Goal: Information Seeking & Learning: Check status

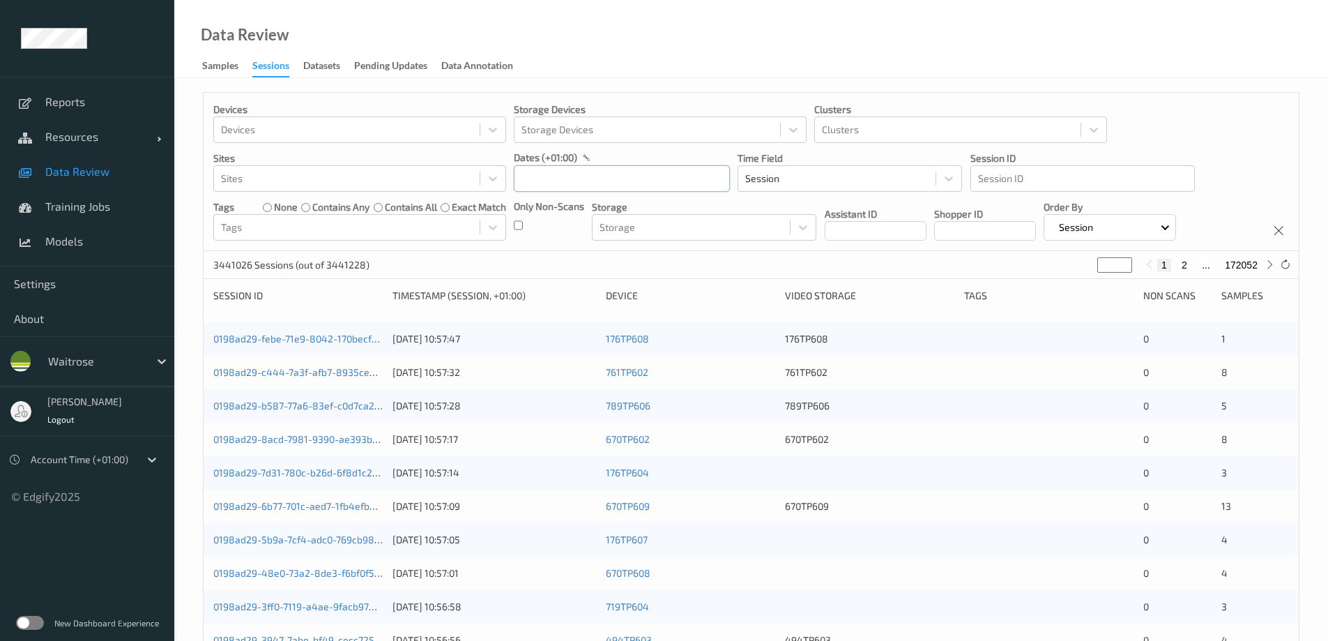
click at [558, 177] on input "text" at bounding box center [622, 178] width 216 height 26
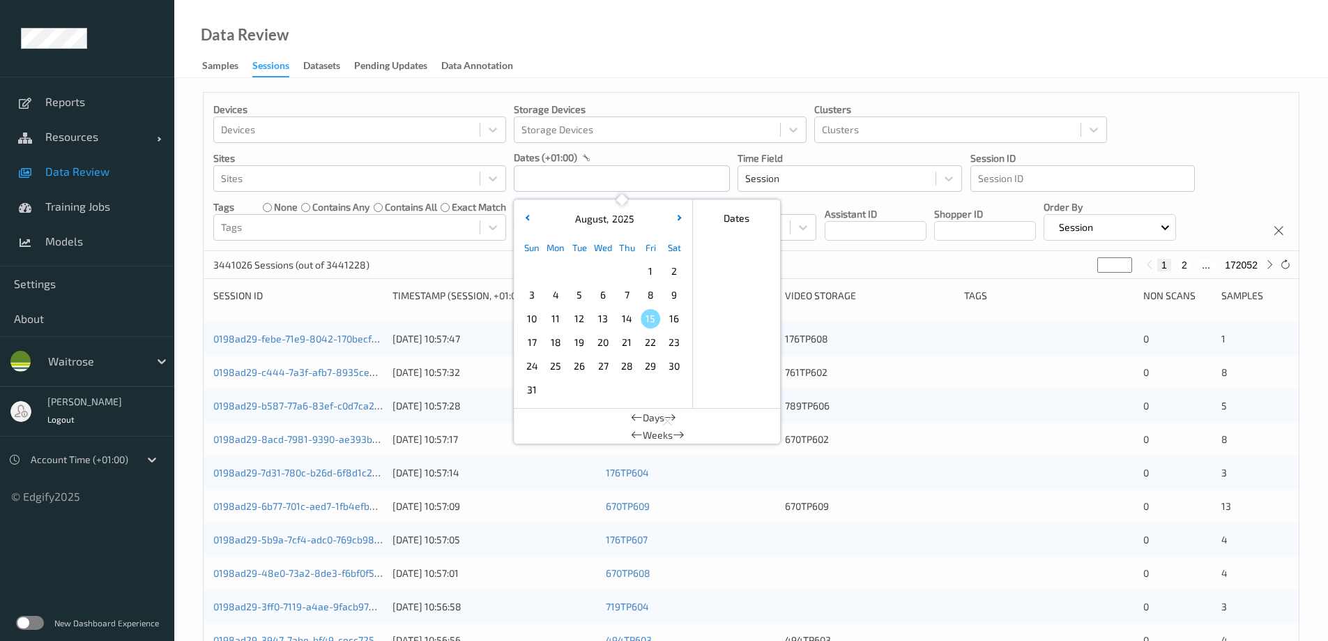
click at [675, 291] on span "9" at bounding box center [674, 295] width 20 height 20
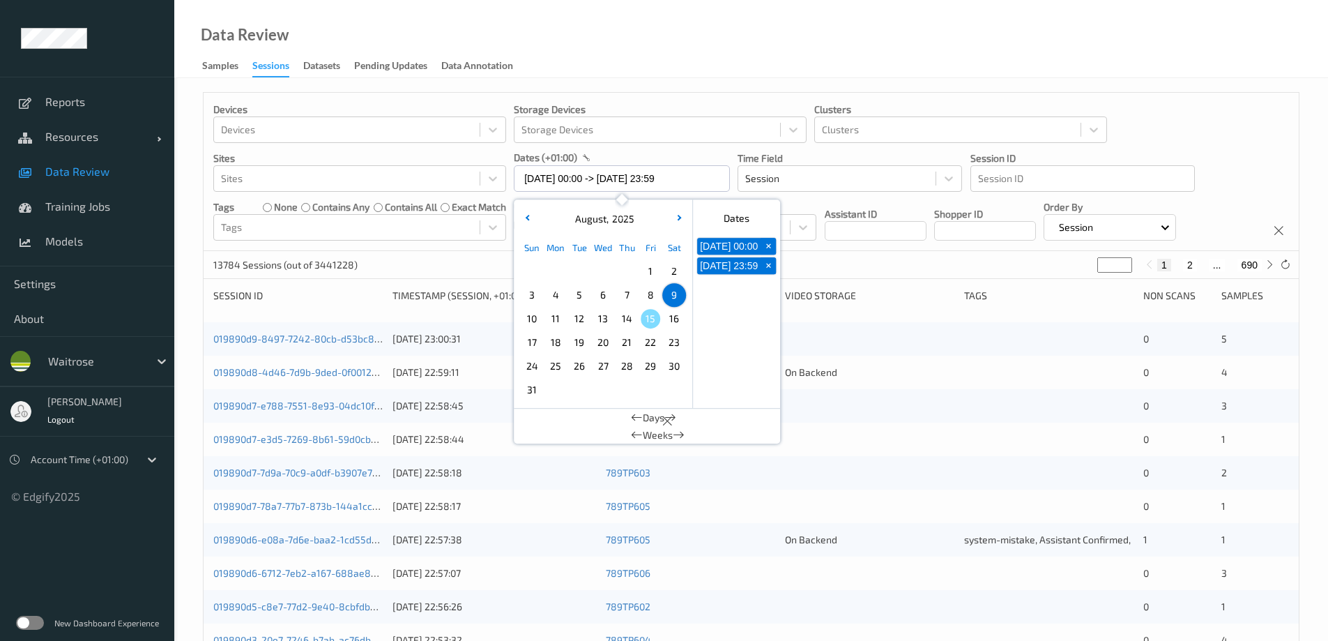
click at [561, 36] on div "Data Review Samples Sessions Datasets Pending Updates Data Annotation" at bounding box center [751, 39] width 1154 height 78
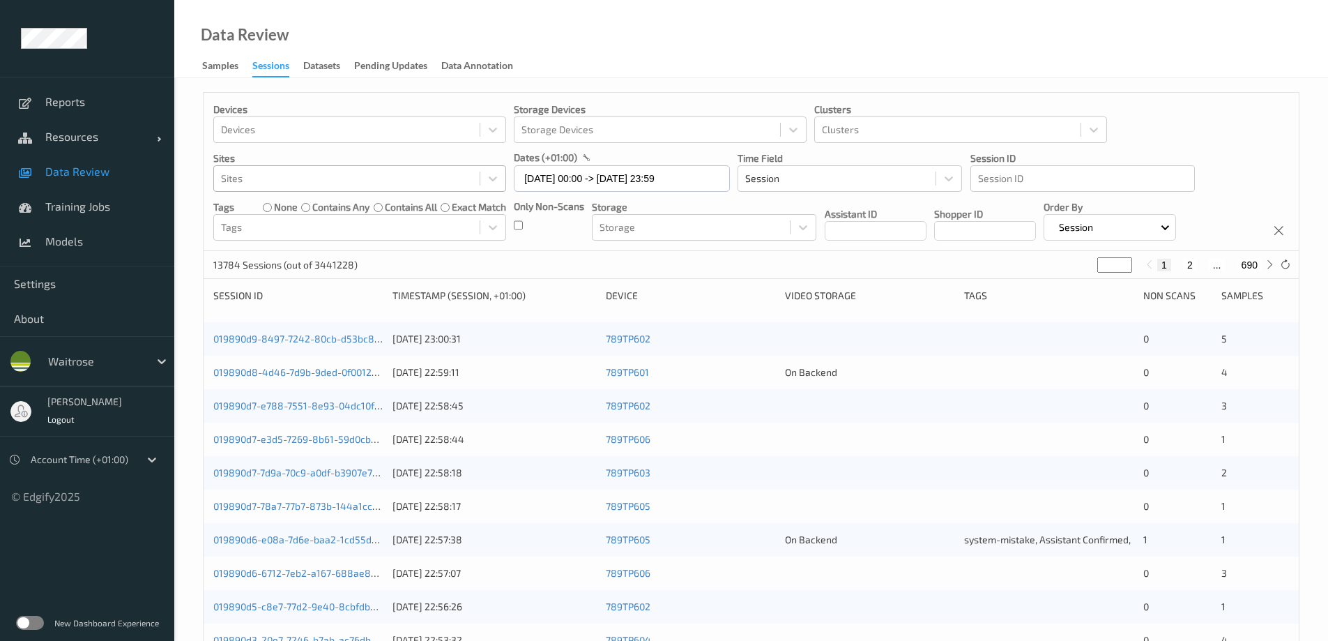
drag, startPoint x: 334, startPoint y: 181, endPoint x: 342, endPoint y: 177, distance: 8.7
click at [342, 177] on div at bounding box center [347, 178] width 252 height 17
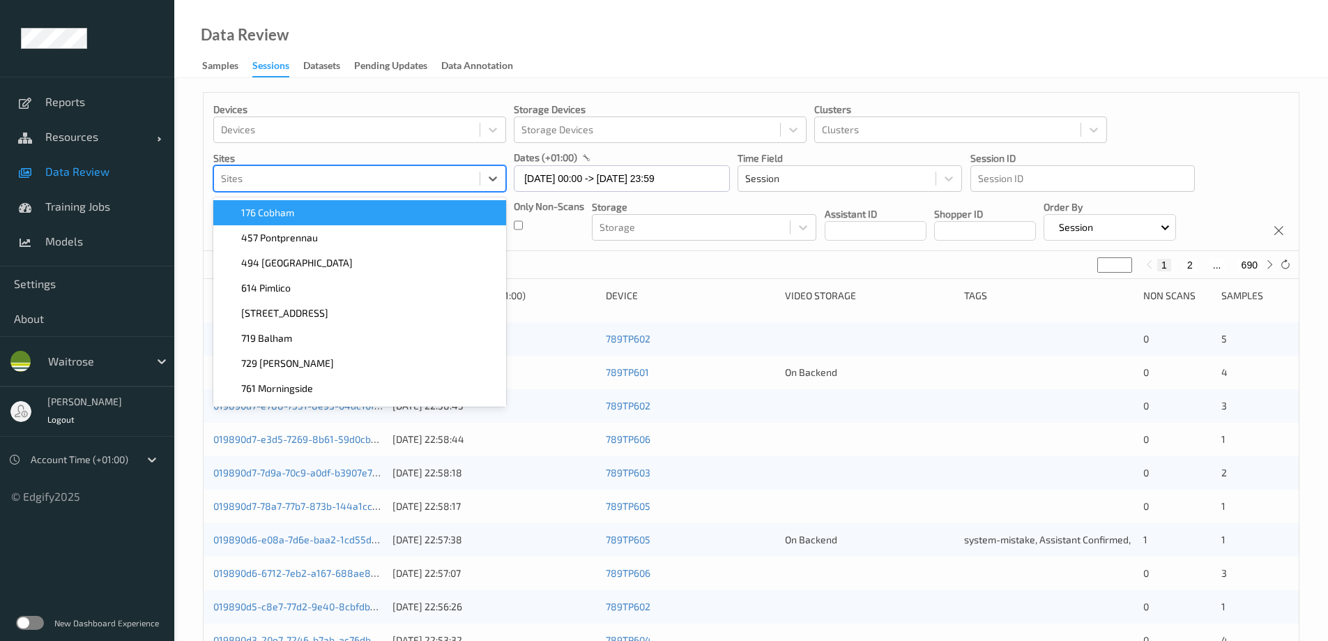
click at [315, 218] on div "176 Cobham" at bounding box center [360, 213] width 276 height 14
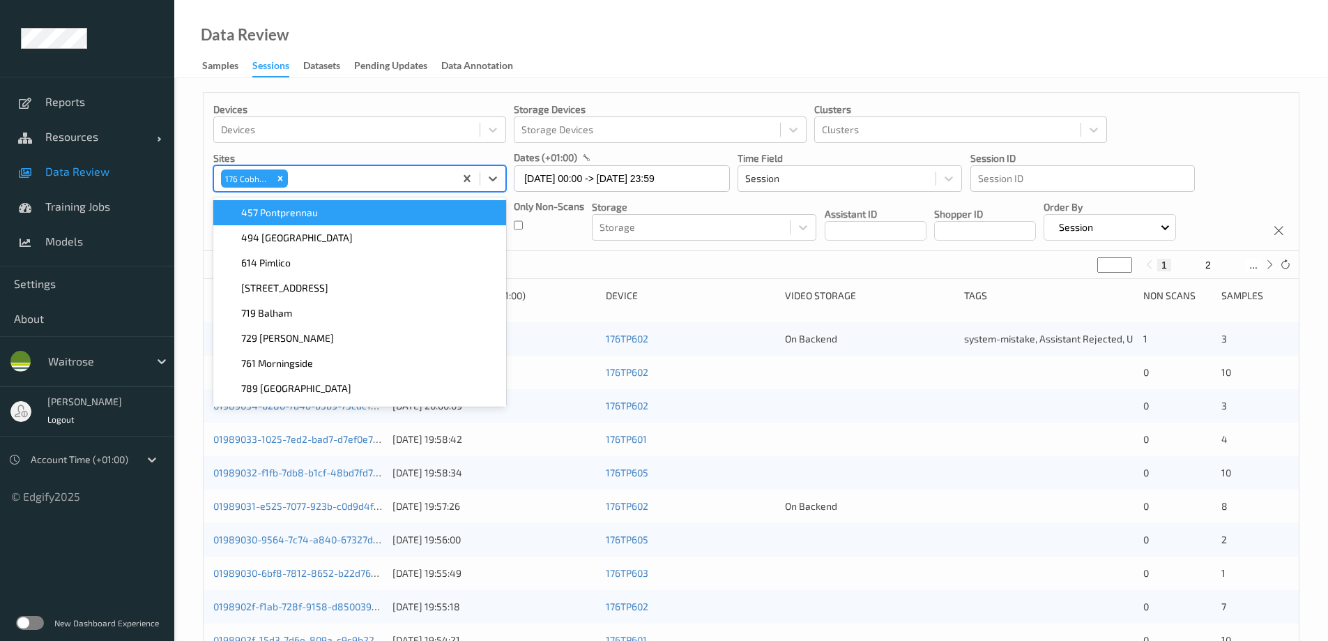
click at [631, 50] on div "Data Review Samples Sessions Datasets Pending Updates Data Annotation" at bounding box center [751, 39] width 1154 height 78
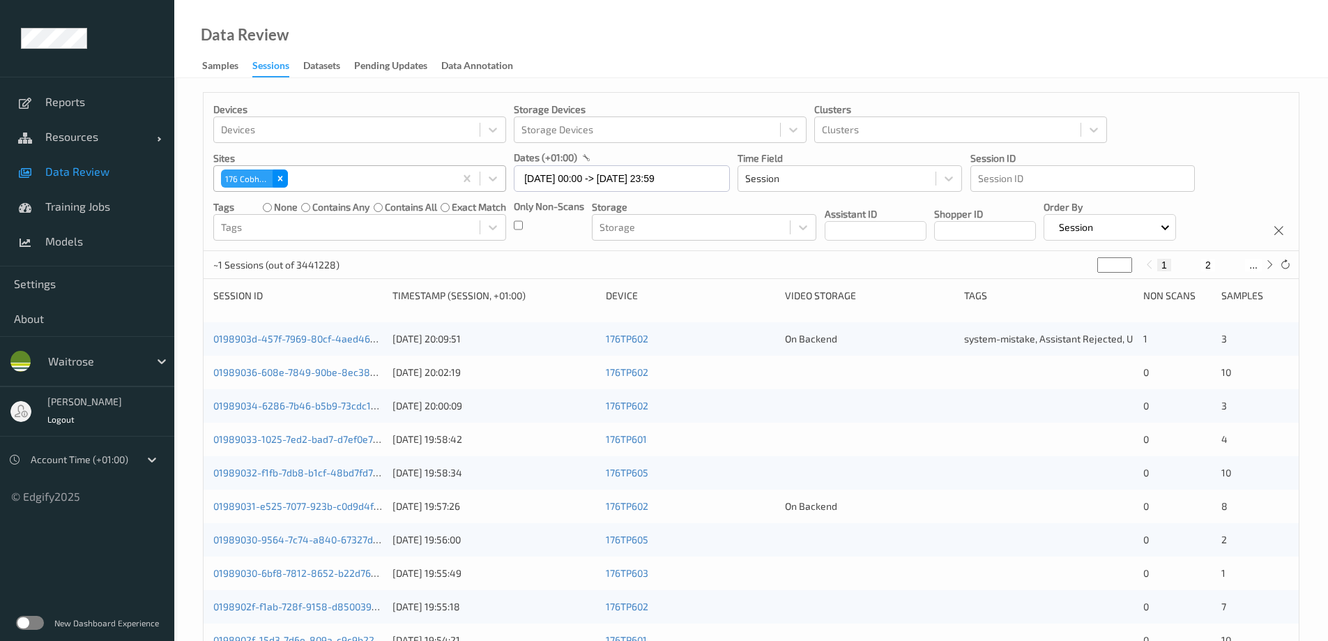
click at [275, 176] on div "Remove 176 Cobham" at bounding box center [280, 178] width 15 height 18
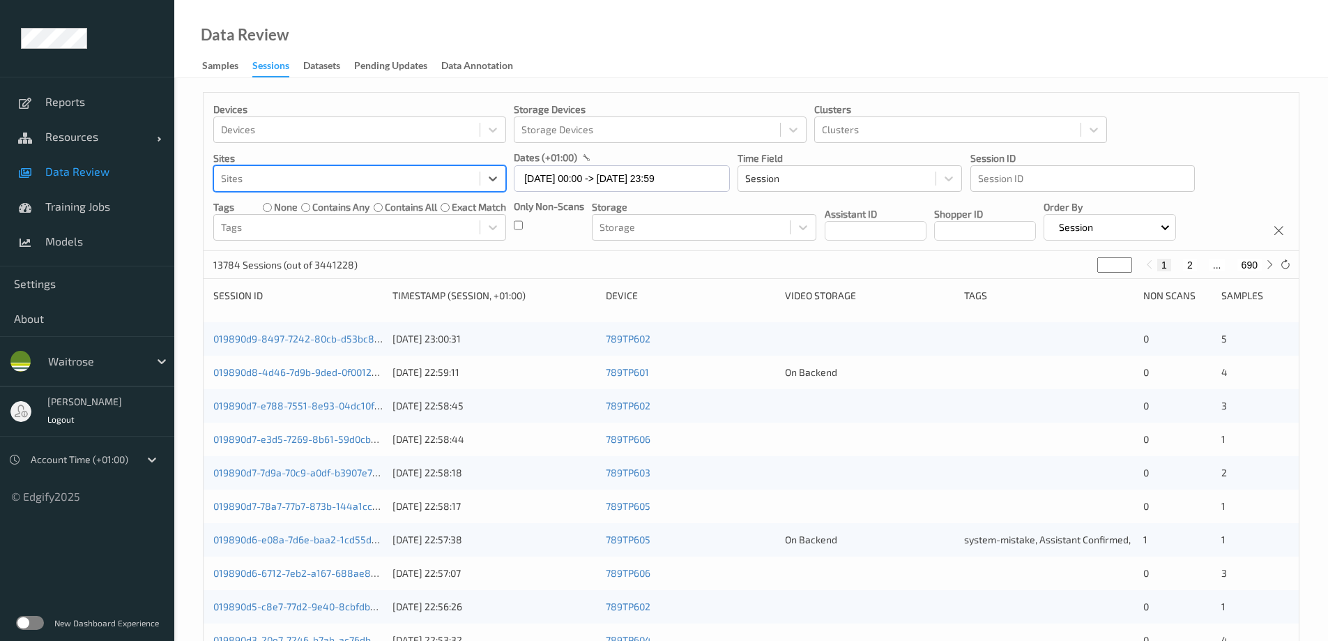
click at [280, 176] on div at bounding box center [347, 178] width 252 height 17
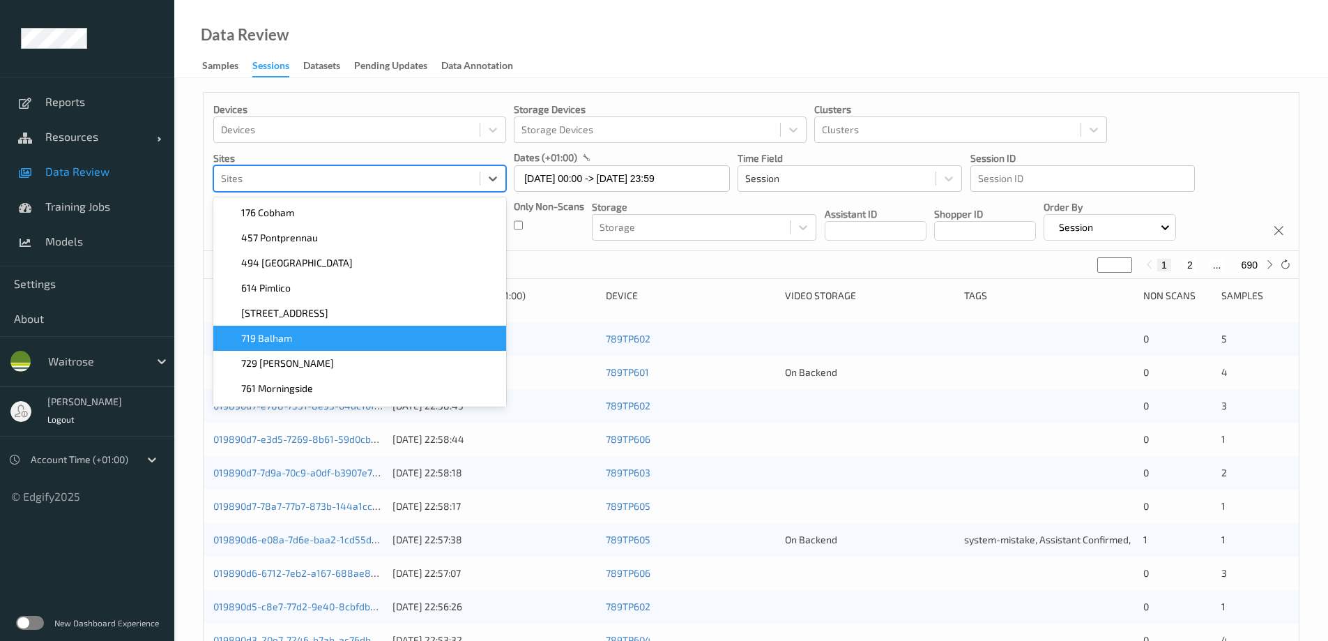
scroll to position [47, 0]
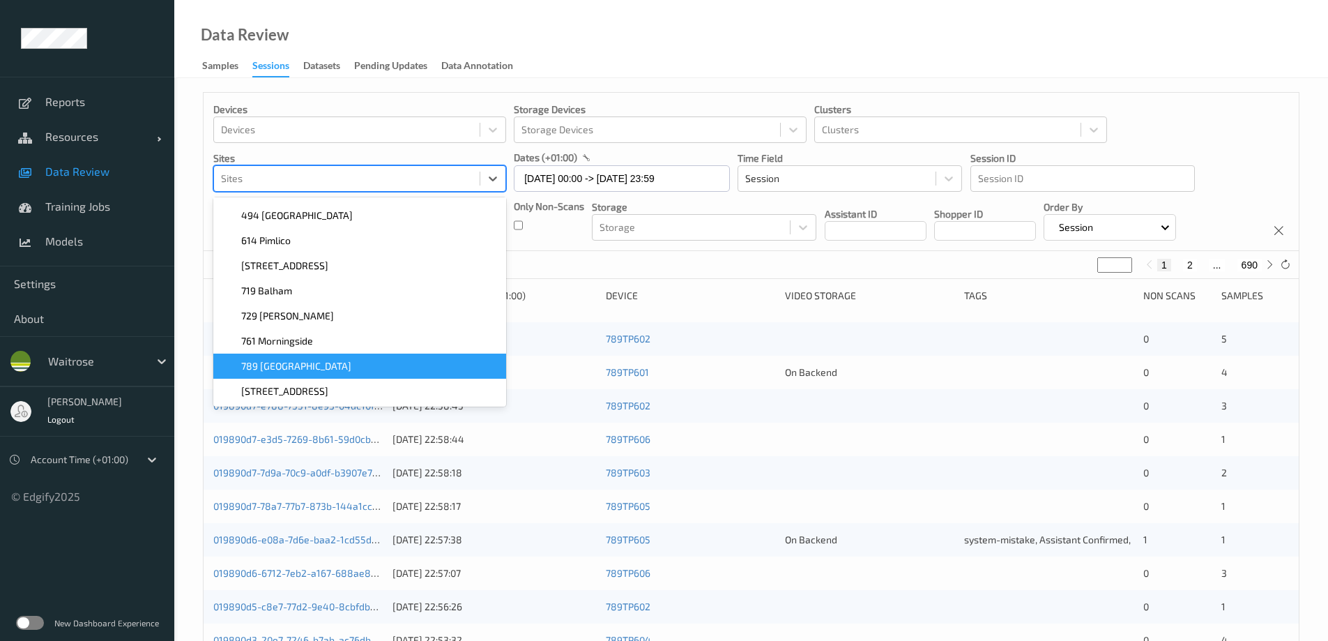
click at [287, 365] on span "789 [GEOGRAPHIC_DATA]" at bounding box center [296, 366] width 110 height 14
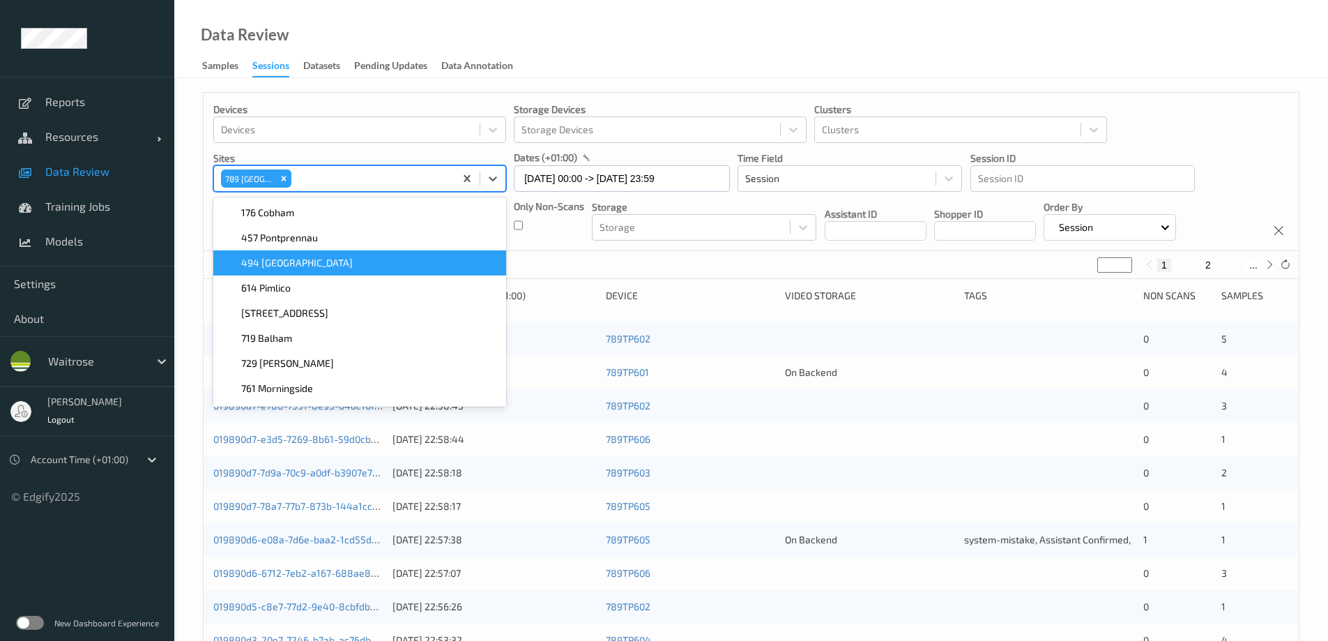
click at [634, 43] on div "Data Review Samples Sessions Datasets Pending Updates Data Annotation" at bounding box center [751, 39] width 1154 height 78
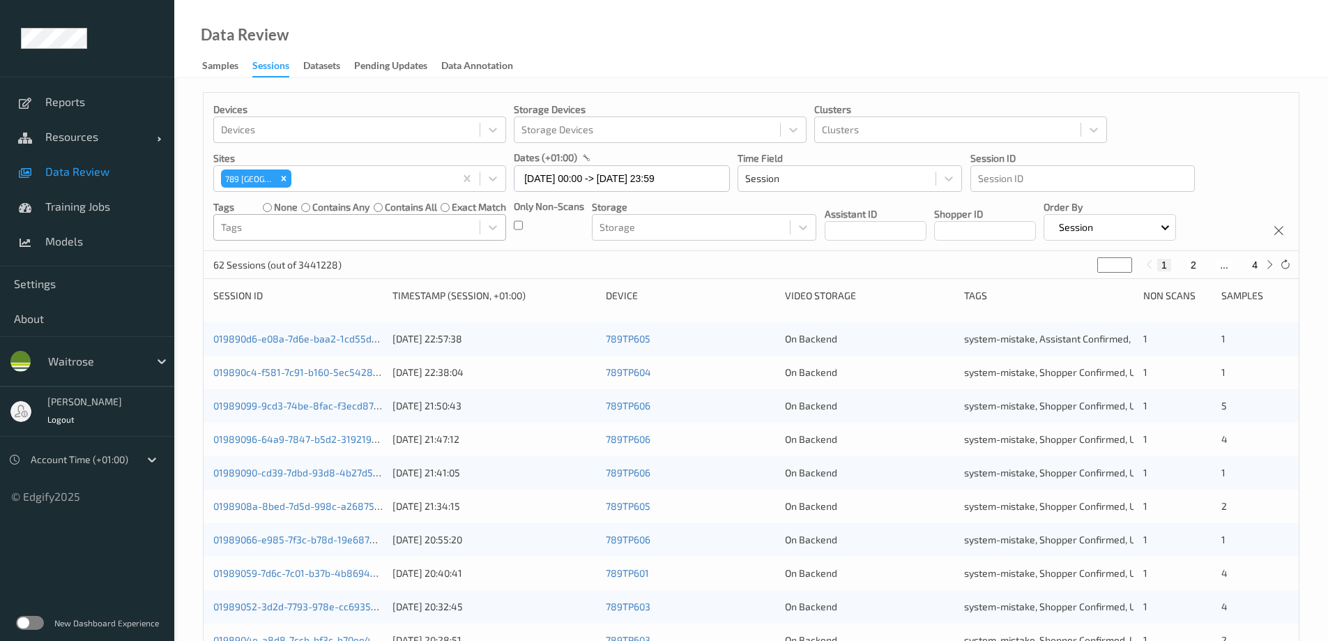
click at [324, 225] on div at bounding box center [347, 227] width 252 height 17
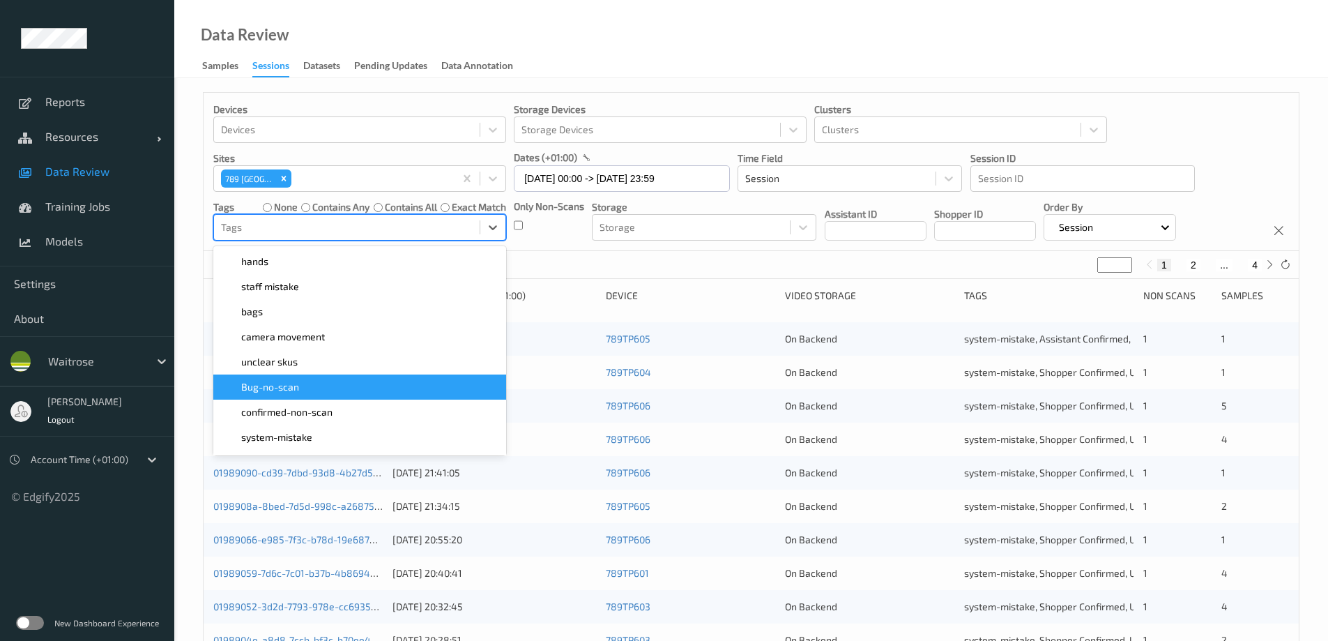
scroll to position [279, 0]
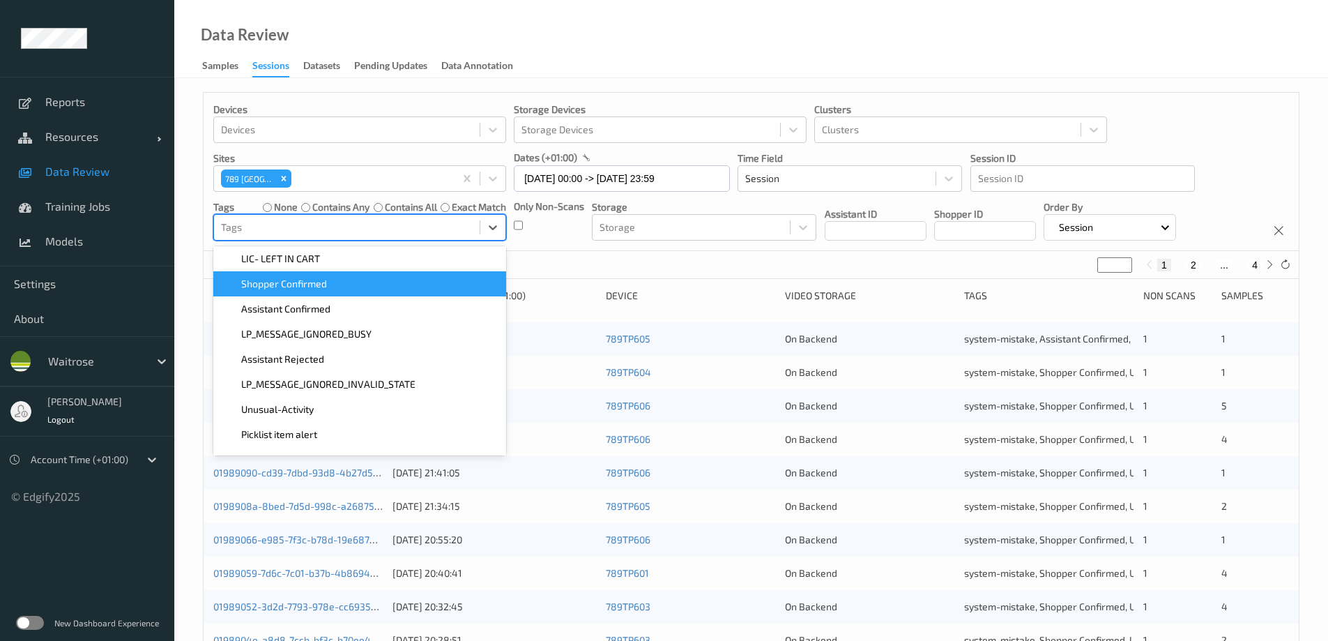
click at [335, 287] on div "Shopper Confirmed" at bounding box center [360, 284] width 276 height 14
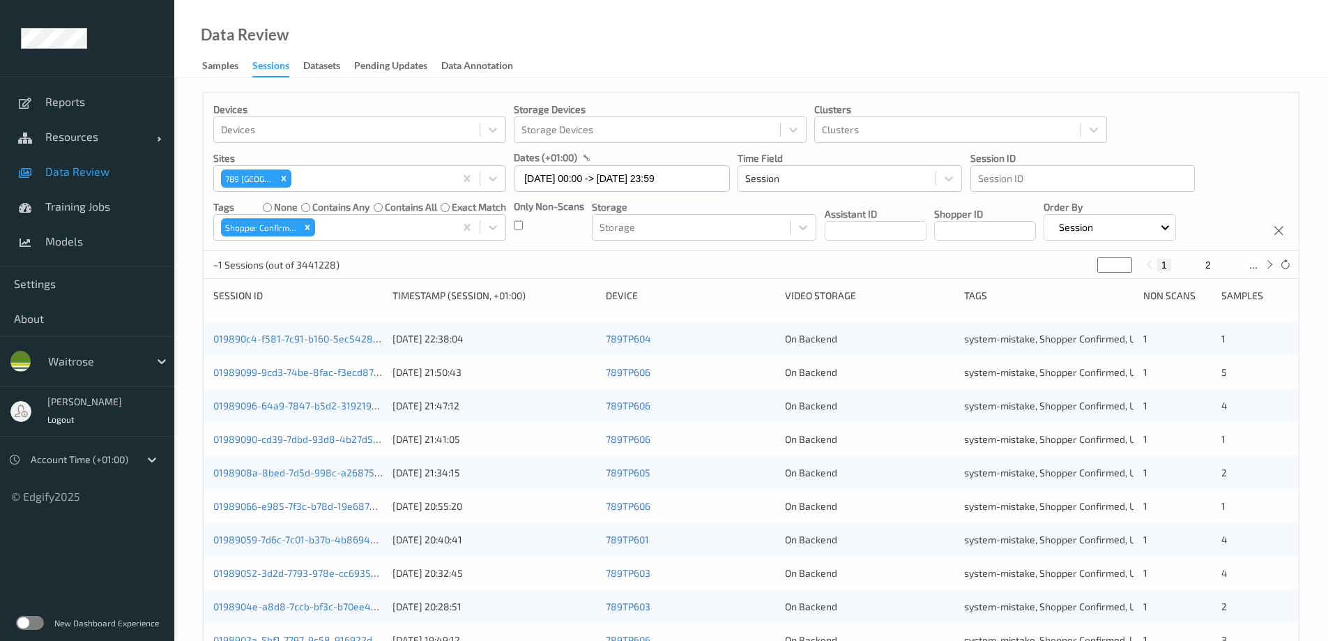
click at [565, 47] on div "Data Review Samples Sessions Datasets Pending Updates Data Annotation" at bounding box center [751, 39] width 1154 height 78
click at [303, 228] on icon "Remove Shopper Confirmed" at bounding box center [308, 227] width 10 height 10
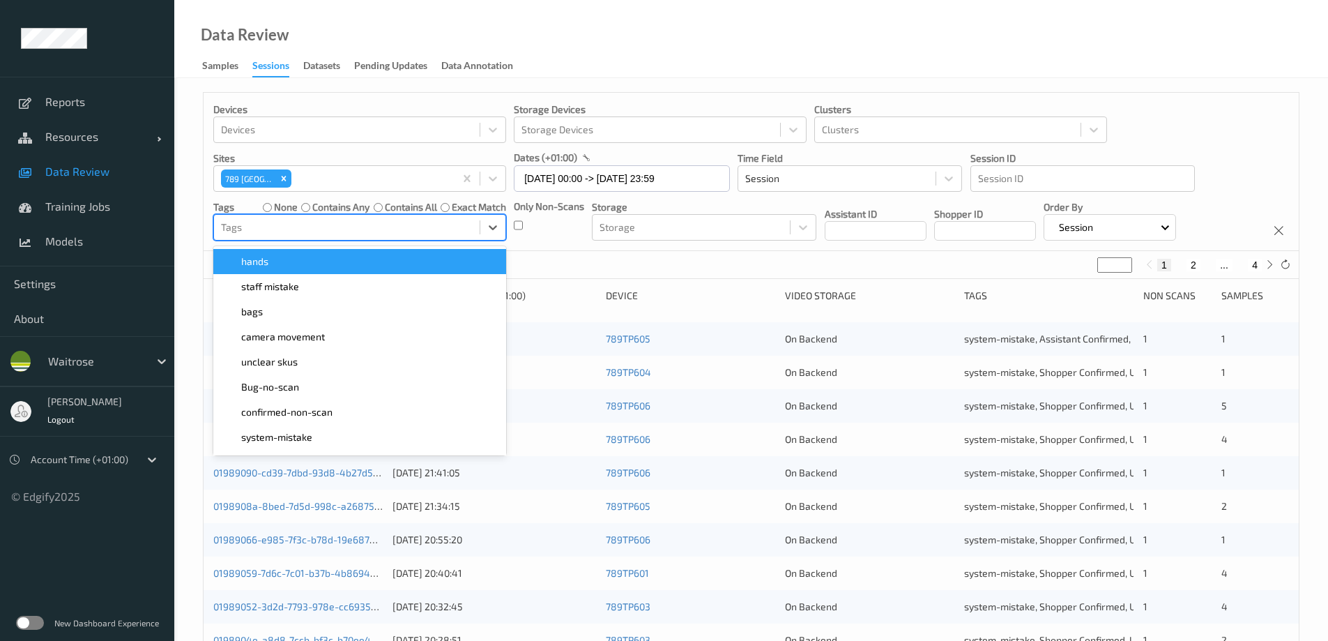
click at [322, 225] on div at bounding box center [347, 227] width 252 height 17
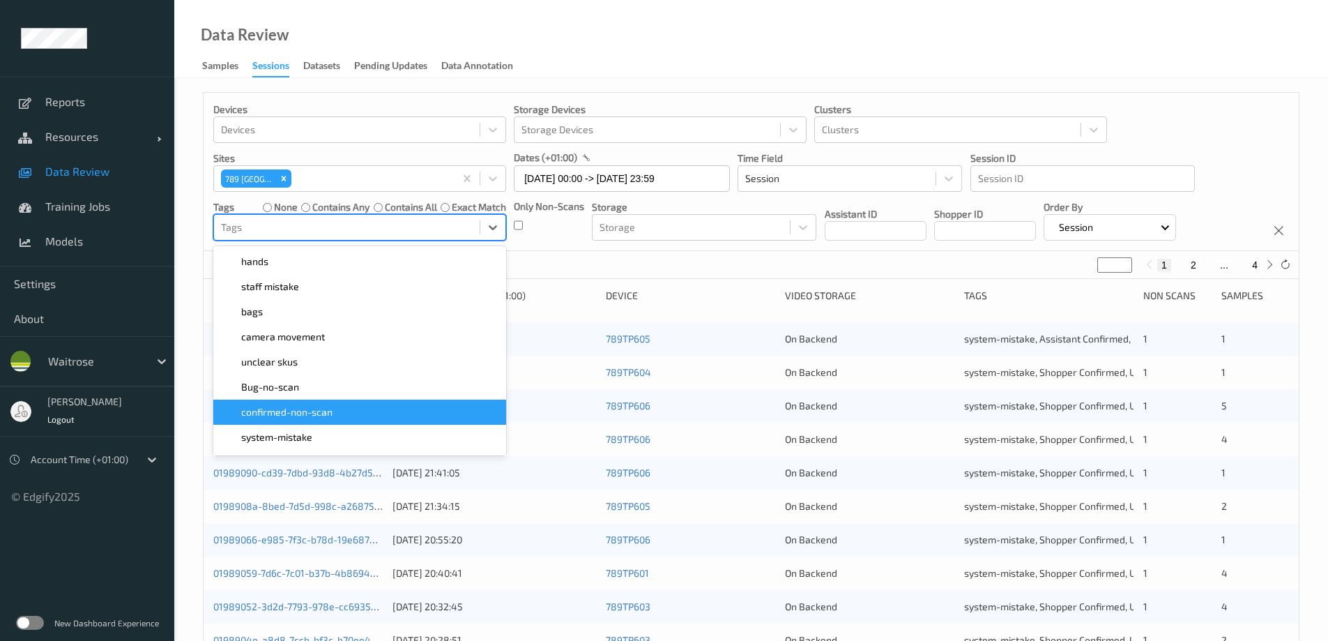
click at [298, 407] on span "confirmed-non-scan" at bounding box center [286, 412] width 91 height 14
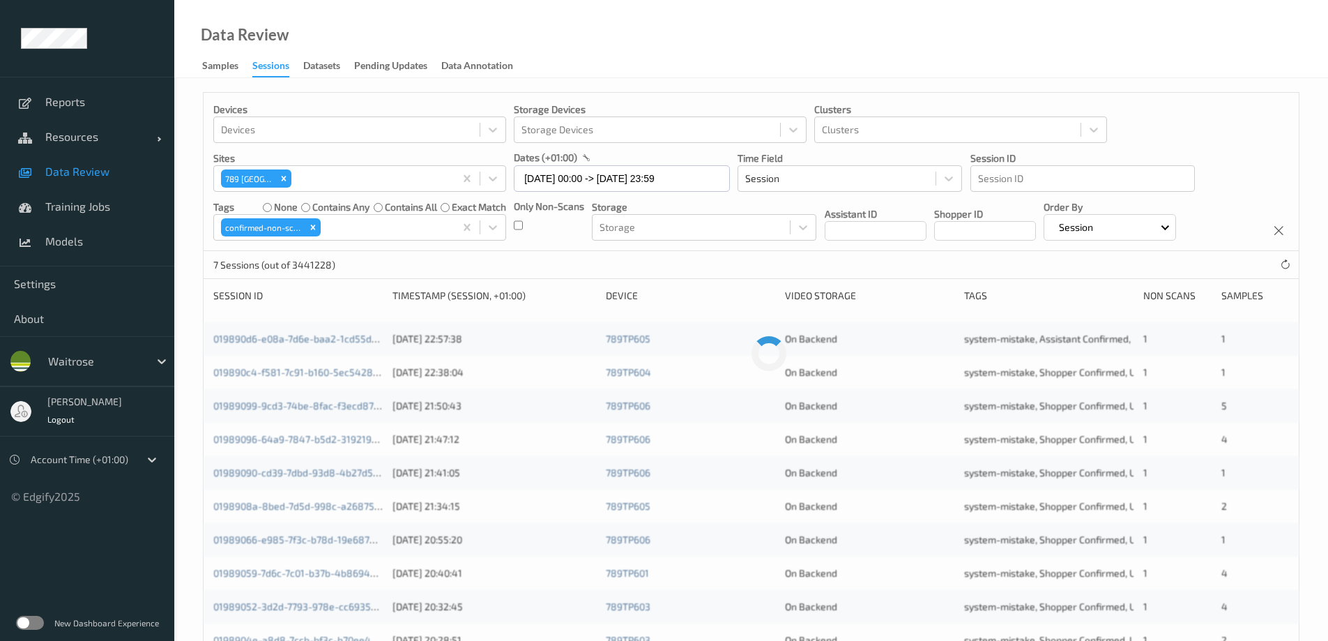
click at [569, 52] on div "Data Review Samples Sessions Datasets Pending Updates Data Annotation" at bounding box center [751, 39] width 1154 height 78
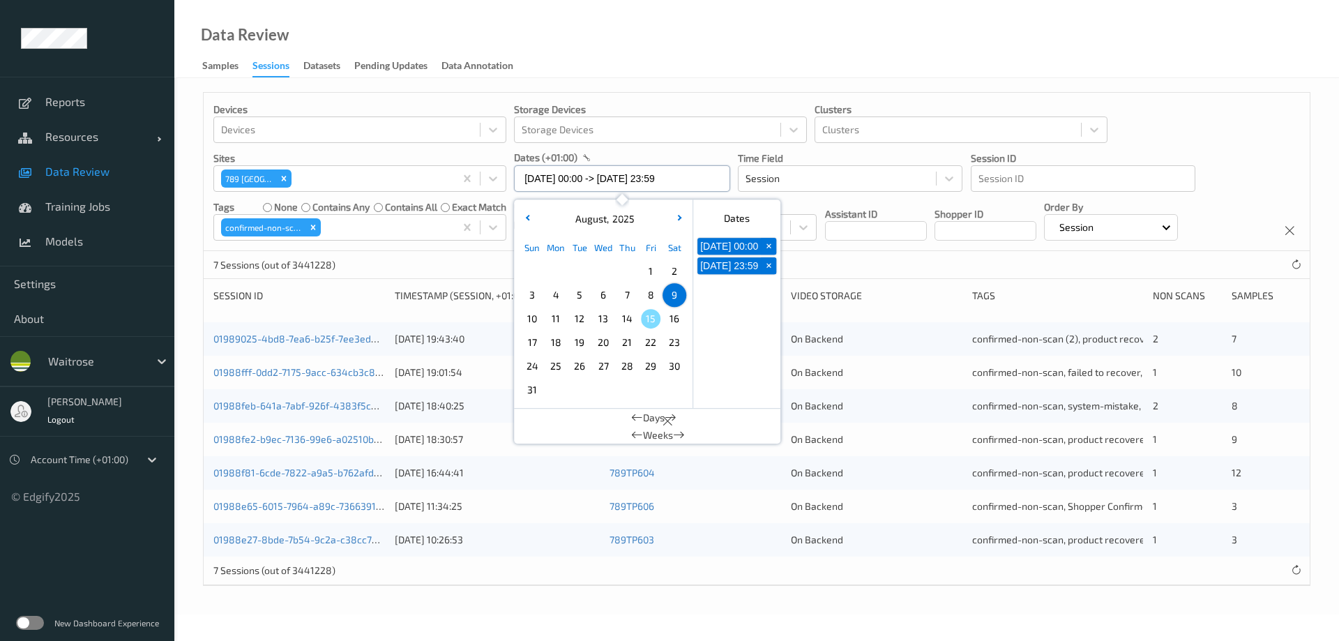
click at [545, 176] on input "09/08/2025 00:00 -> 09/08/2025 23:59" at bounding box center [622, 178] width 216 height 26
click at [529, 319] on span "10" at bounding box center [532, 319] width 20 height 20
click at [674, 48] on div "Data Review Samples Sessions Datasets Pending Updates Data Annotation" at bounding box center [756, 39] width 1164 height 78
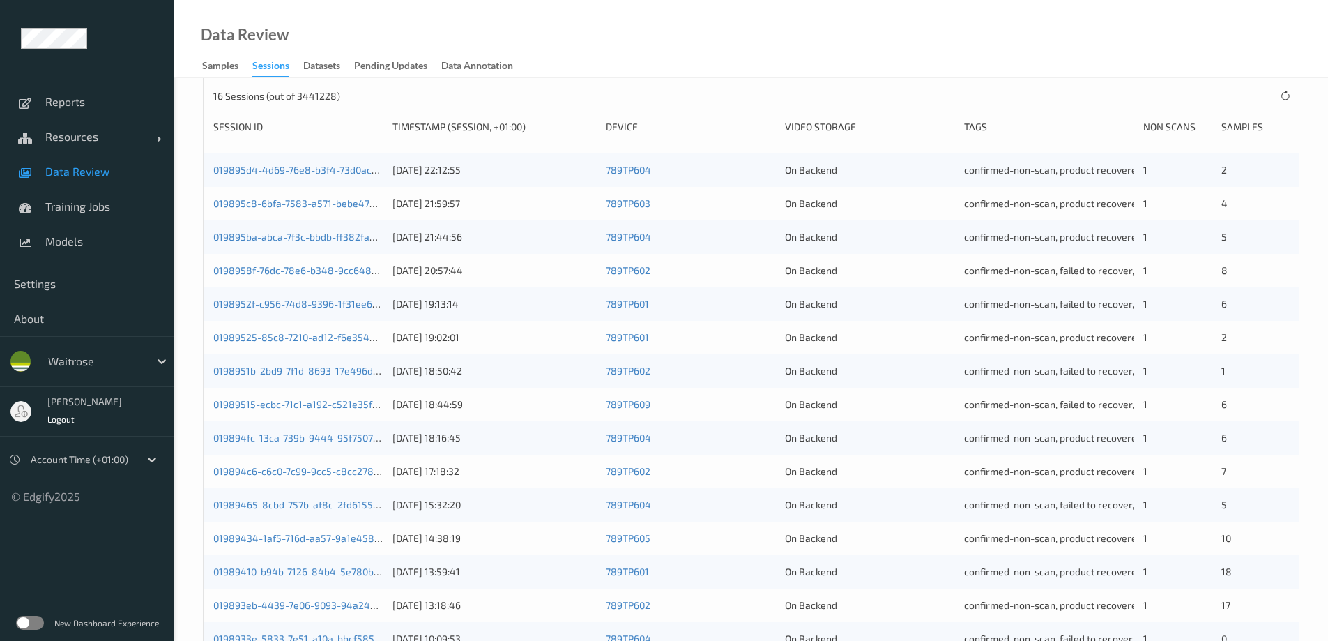
scroll to position [0, 0]
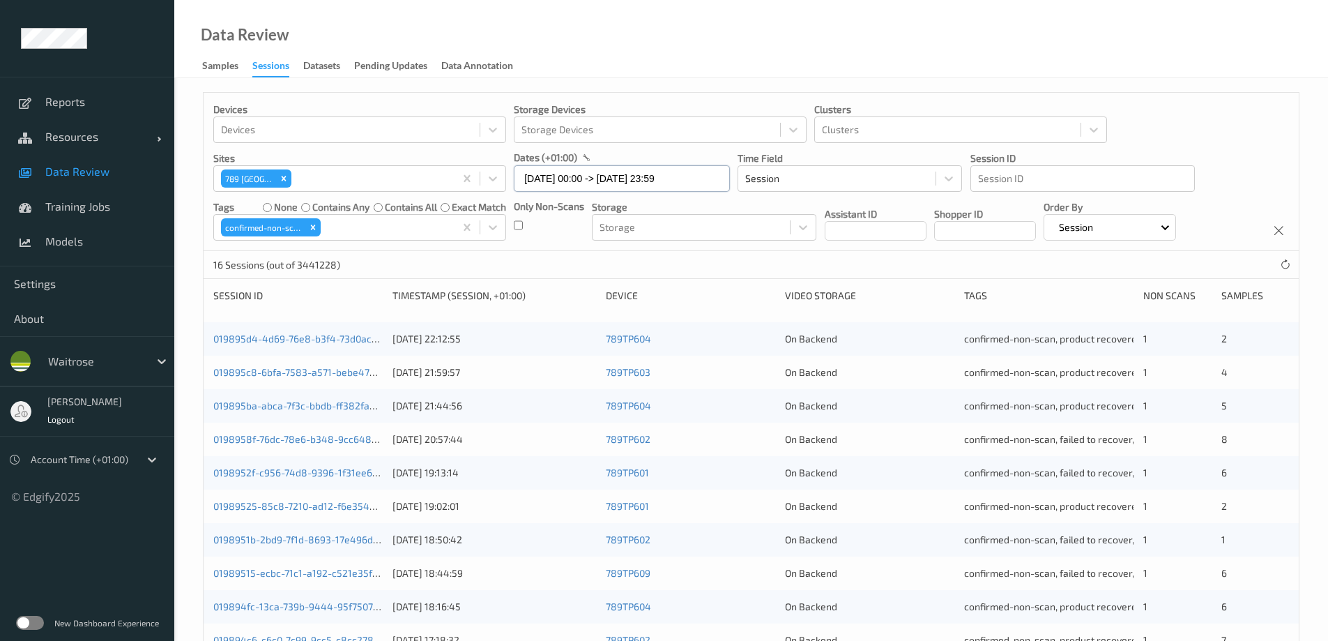
click at [580, 178] on input "10/08/2025 00:00 -> 10/08/2025 23:59" at bounding box center [622, 178] width 216 height 26
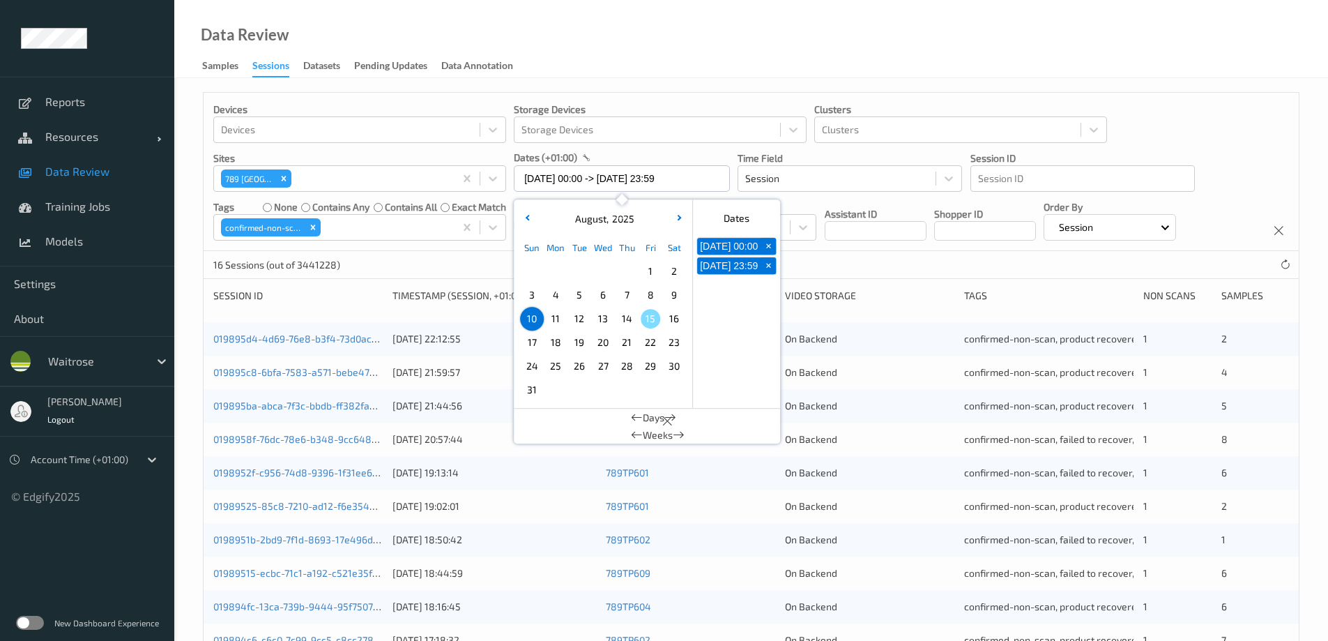
click at [653, 293] on span "8" at bounding box center [651, 295] width 20 height 20
click at [652, 293] on span "8" at bounding box center [651, 295] width 20 height 20
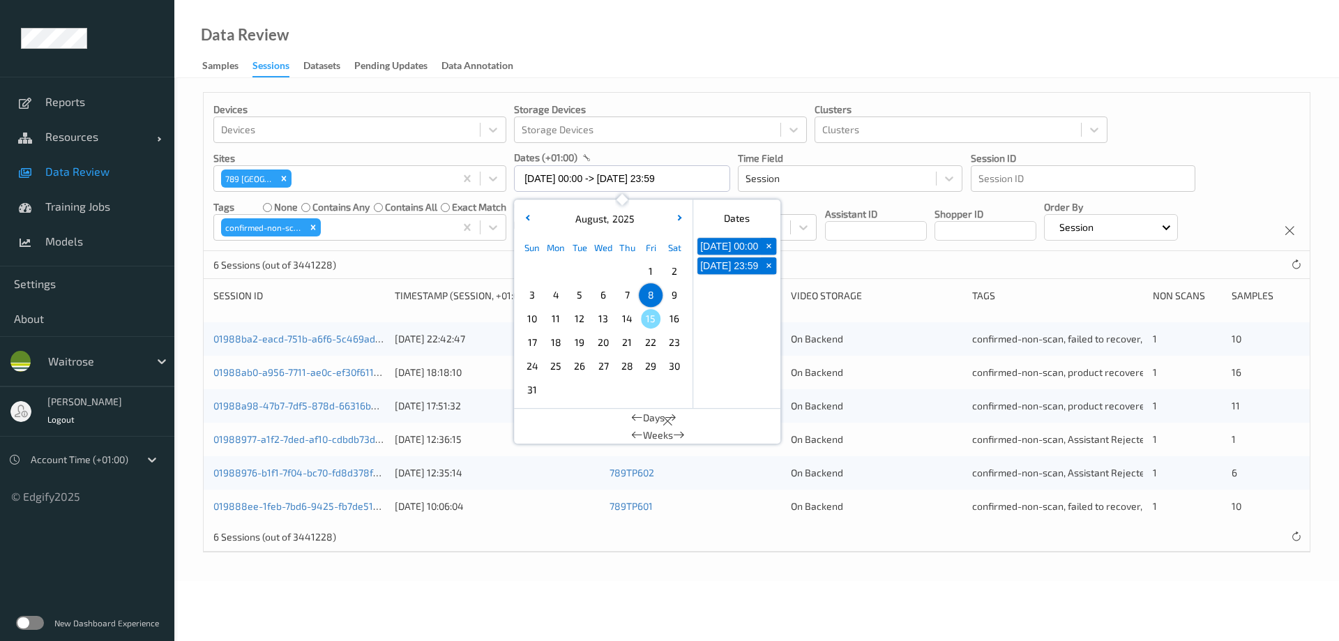
click at [925, 55] on div "Data Review Samples Sessions Datasets Pending Updates Data Annotation" at bounding box center [756, 39] width 1164 height 78
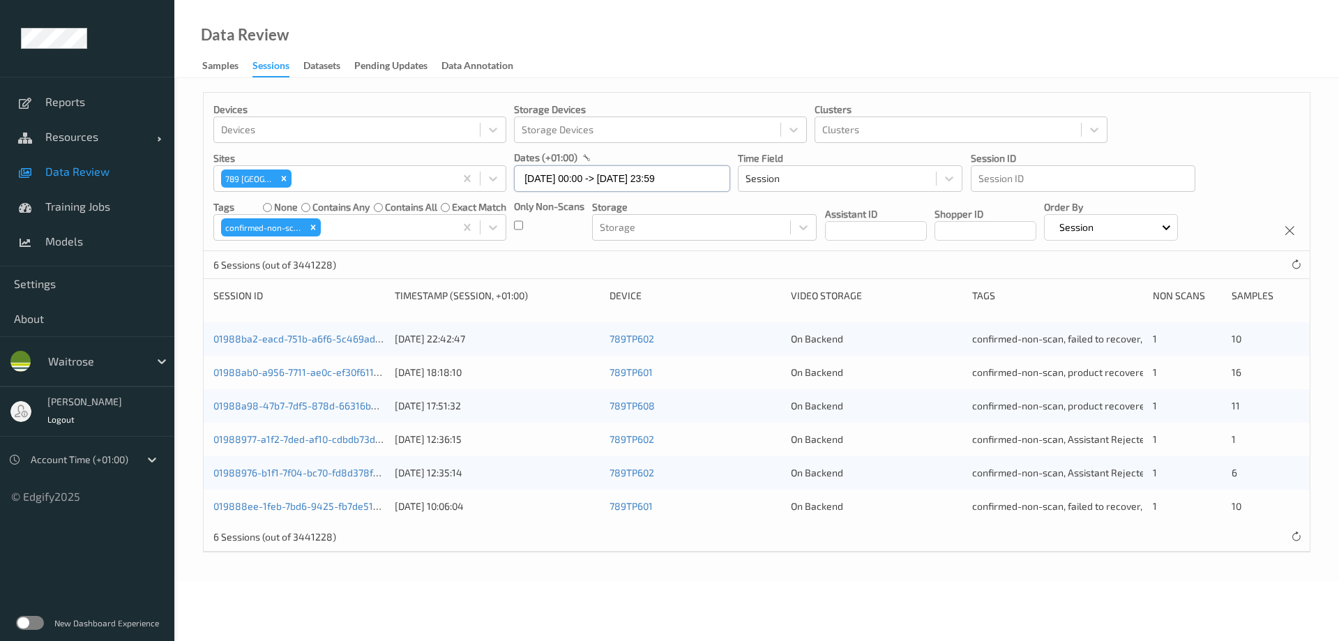
click at [602, 176] on input "08/08/2025 00:00 -> 08/08/2025 23:59" at bounding box center [622, 178] width 216 height 26
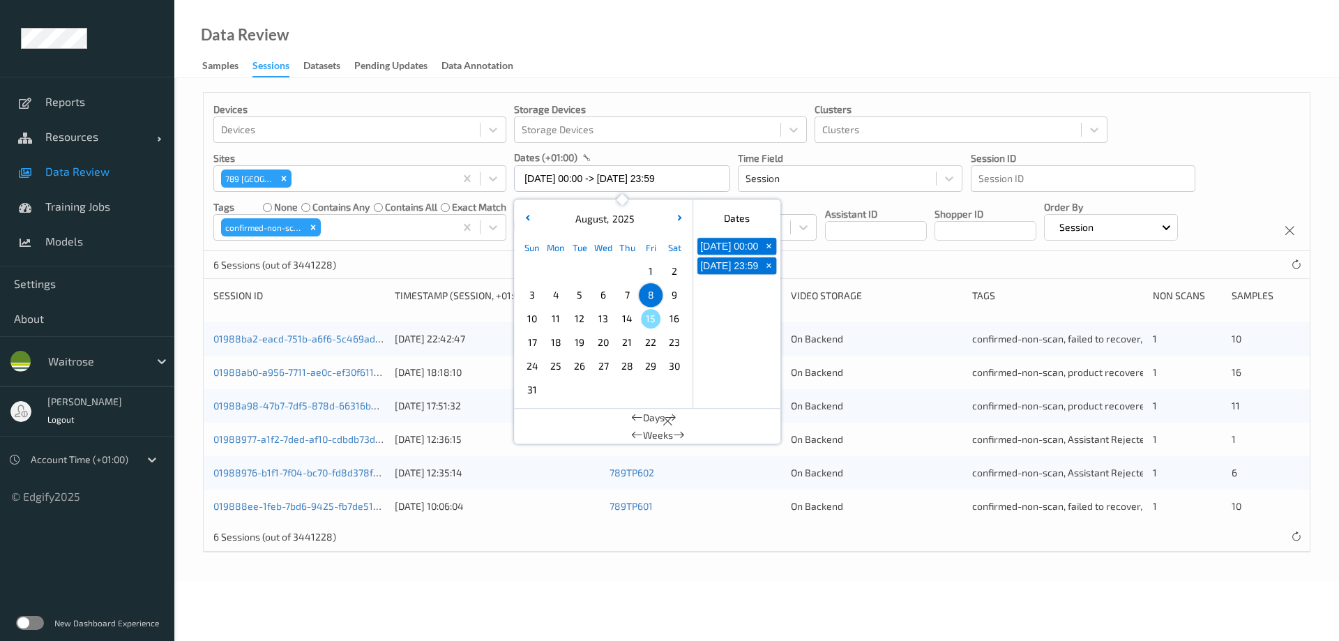
click at [621, 295] on span "7" at bounding box center [627, 295] width 20 height 20
click at [665, 61] on div "Data Review Samples Sessions Datasets Pending Updates Data Annotation" at bounding box center [756, 39] width 1164 height 78
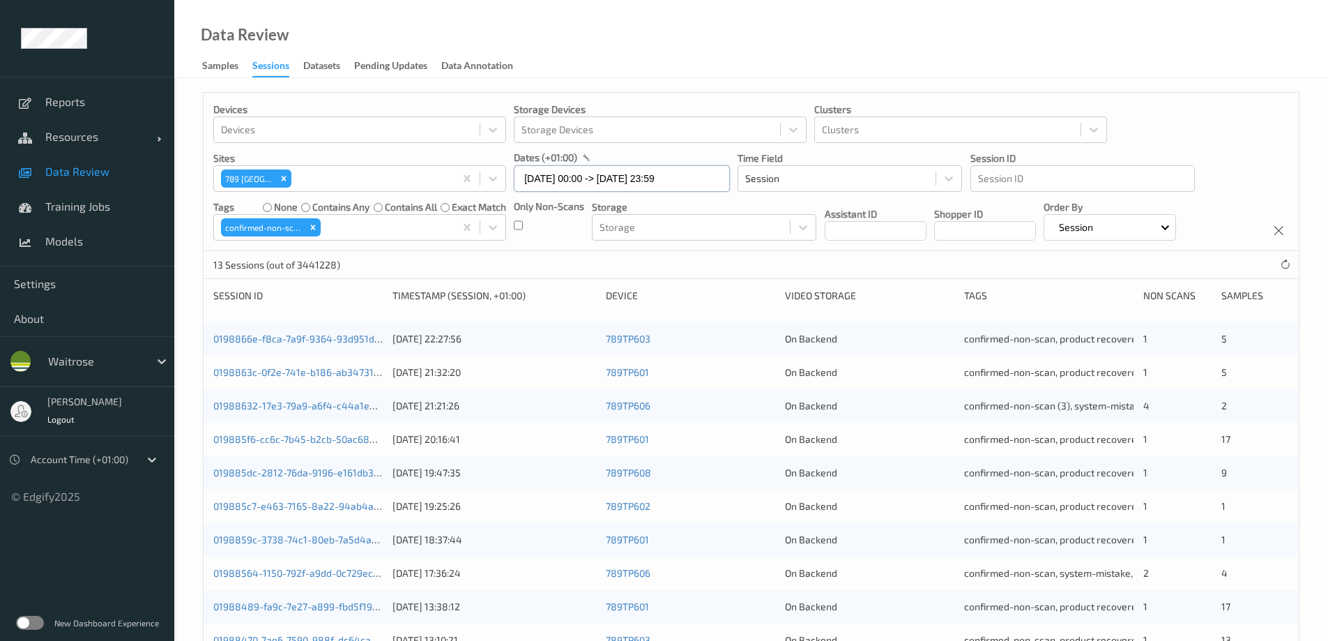
click at [551, 181] on input "07/08/2025 00:00 -> 07/08/2025 23:59" at bounding box center [622, 178] width 216 height 26
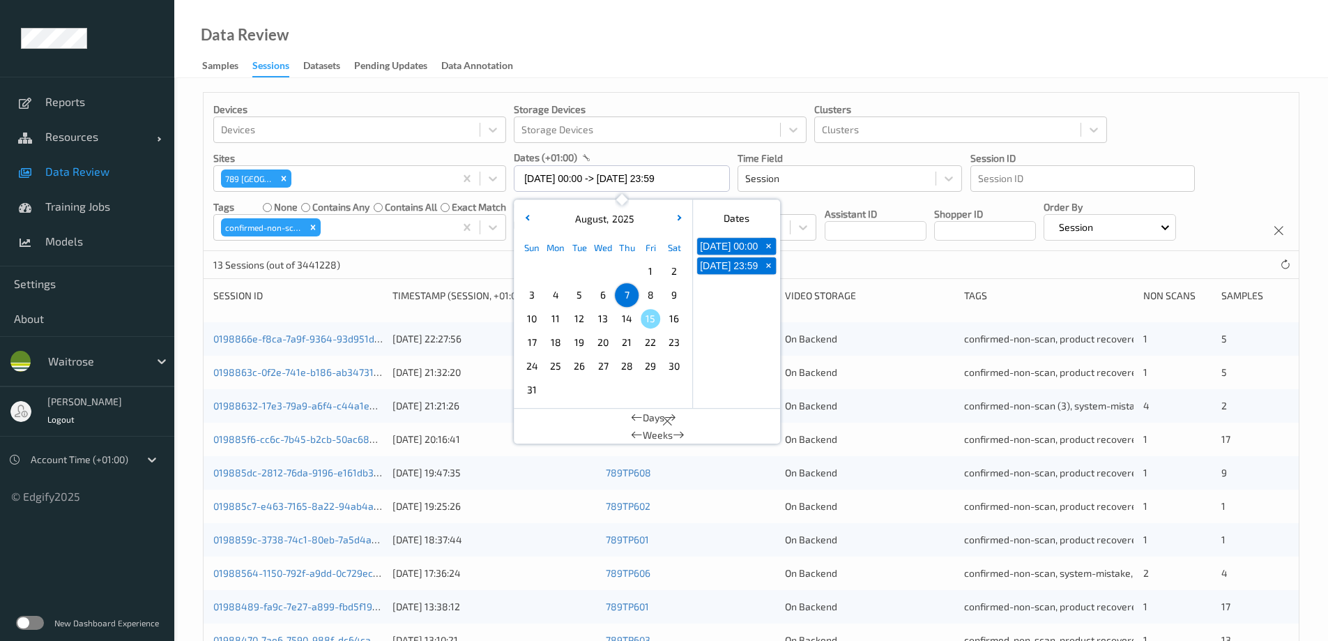
click at [600, 300] on span "6" at bounding box center [603, 295] width 20 height 20
click at [682, 61] on div "Data Review Samples Sessions Datasets Pending Updates Data Annotation" at bounding box center [751, 39] width 1154 height 78
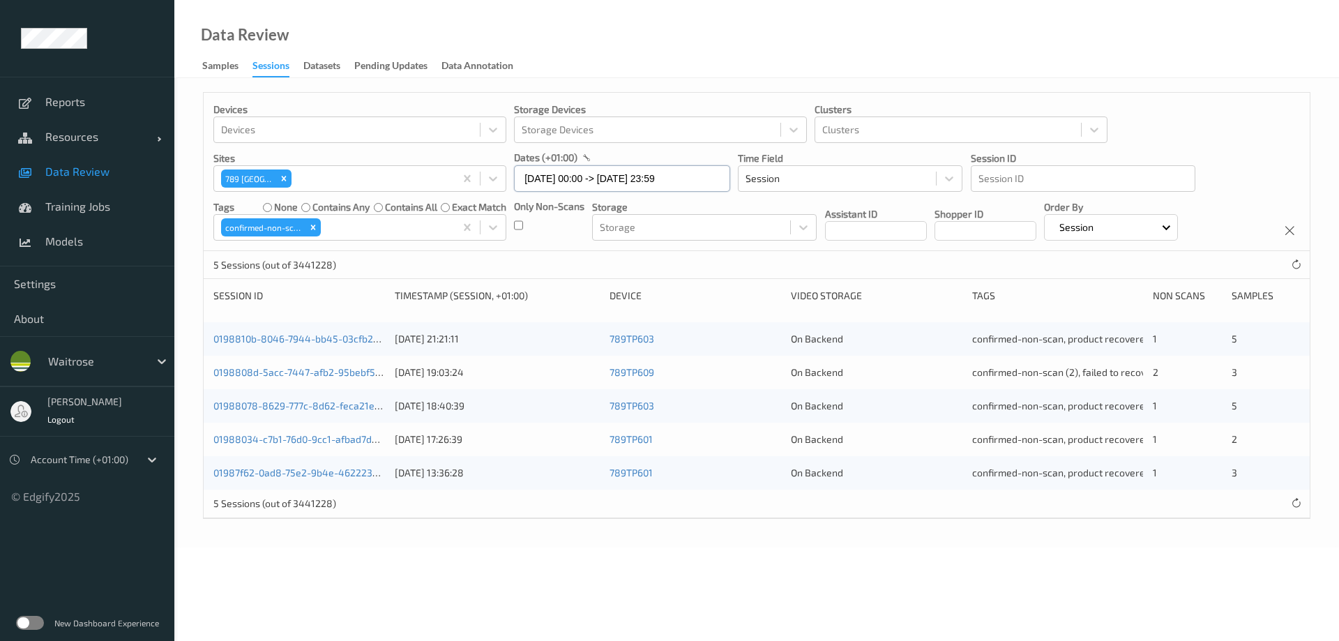
click at [547, 179] on input "06/08/2025 00:00 -> 06/08/2025 23:59" at bounding box center [622, 178] width 216 height 26
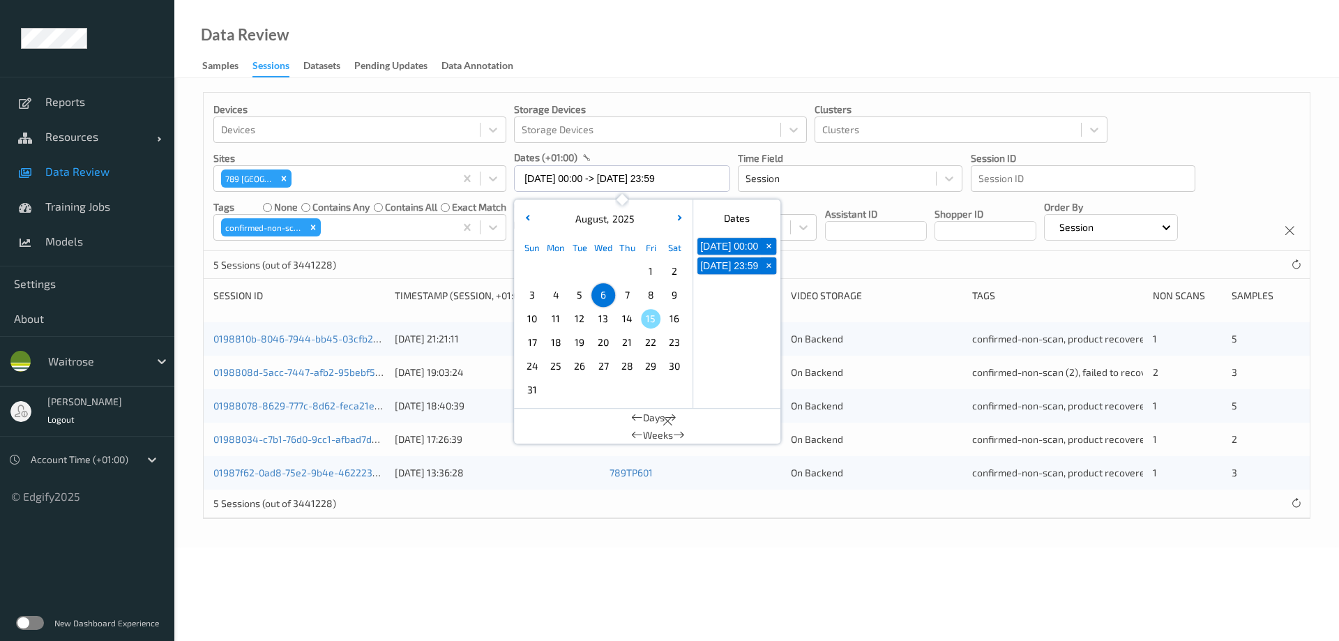
click at [581, 294] on span "5" at bounding box center [580, 295] width 20 height 20
click at [607, 52] on div "Data Review Samples Sessions Datasets Pending Updates Data Annotation" at bounding box center [756, 39] width 1164 height 78
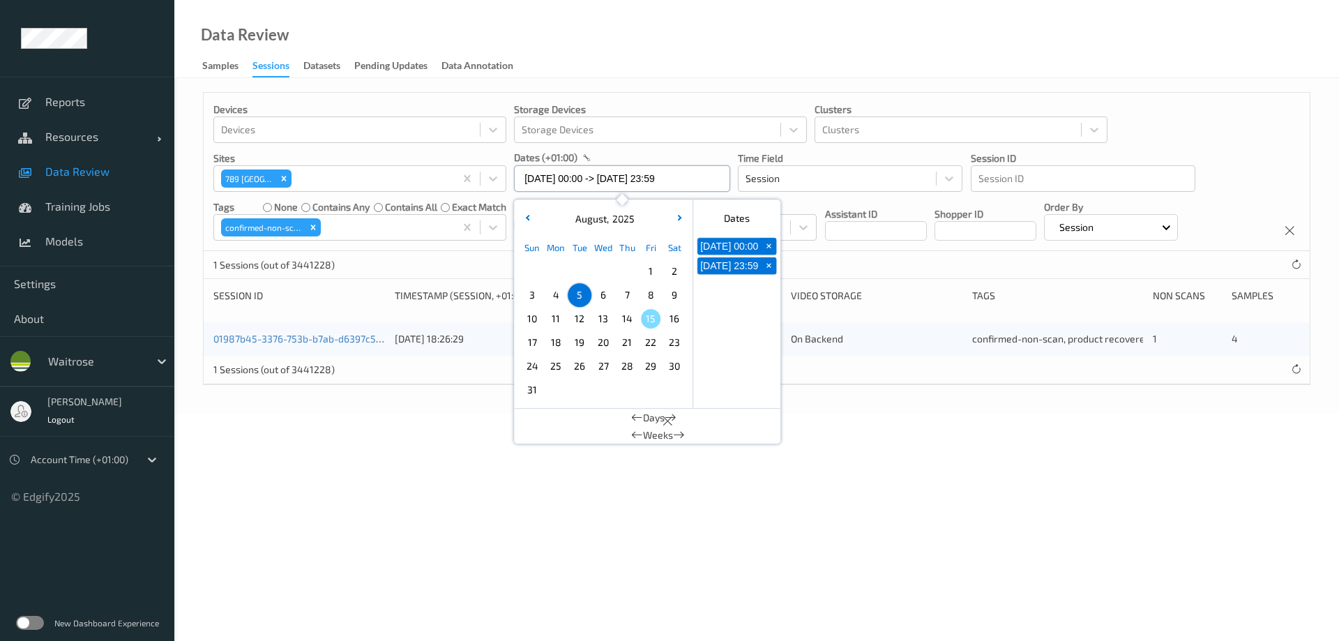
click at [553, 181] on input "05/08/2025 00:00 -> 05/08/2025 23:59" at bounding box center [622, 178] width 216 height 26
click at [556, 296] on span "4" at bounding box center [556, 295] width 20 height 20
click at [690, 45] on div "Data Review Samples Sessions Datasets Pending Updates Data Annotation" at bounding box center [756, 39] width 1164 height 78
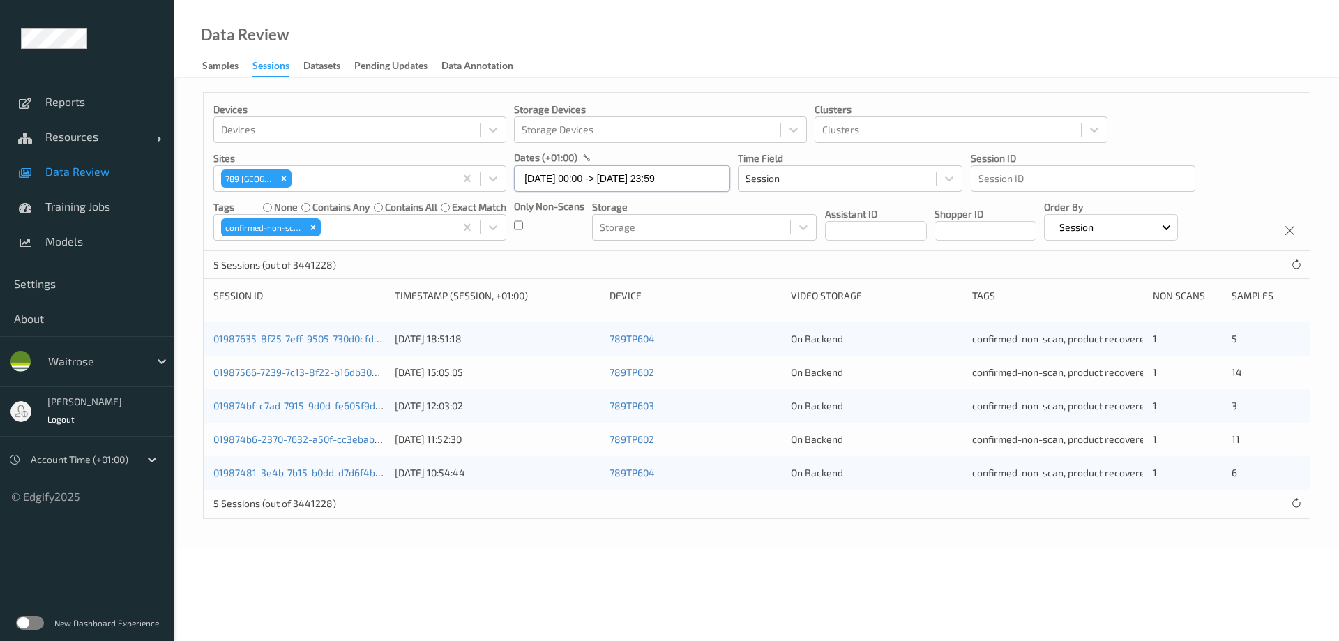
click at [566, 172] on input "04/08/2025 00:00 -> 04/08/2025 23:59" at bounding box center [622, 178] width 216 height 26
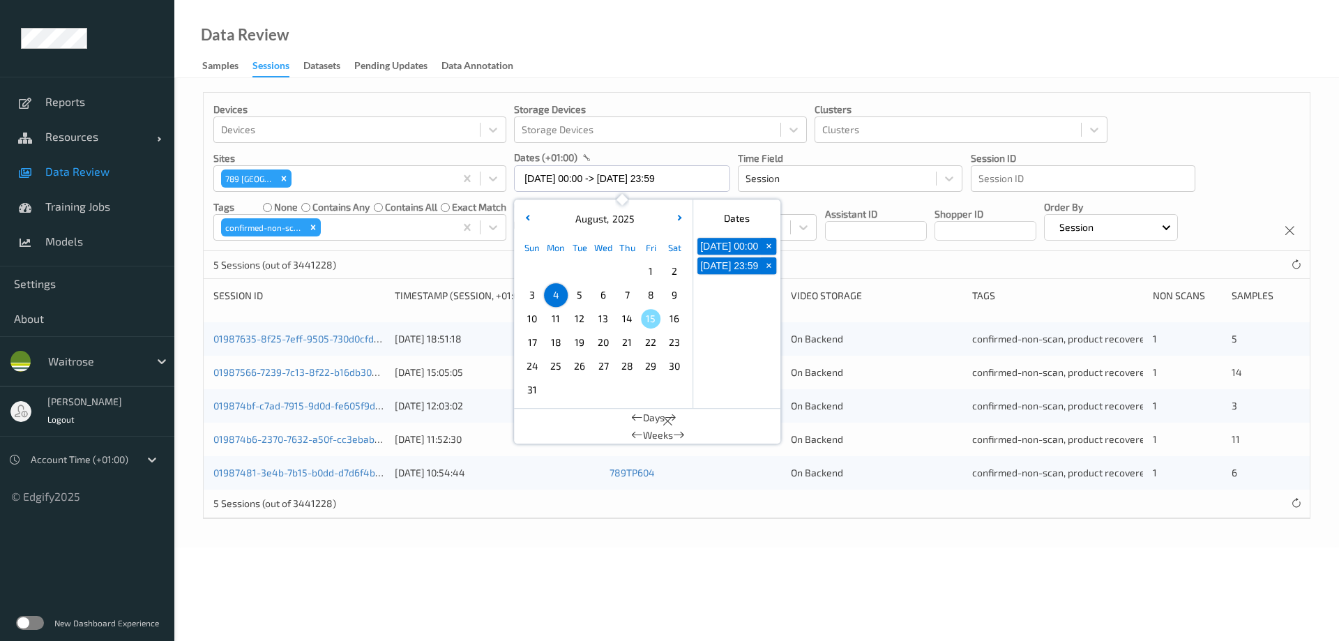
click at [532, 317] on span "10" at bounding box center [532, 319] width 20 height 20
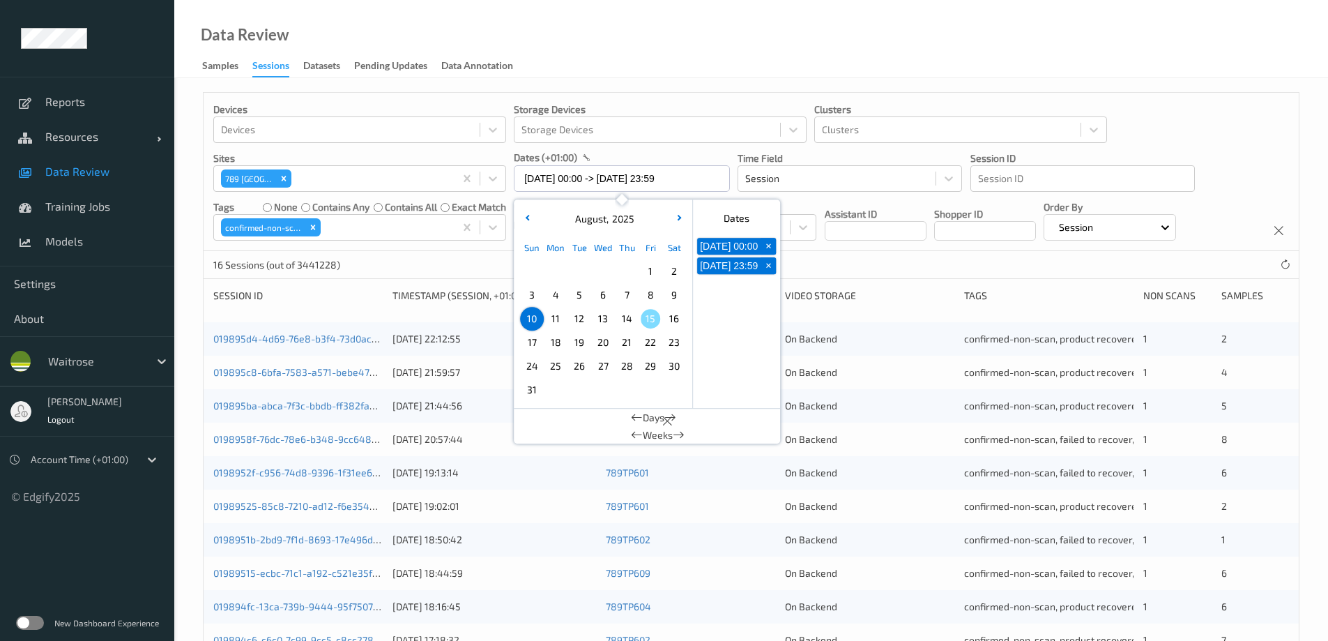
click at [634, 59] on div "Data Review Samples Sessions Datasets Pending Updates Data Annotation" at bounding box center [751, 39] width 1154 height 78
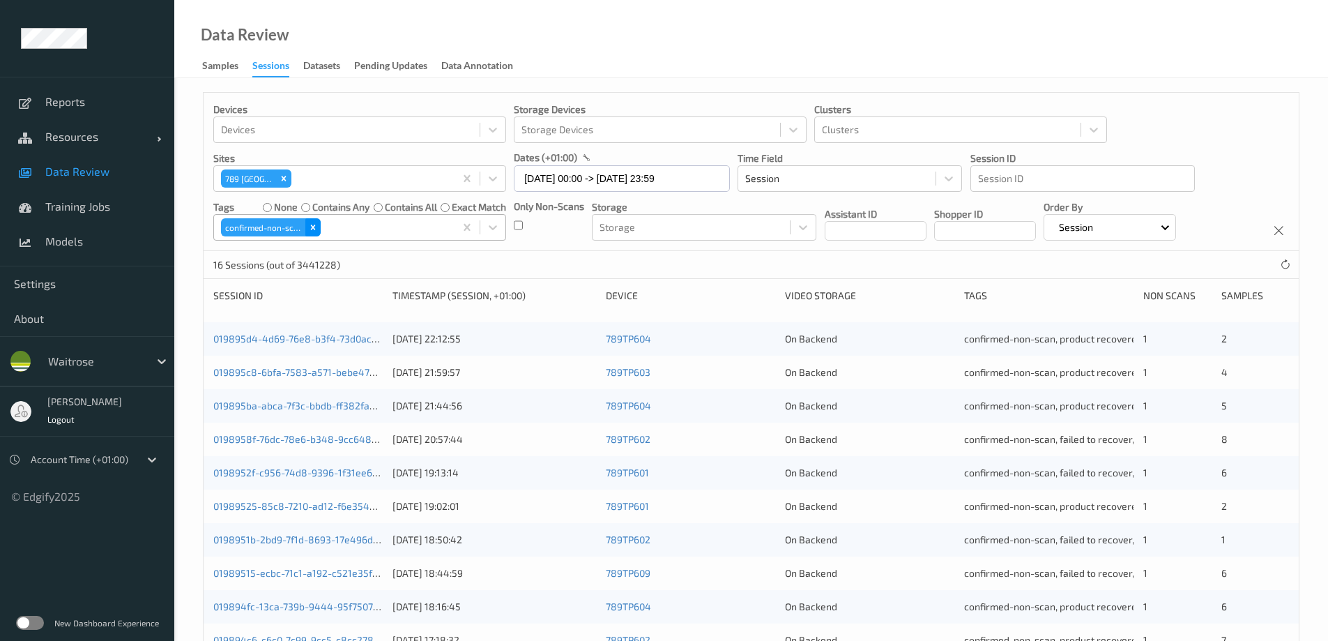
click at [319, 227] on div "Remove confirmed-non-scan" at bounding box center [312, 227] width 15 height 18
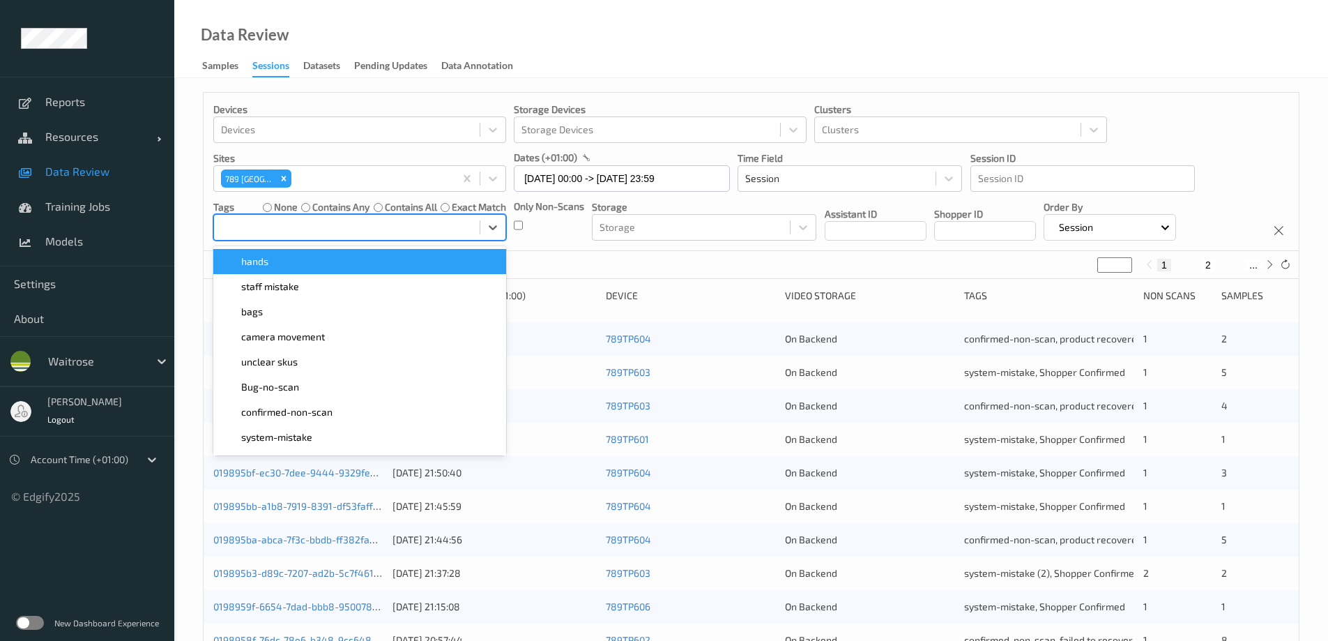
click at [326, 223] on div at bounding box center [347, 227] width 252 height 17
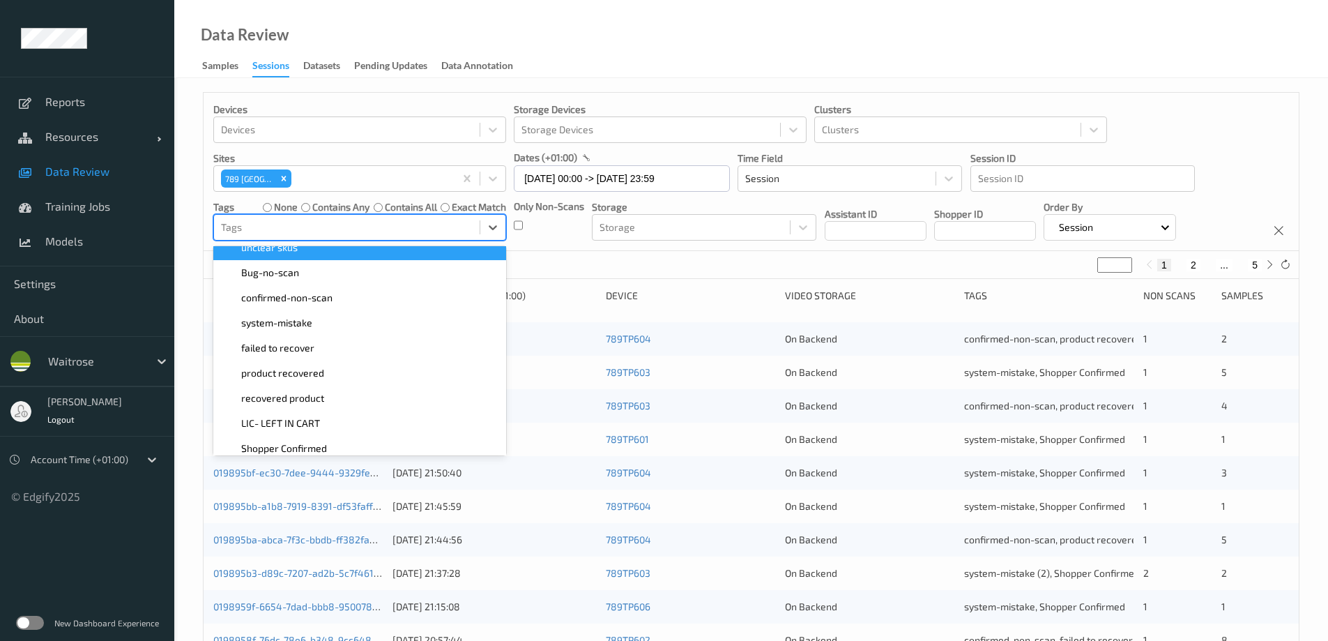
scroll to position [139, 0]
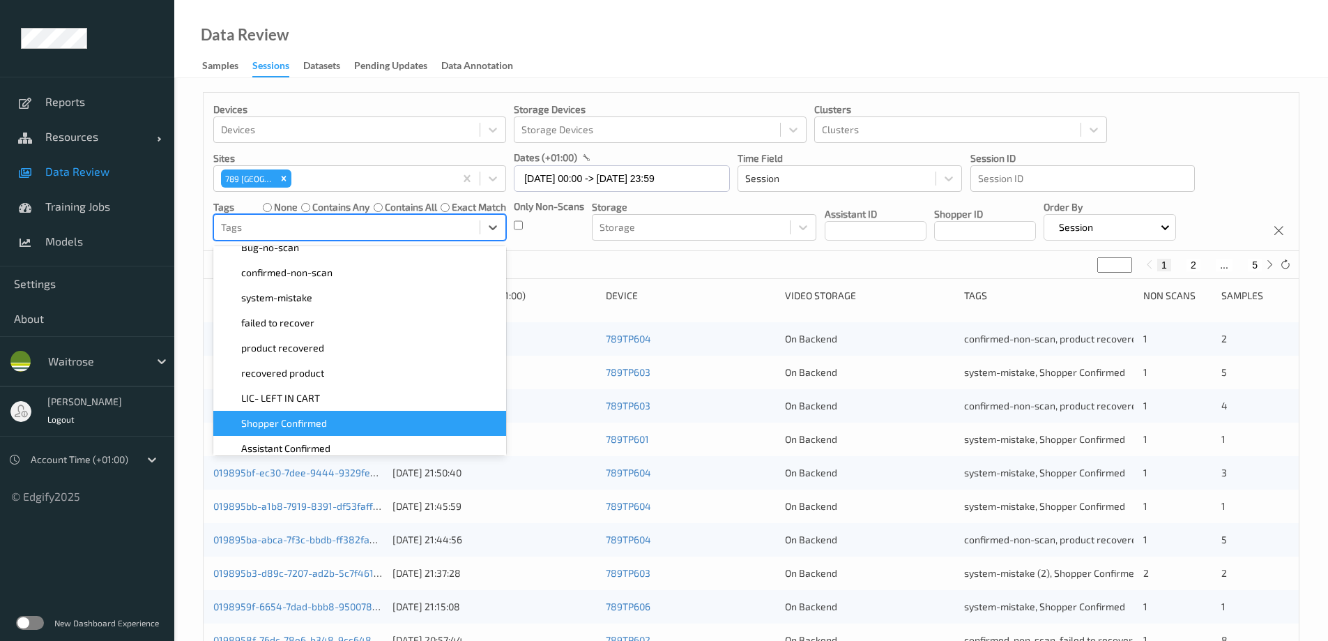
click at [321, 420] on span "Shopper Confirmed" at bounding box center [284, 423] width 86 height 14
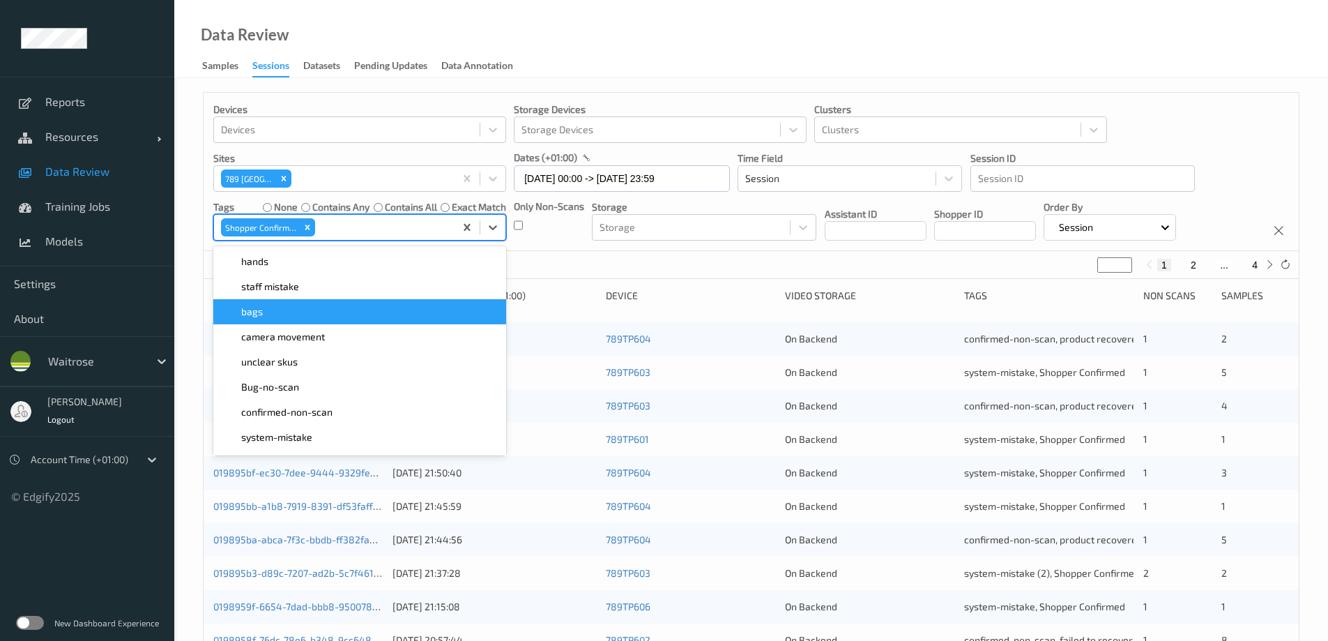
click at [609, 38] on div "Data Review Samples Sessions Datasets Pending Updates Data Annotation" at bounding box center [751, 39] width 1154 height 78
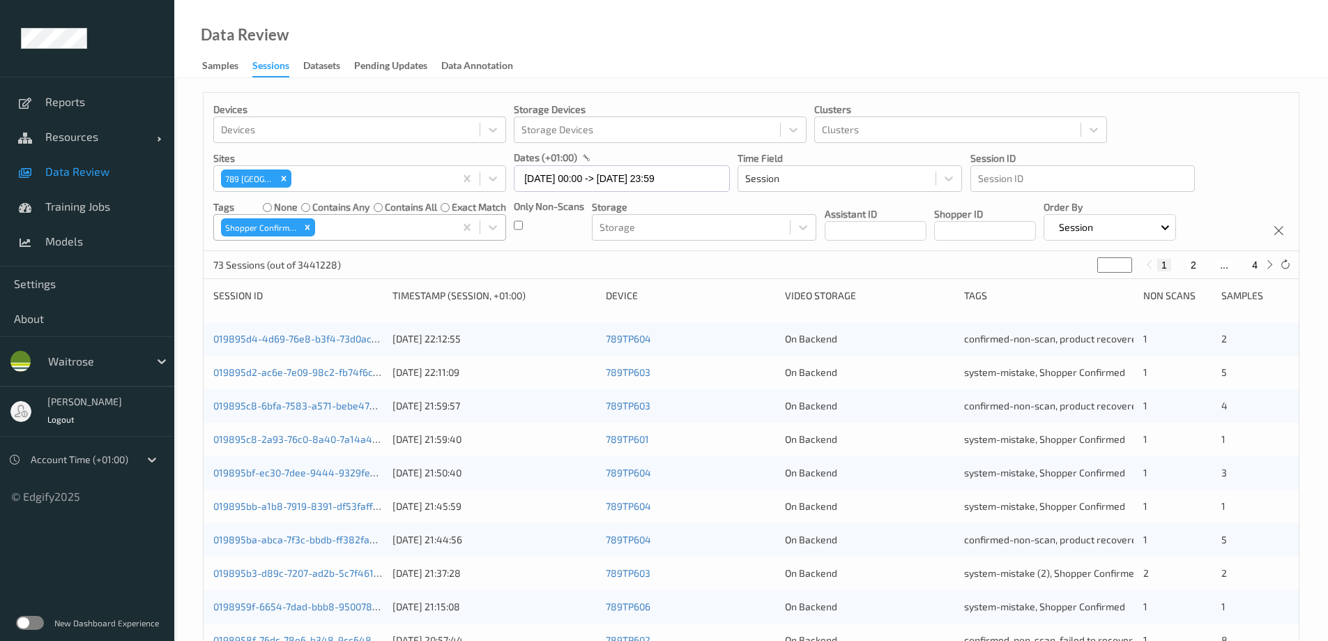
click at [307, 228] on icon "Remove Shopper Confirmed" at bounding box center [308, 227] width 10 height 10
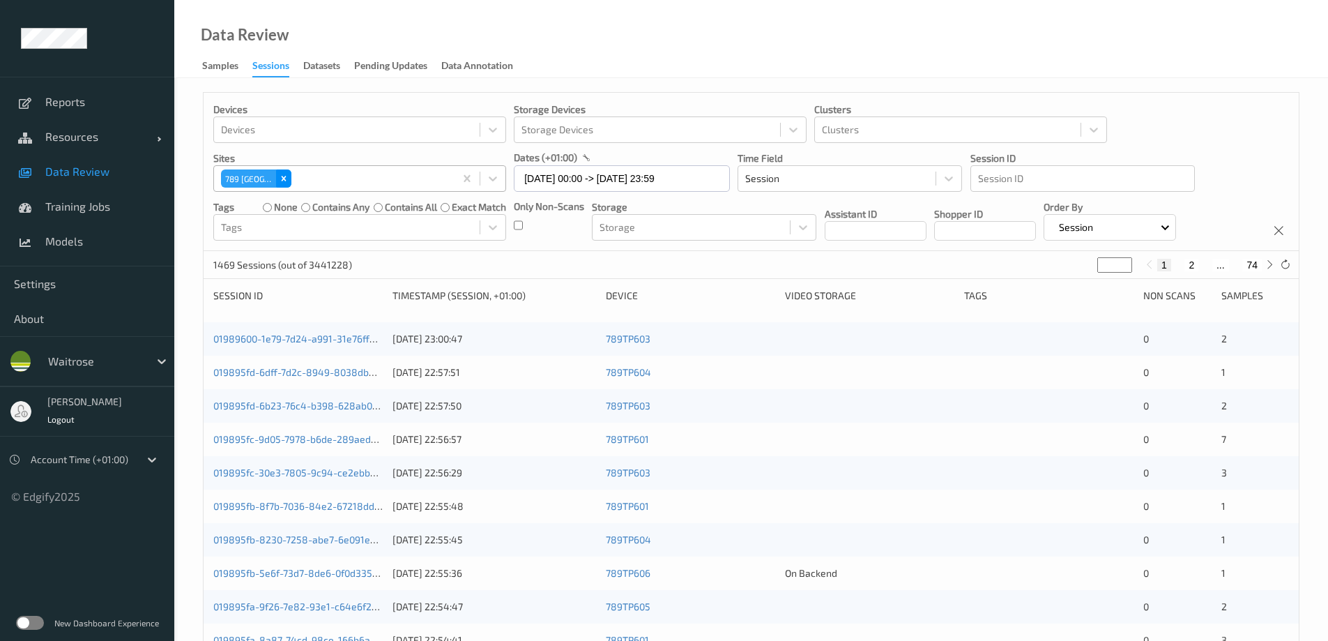
click at [286, 177] on icon "Remove 789 Vauxhall" at bounding box center [284, 179] width 10 height 10
click at [287, 178] on div at bounding box center [347, 178] width 252 height 17
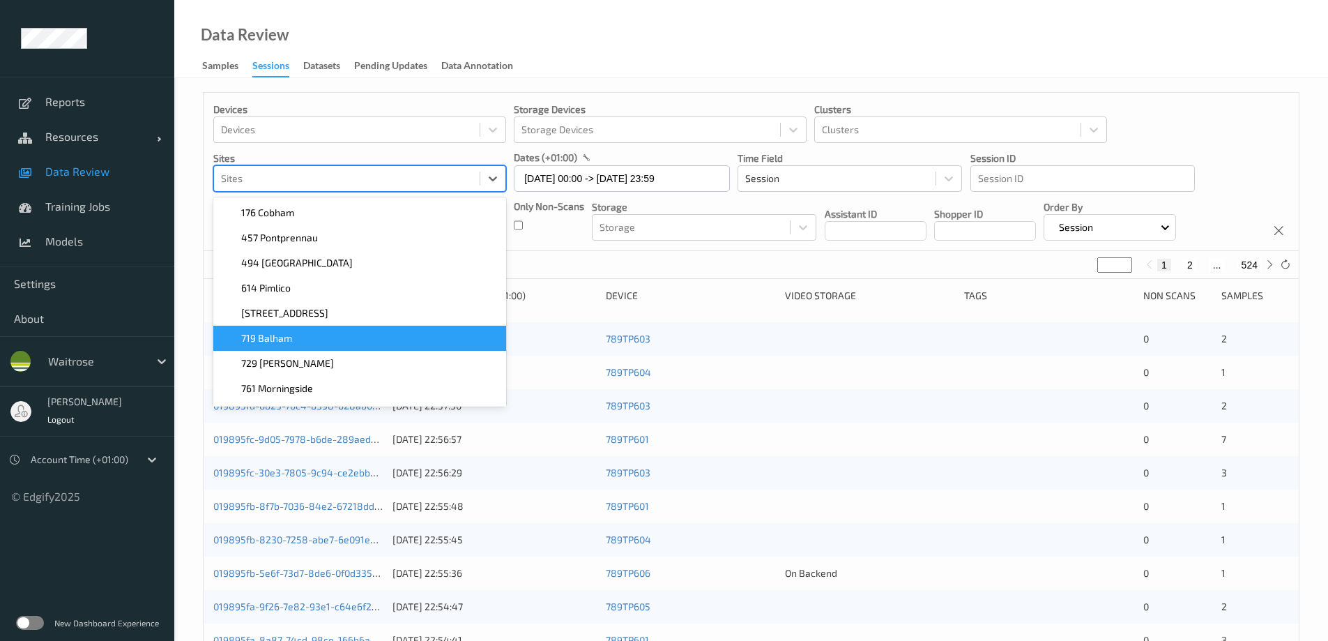
click at [271, 336] on span "719 Balham" at bounding box center [266, 338] width 51 height 14
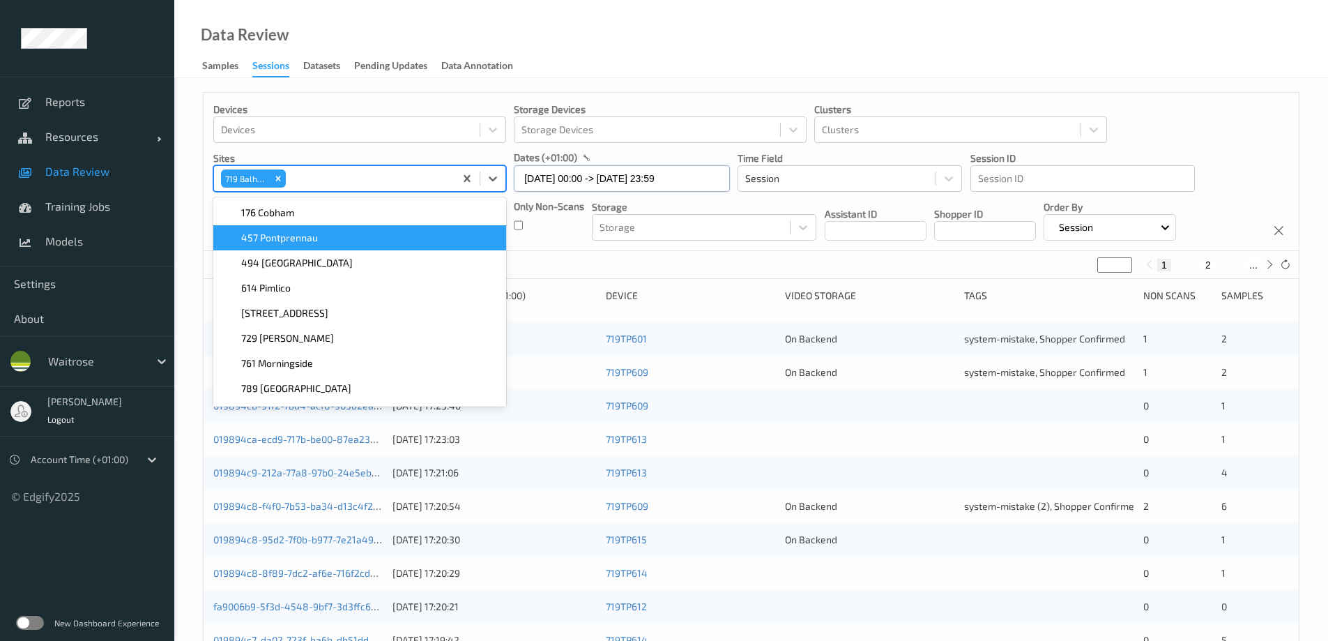
click at [553, 176] on input "10/08/2025 00:00 -> 10/08/2025 23:59" at bounding box center [622, 178] width 216 height 26
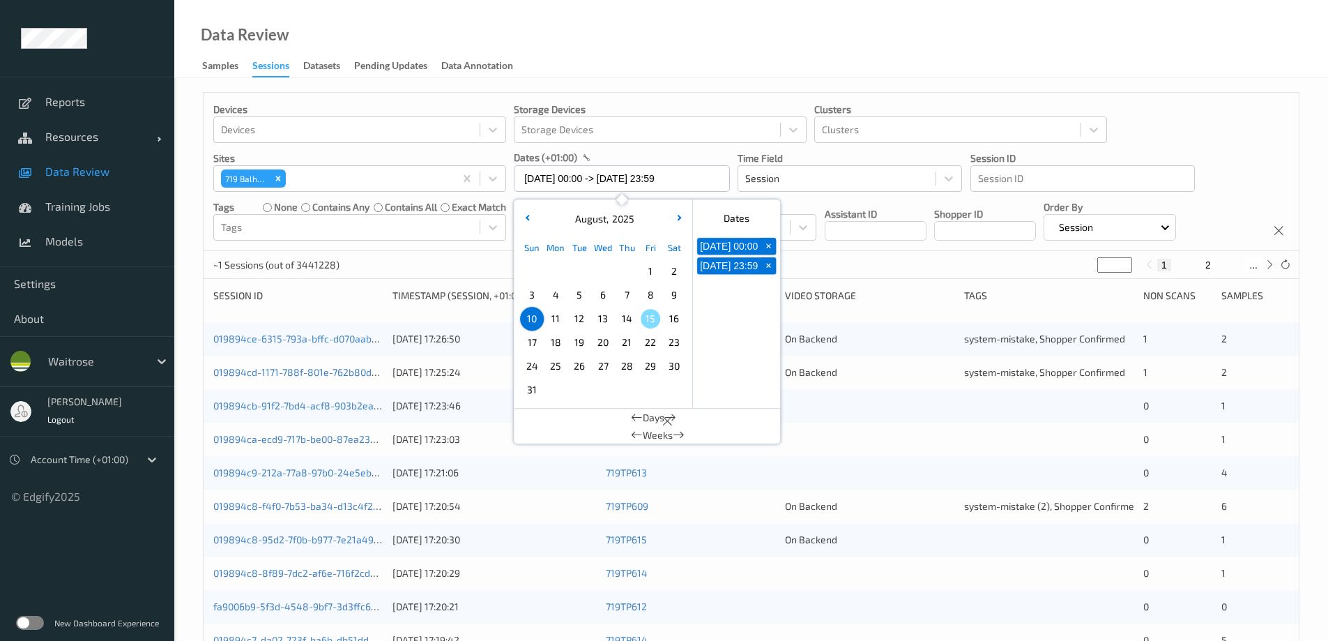
click at [674, 292] on span "9" at bounding box center [674, 295] width 20 height 20
type input "09/08/2025 00:00 -> 09/08/2025 23:59"
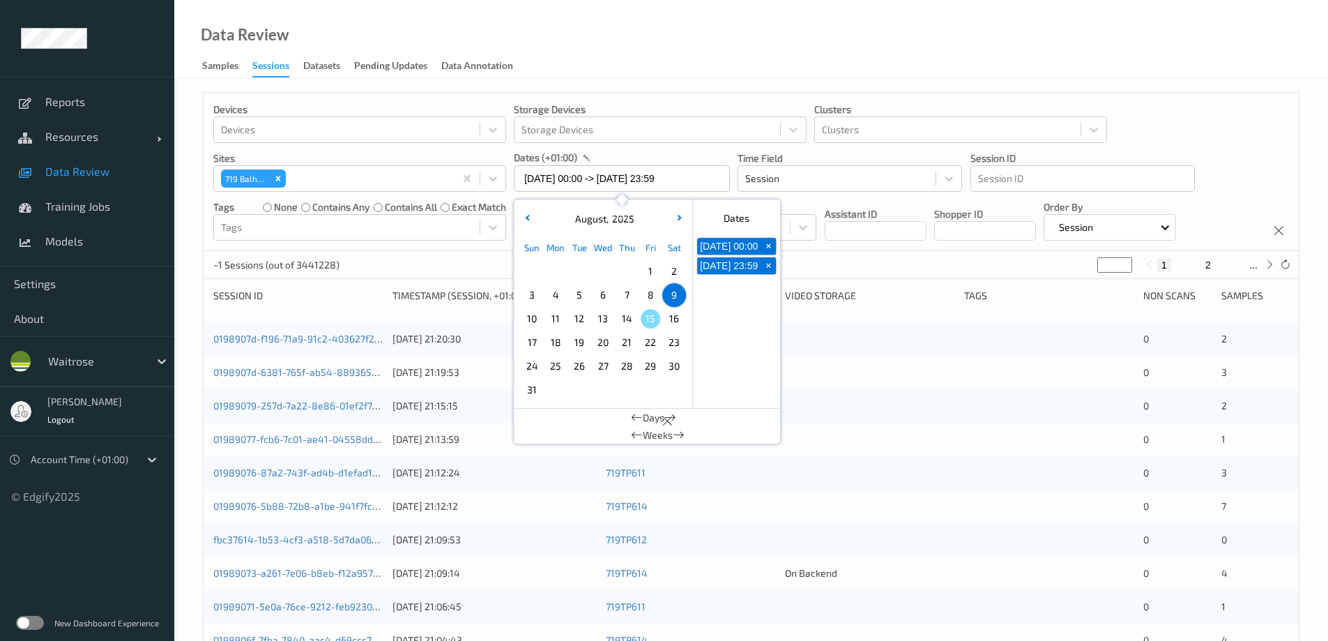
click at [664, 43] on div "Data Review Samples Sessions Datasets Pending Updates Data Annotation" at bounding box center [751, 39] width 1154 height 78
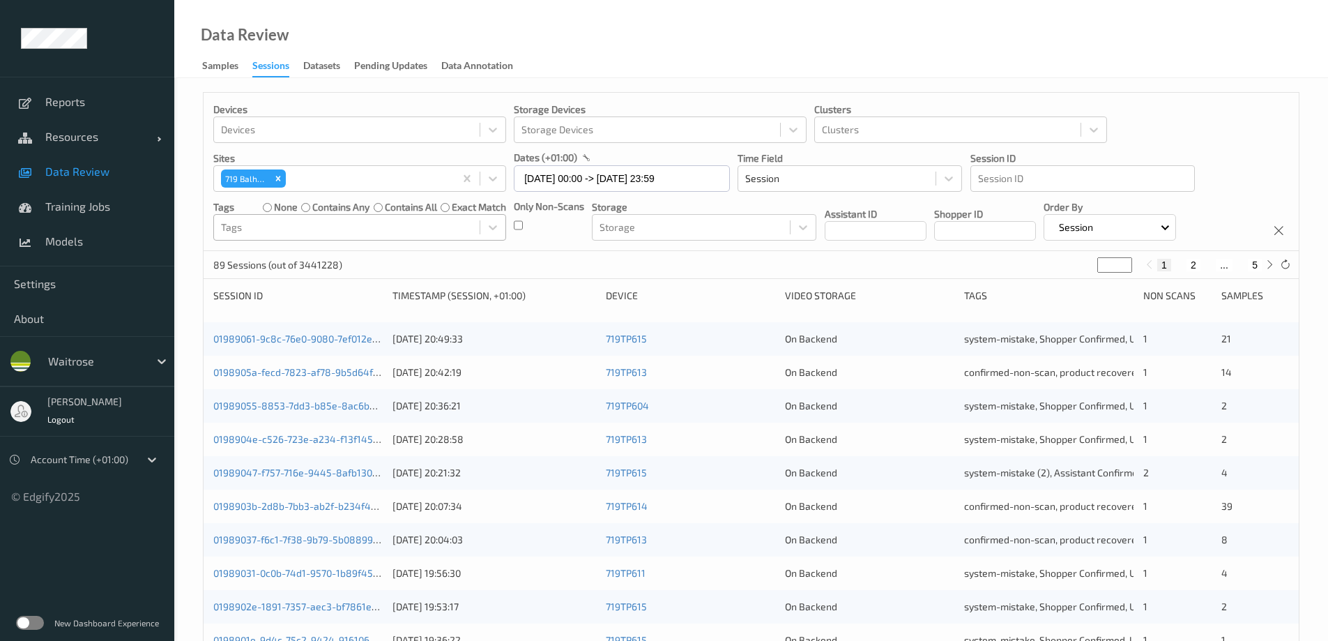
click at [366, 225] on div at bounding box center [347, 227] width 252 height 17
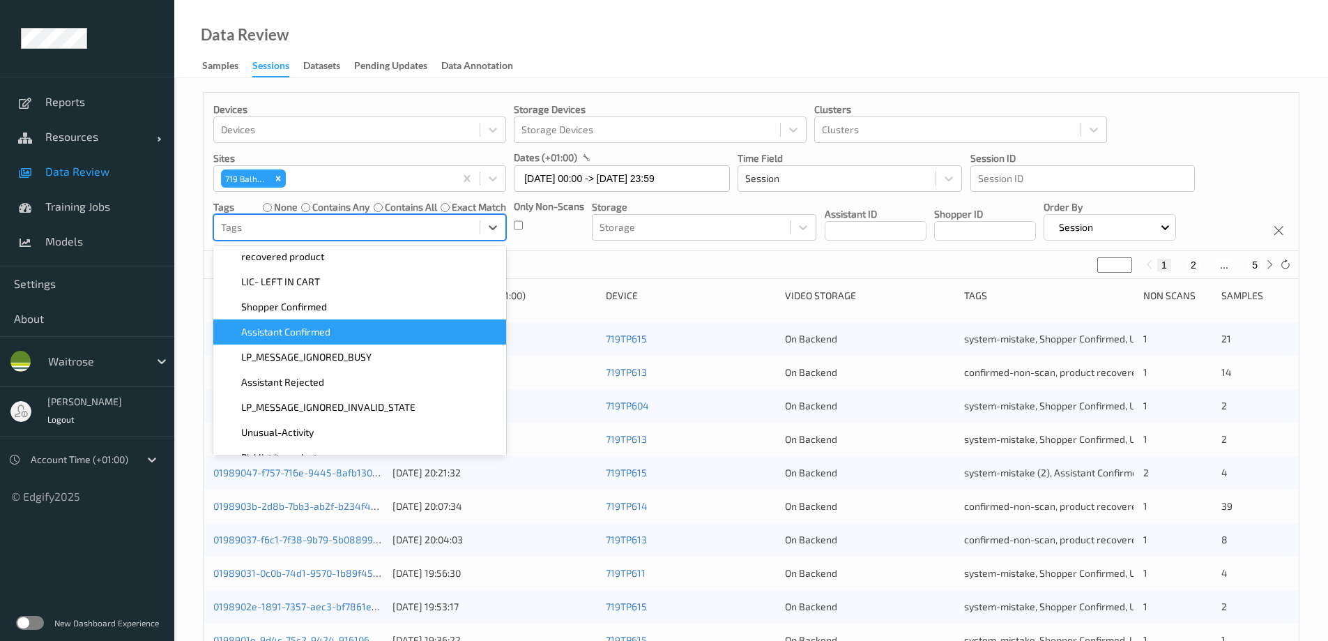
scroll to position [279, 0]
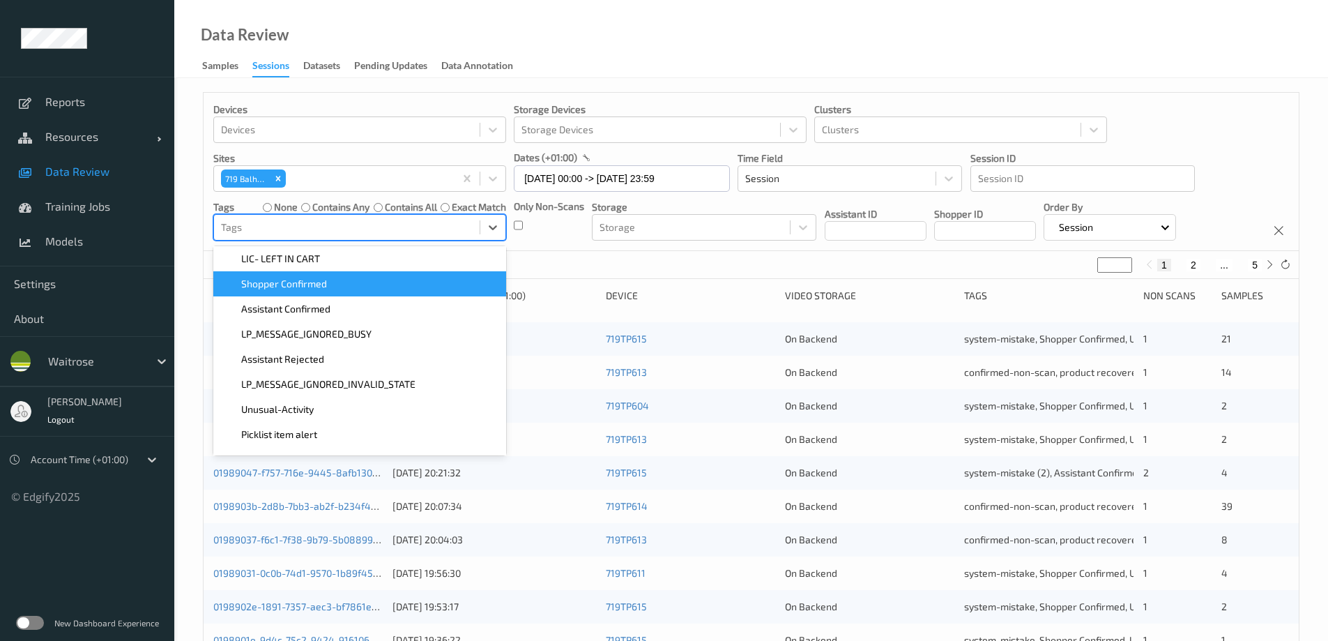
click at [342, 288] on div "Shopper Confirmed" at bounding box center [360, 284] width 276 height 14
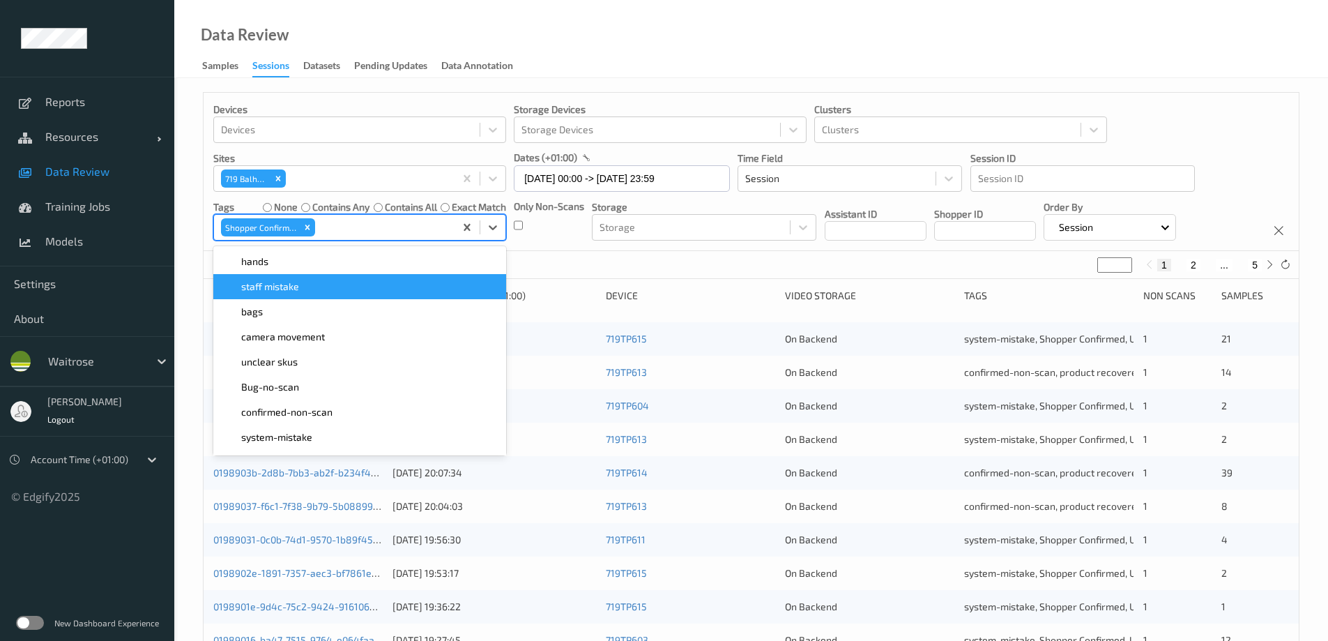
click at [586, 45] on div "Data Review Samples Sessions Datasets Pending Updates Data Annotation" at bounding box center [751, 39] width 1154 height 78
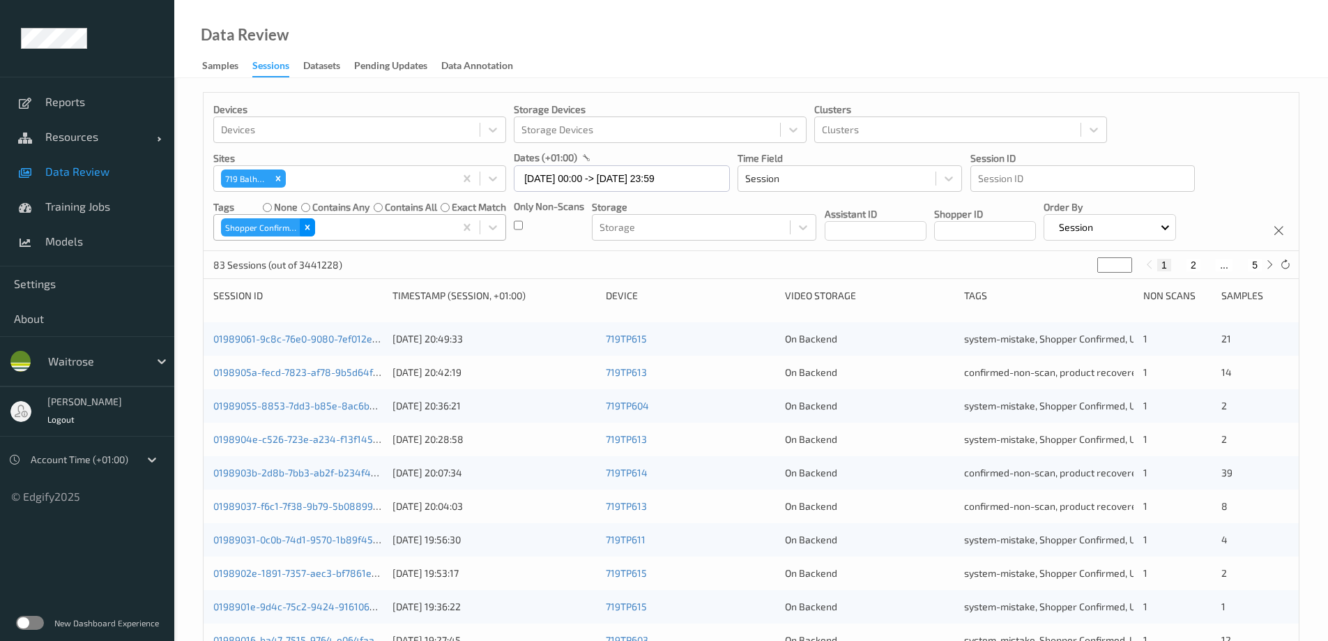
click at [308, 225] on icon "Remove Shopper Confirmed" at bounding box center [308, 227] width 10 height 10
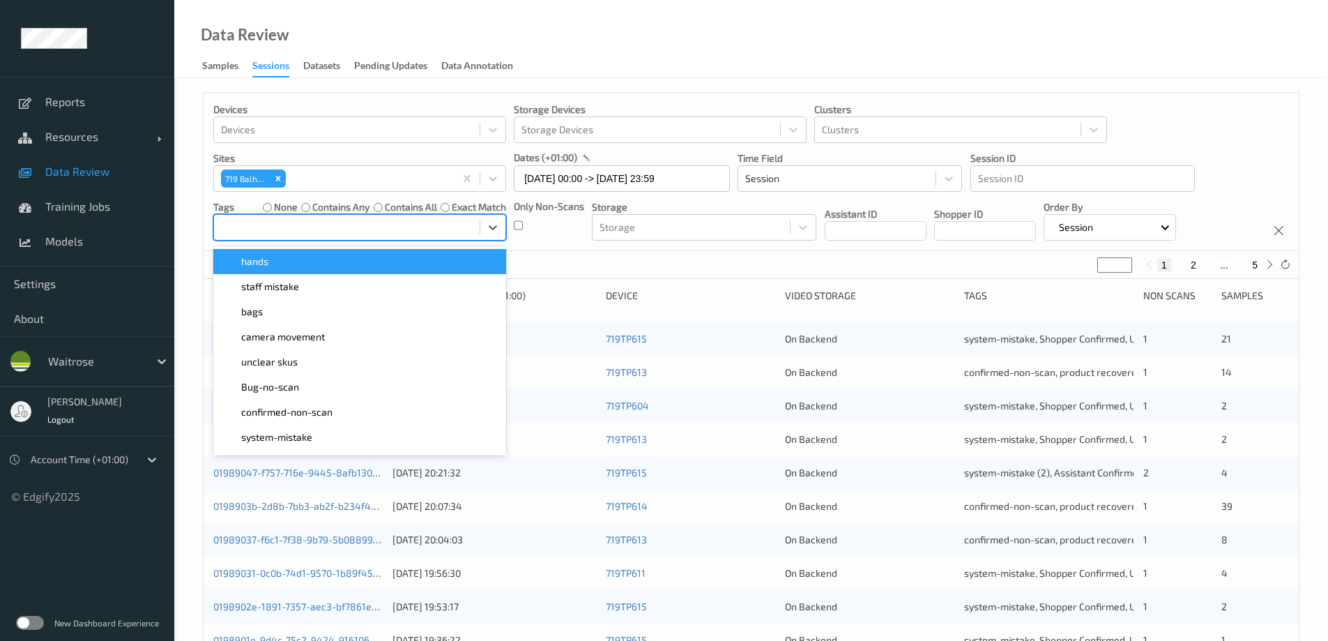
click at [311, 228] on div at bounding box center [347, 227] width 252 height 17
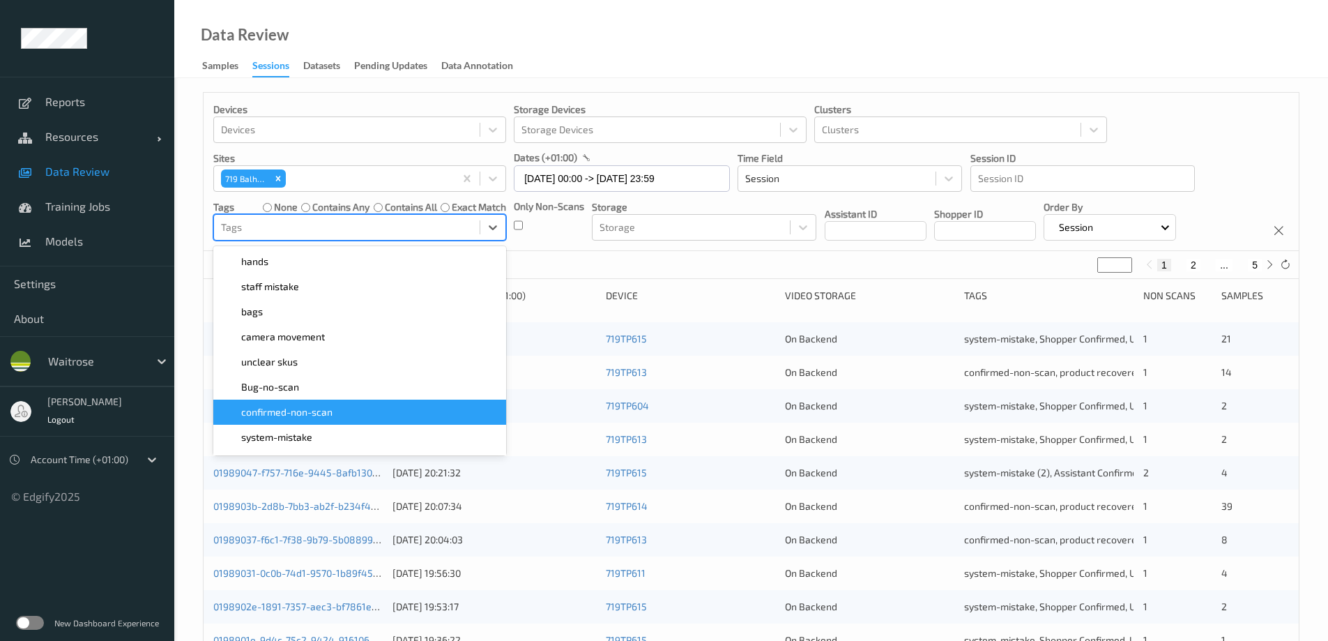
click at [320, 413] on span "confirmed-non-scan" at bounding box center [286, 412] width 91 height 14
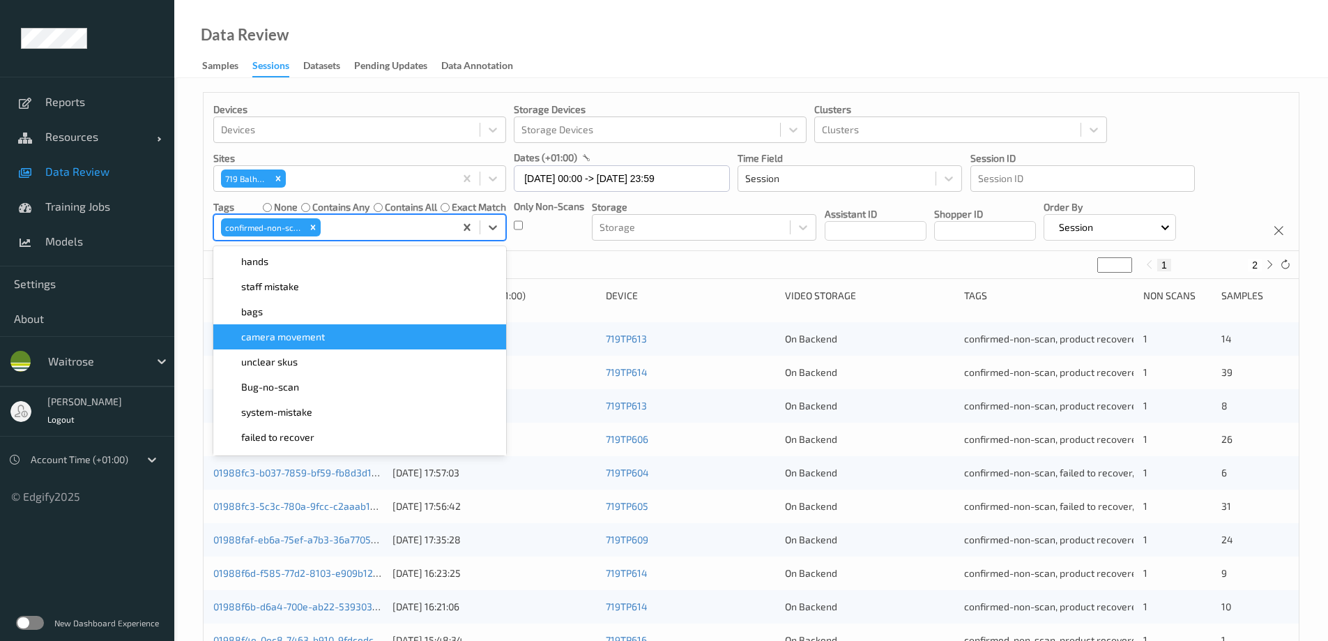
click at [623, 36] on div "Data Review Samples Sessions Datasets Pending Updates Data Annotation" at bounding box center [751, 39] width 1154 height 78
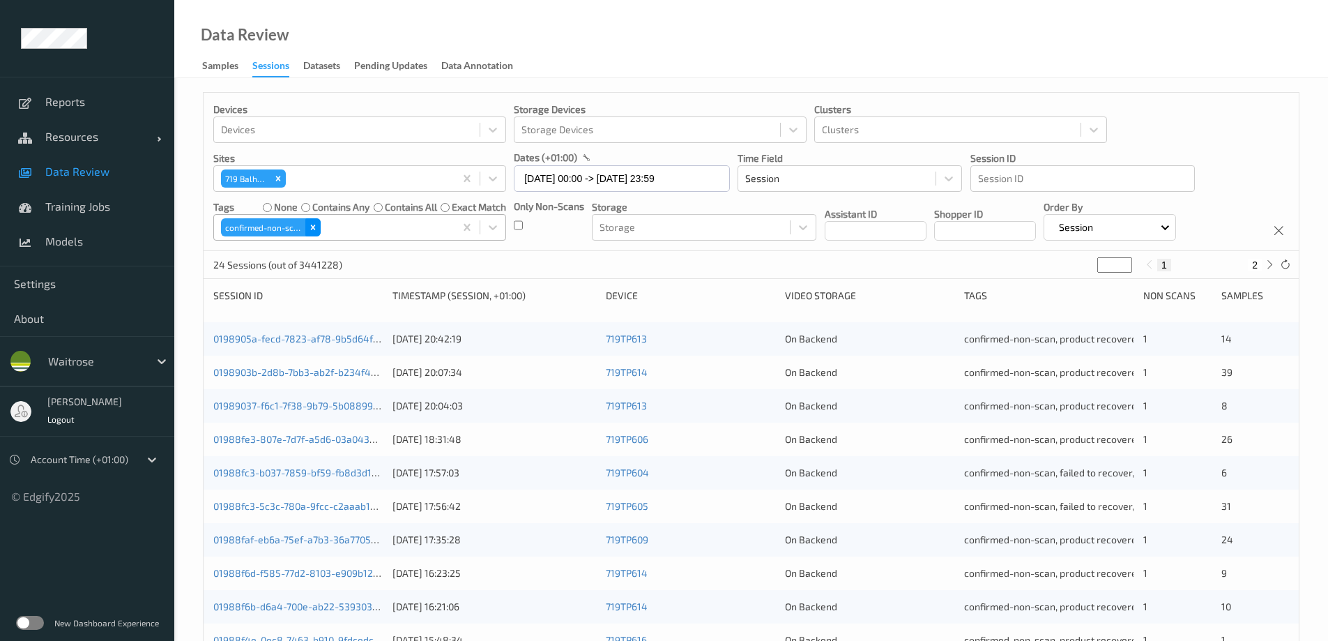
click at [314, 226] on icon "Remove confirmed-non-scan" at bounding box center [312, 227] width 5 height 5
click at [330, 231] on div at bounding box center [347, 227] width 252 height 17
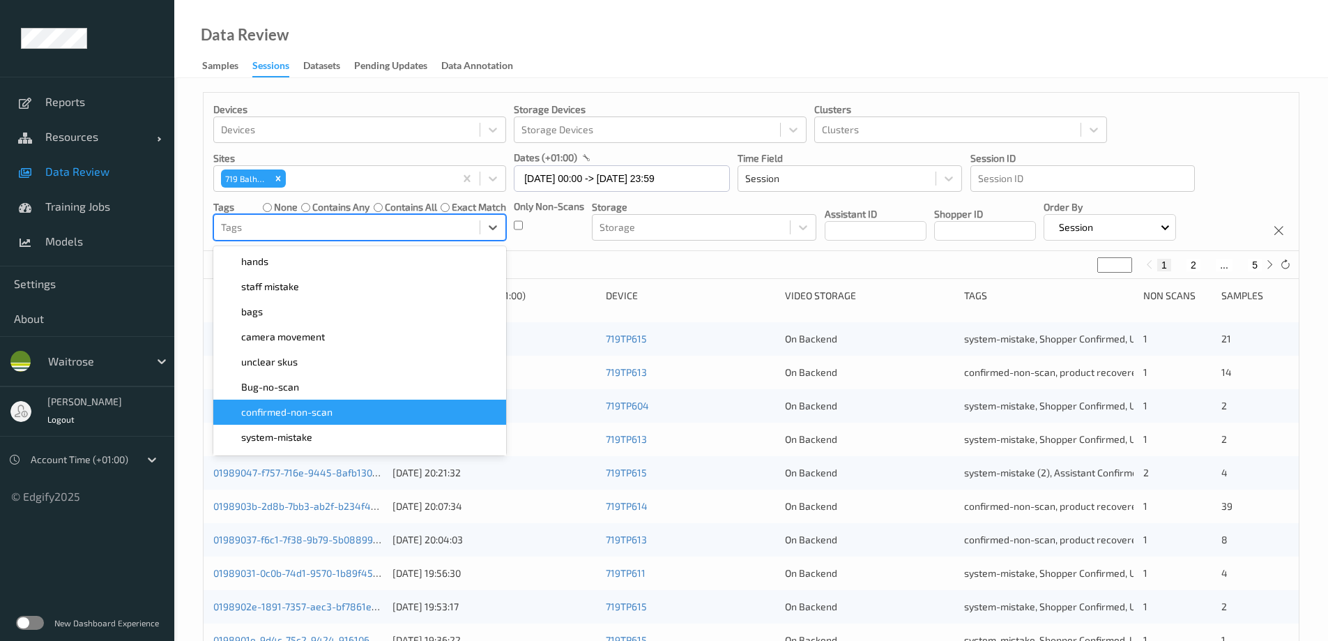
click at [297, 416] on span "confirmed-non-scan" at bounding box center [286, 412] width 91 height 14
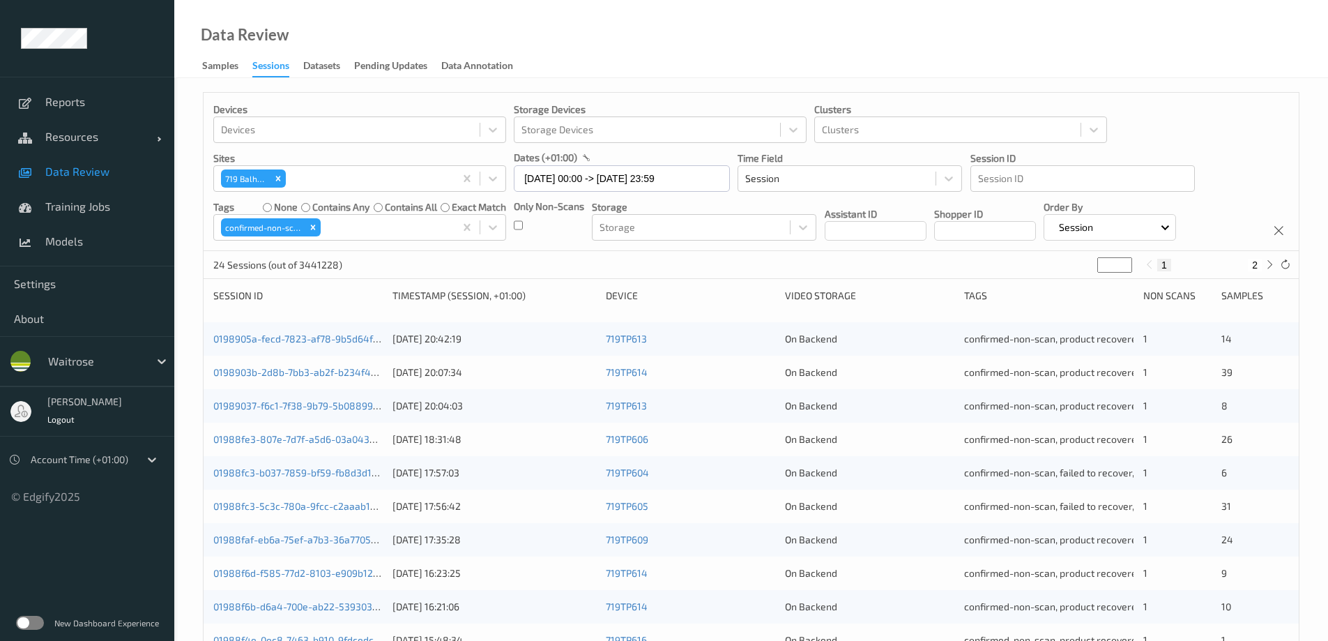
click at [708, 72] on div "Data Review Samples Sessions Datasets Pending Updates Data Annotation" at bounding box center [751, 39] width 1154 height 78
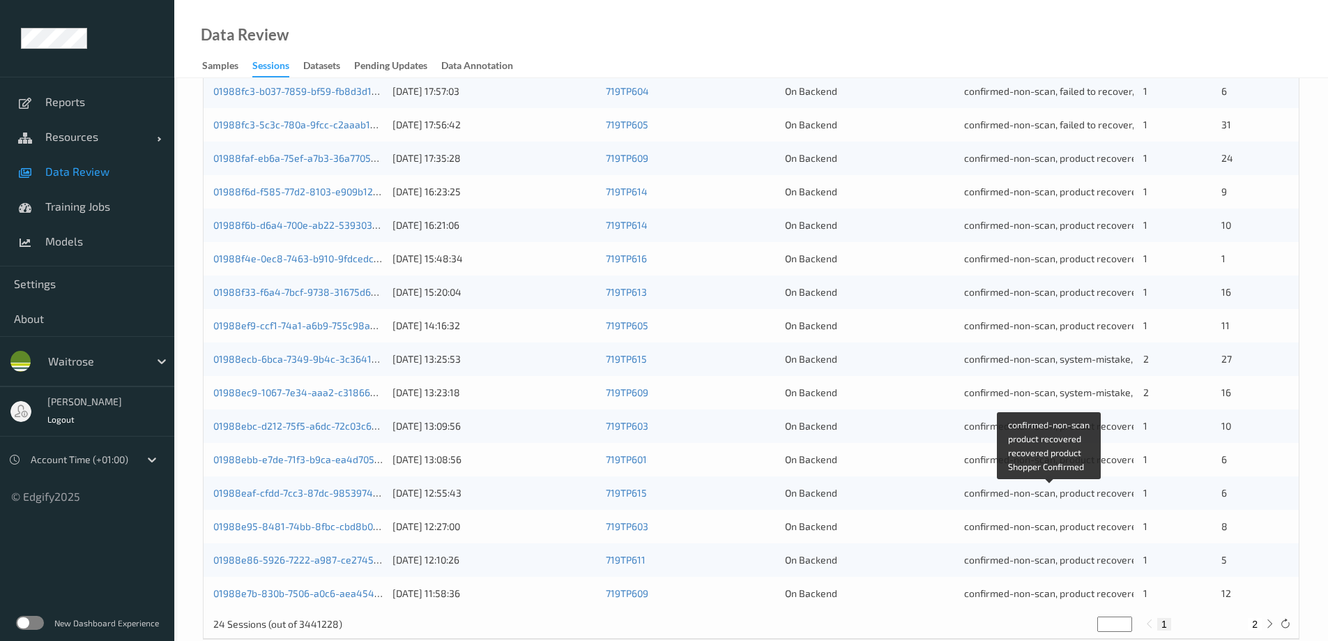
scroll to position [409, 0]
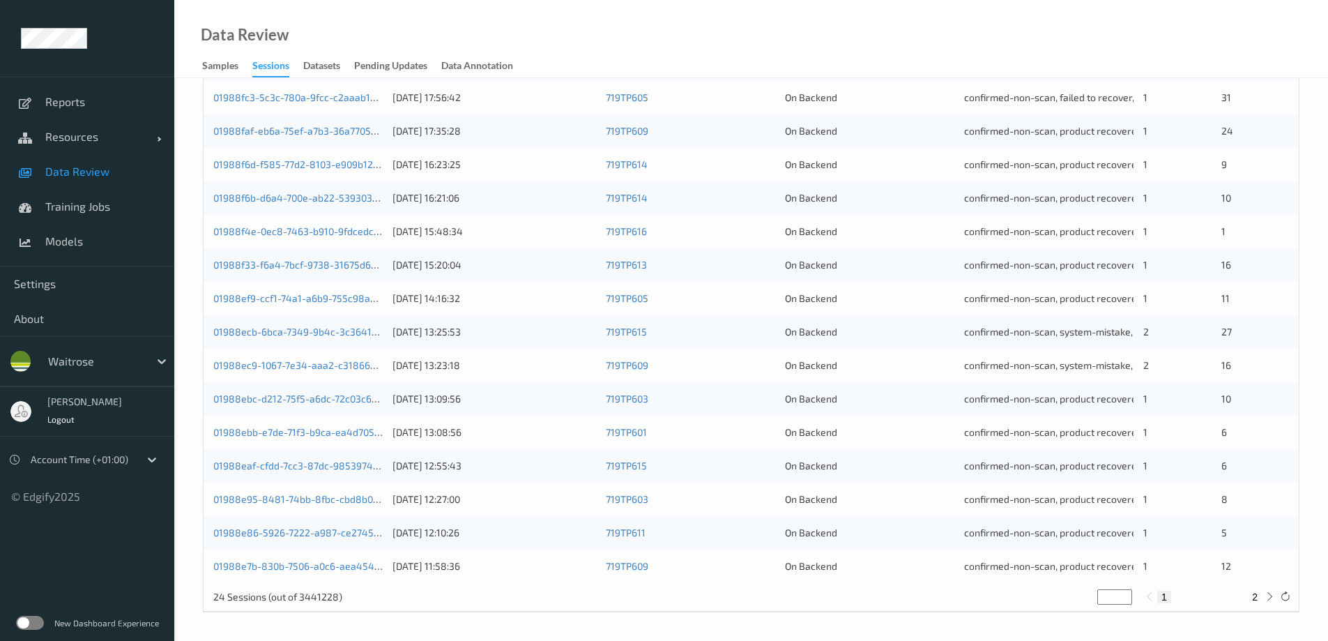
click at [1253, 594] on button "2" at bounding box center [1255, 597] width 14 height 13
type input "*"
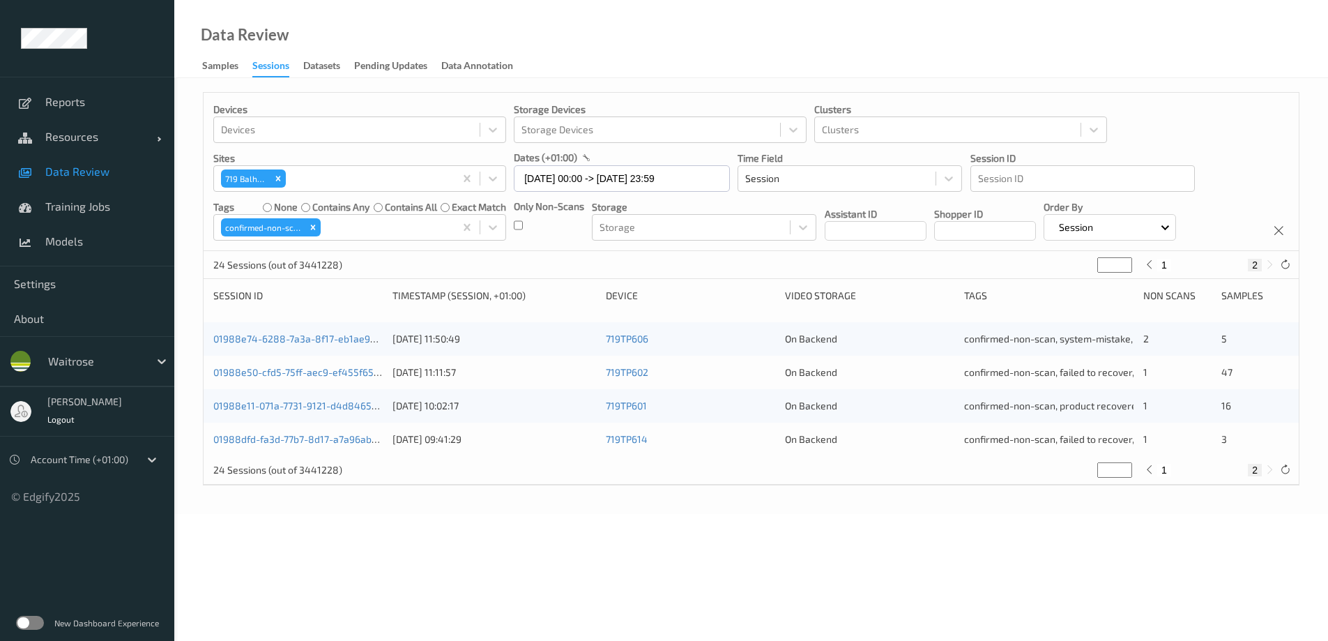
scroll to position [0, 0]
click at [1157, 466] on icon at bounding box center [1160, 469] width 10 height 10
type input "*"
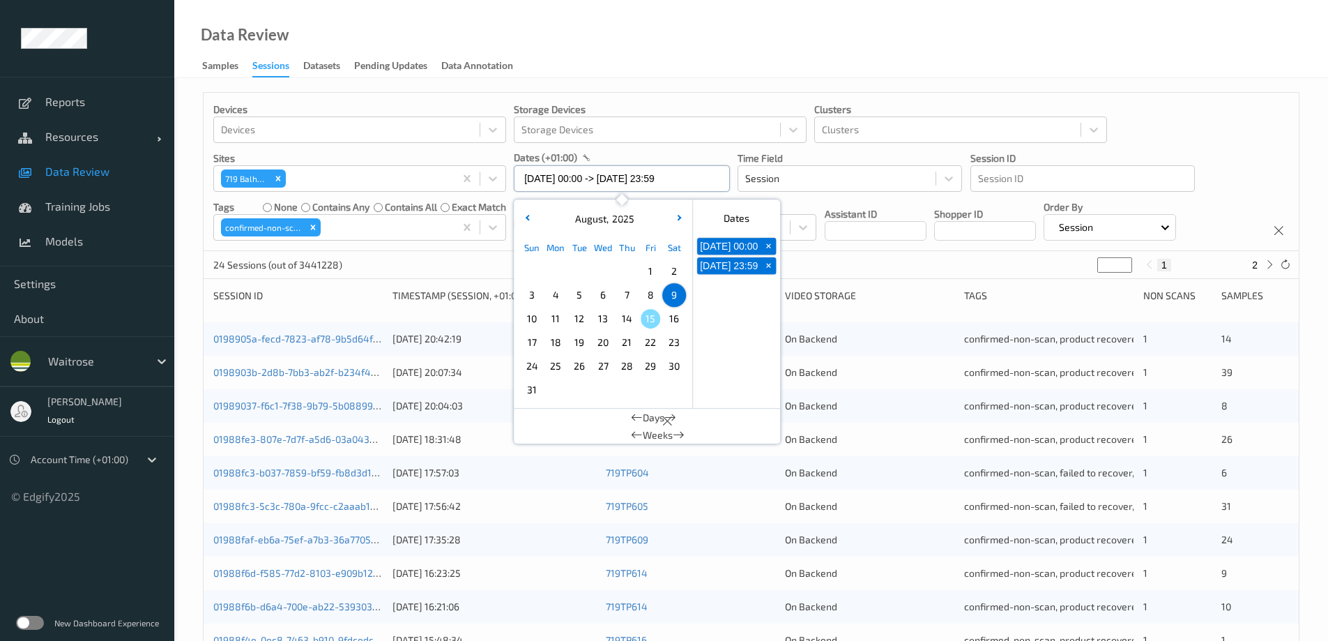
click at [555, 179] on input "09/08/2025 00:00 -> 09/08/2025 23:59" at bounding box center [622, 178] width 216 height 26
click at [533, 317] on span "10" at bounding box center [532, 319] width 20 height 20
click at [694, 29] on div "Data Review Samples Sessions Datasets Pending Updates Data Annotation" at bounding box center [751, 39] width 1154 height 78
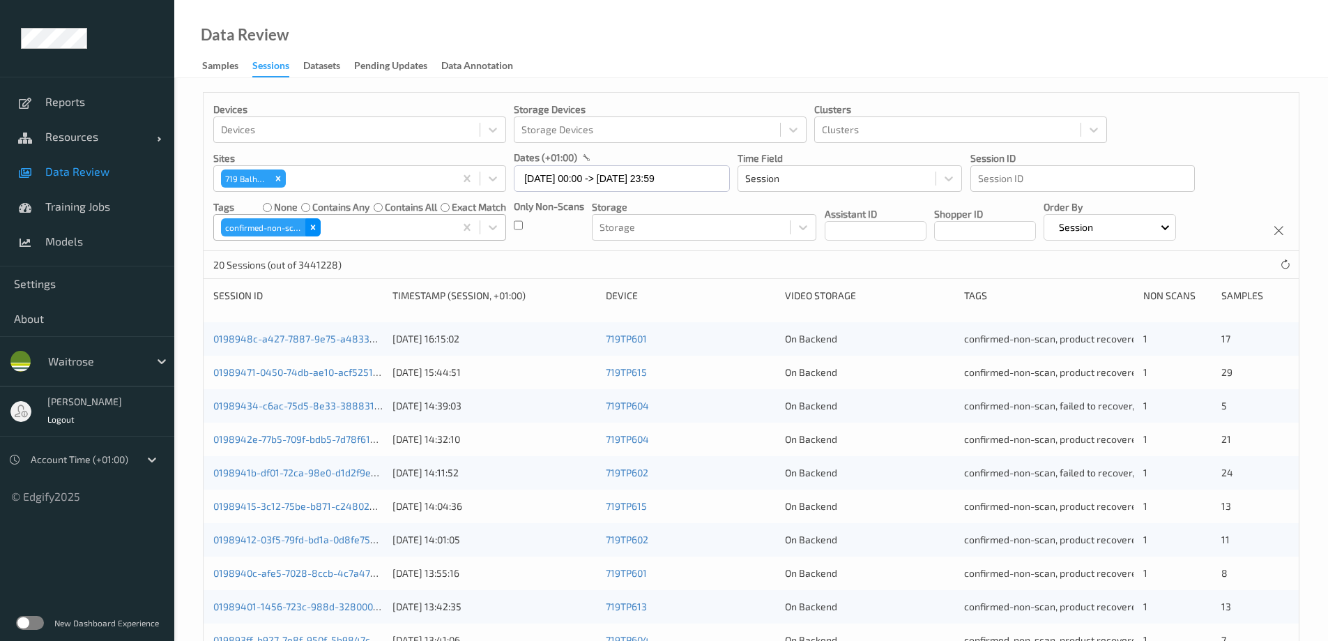
click at [314, 228] on icon "Remove confirmed-non-scan" at bounding box center [313, 227] width 10 height 10
click at [326, 226] on div at bounding box center [347, 227] width 252 height 17
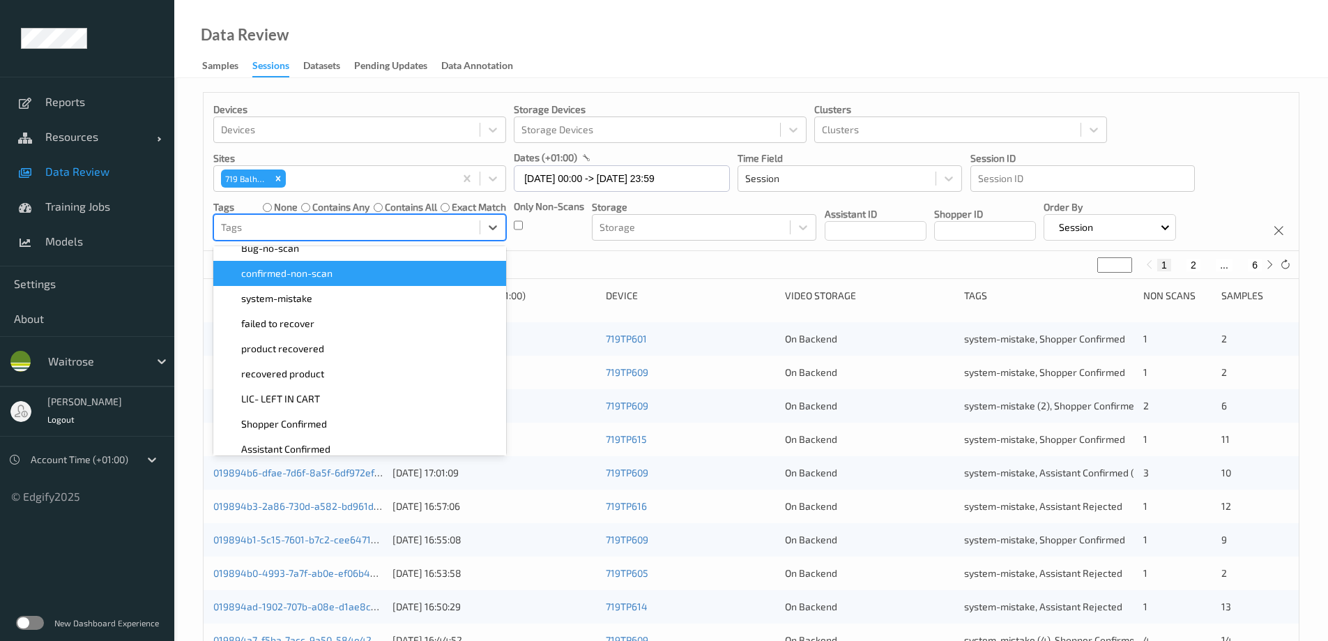
scroll to position [139, 0]
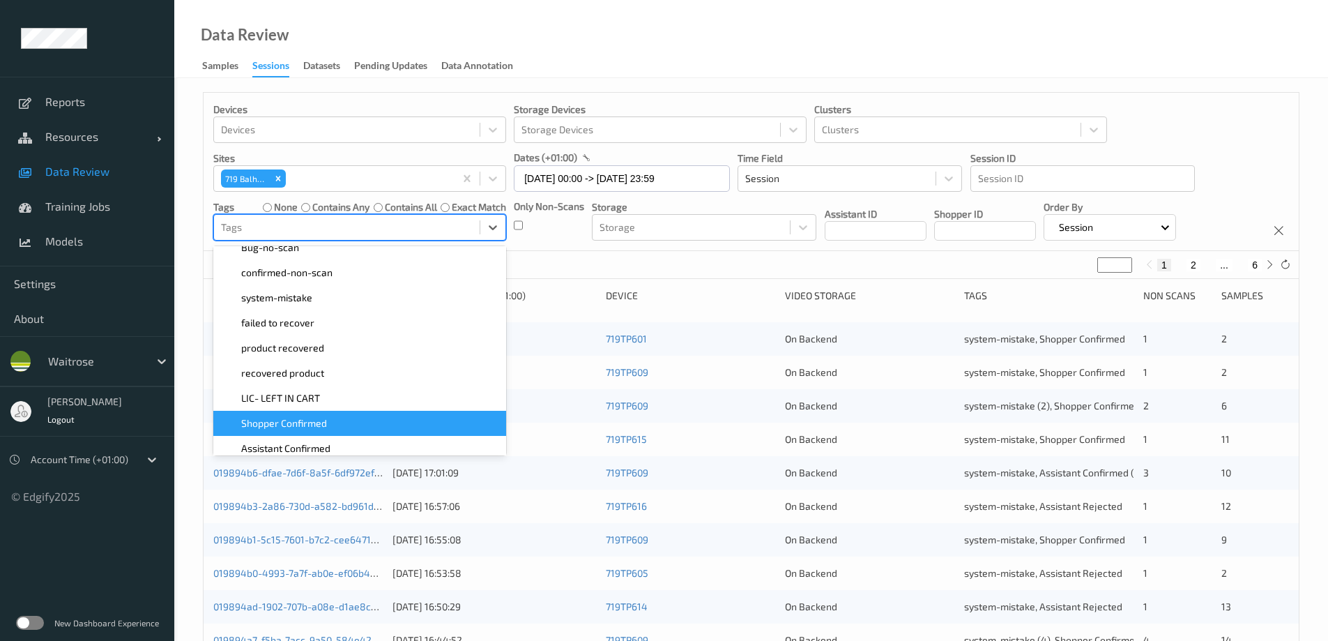
click at [305, 420] on span "Shopper Confirmed" at bounding box center [284, 423] width 86 height 14
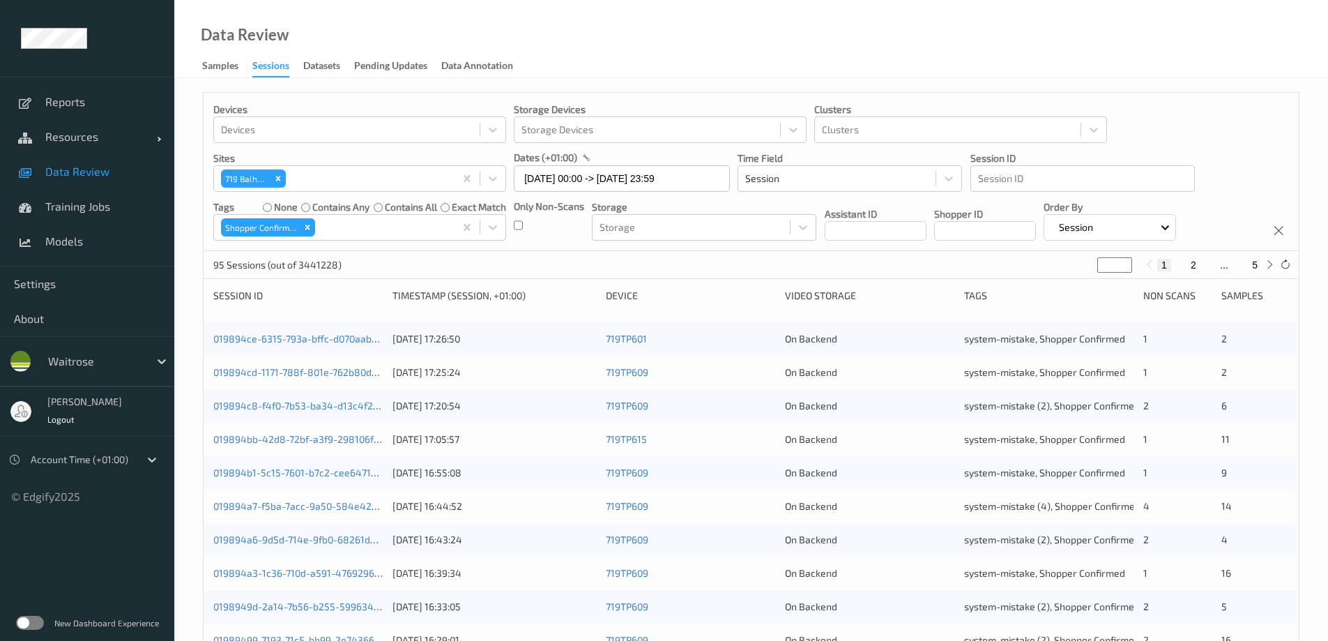
click at [640, 43] on div "Data Review Samples Sessions Datasets Pending Updates Data Annotation" at bounding box center [751, 39] width 1154 height 78
click at [308, 222] on icon "Remove Shopper Confirmed" at bounding box center [308, 227] width 10 height 10
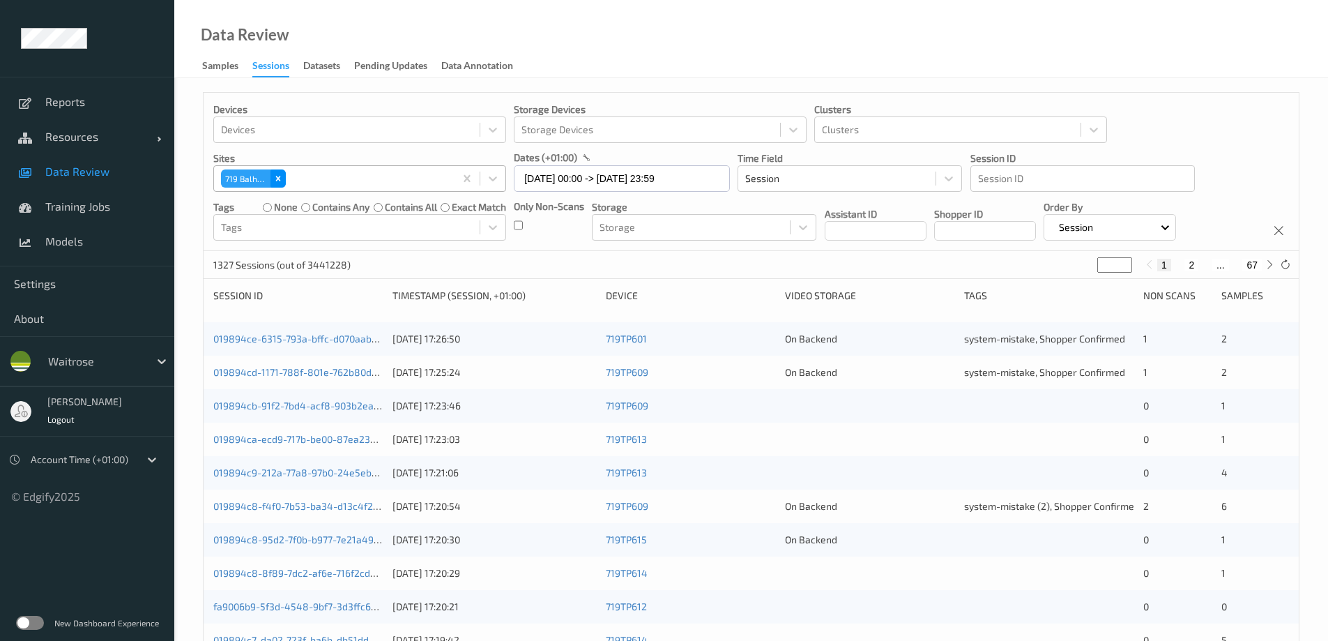
click at [282, 172] on div "Remove 719\9Balham" at bounding box center [278, 178] width 15 height 18
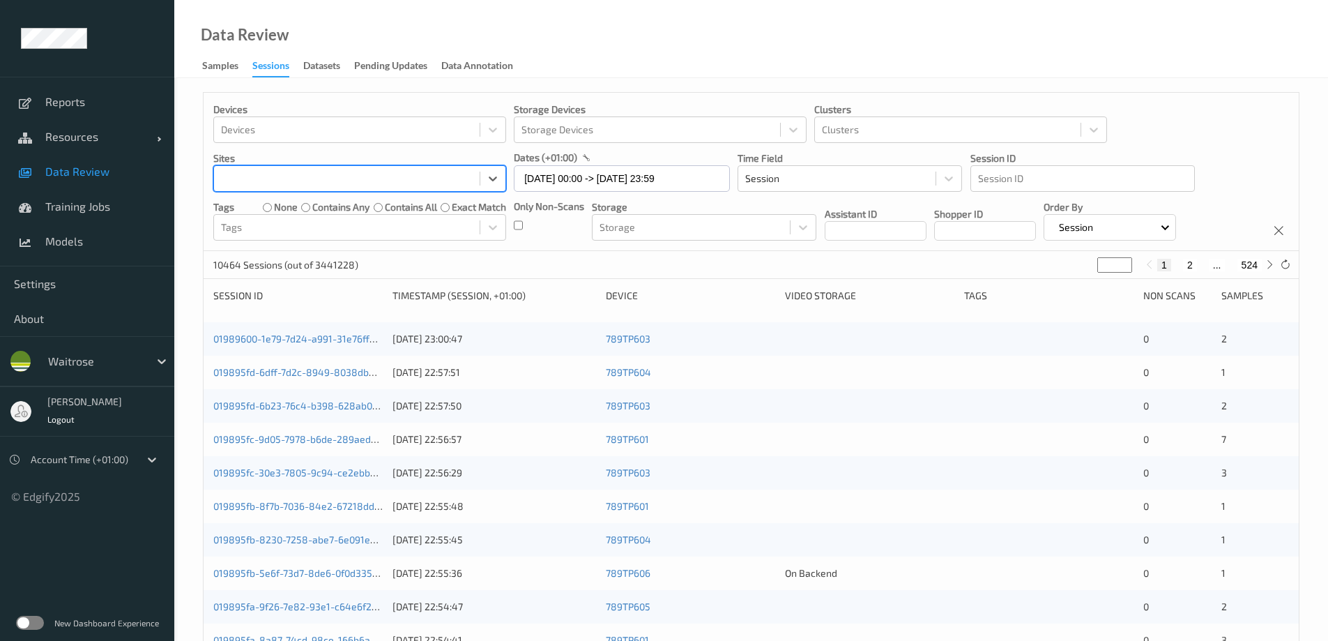
click at [292, 181] on div at bounding box center [347, 178] width 252 height 17
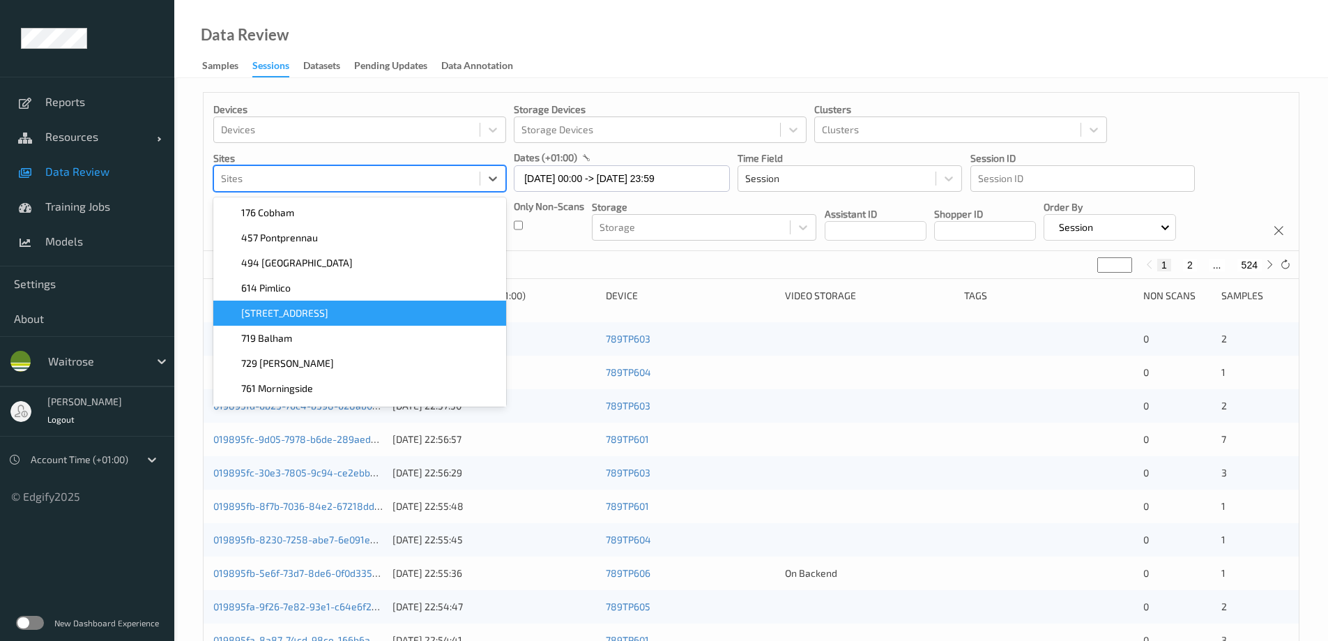
click at [297, 310] on div "[STREET_ADDRESS]" at bounding box center [360, 313] width 276 height 14
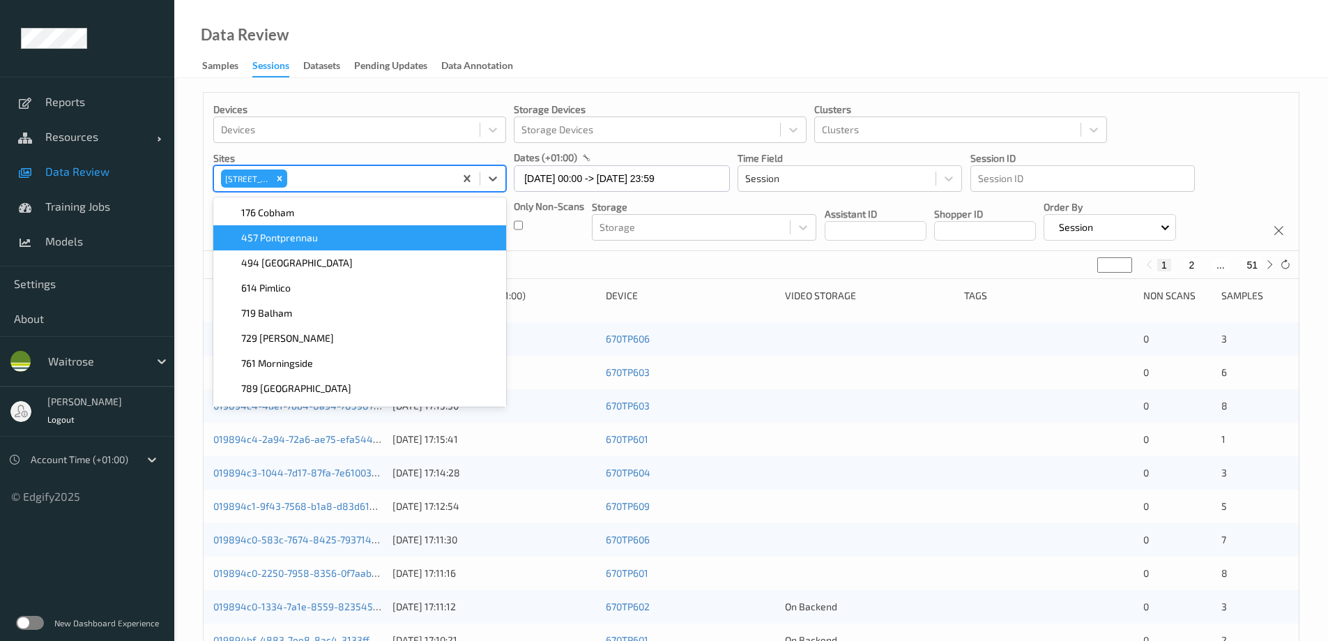
click at [694, 43] on div "Data Review Samples Sessions Datasets Pending Updates Data Annotation" at bounding box center [751, 39] width 1154 height 78
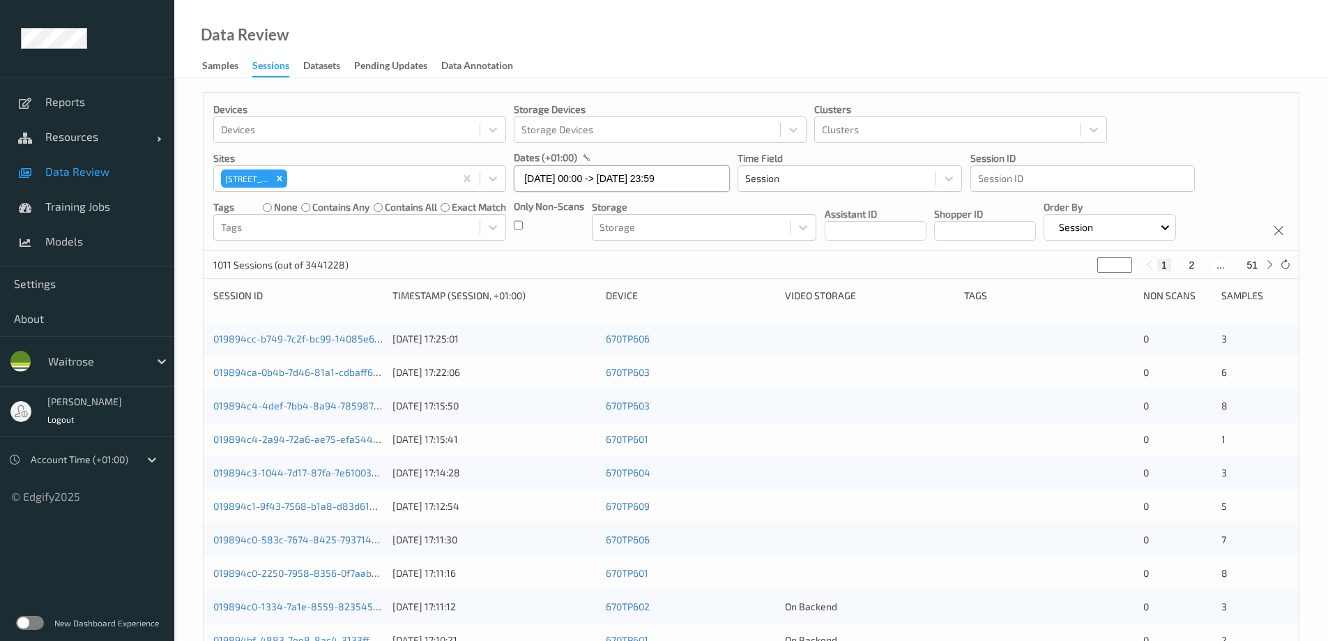
click at [563, 178] on input "10/08/2025 00:00 -> 10/08/2025 23:59" at bounding box center [622, 178] width 216 height 26
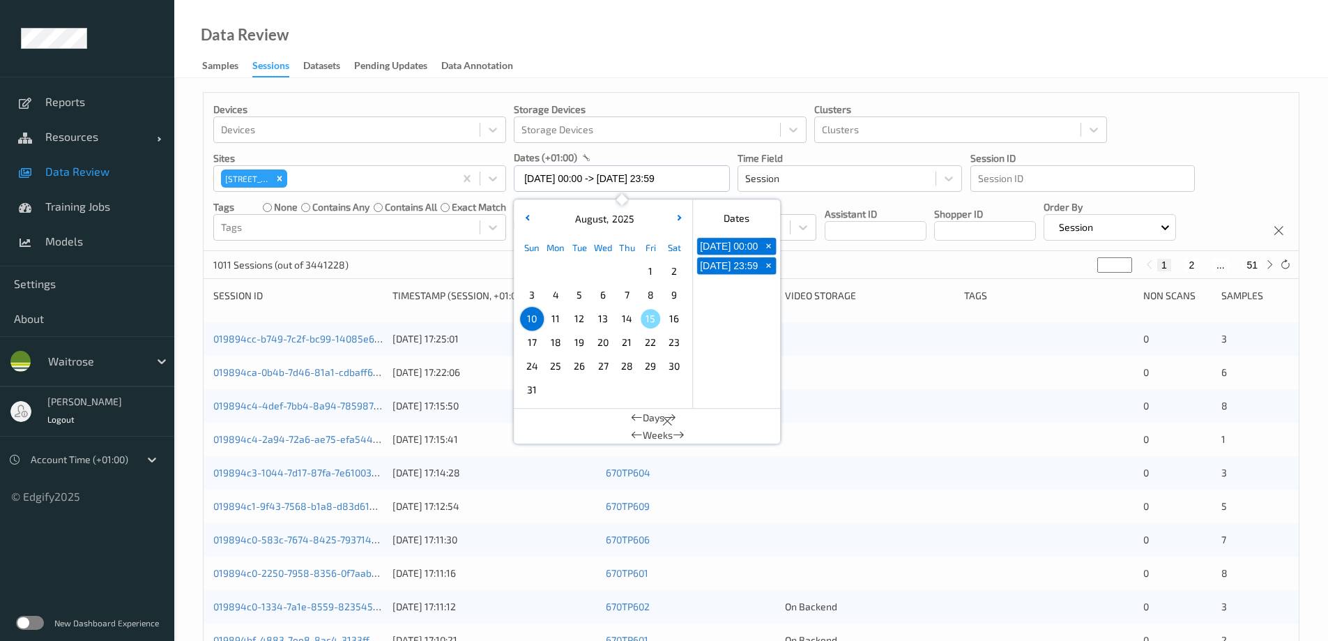
click at [671, 292] on span "9" at bounding box center [674, 295] width 20 height 20
click at [697, 43] on div "Data Review Samples Sessions Datasets Pending Updates Data Annotation" at bounding box center [751, 39] width 1154 height 78
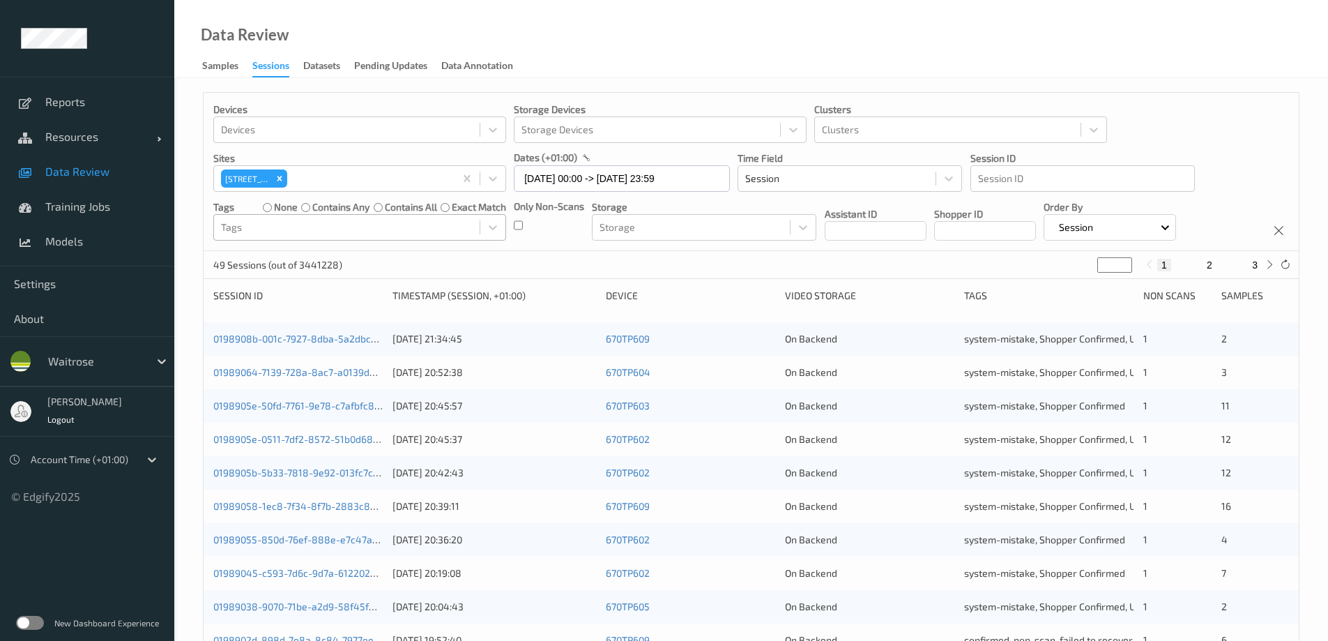
click at [241, 229] on div at bounding box center [347, 227] width 252 height 17
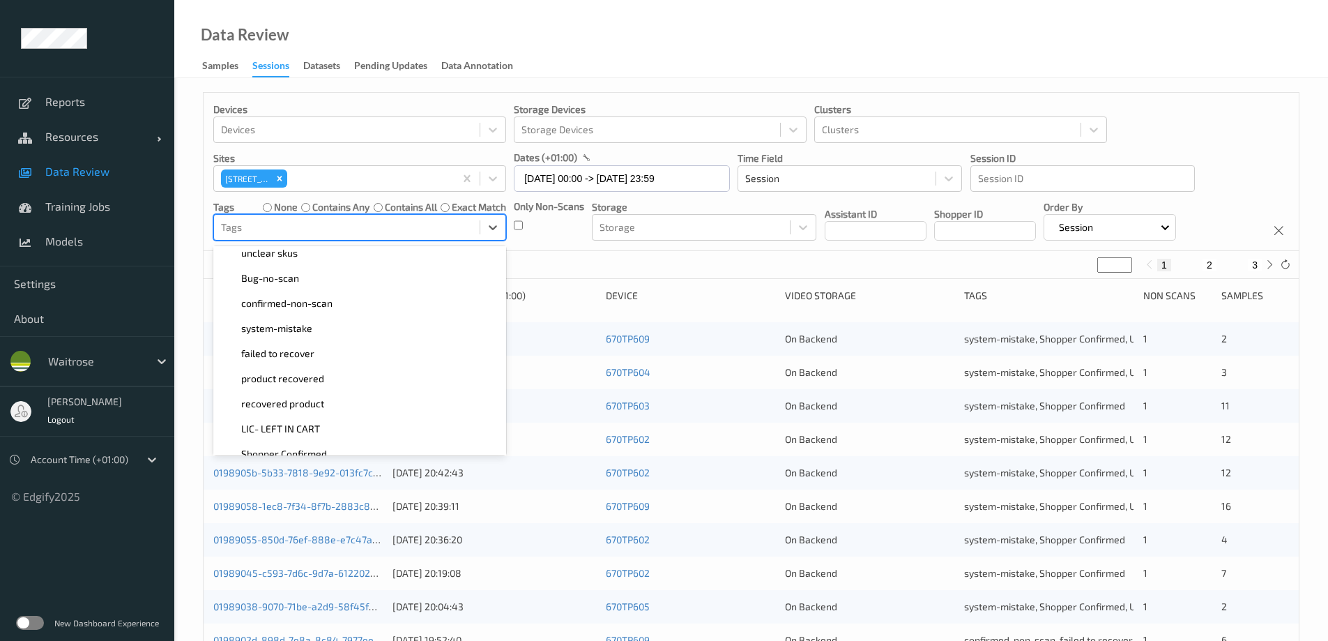
scroll to position [209, 0]
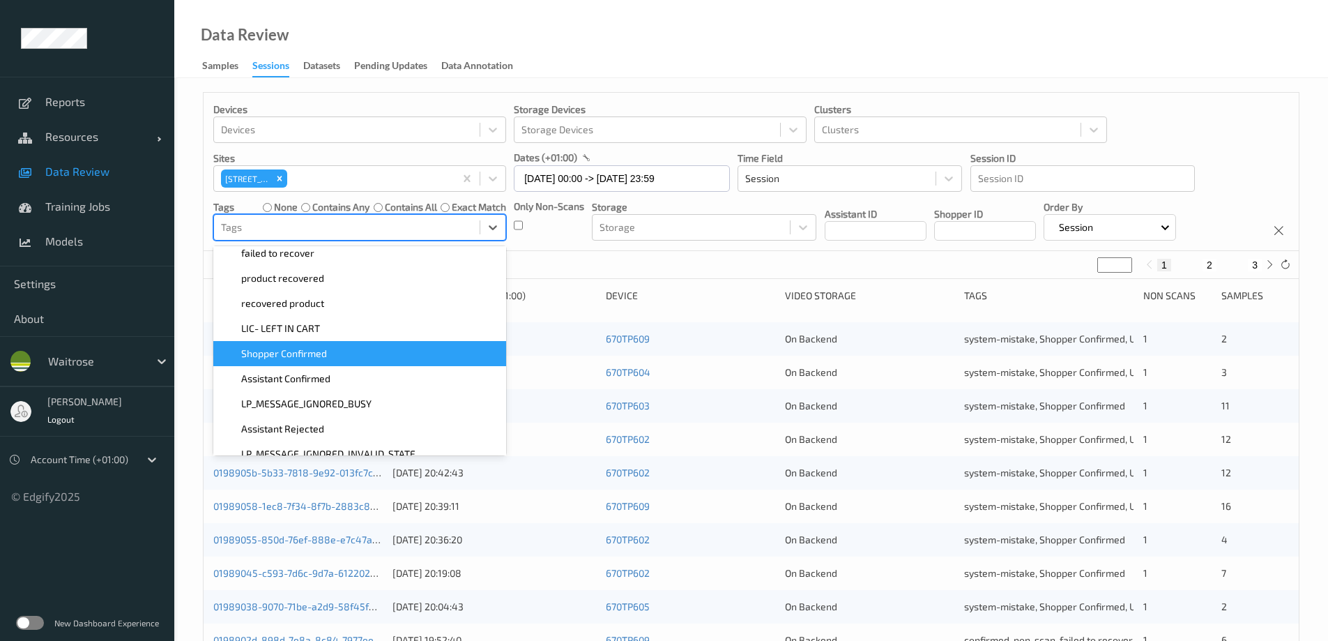
click at [356, 355] on div "Shopper Confirmed" at bounding box center [360, 354] width 276 height 14
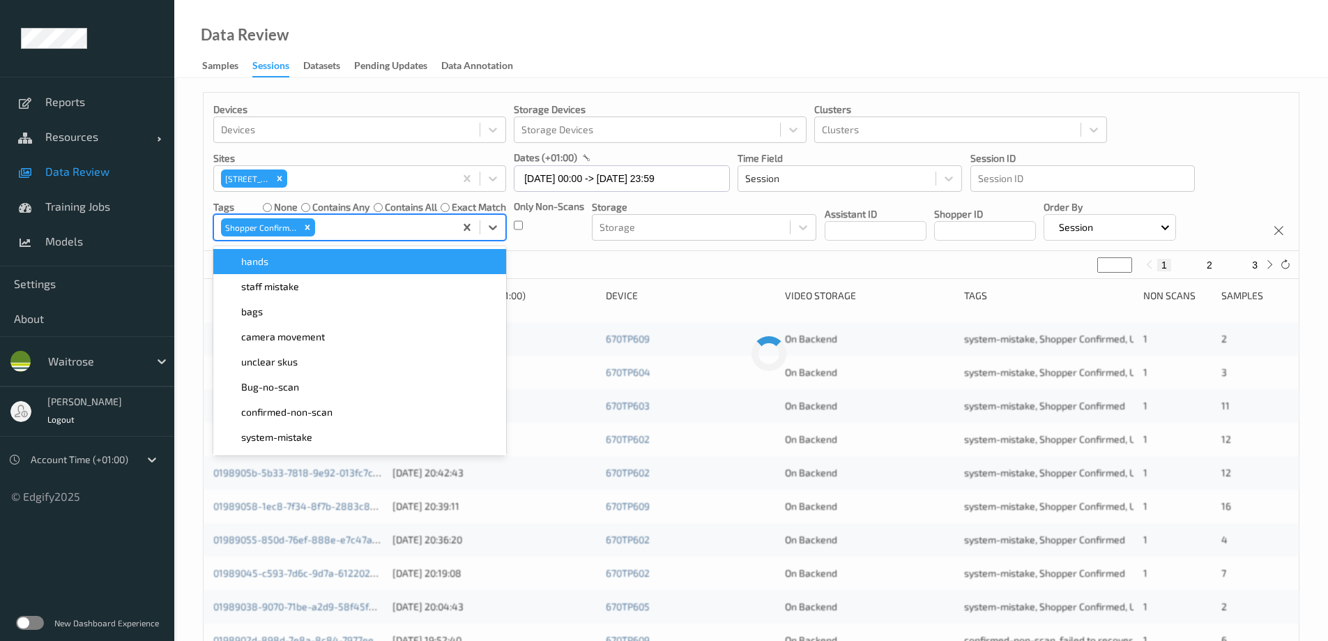
click at [660, 60] on div "Data Review Samples Sessions Datasets Pending Updates Data Annotation" at bounding box center [751, 39] width 1154 height 78
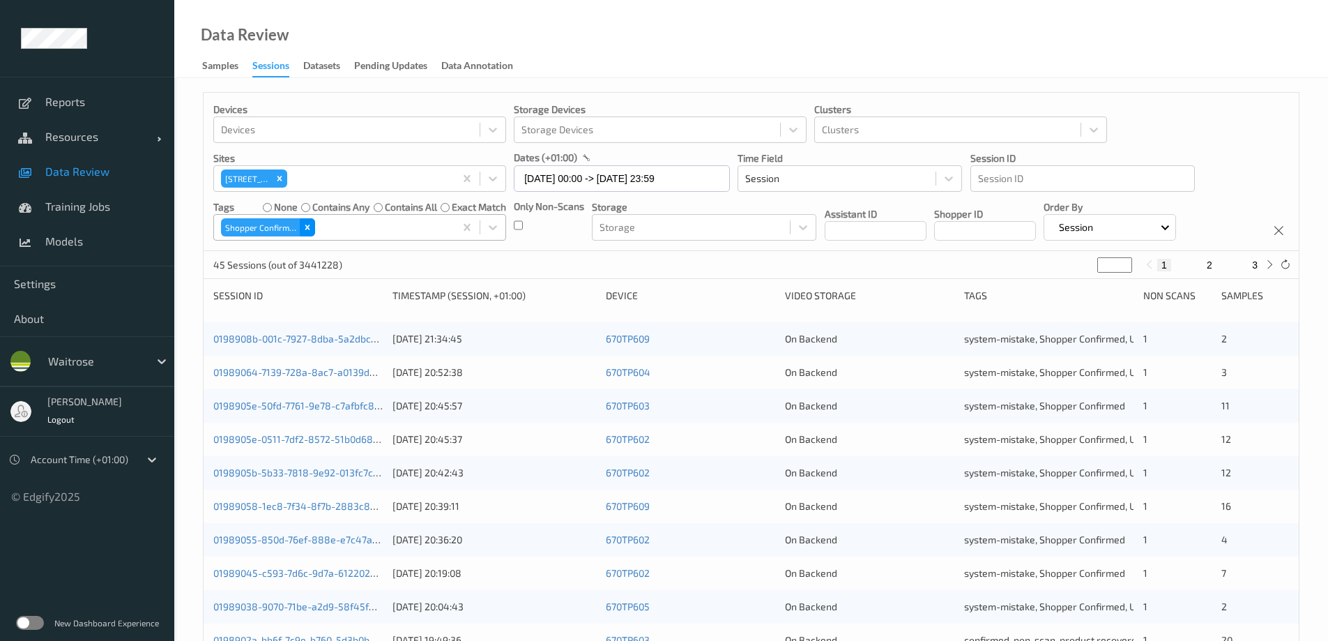
click at [310, 232] on icon "Remove Shopper Confirmed" at bounding box center [308, 227] width 10 height 10
click at [319, 225] on div at bounding box center [347, 227] width 252 height 17
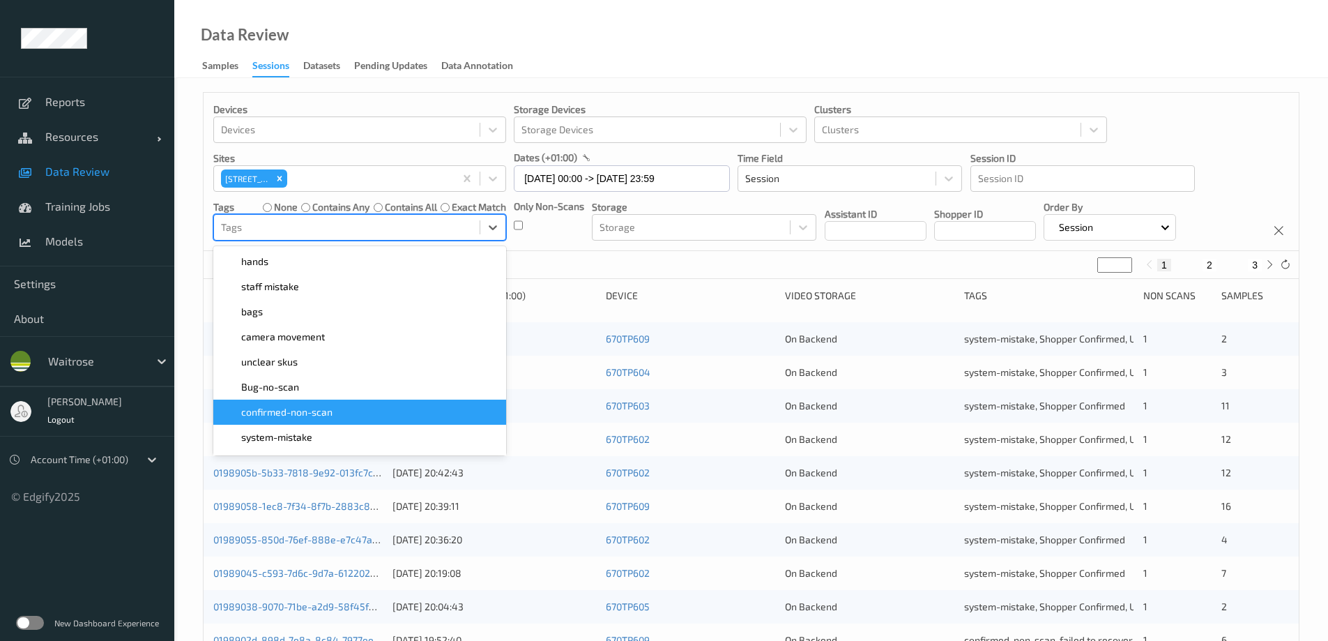
click at [291, 406] on span "confirmed-non-scan" at bounding box center [286, 412] width 91 height 14
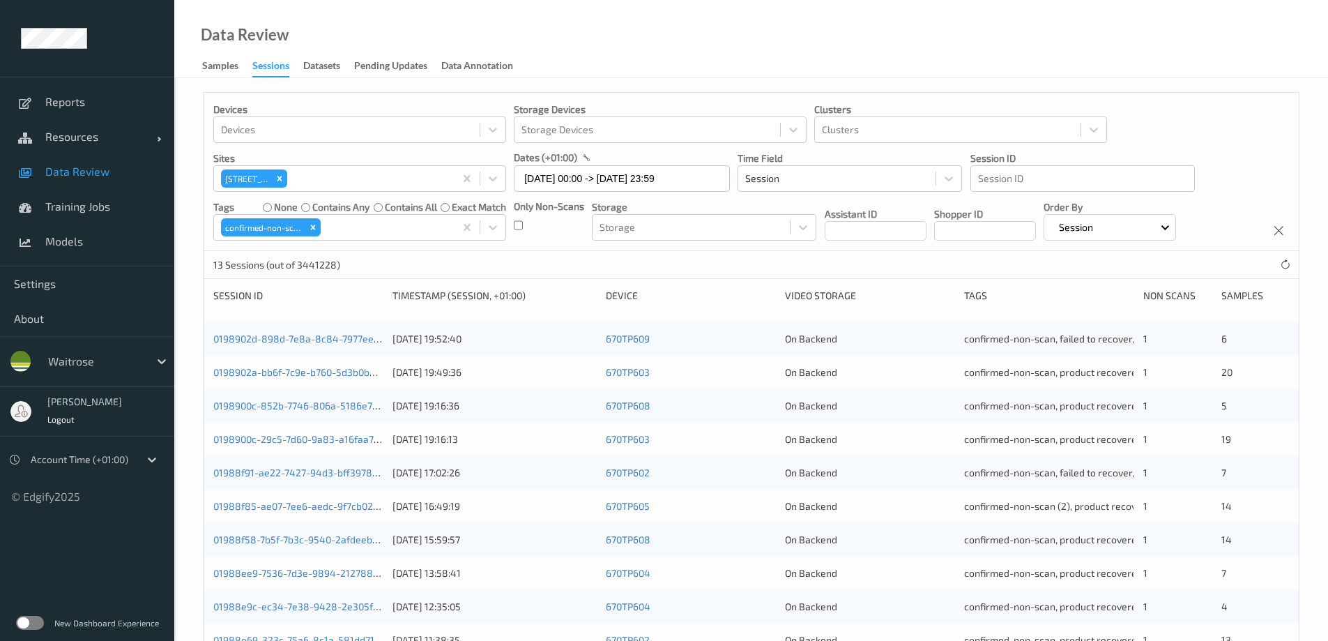
click at [583, 56] on div "Data Review Samples Sessions Datasets Pending Updates Data Annotation" at bounding box center [751, 39] width 1154 height 78
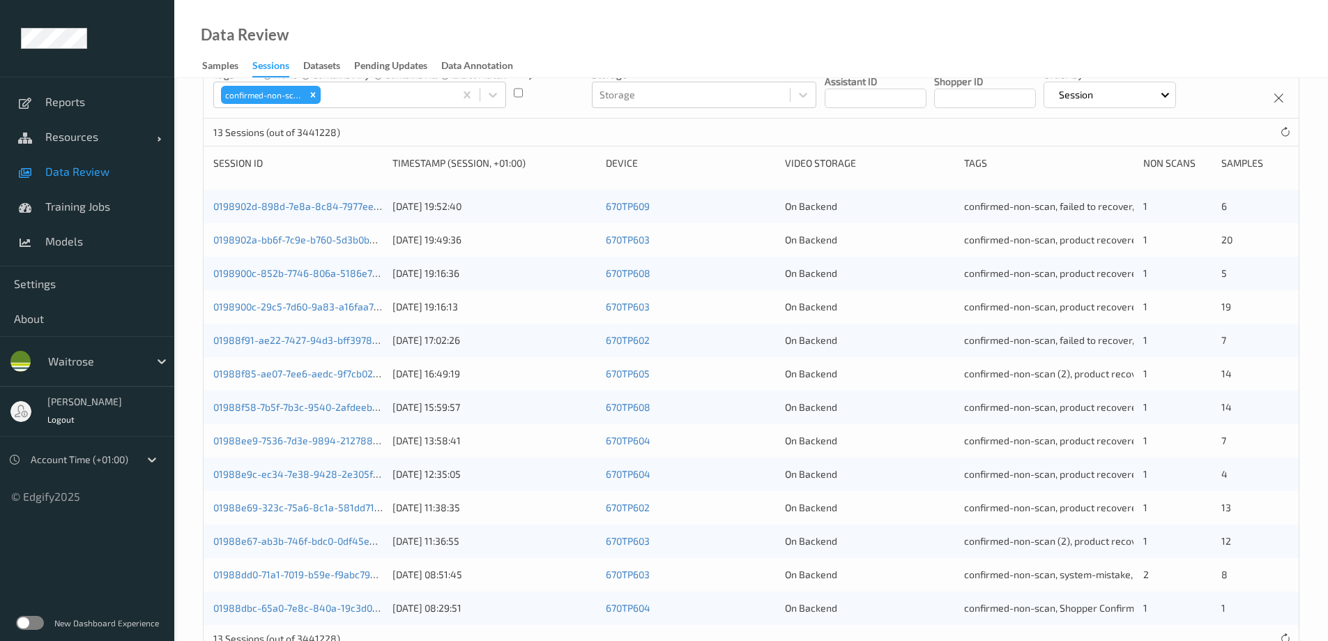
scroll to position [0, 0]
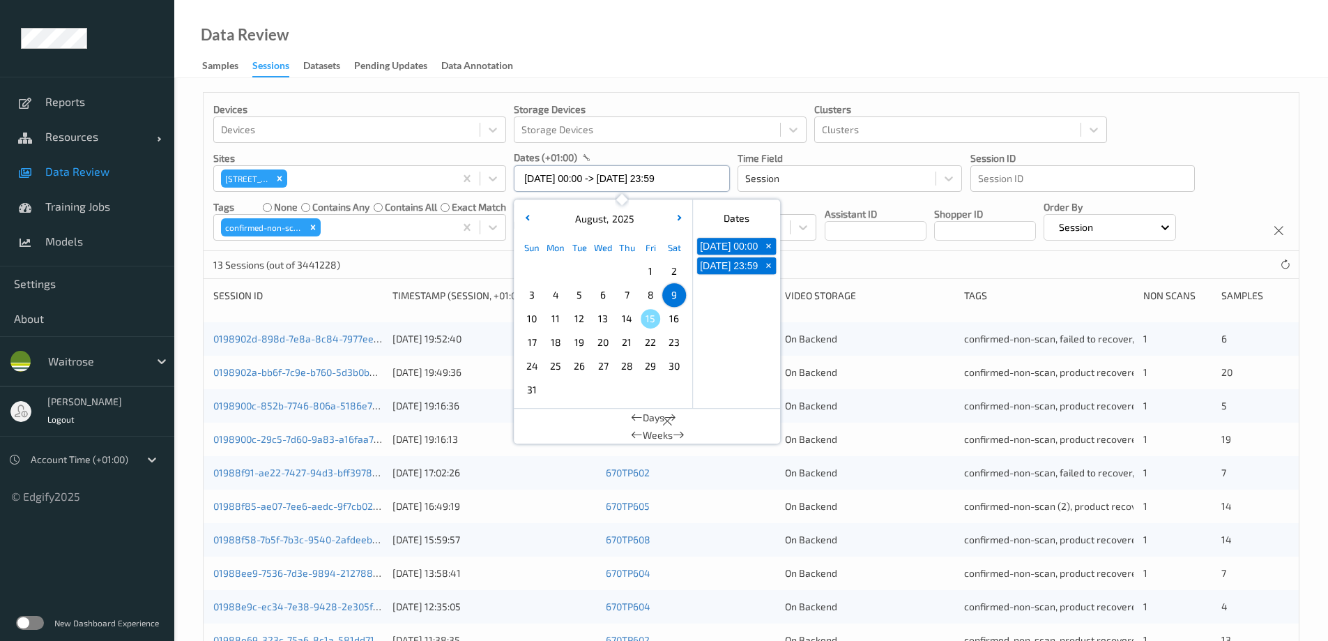
click at [531, 183] on input "09/08/2025 00:00 -> 09/08/2025 23:59" at bounding box center [622, 178] width 216 height 26
click at [527, 319] on span "10" at bounding box center [532, 319] width 20 height 20
click at [527, 318] on span "10" at bounding box center [532, 319] width 20 height 20
click at [682, 38] on div "Data Review Samples Sessions Datasets Pending Updates Data Annotation" at bounding box center [751, 39] width 1154 height 78
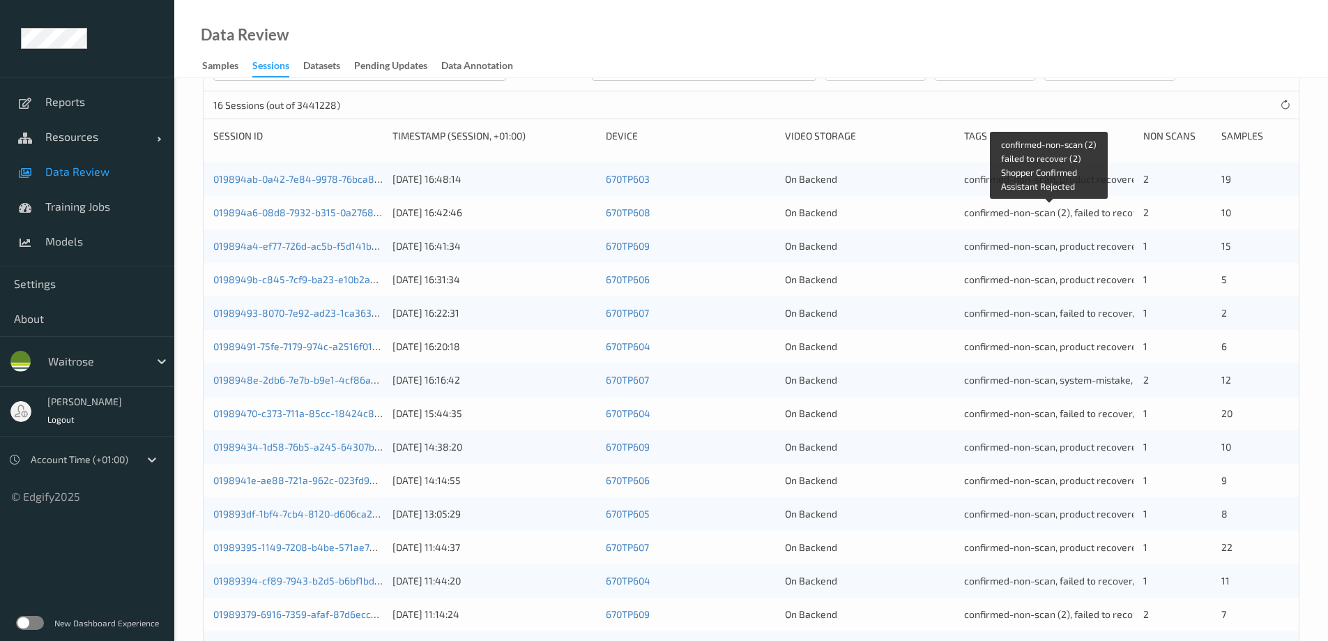
scroll to position [135, 0]
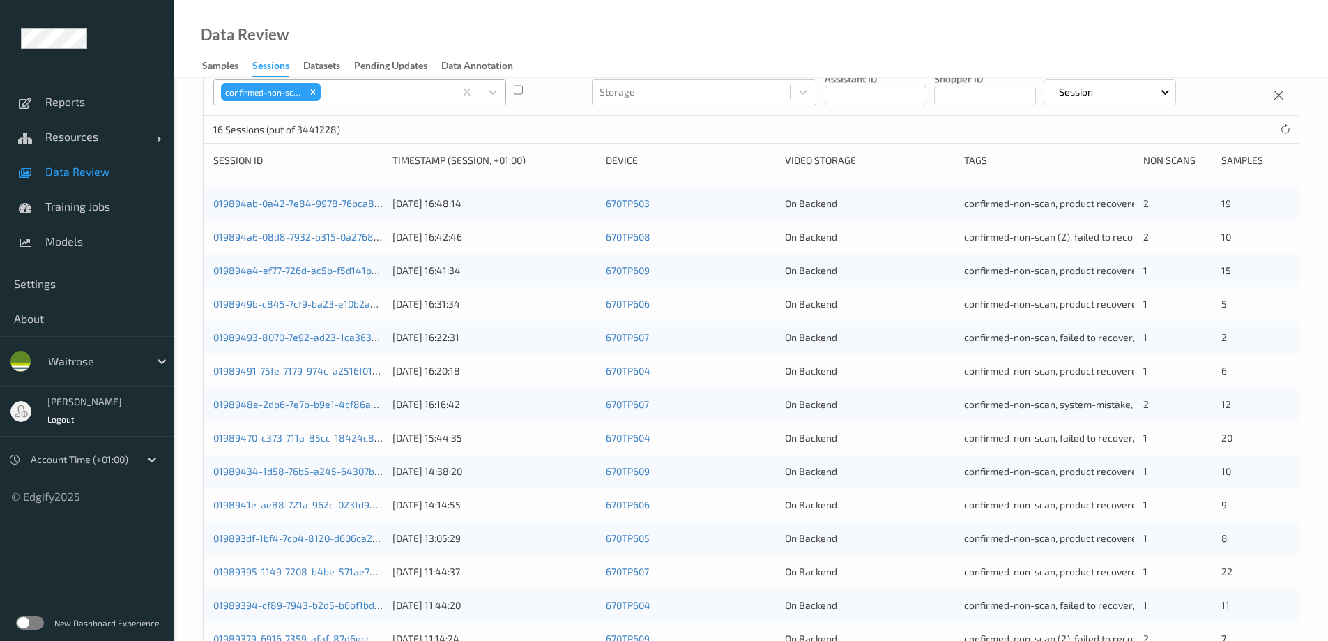
click at [311, 90] on icon "Remove confirmed-non-scan" at bounding box center [313, 92] width 10 height 10
click at [315, 89] on div at bounding box center [347, 92] width 252 height 17
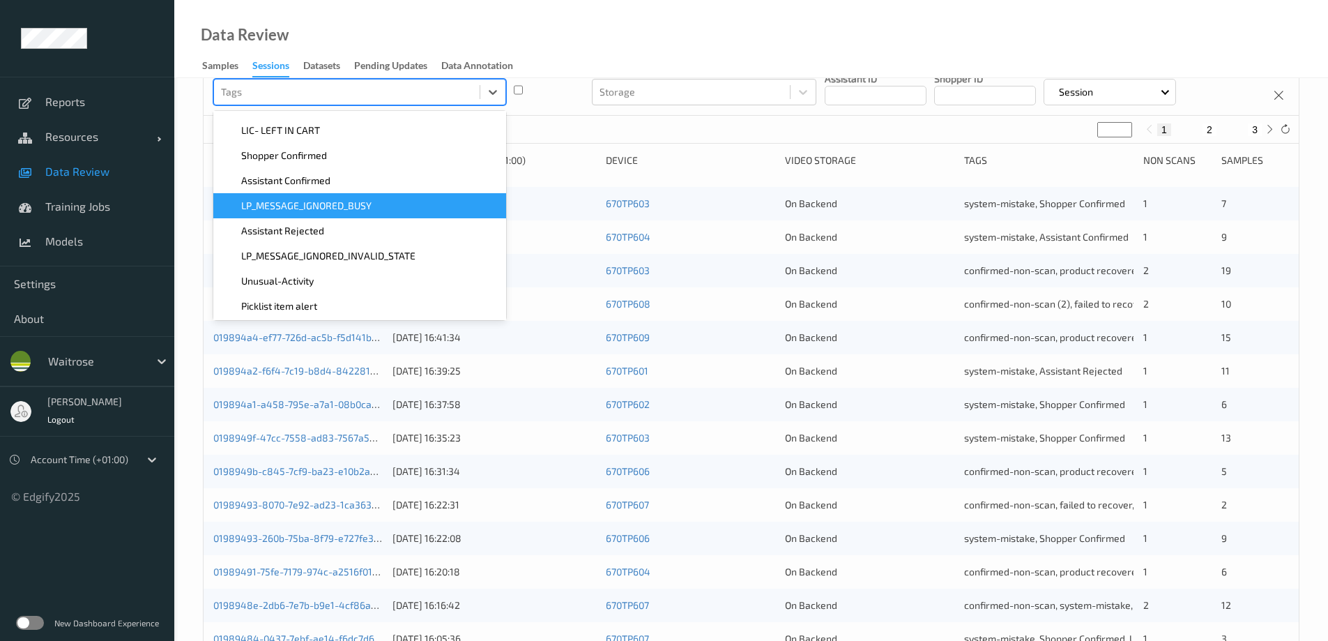
scroll to position [279, 0]
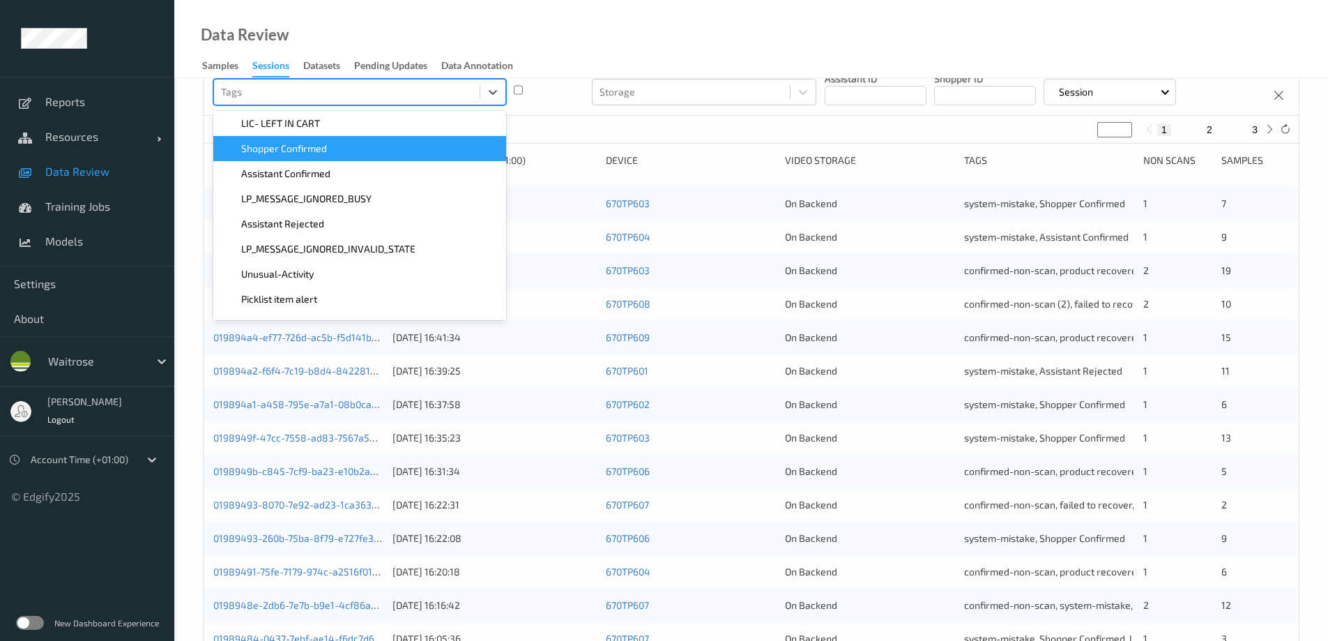
click at [333, 149] on div "Shopper Confirmed" at bounding box center [360, 149] width 276 height 14
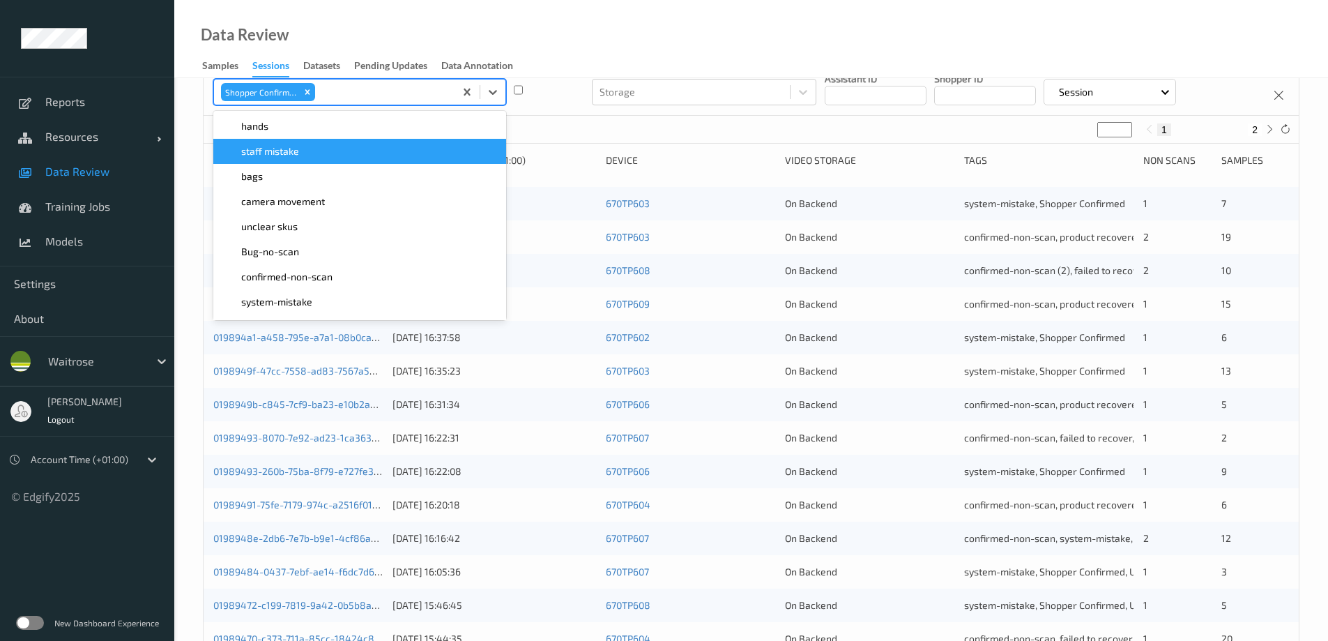
click at [623, 20] on div "Data Review Samples Sessions Datasets Pending Updates Data Annotation" at bounding box center [751, 39] width 1154 height 78
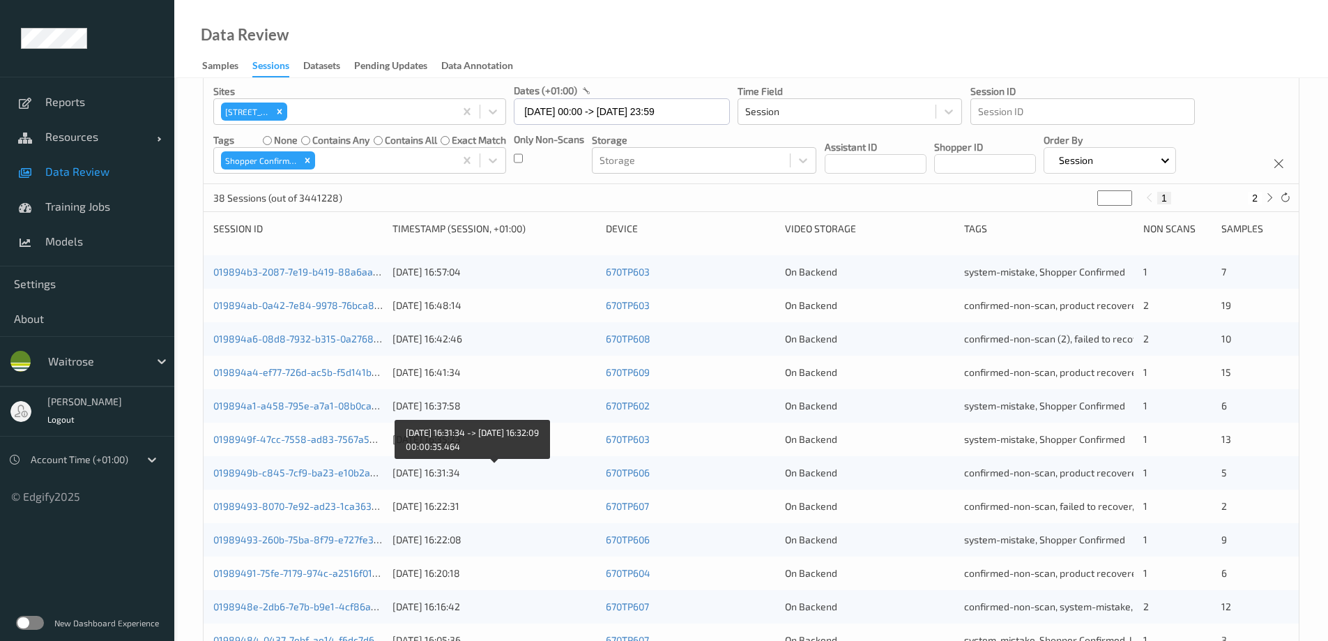
scroll to position [0, 0]
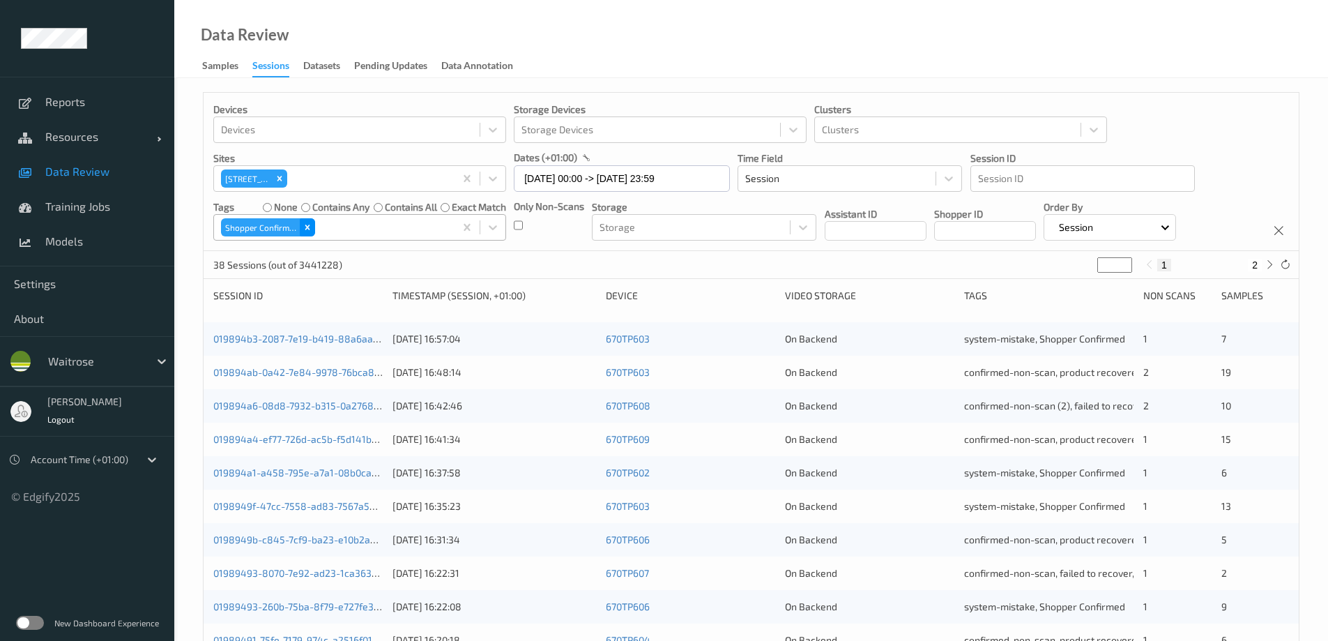
click at [313, 225] on div "Remove Shopper Confirmed" at bounding box center [307, 227] width 15 height 18
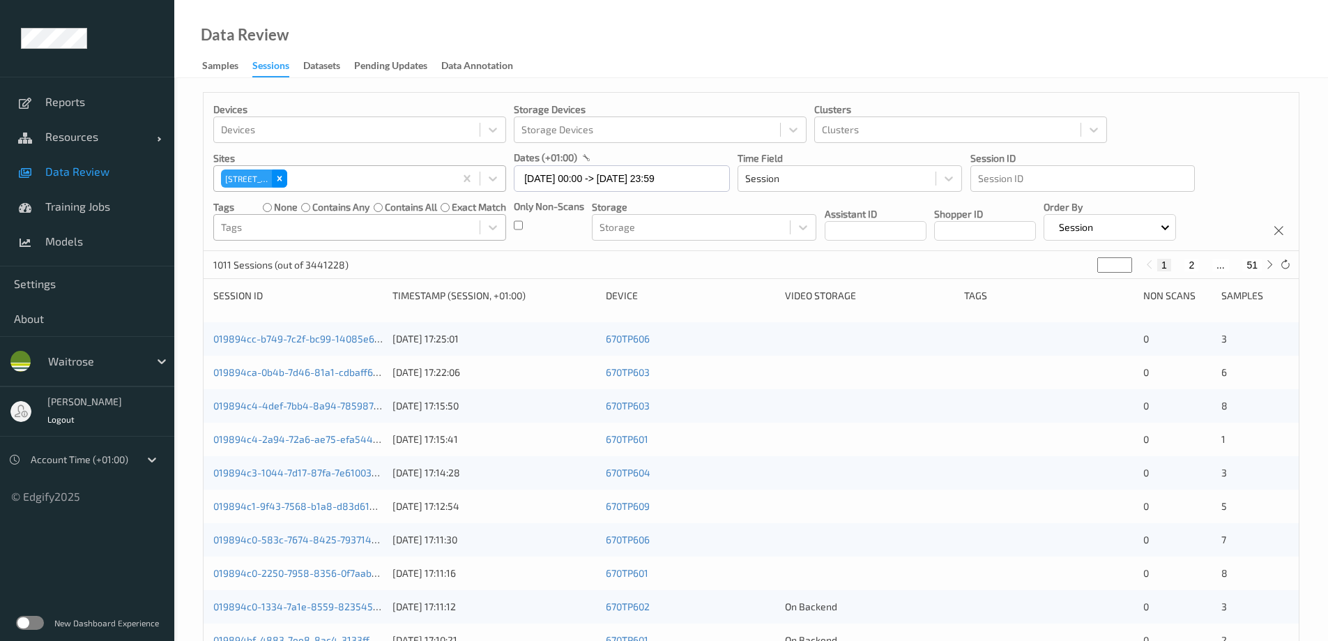
click at [276, 174] on icon "Remove 670 Mill Hill" at bounding box center [280, 179] width 10 height 10
click at [275, 179] on div at bounding box center [347, 178] width 252 height 17
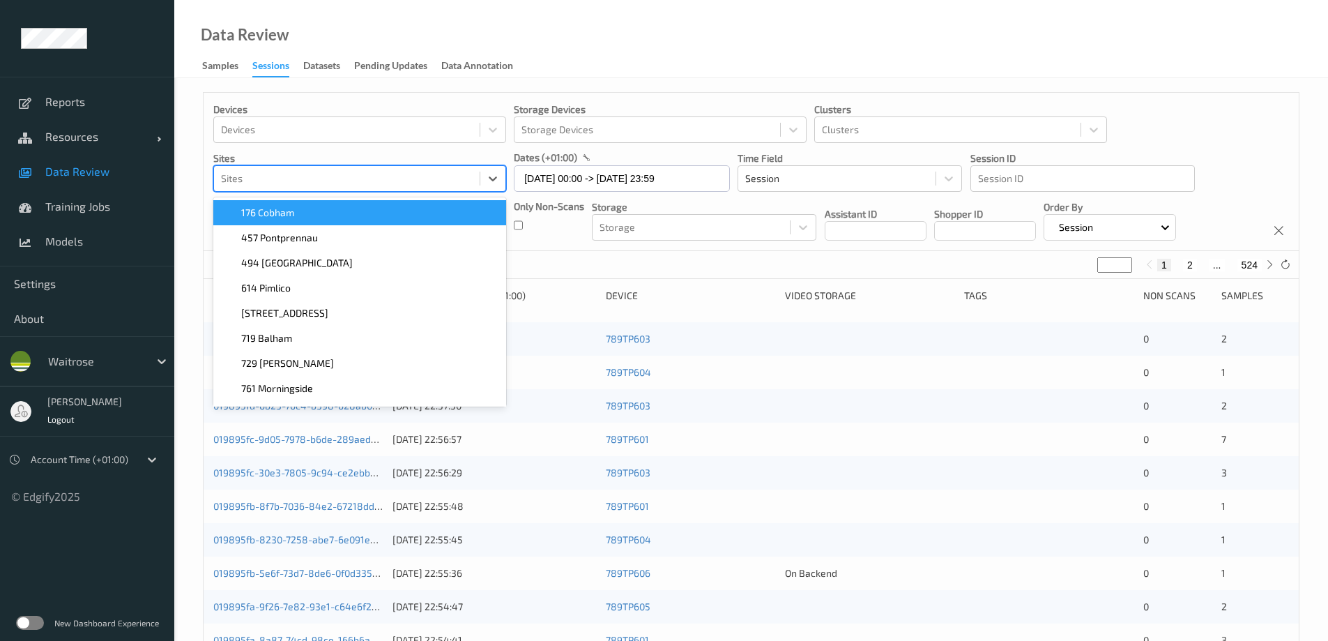
click at [311, 213] on div "176 Cobham" at bounding box center [360, 213] width 276 height 14
click at [554, 178] on input "10/08/2025 00:00 -> 10/08/2025 23:59" at bounding box center [622, 178] width 216 height 26
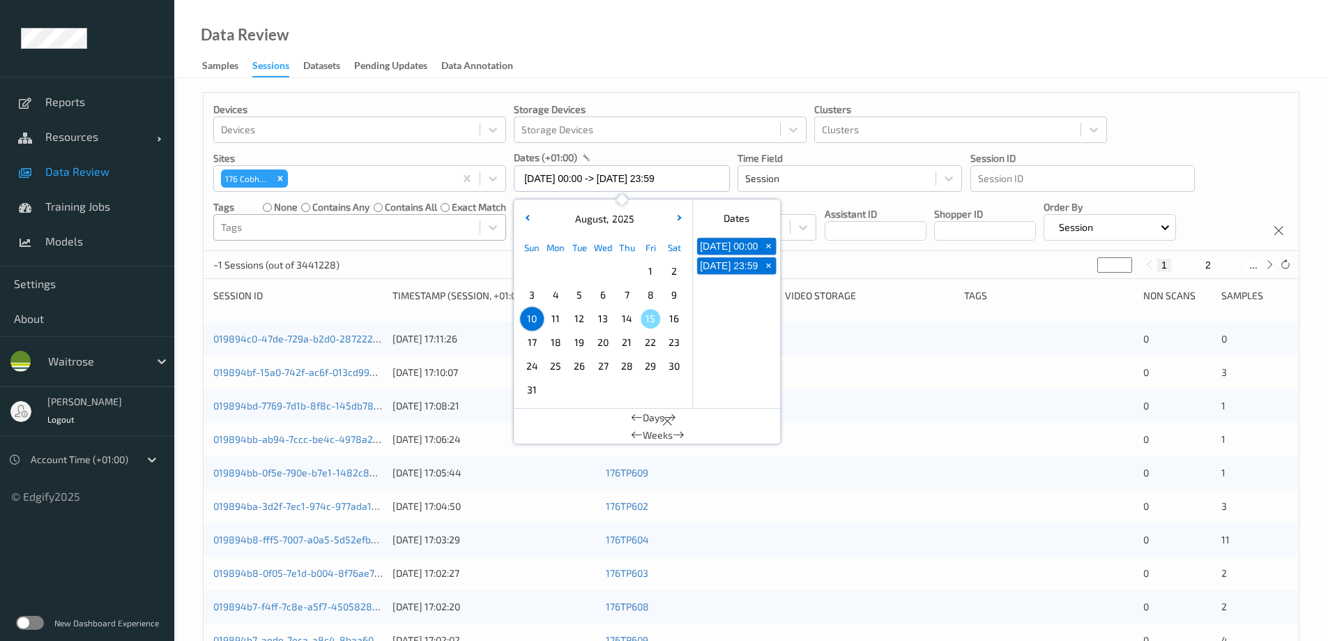
click at [670, 293] on span "9" at bounding box center [674, 295] width 20 height 20
click at [627, 59] on div "Data Review Samples Sessions Datasets Pending Updates Data Annotation" at bounding box center [751, 39] width 1154 height 78
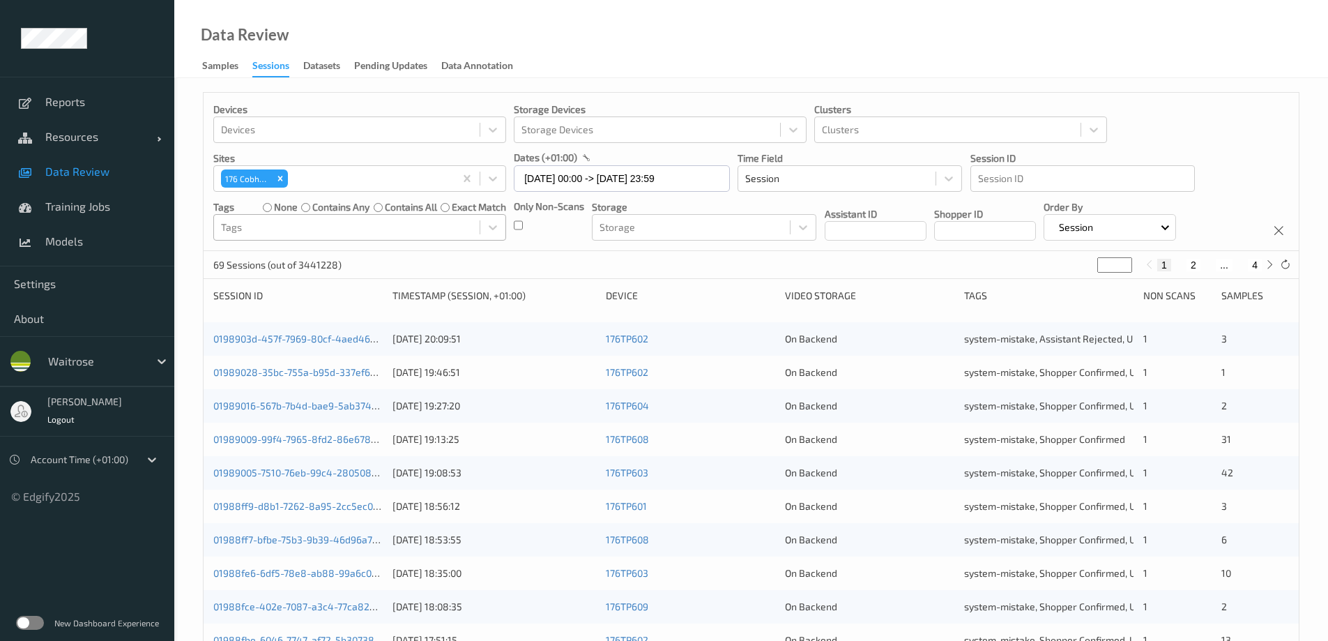
click at [385, 230] on div at bounding box center [347, 227] width 252 height 17
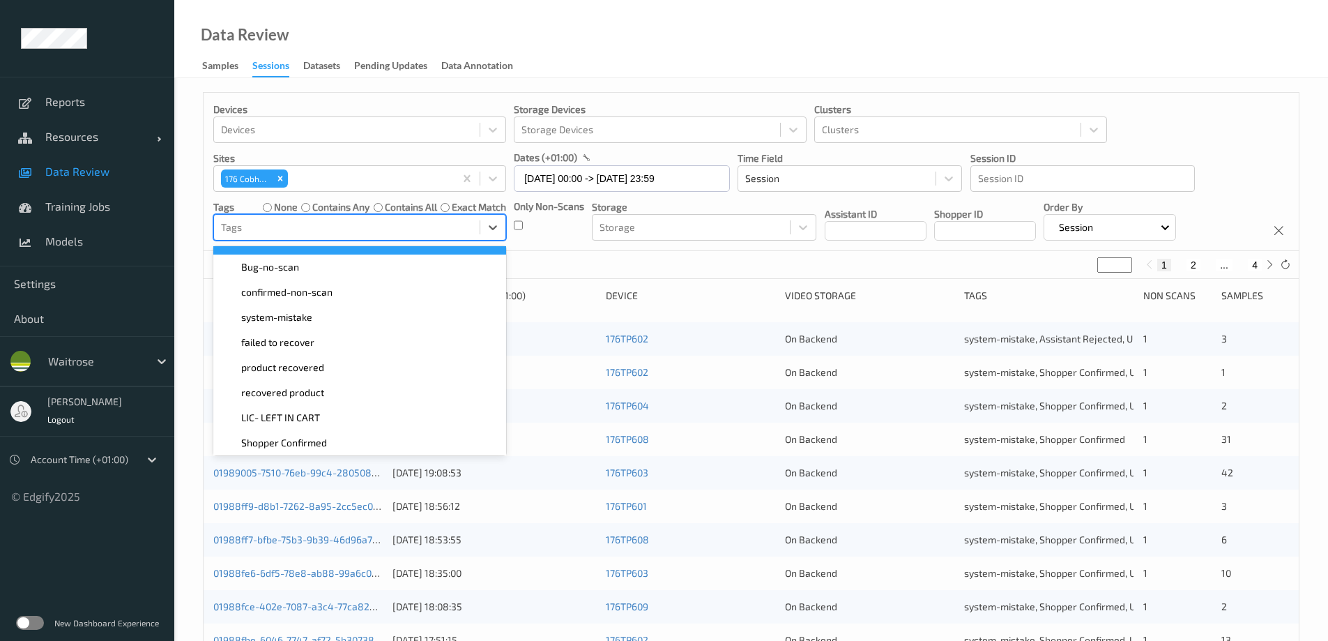
scroll to position [209, 0]
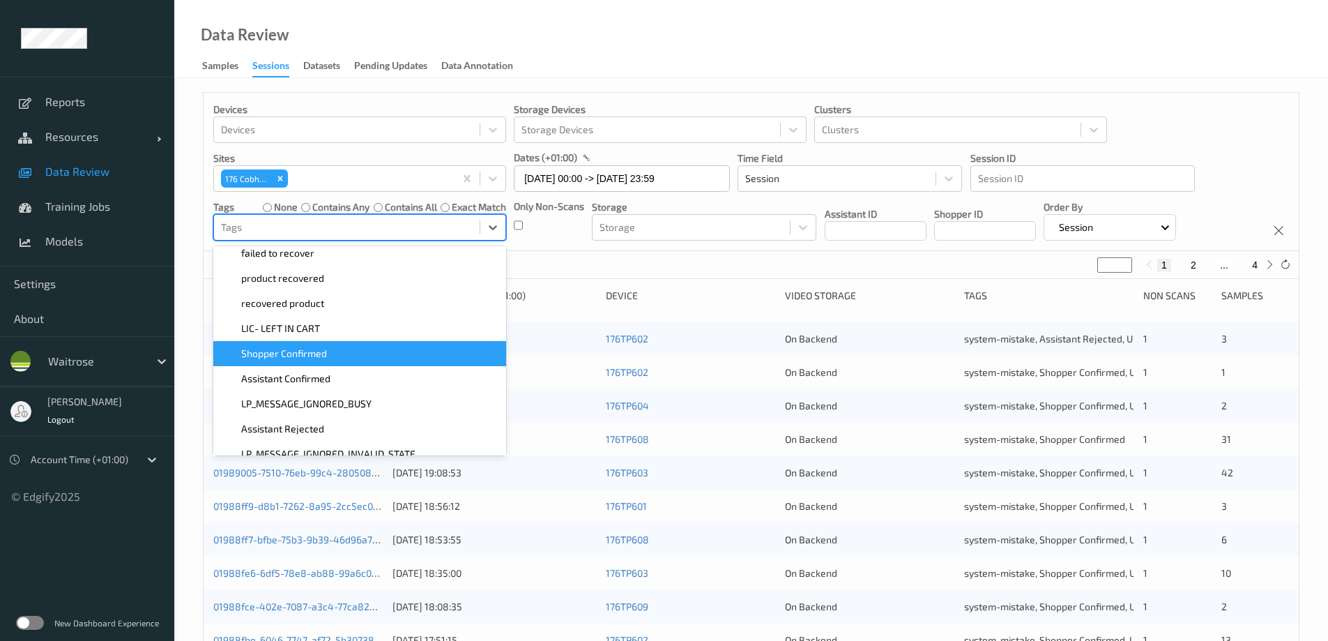
click at [363, 356] on div "Shopper Confirmed" at bounding box center [360, 354] width 276 height 14
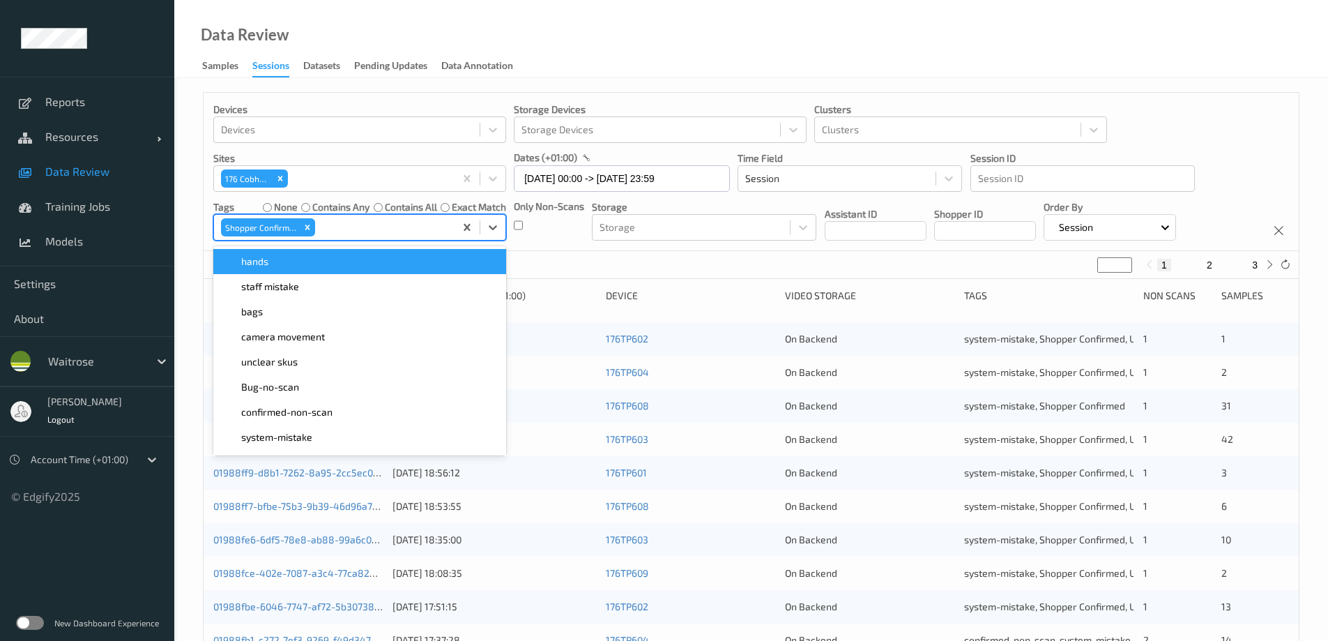
click at [748, 56] on div "Data Review Samples Sessions Datasets Pending Updates Data Annotation" at bounding box center [751, 39] width 1154 height 78
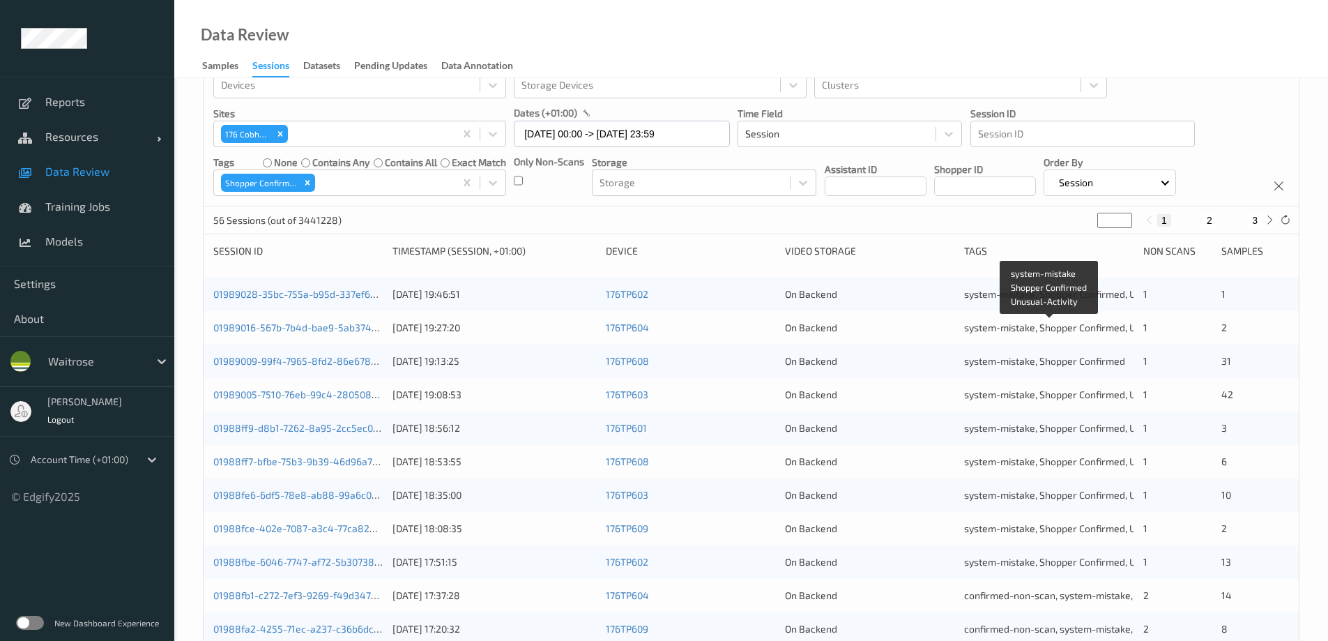
scroll to position [70, 0]
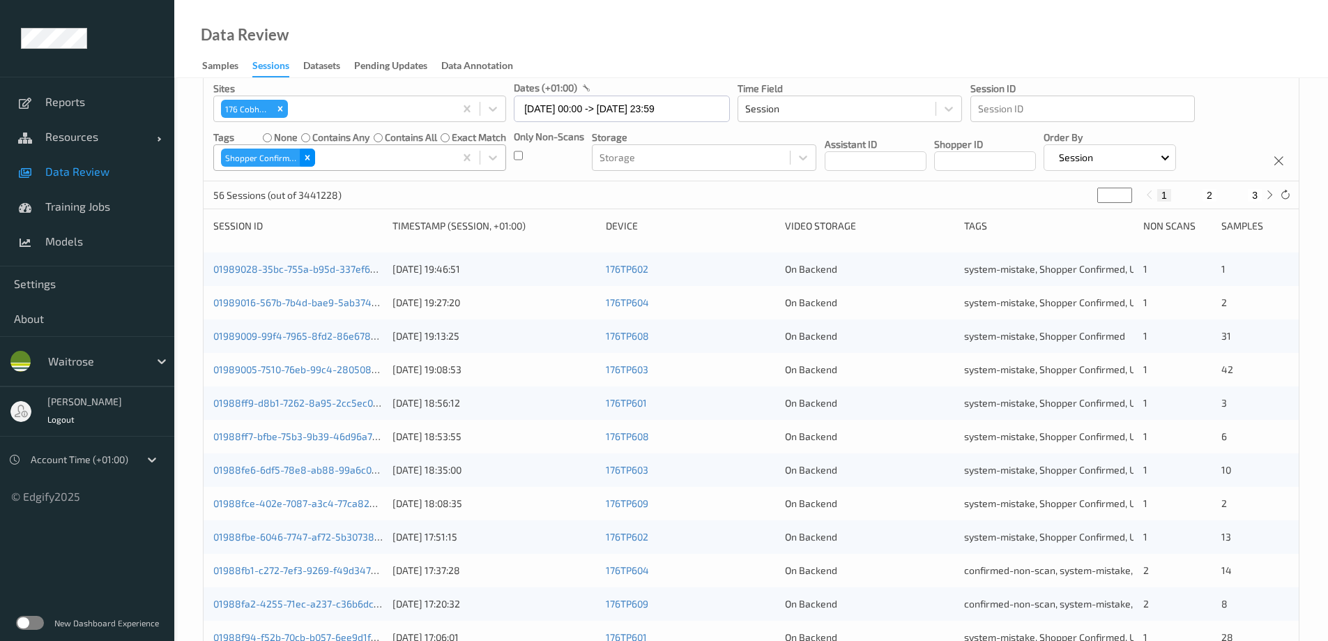
click at [310, 157] on icon "Remove Shopper Confirmed" at bounding box center [308, 158] width 10 height 10
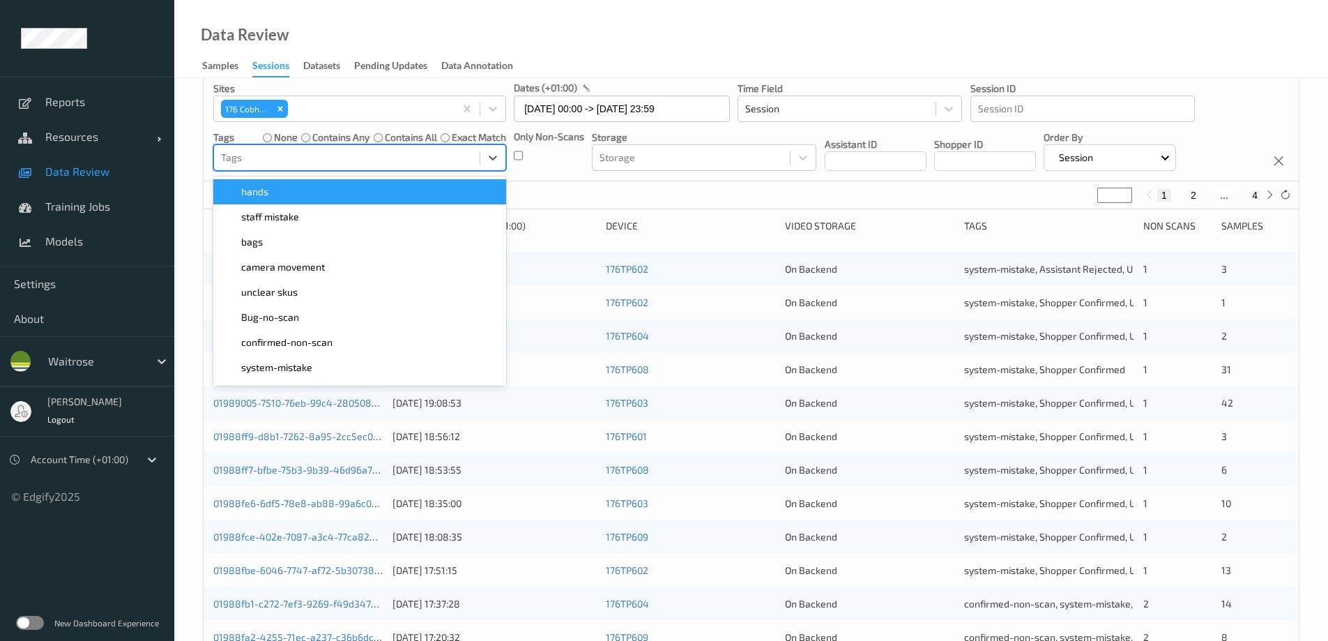
click at [312, 157] on div at bounding box center [347, 157] width 252 height 17
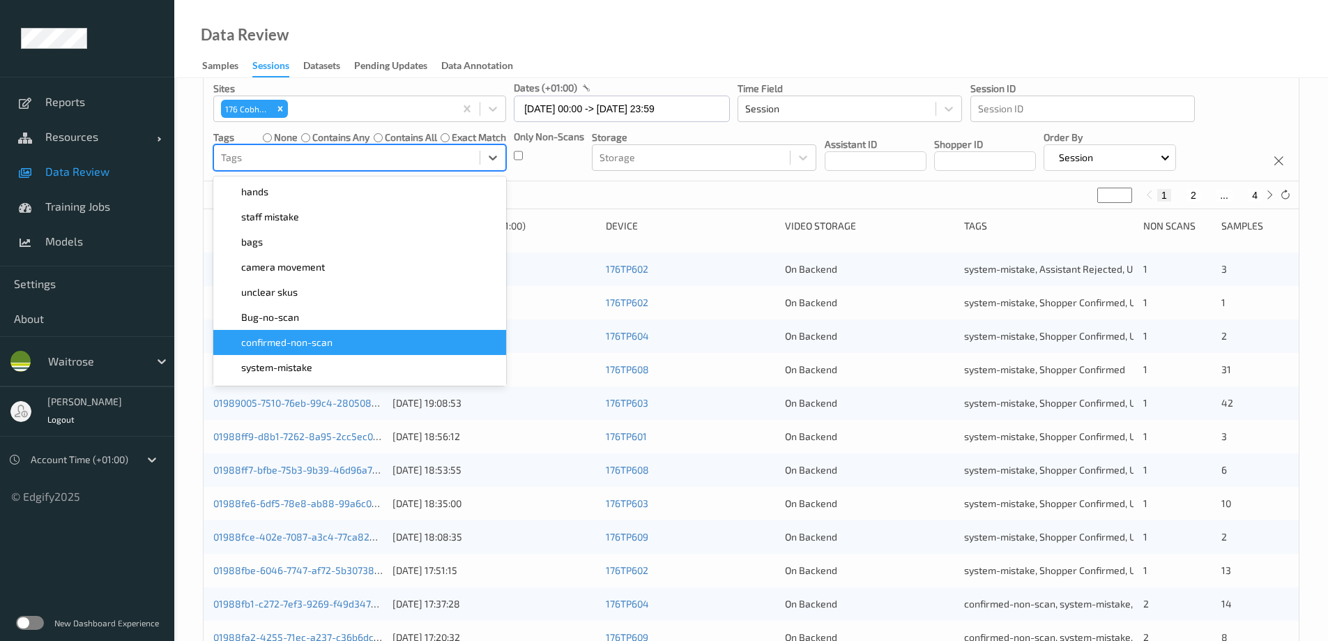
click at [302, 348] on span "confirmed-non-scan" at bounding box center [286, 342] width 91 height 14
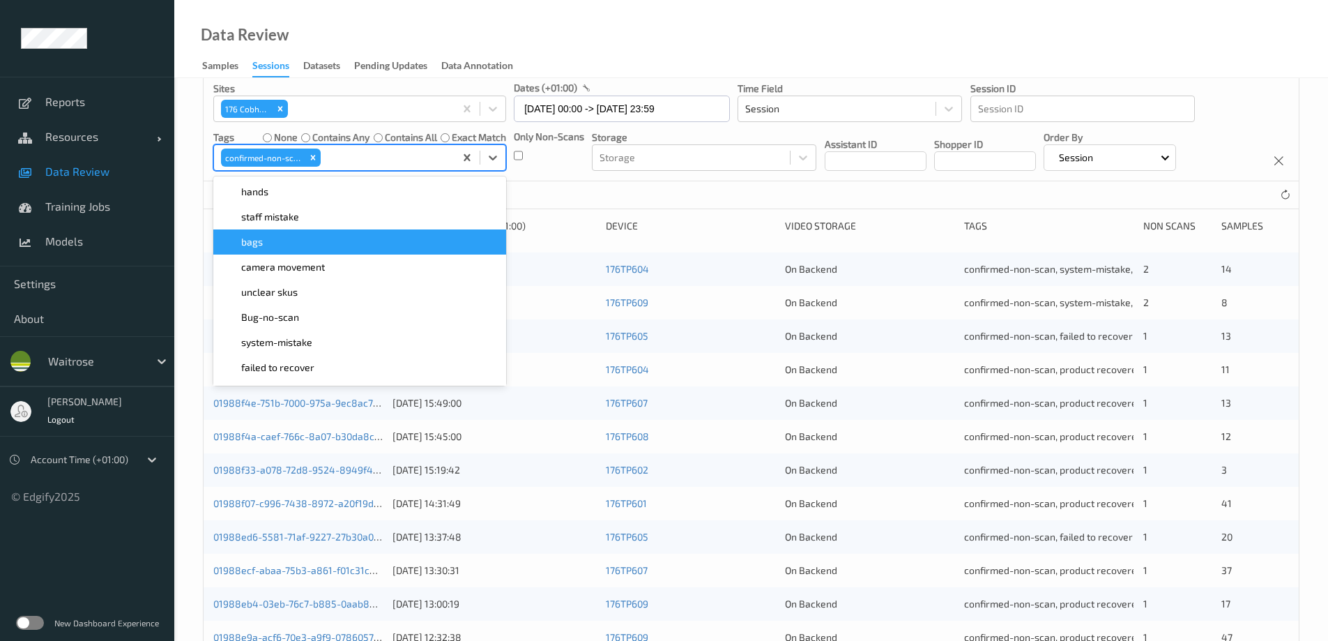
click at [669, 50] on div "Data Review Samples Sessions Datasets Pending Updates Data Annotation" at bounding box center [751, 39] width 1154 height 78
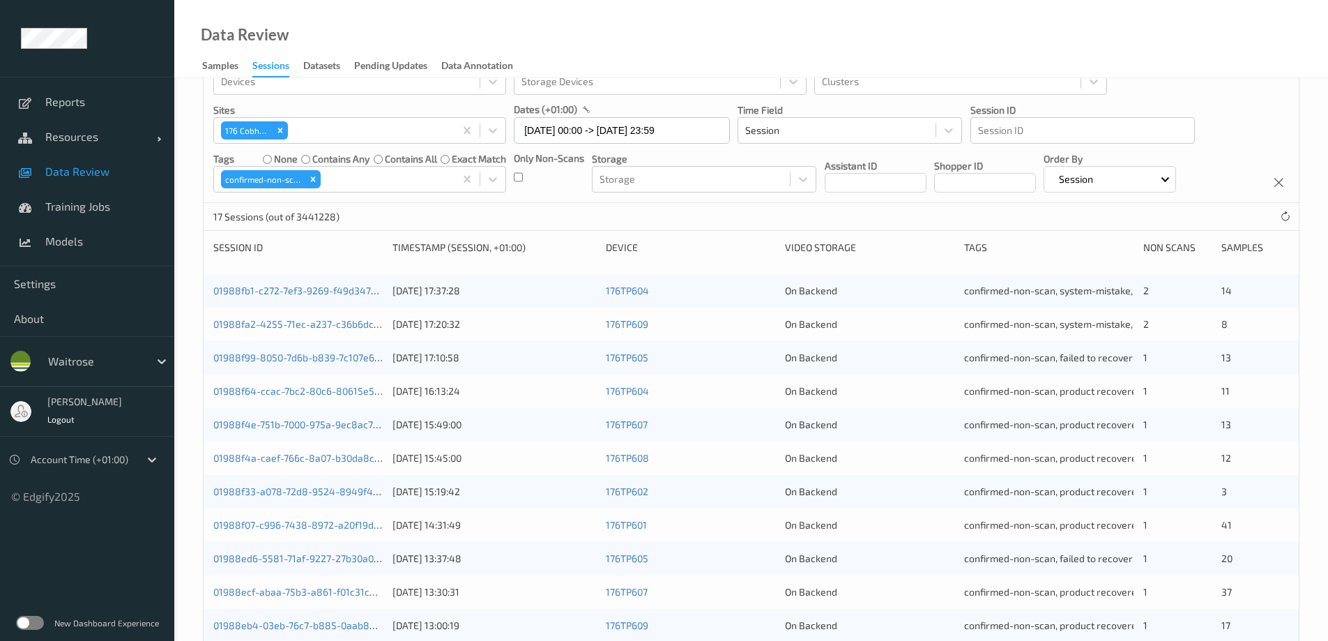
scroll to position [0, 0]
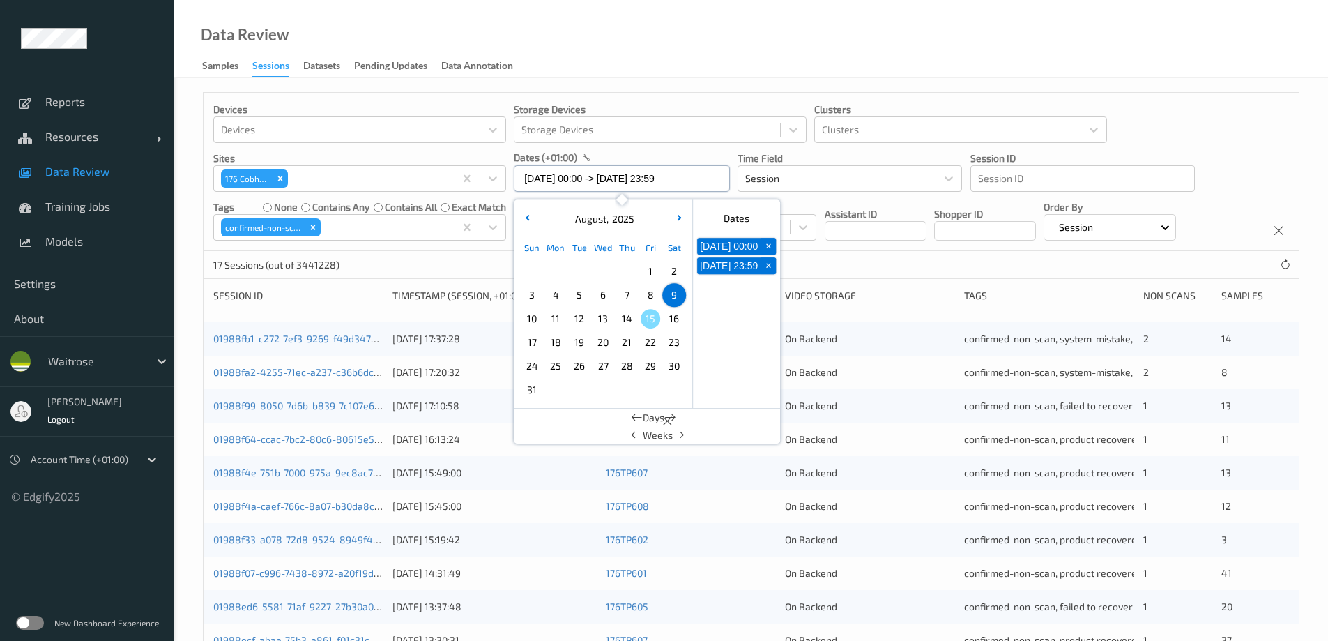
click at [556, 172] on input "09/08/2025 00:00 -> 09/08/2025 23:59" at bounding box center [622, 178] width 216 height 26
click at [533, 319] on span "10" at bounding box center [532, 319] width 20 height 20
click at [641, 35] on div "Data Review Samples Sessions Datasets Pending Updates Data Annotation" at bounding box center [751, 39] width 1154 height 78
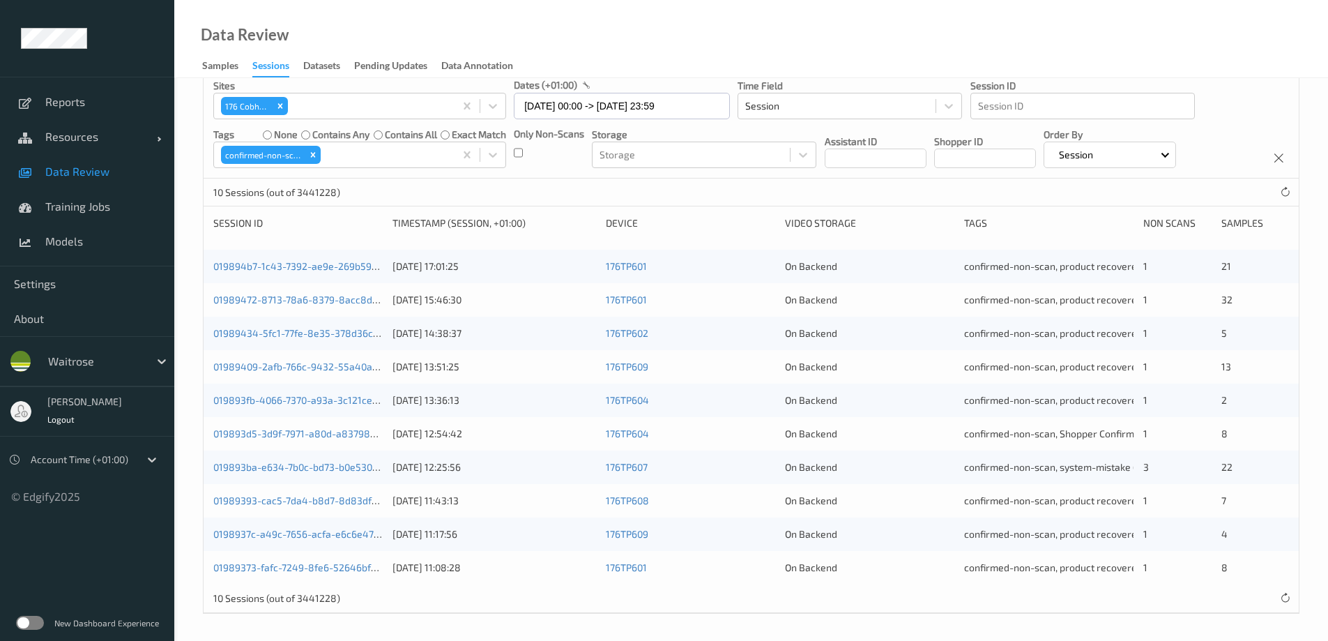
scroll to position [74, 0]
click at [310, 151] on icon "Remove confirmed-non-scan" at bounding box center [313, 154] width 10 height 10
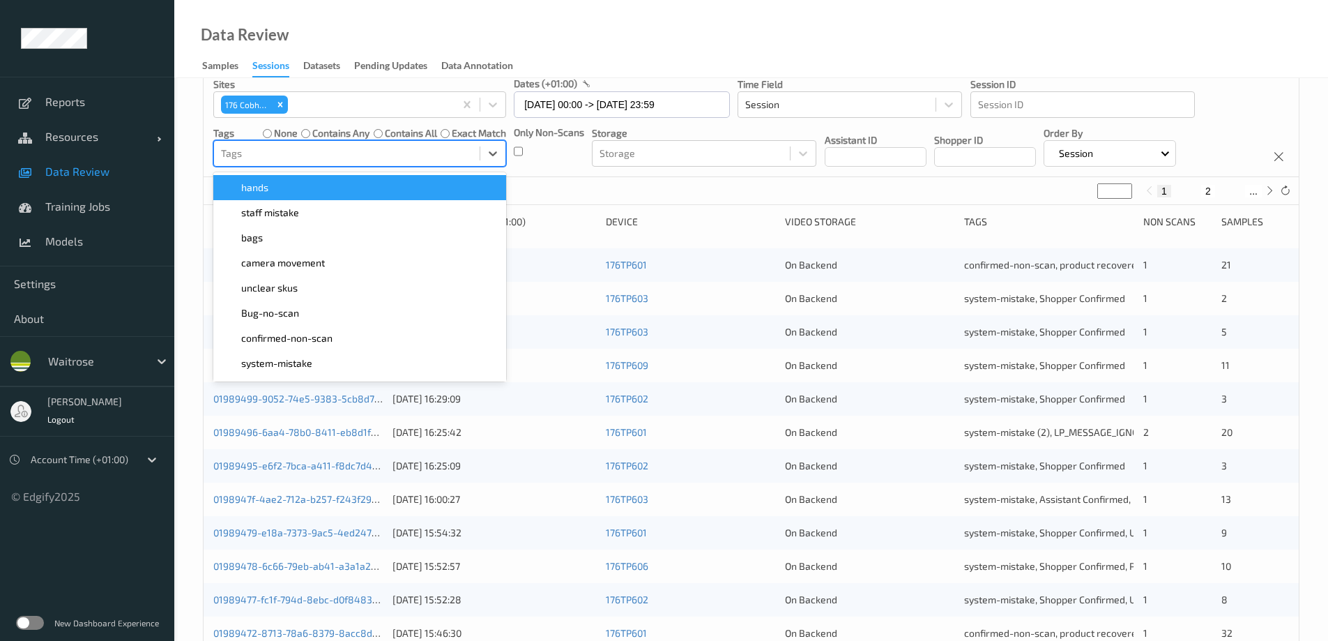
click at [310, 151] on div at bounding box center [347, 153] width 252 height 17
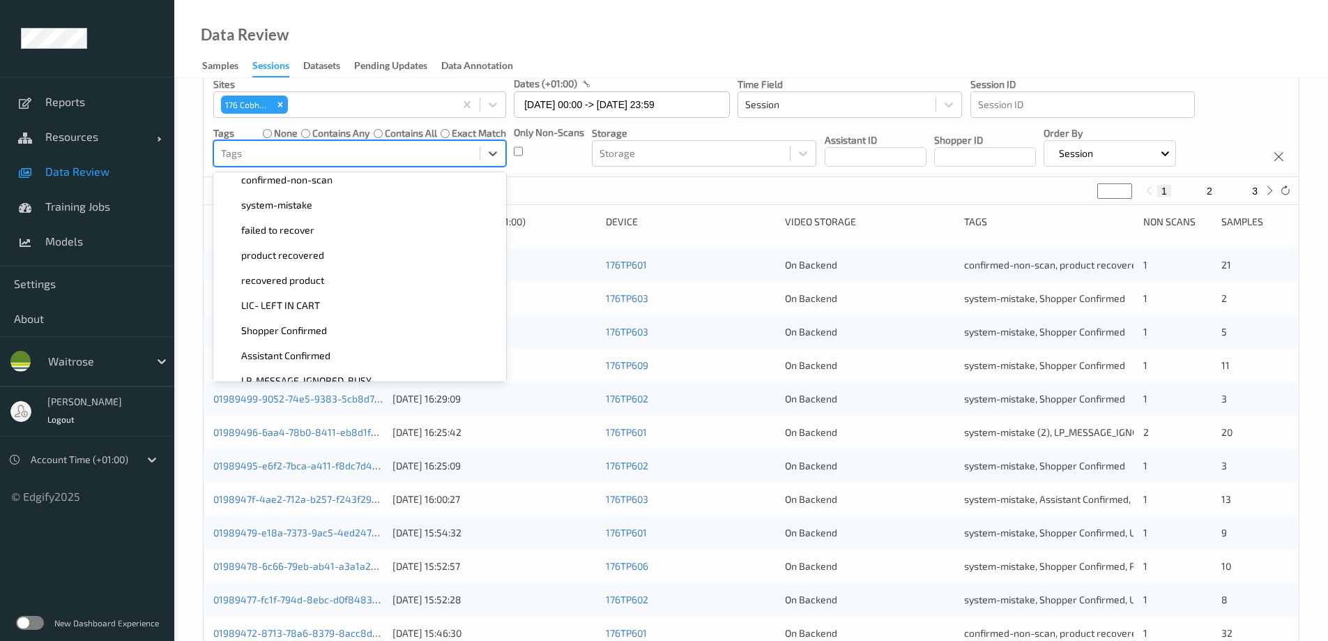
scroll to position [209, 0]
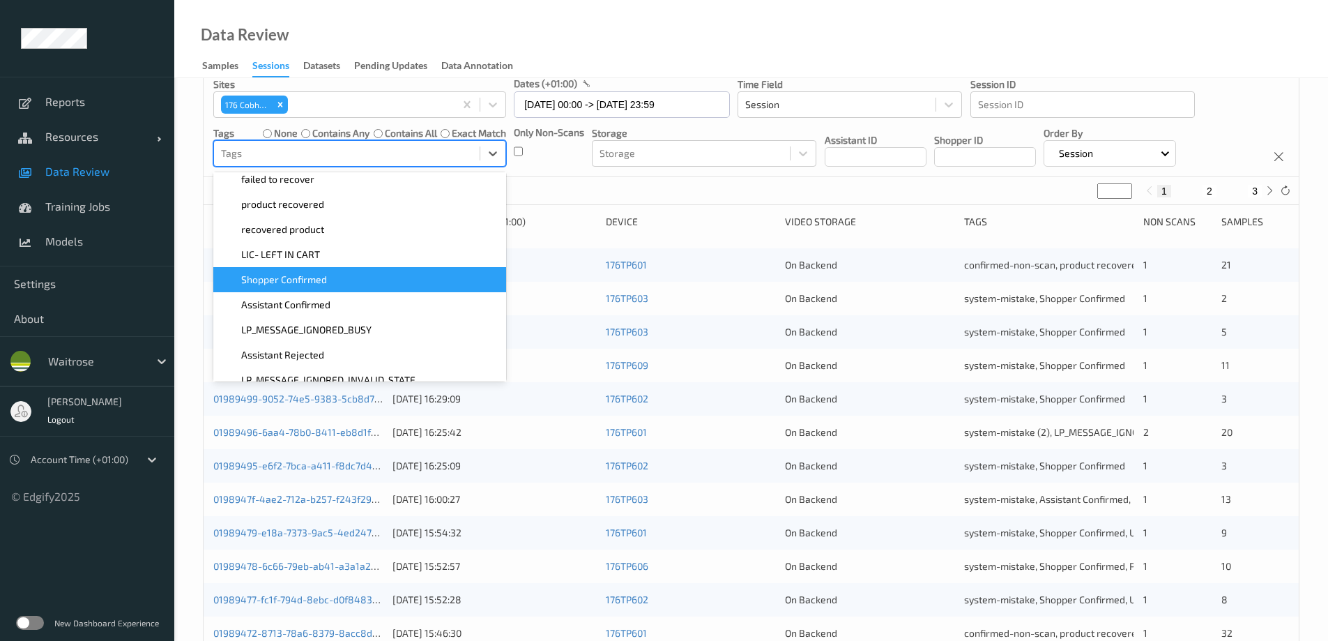
click at [296, 280] on span "Shopper Confirmed" at bounding box center [284, 280] width 86 height 14
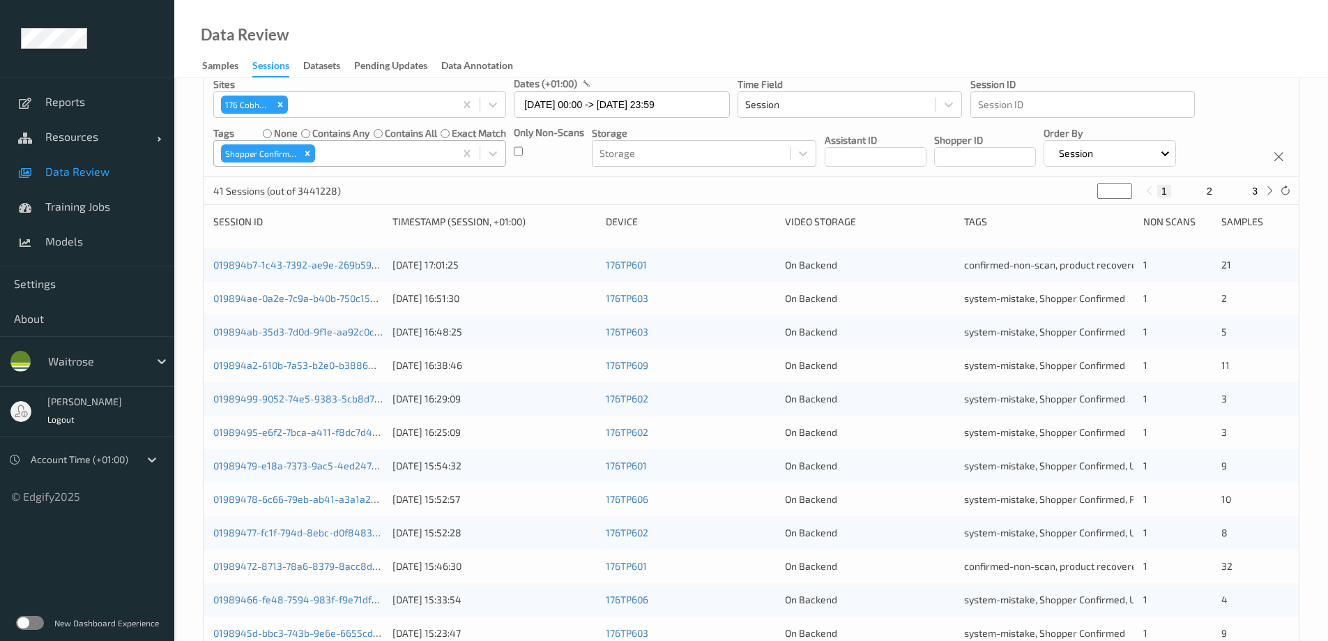
click at [605, 45] on div "Data Review Samples Sessions Datasets Pending Updates Data Annotation" at bounding box center [751, 39] width 1154 height 78
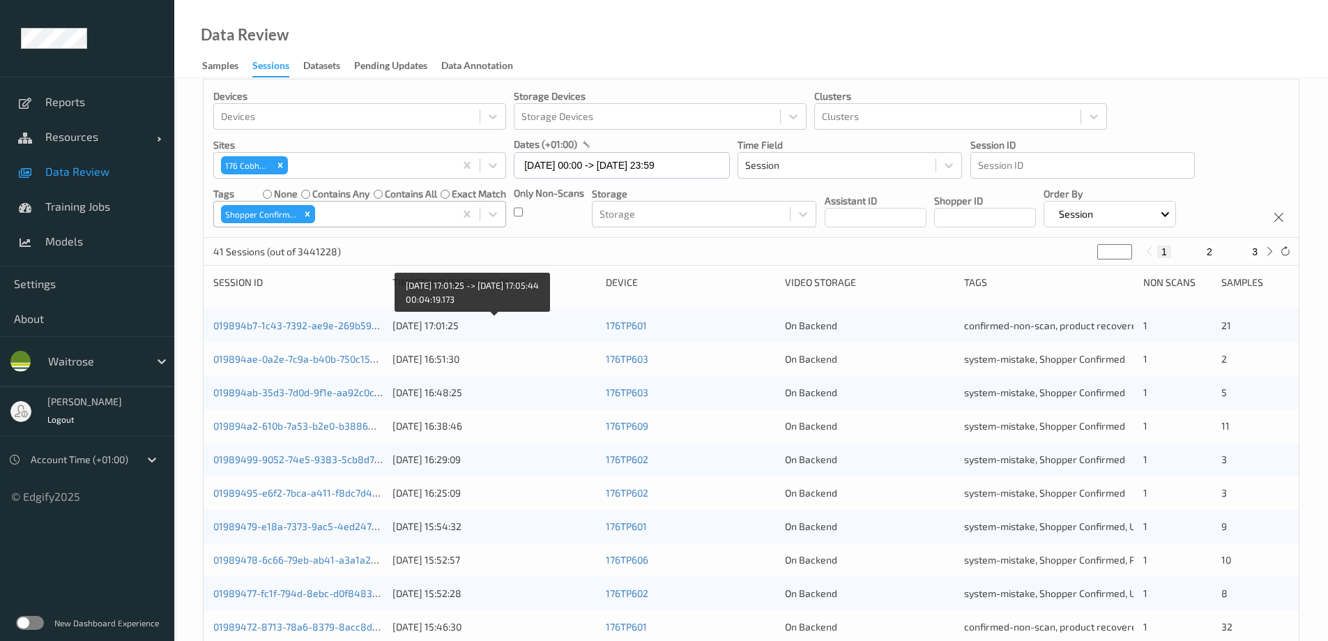
scroll to position [0, 0]
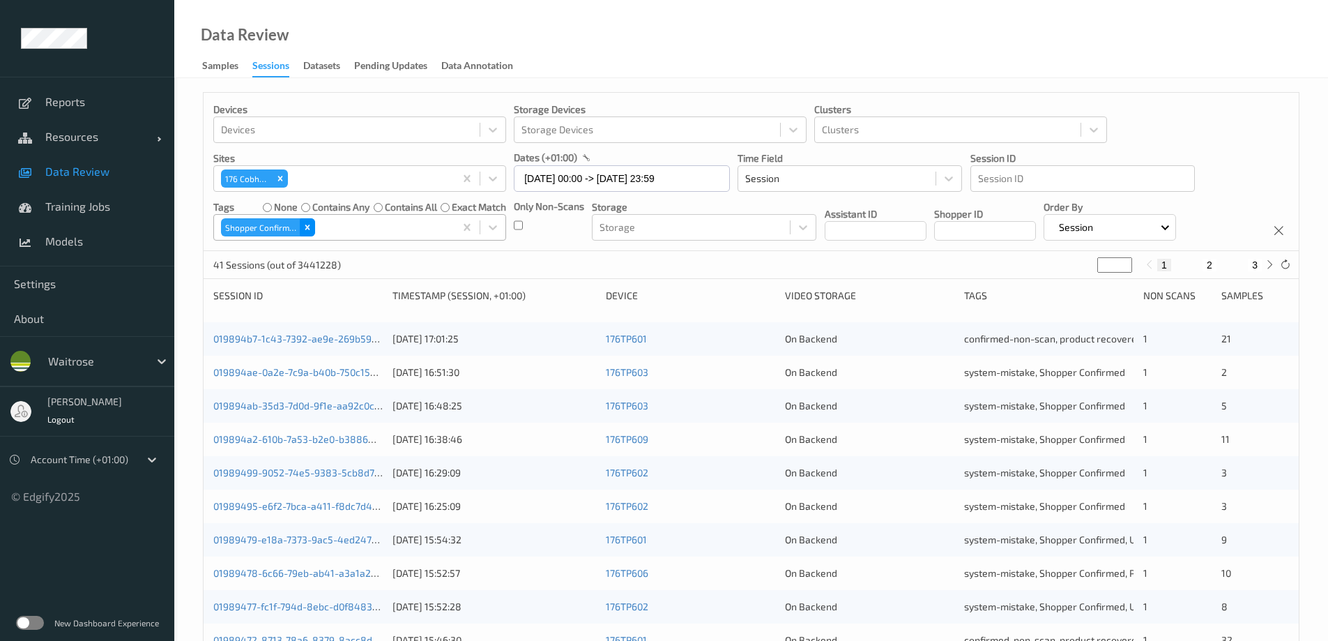
click at [310, 224] on icon "Remove Shopper Confirmed" at bounding box center [308, 227] width 10 height 10
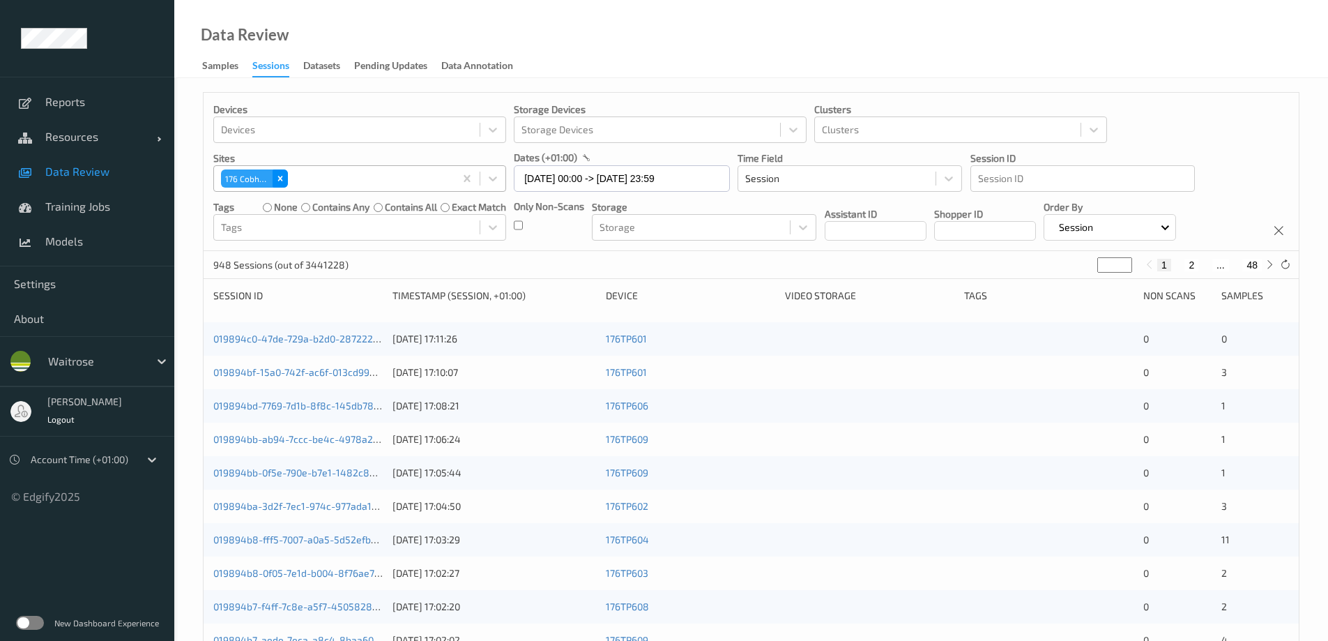
click at [277, 177] on icon "Remove 176 Cobham" at bounding box center [280, 179] width 10 height 10
click at [277, 177] on div at bounding box center [347, 178] width 252 height 17
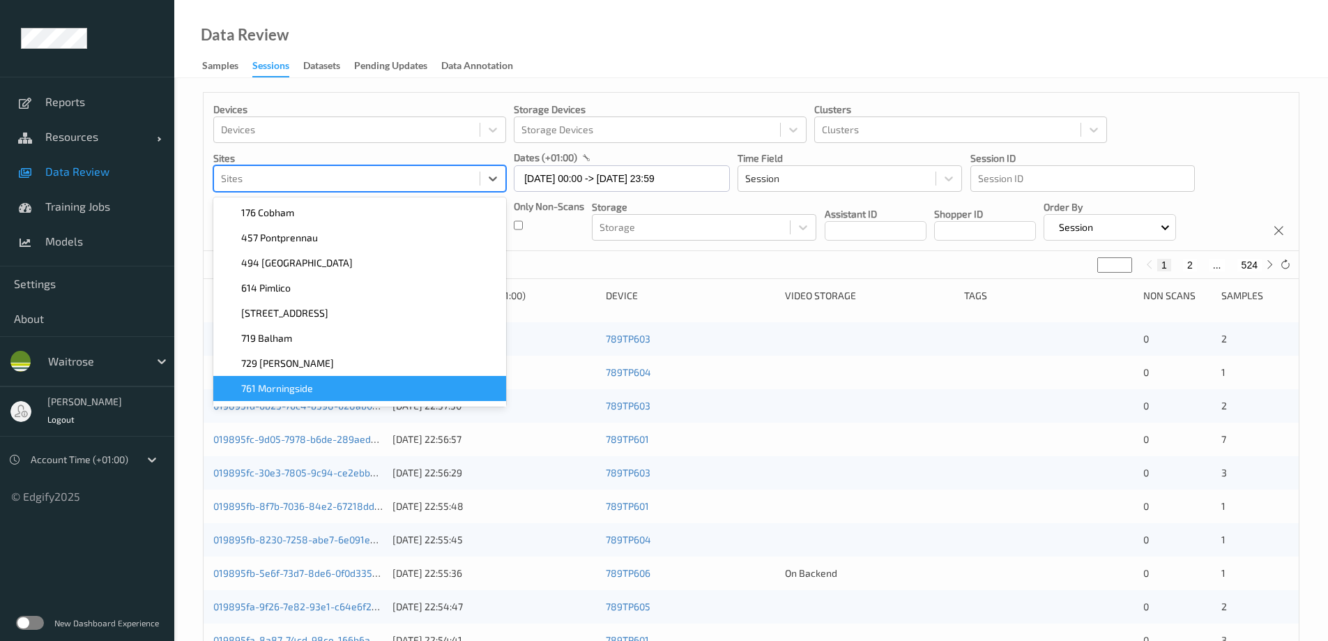
click at [273, 387] on span "761 Morningside" at bounding box center [277, 388] width 72 height 14
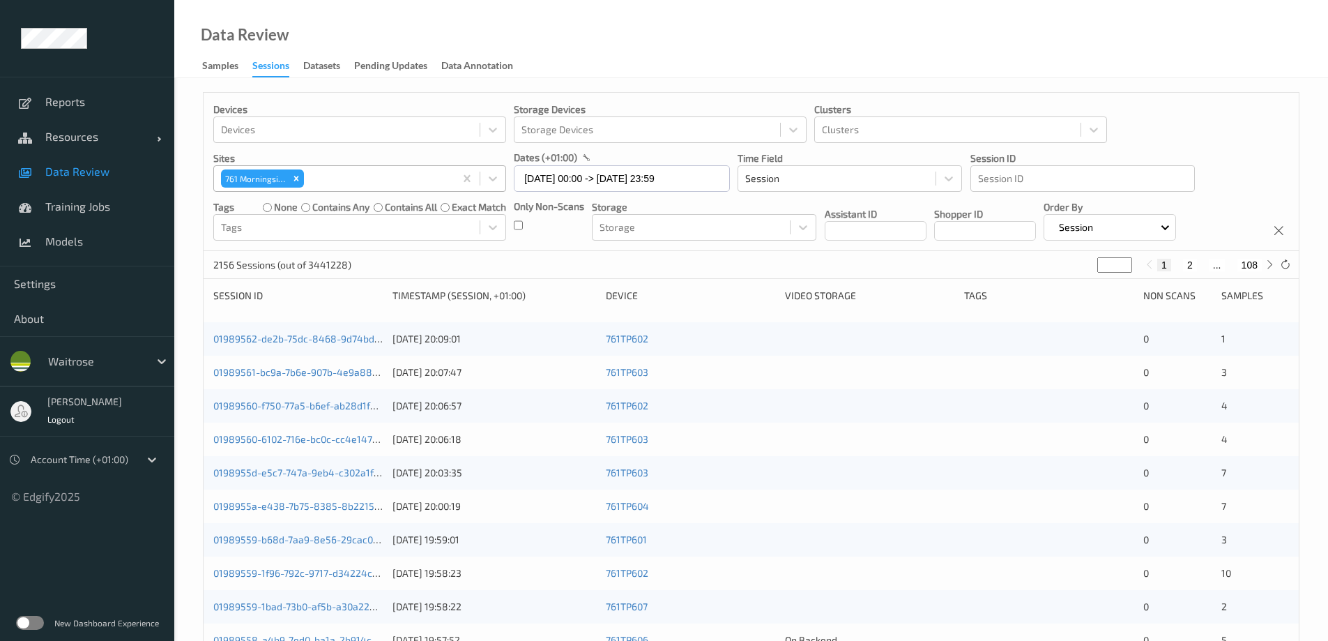
drag, startPoint x: 581, startPoint y: 54, endPoint x: 585, endPoint y: 47, distance: 7.5
click at [584, 51] on div "Data Review Samples Sessions Datasets Pending Updates Data Annotation" at bounding box center [751, 39] width 1154 height 78
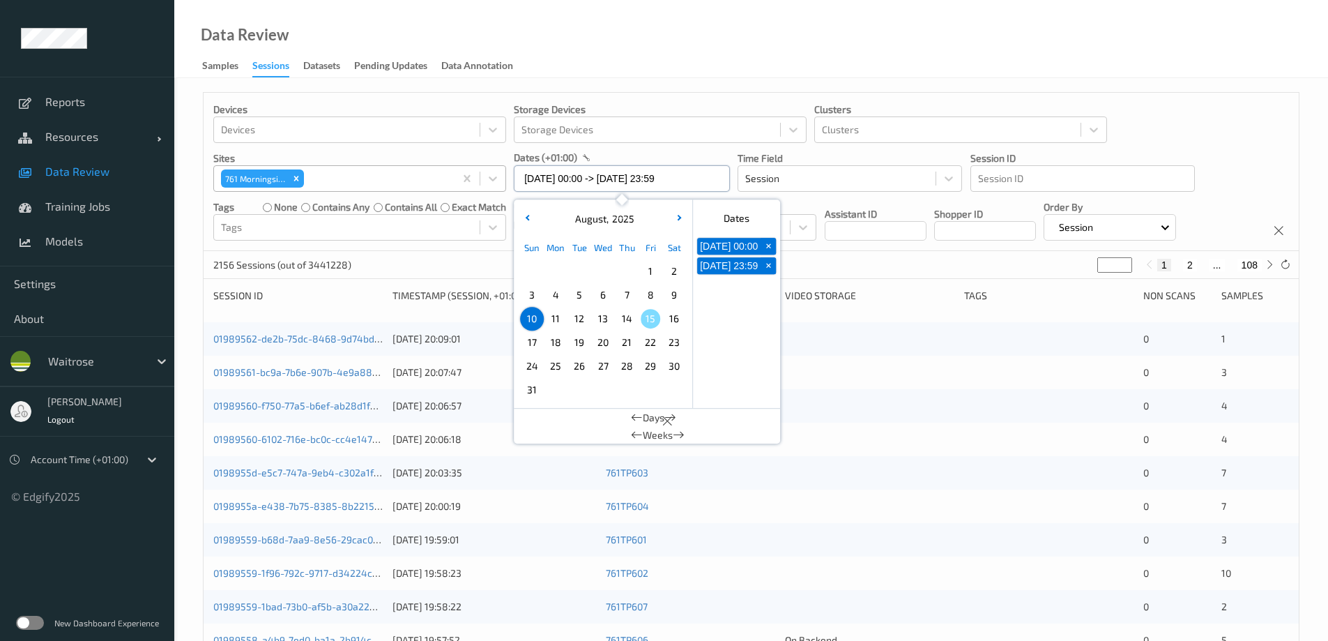
click at [540, 179] on input "10/08/2025 00:00 -> 10/08/2025 23:59" at bounding box center [622, 178] width 216 height 26
click at [678, 294] on span "9" at bounding box center [674, 295] width 20 height 20
click at [715, 54] on div "Data Review Samples Sessions Datasets Pending Updates Data Annotation" at bounding box center [751, 39] width 1154 height 78
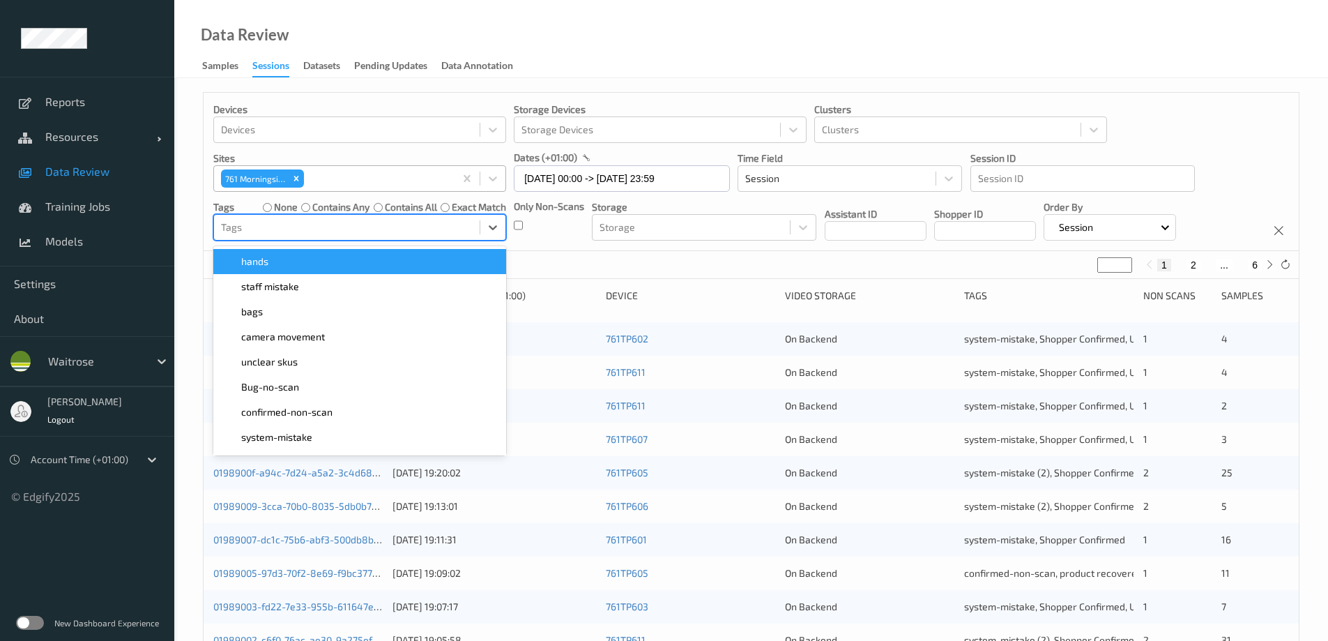
click at [377, 229] on div at bounding box center [347, 227] width 252 height 17
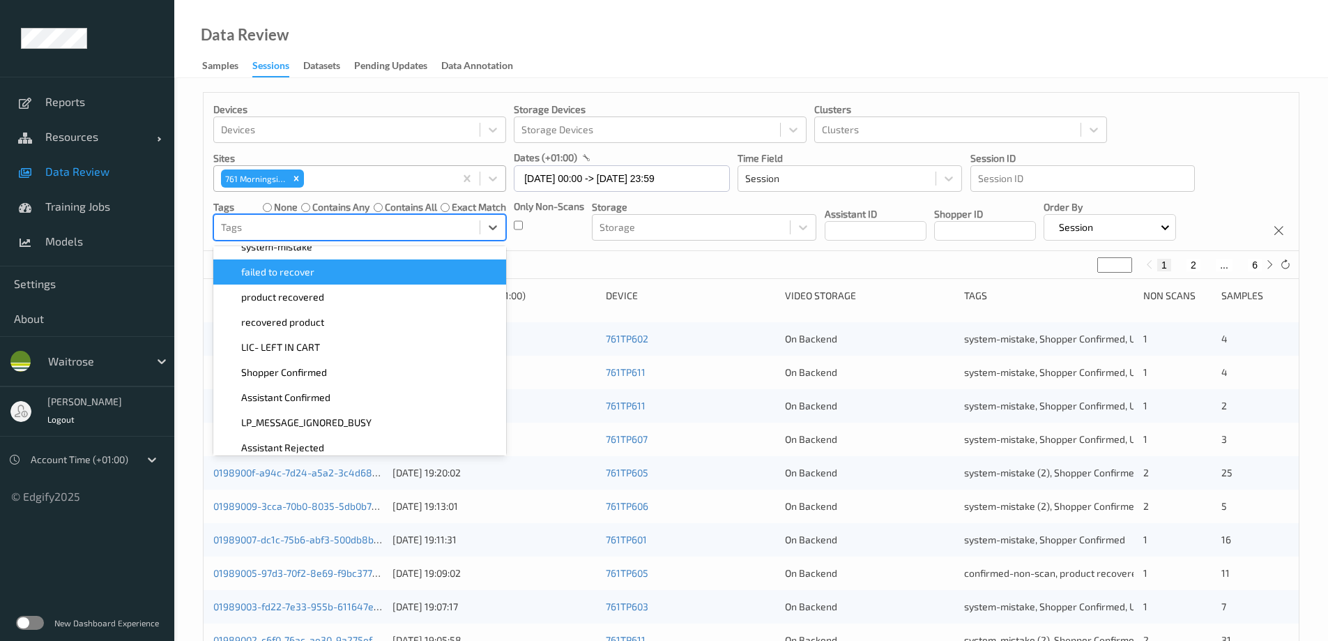
scroll to position [209, 0]
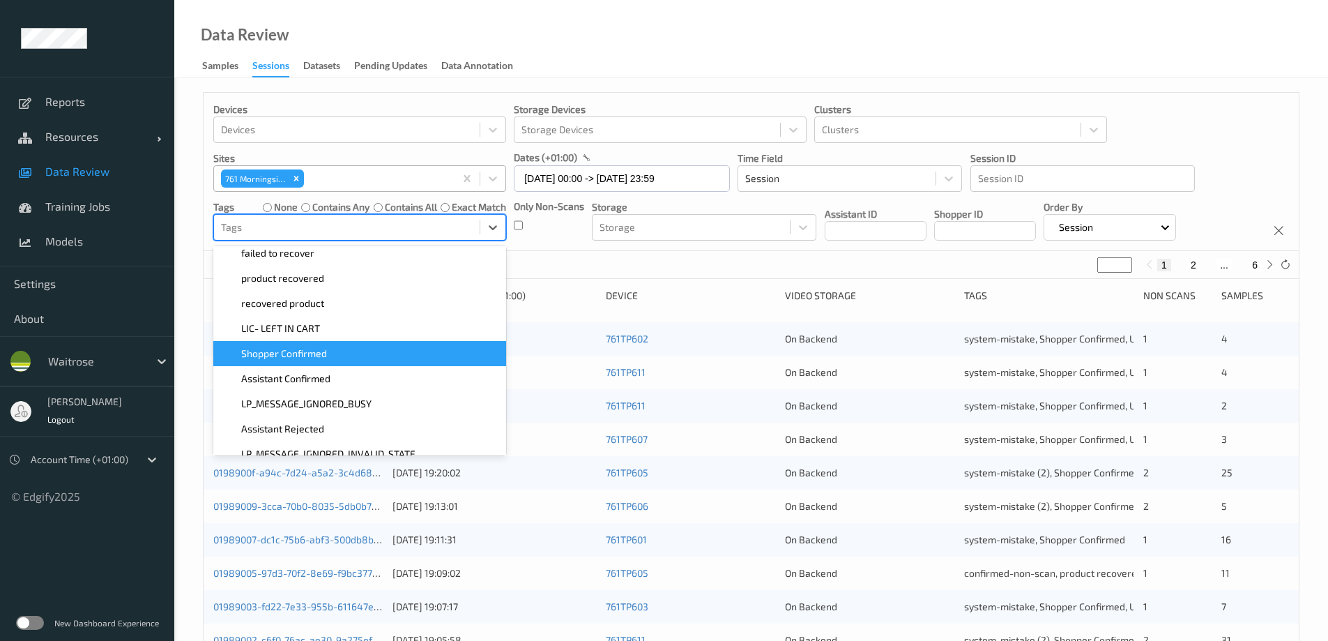
click at [313, 351] on span "Shopper Confirmed" at bounding box center [284, 354] width 86 height 14
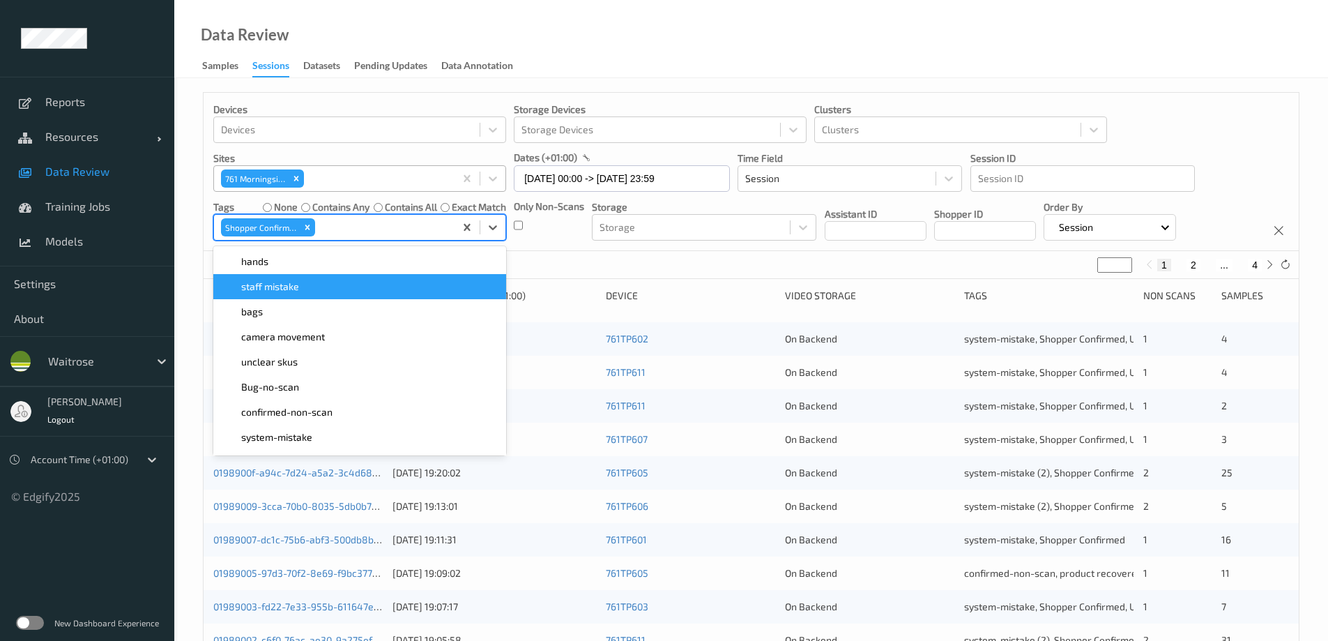
click at [587, 54] on div "Data Review Samples Sessions Datasets Pending Updates Data Annotation" at bounding box center [751, 39] width 1154 height 78
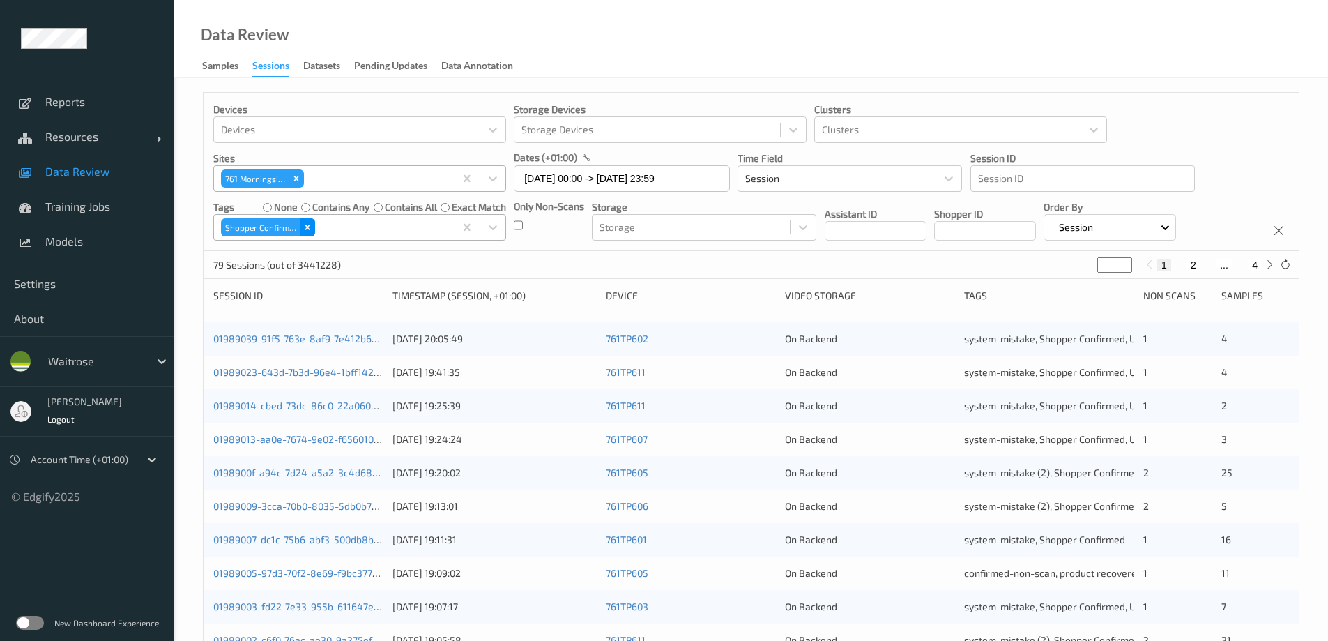
click at [314, 227] on div "Remove Shopper Confirmed" at bounding box center [307, 227] width 15 height 18
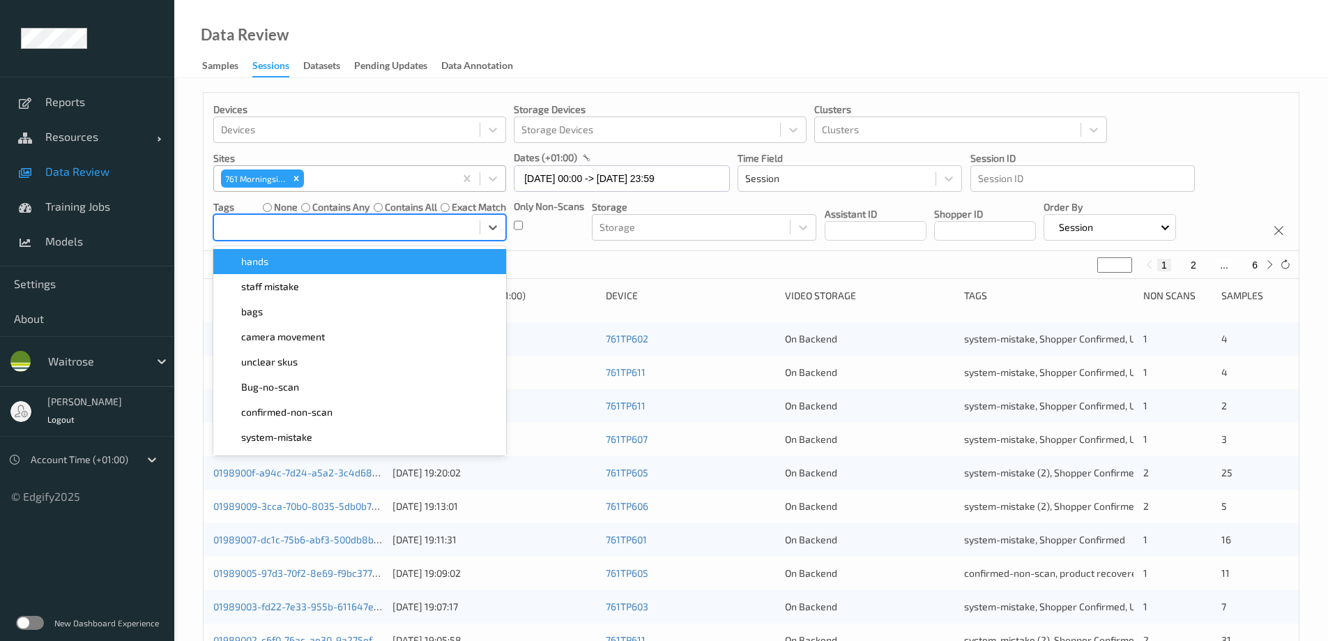
click at [314, 227] on div at bounding box center [347, 227] width 252 height 17
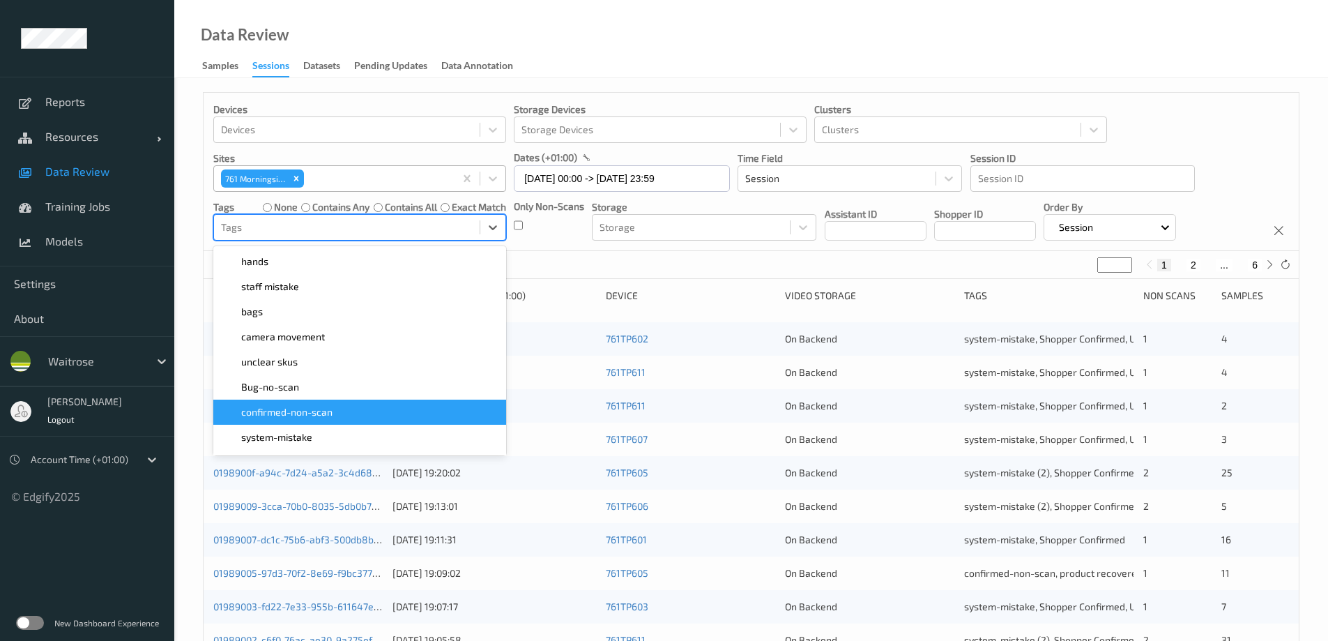
click at [300, 411] on span "confirmed-non-scan" at bounding box center [286, 412] width 91 height 14
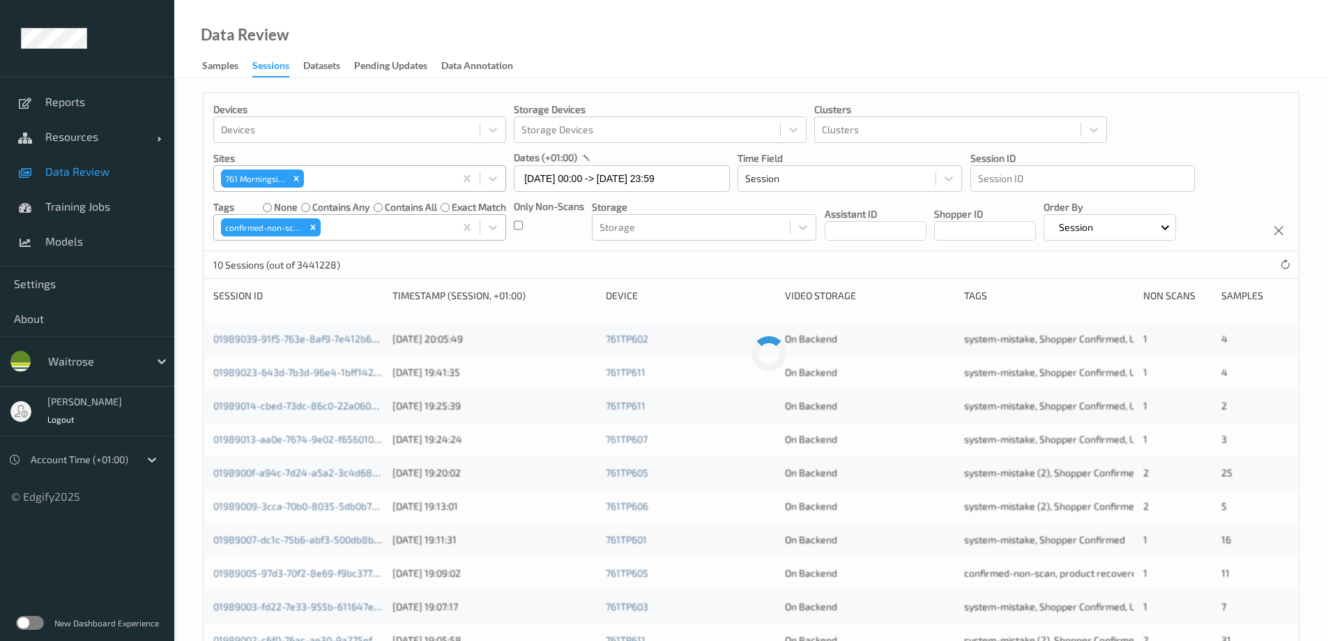
click at [577, 33] on div "Data Review Samples Sessions Datasets Pending Updates Data Annotation" at bounding box center [751, 39] width 1154 height 78
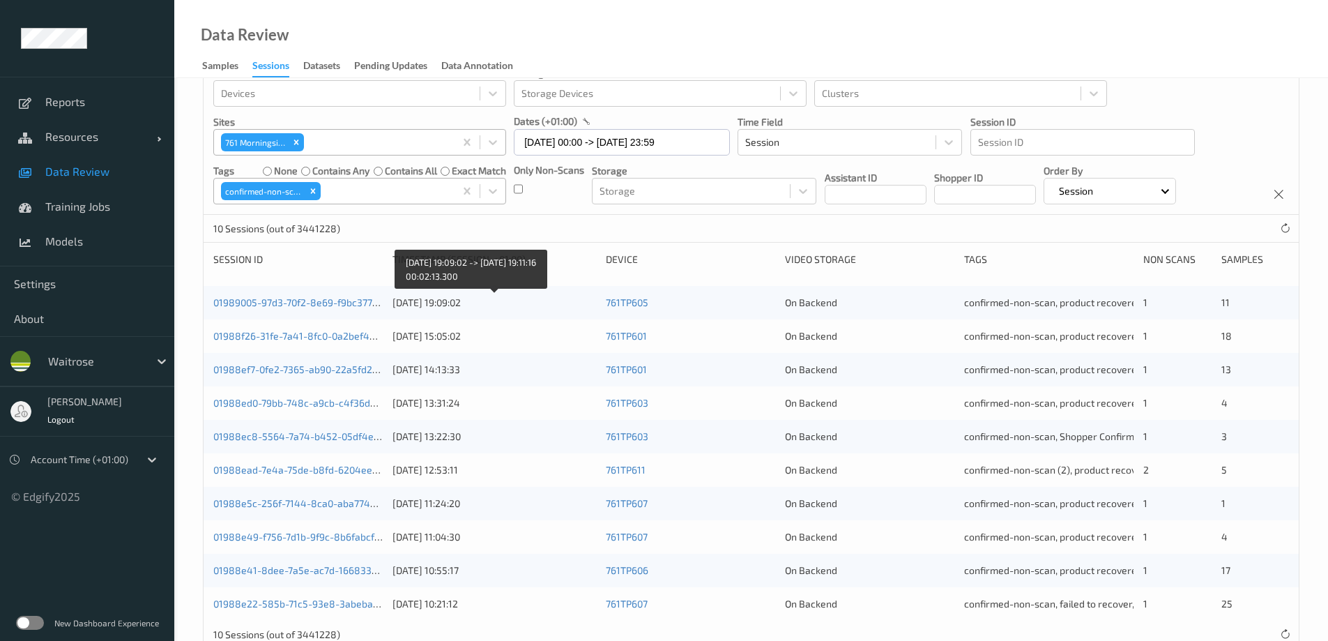
scroll to position [0, 0]
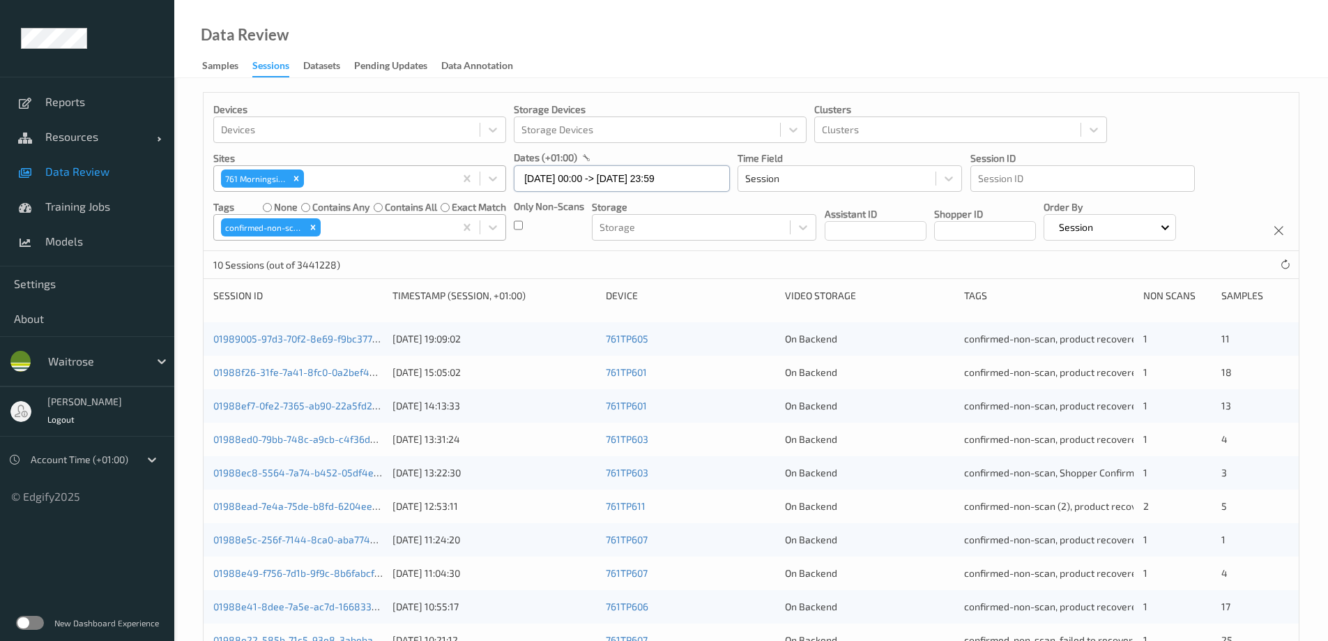
click at [564, 178] on input "09/08/2025 00:00 -> 09/08/2025 23:59" at bounding box center [622, 178] width 216 height 26
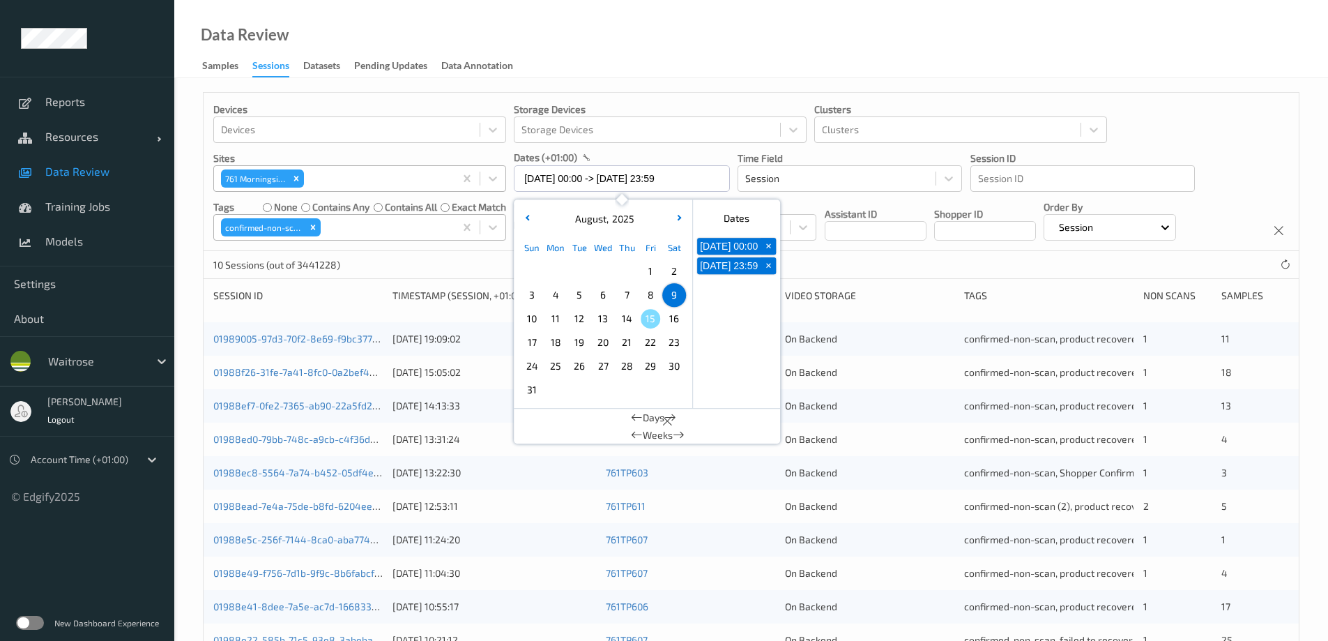
click at [533, 318] on span "10" at bounding box center [532, 319] width 20 height 20
click at [666, 50] on div "Data Review Samples Sessions Datasets Pending Updates Data Annotation" at bounding box center [751, 39] width 1154 height 78
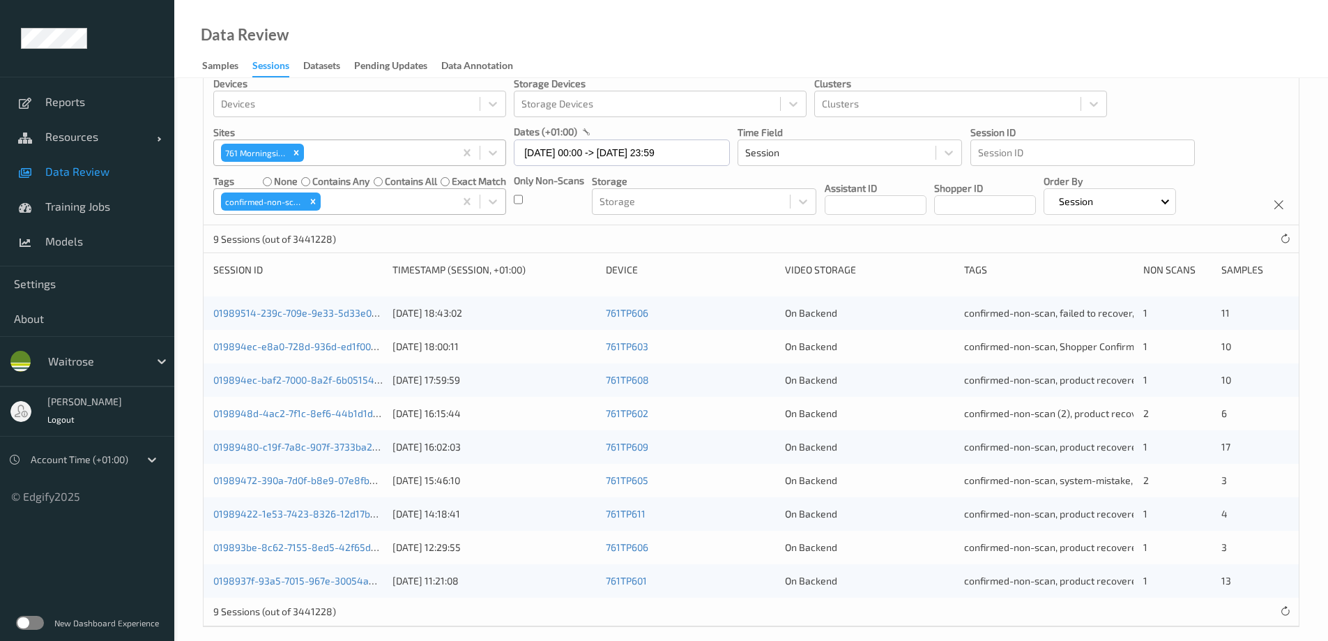
scroll to position [40, 0]
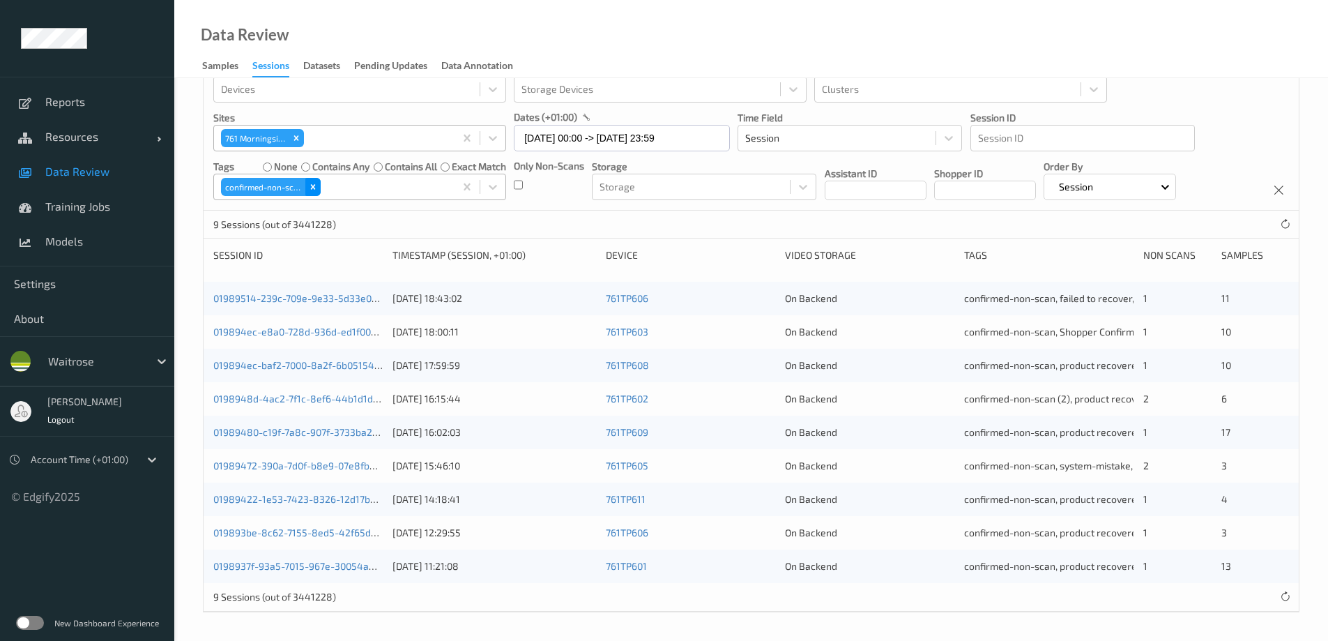
click at [308, 184] on icon "Remove confirmed-non-scan" at bounding box center [313, 187] width 10 height 10
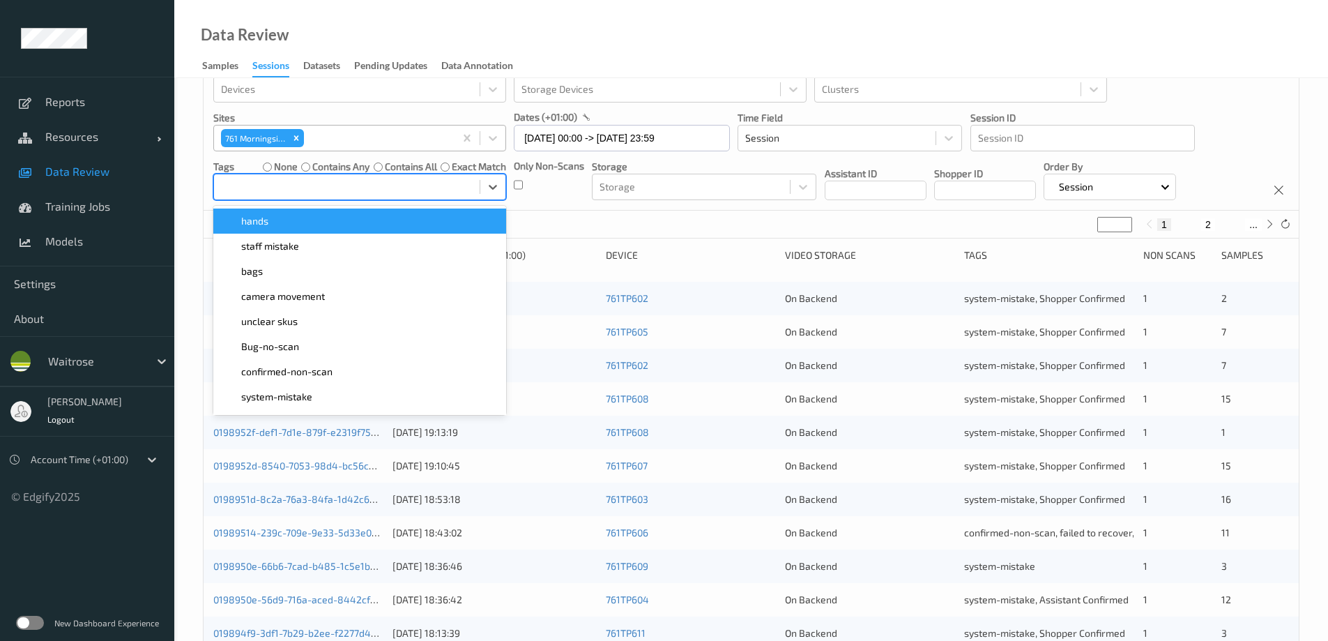
click at [308, 185] on div at bounding box center [347, 186] width 252 height 17
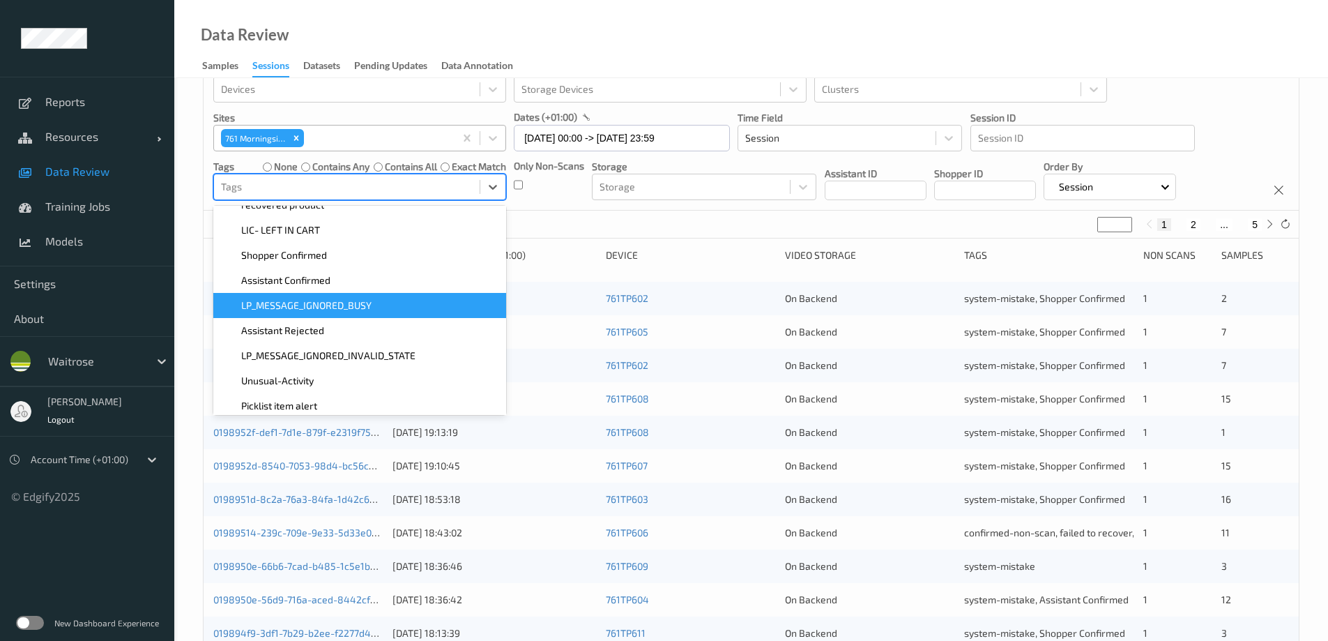
scroll to position [184, 0]
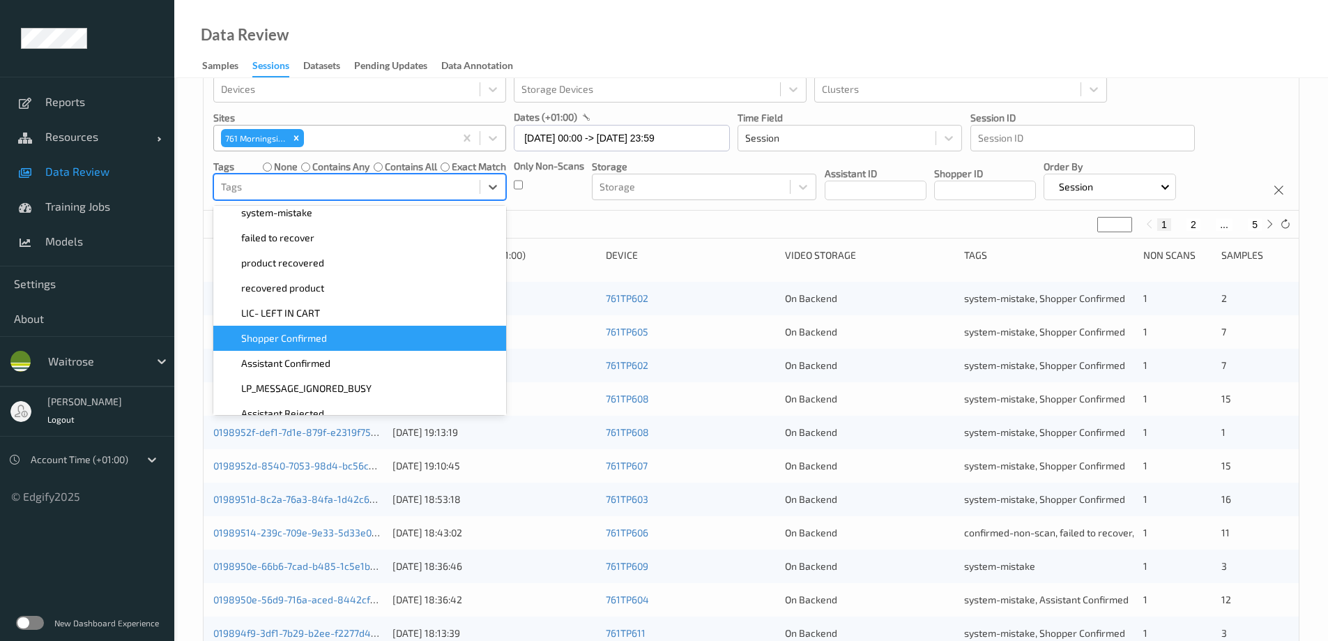
click at [313, 338] on span "Shopper Confirmed" at bounding box center [284, 338] width 86 height 14
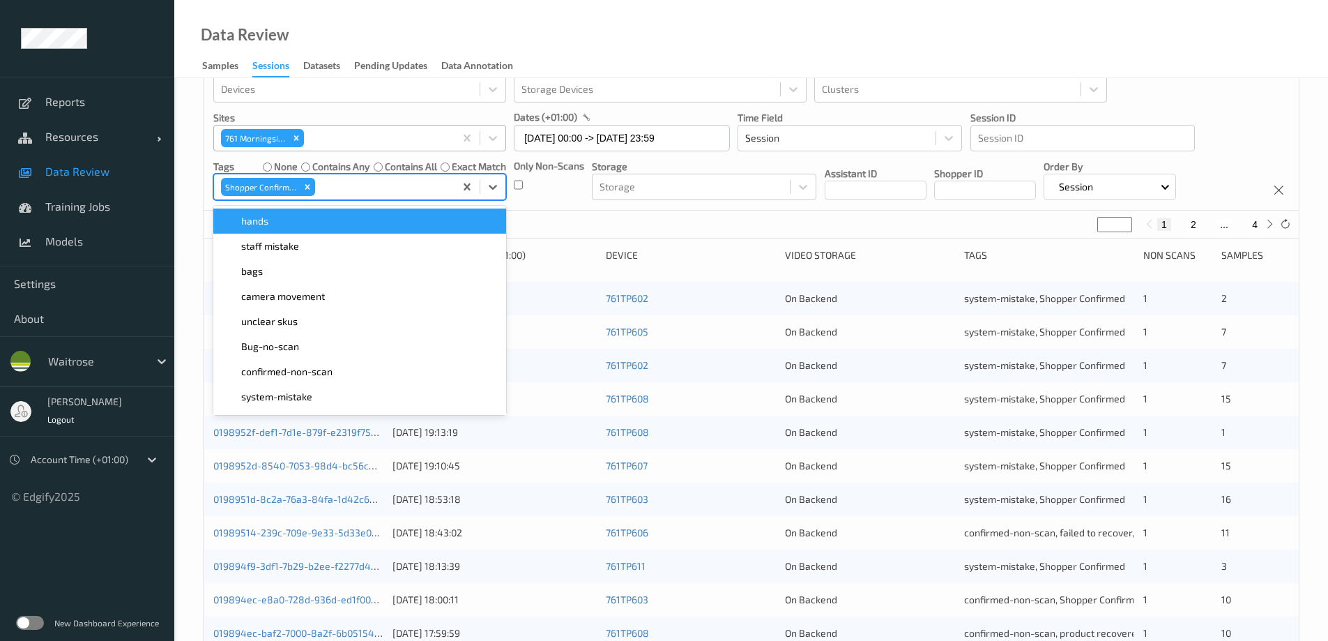
click at [565, 43] on div "Data Review Samples Sessions Datasets Pending Updates Data Annotation" at bounding box center [751, 39] width 1154 height 78
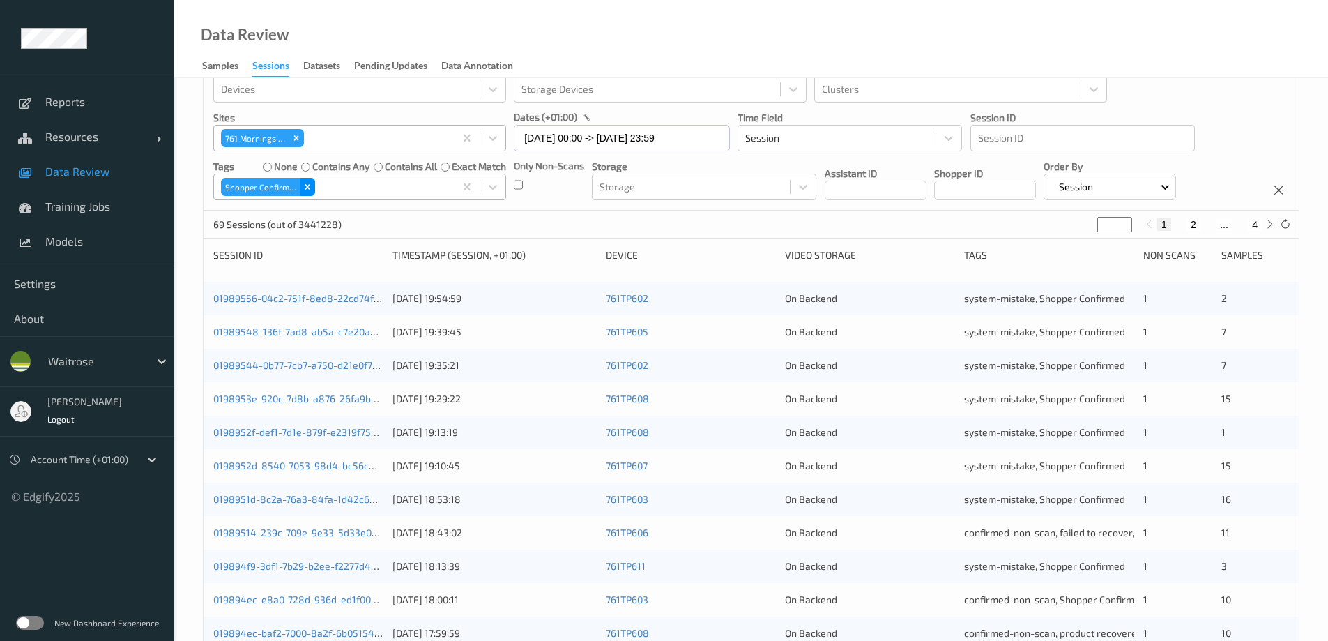
click at [312, 188] on icon "Remove Shopper Confirmed" at bounding box center [308, 187] width 10 height 10
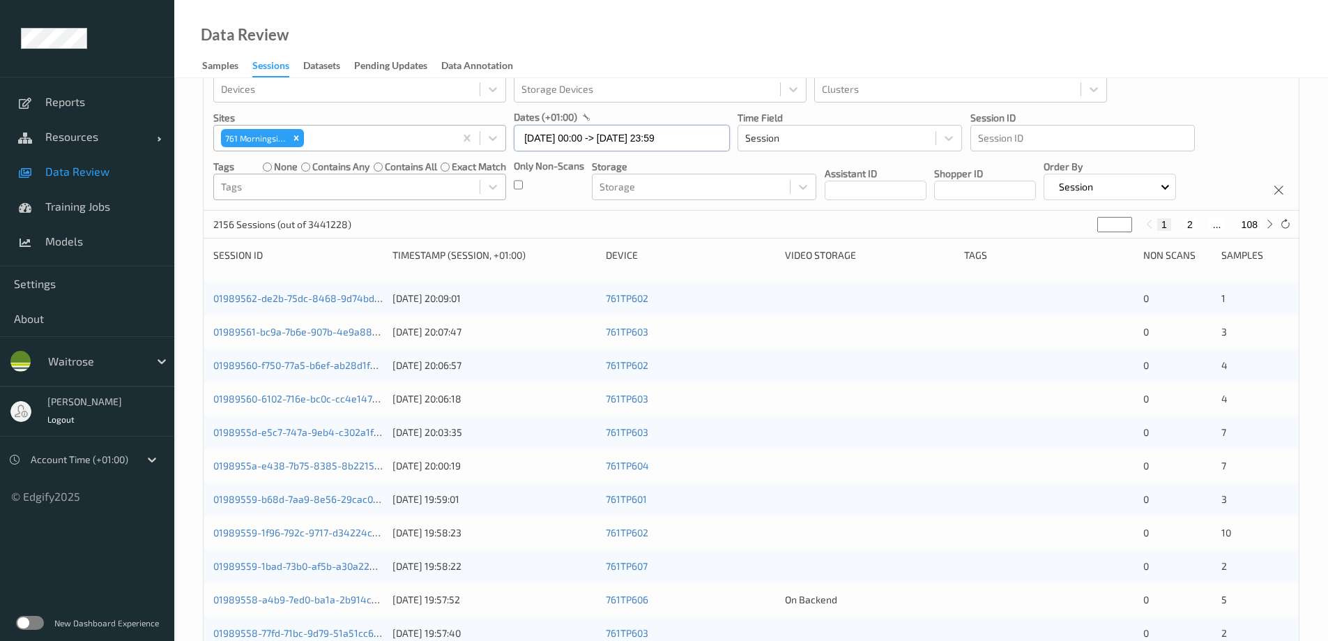
click at [558, 146] on input "10/08/2025 00:00 -> 10/08/2025 23:59" at bounding box center [622, 138] width 216 height 26
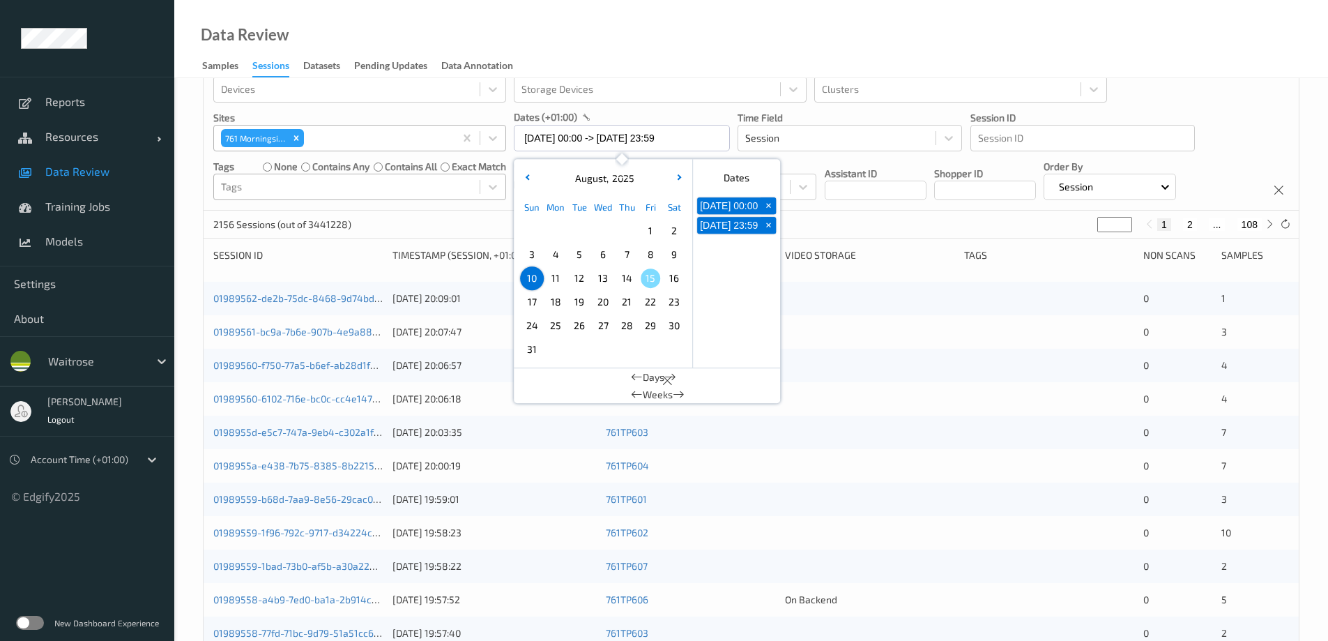
click at [672, 249] on span "9" at bounding box center [674, 255] width 20 height 20
click at [295, 134] on icon "Remove 761\9Morningside" at bounding box center [296, 138] width 10 height 10
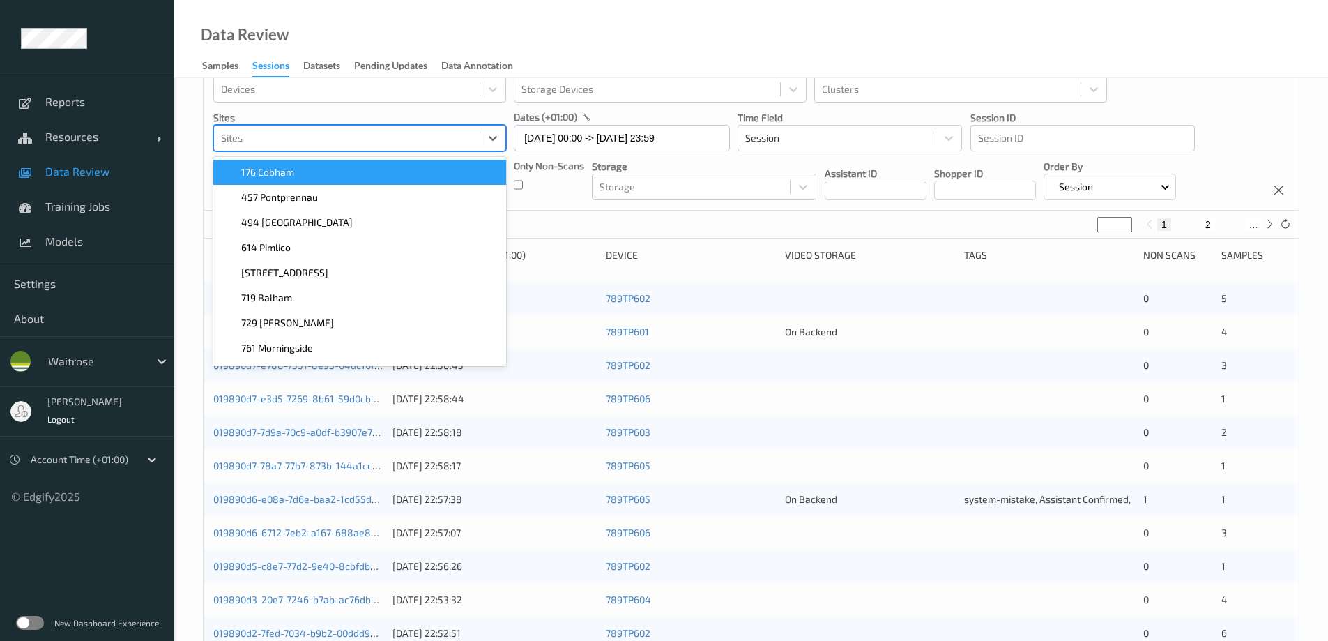
click at [295, 134] on div at bounding box center [347, 138] width 252 height 17
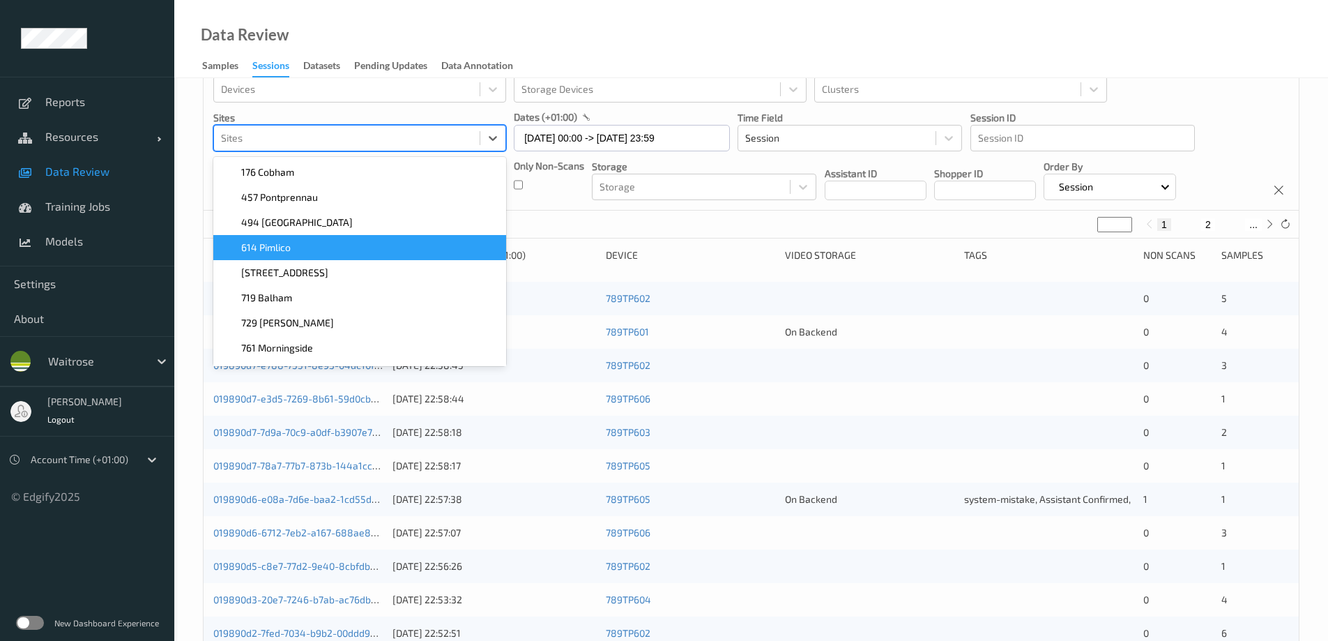
click at [280, 250] on span "614 Pimlico" at bounding box center [266, 248] width 50 height 14
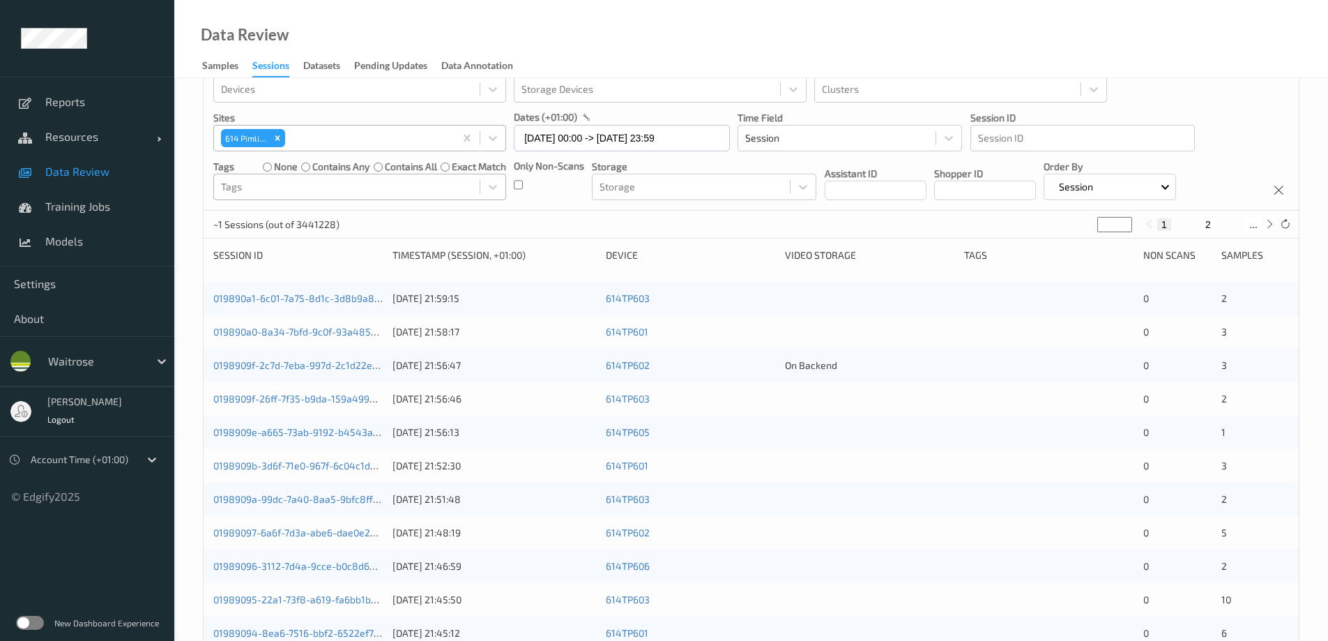
click at [615, 21] on div "Data Review Samples Sessions Datasets Pending Updates Data Annotation" at bounding box center [751, 39] width 1154 height 78
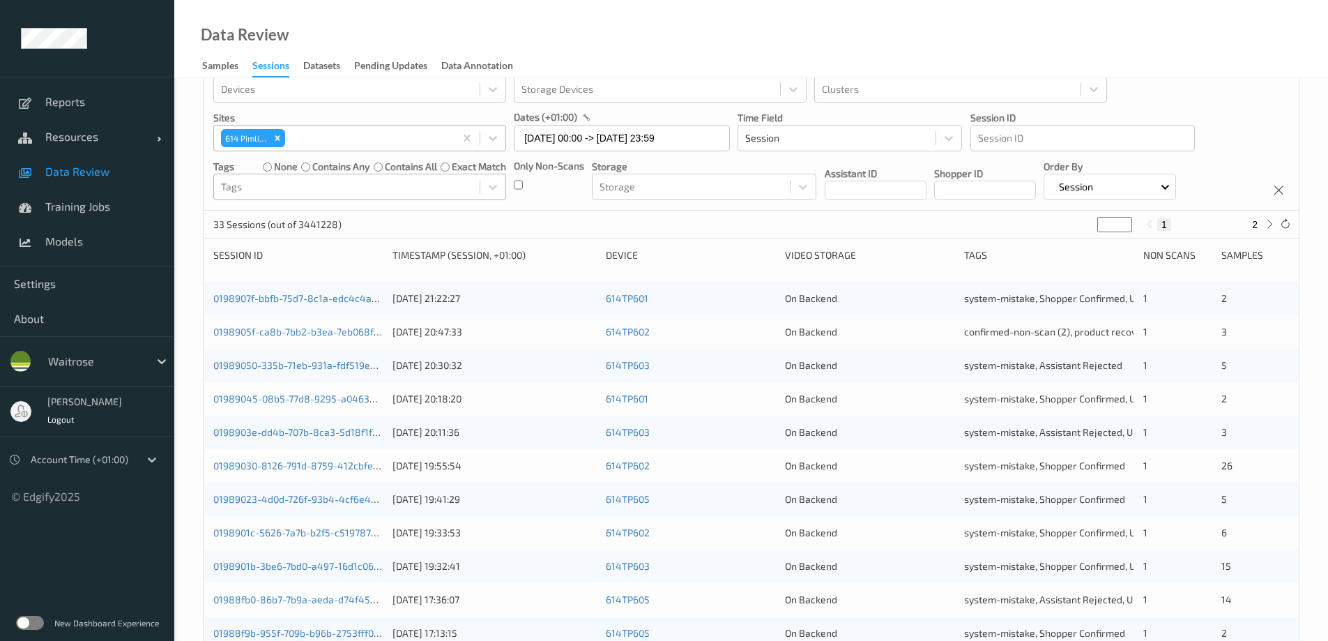
click at [266, 185] on div at bounding box center [347, 186] width 252 height 17
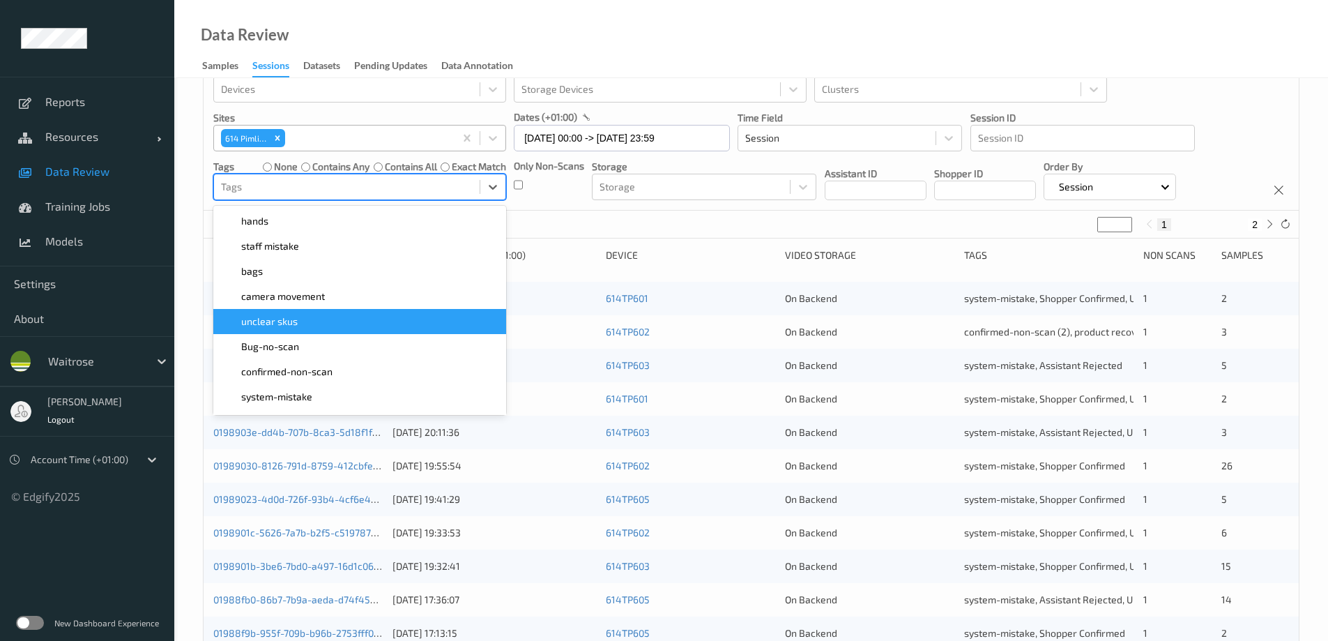
scroll to position [139, 0]
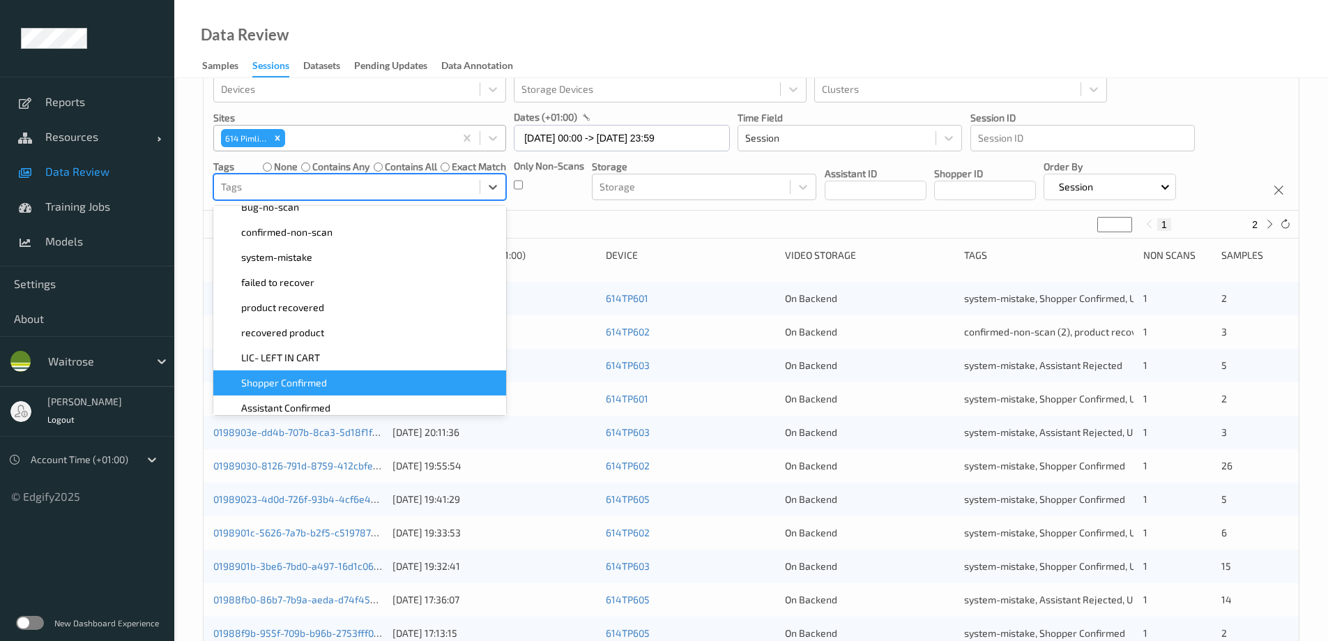
click at [309, 378] on span "Shopper Confirmed" at bounding box center [284, 383] width 86 height 14
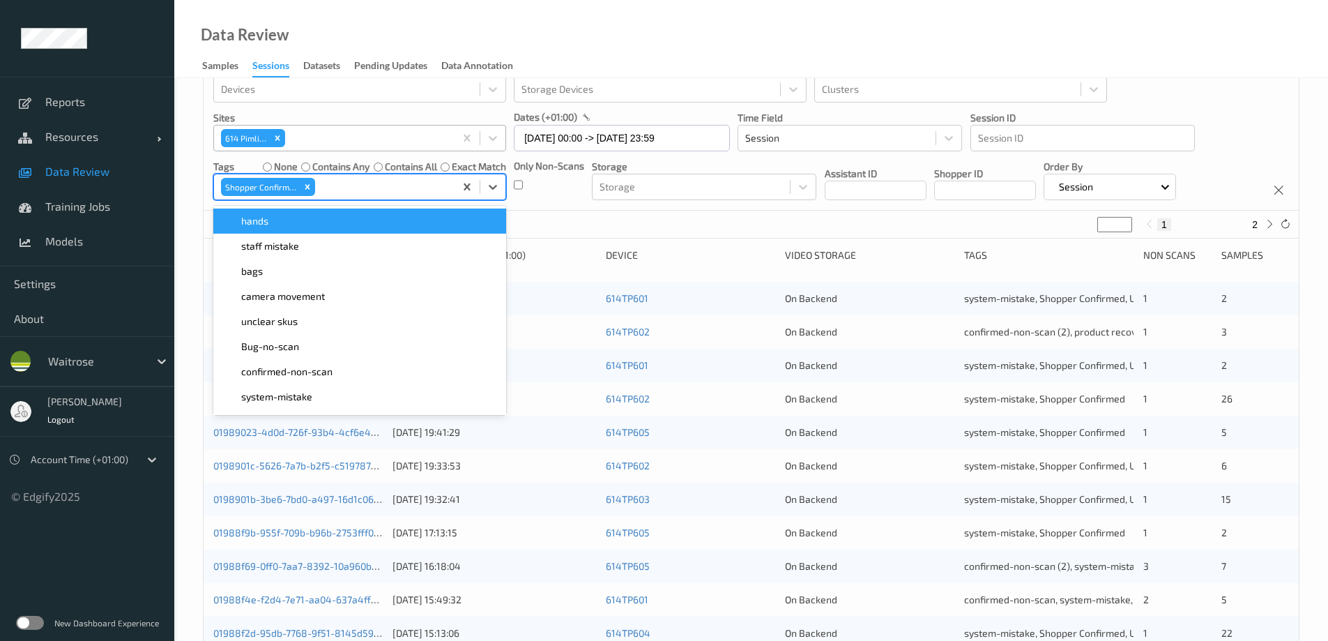
click at [618, 40] on div "Data Review Samples Sessions Datasets Pending Updates Data Annotation" at bounding box center [751, 39] width 1154 height 78
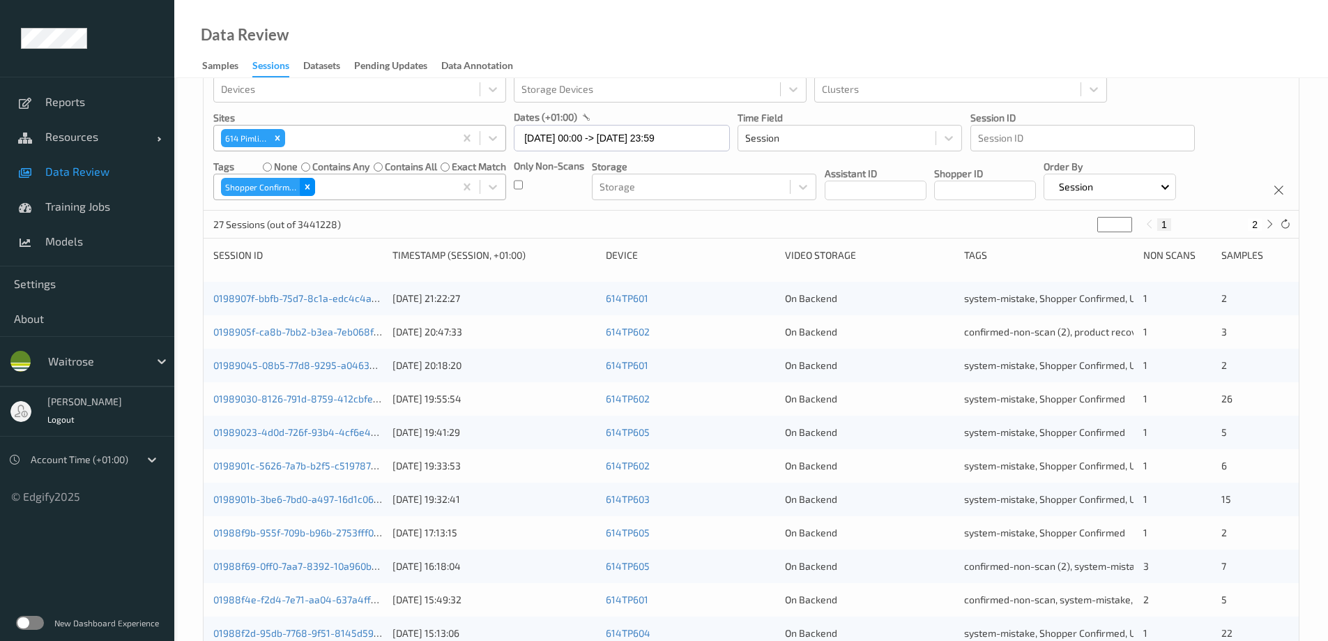
click at [308, 180] on div "Remove Shopper Confirmed" at bounding box center [307, 187] width 15 height 18
click at [305, 192] on div at bounding box center [347, 186] width 252 height 17
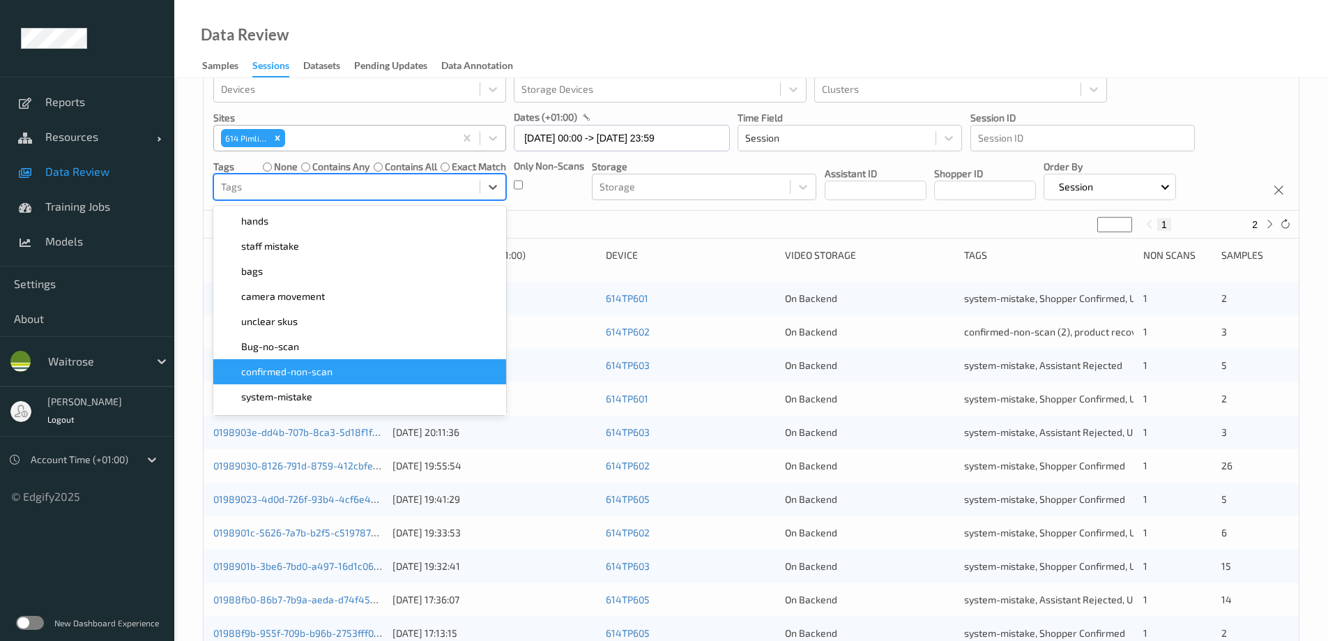
click at [294, 374] on span "confirmed-non-scan" at bounding box center [286, 372] width 91 height 14
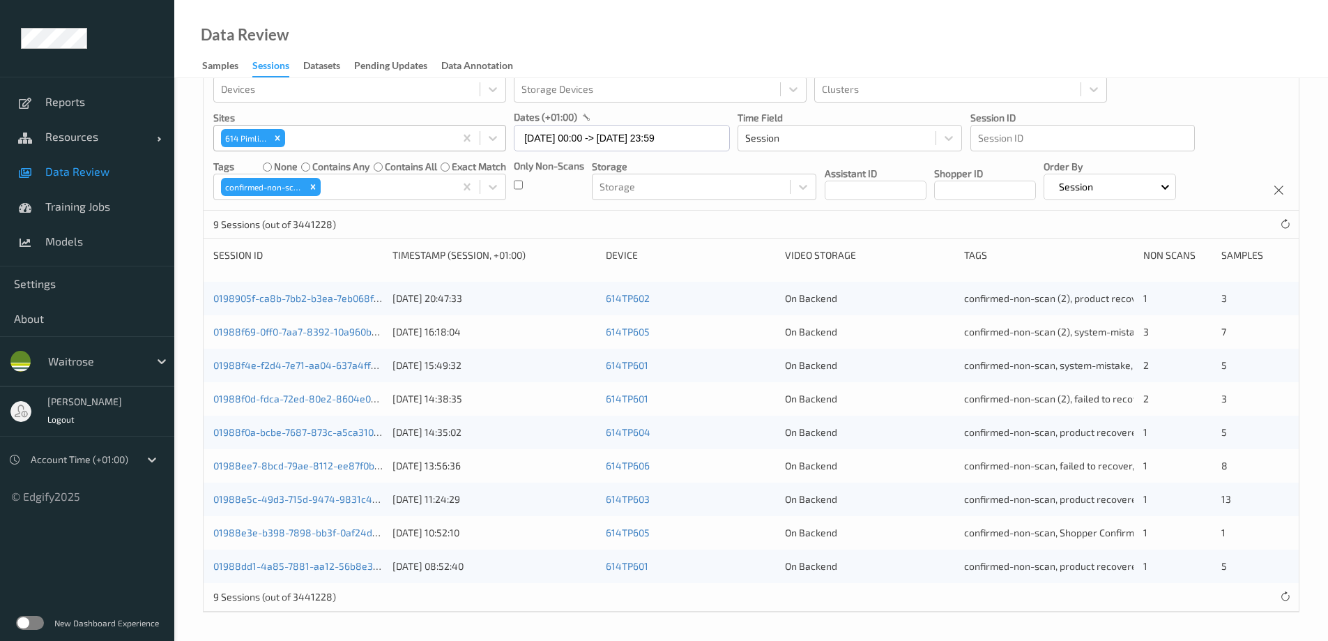
click at [652, 50] on div "Data Review Samples Sessions Datasets Pending Updates Data Annotation" at bounding box center [751, 39] width 1154 height 78
click at [551, 136] on input "09/08/2025 00:00 -> 09/08/2025 23:59" at bounding box center [622, 138] width 216 height 26
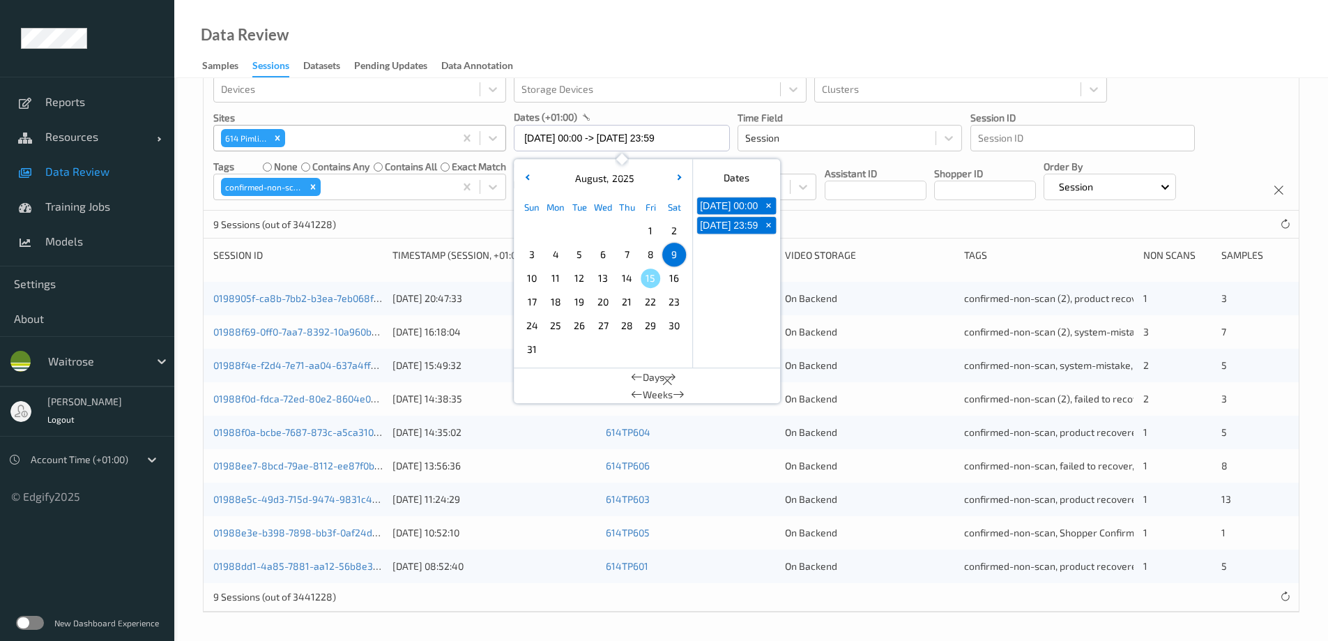
click at [533, 280] on span "10" at bounding box center [532, 278] width 20 height 20
click at [627, 33] on div "Data Review Samples Sessions Datasets Pending Updates Data Annotation" at bounding box center [751, 39] width 1154 height 78
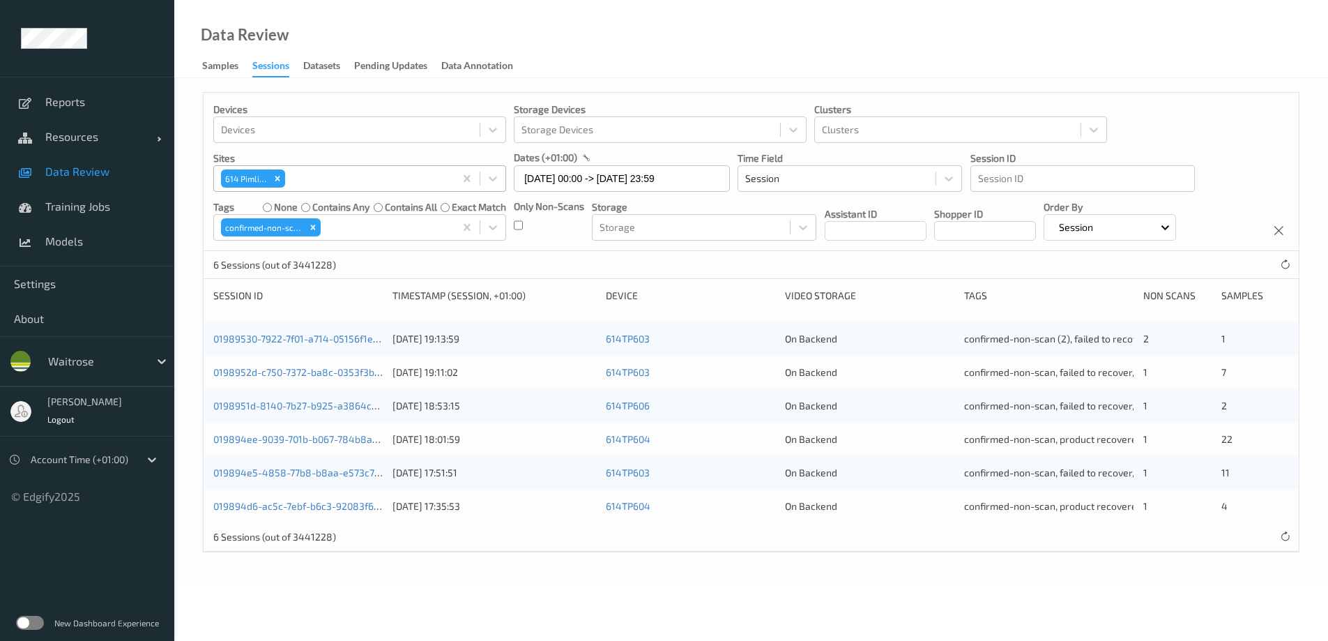
scroll to position [0, 0]
click at [314, 222] on icon "Remove confirmed-non-scan" at bounding box center [313, 227] width 10 height 10
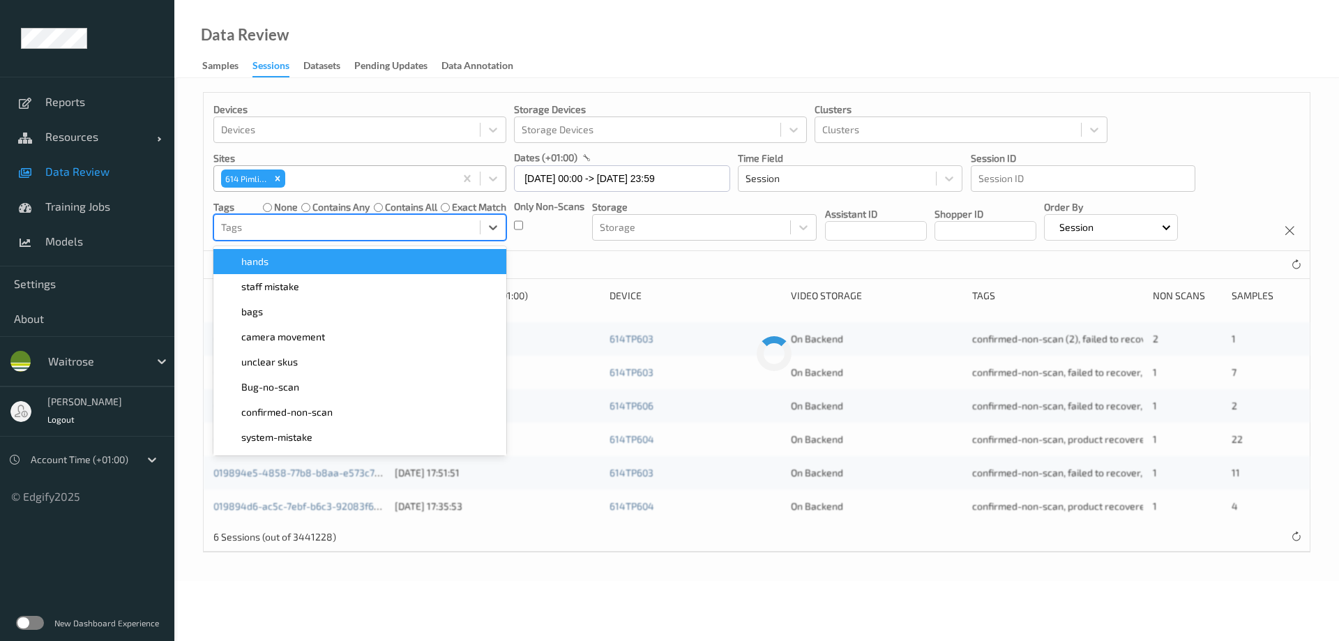
click at [315, 224] on div at bounding box center [347, 227] width 252 height 17
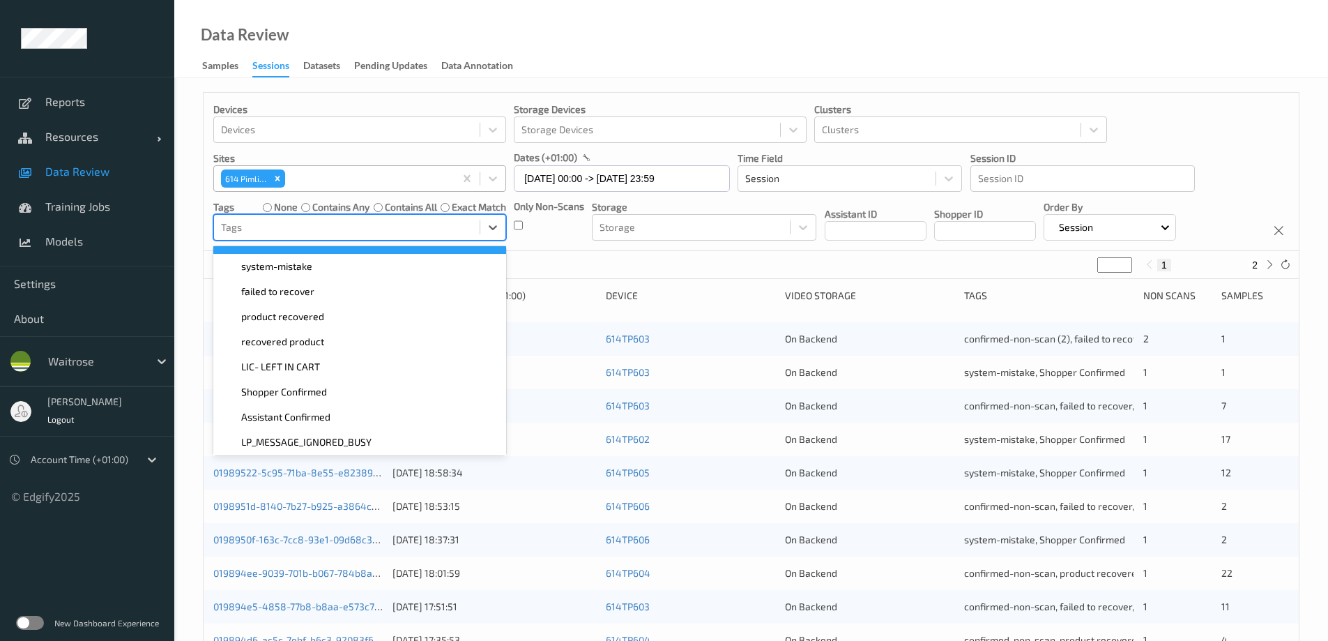
scroll to position [209, 0]
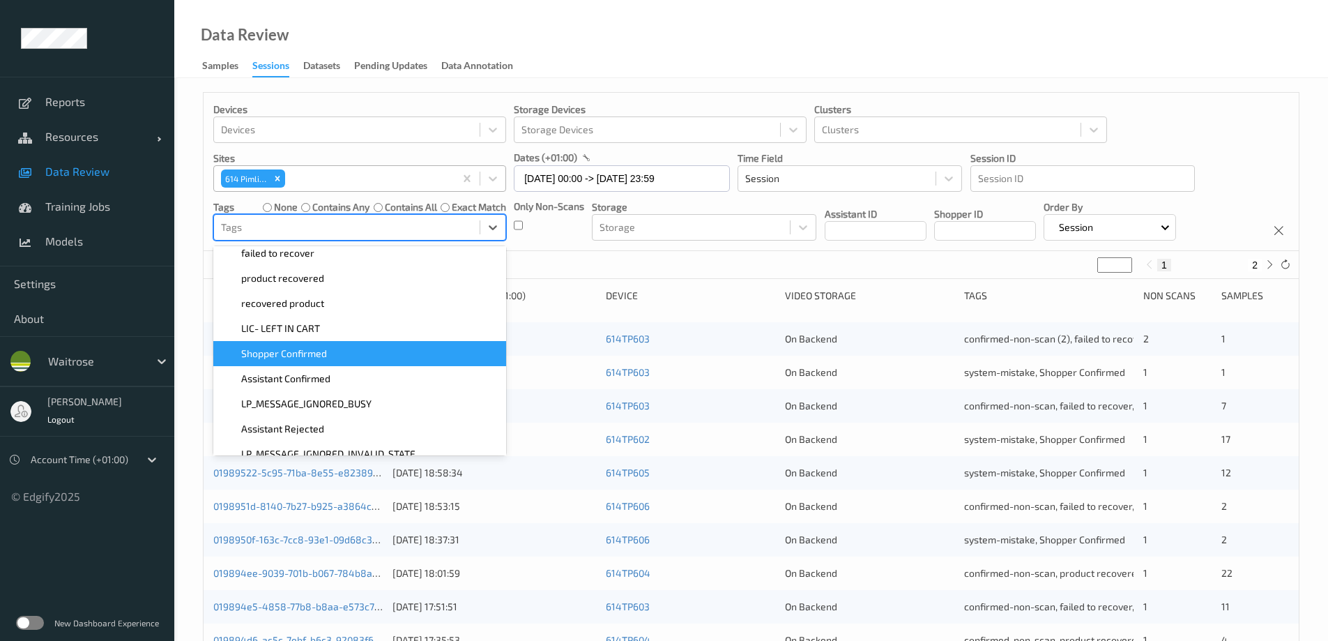
click at [319, 352] on span "Shopper Confirmed" at bounding box center [284, 354] width 86 height 14
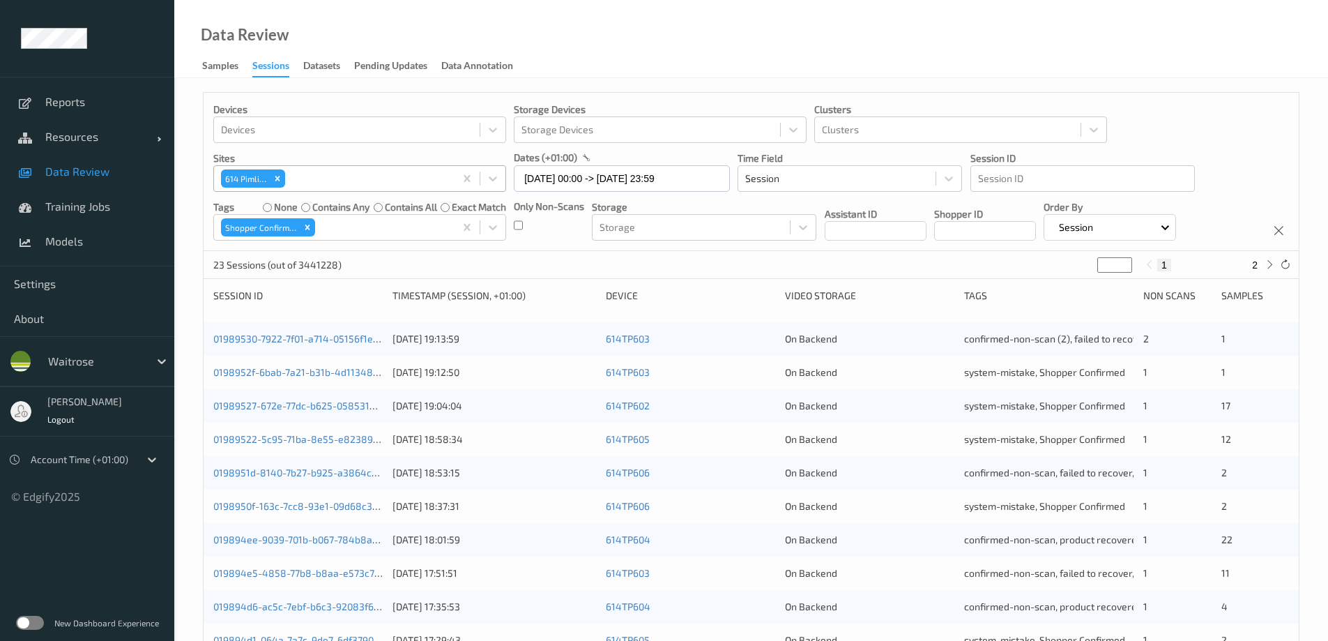
click at [661, 35] on div "Data Review Samples Sessions Datasets Pending Updates Data Annotation" at bounding box center [751, 39] width 1154 height 78
click at [307, 229] on icon "Remove Shopper Confirmed" at bounding box center [308, 227] width 10 height 10
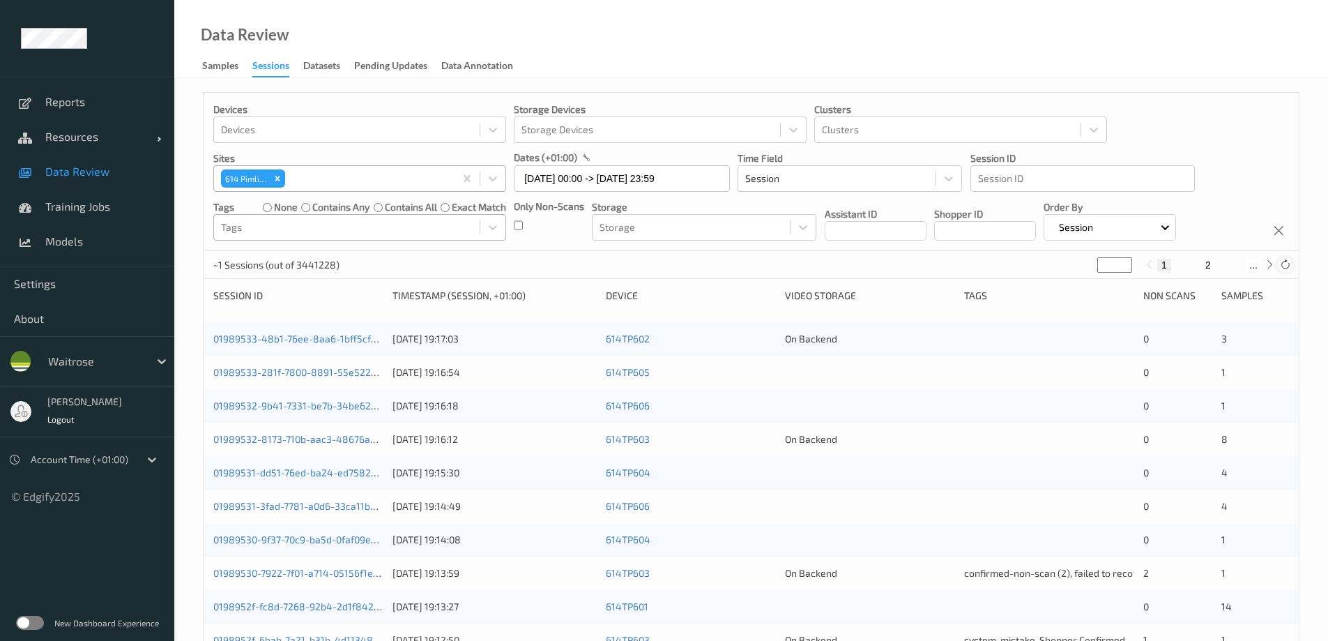
click at [1287, 261] on icon at bounding box center [1285, 264] width 10 height 10
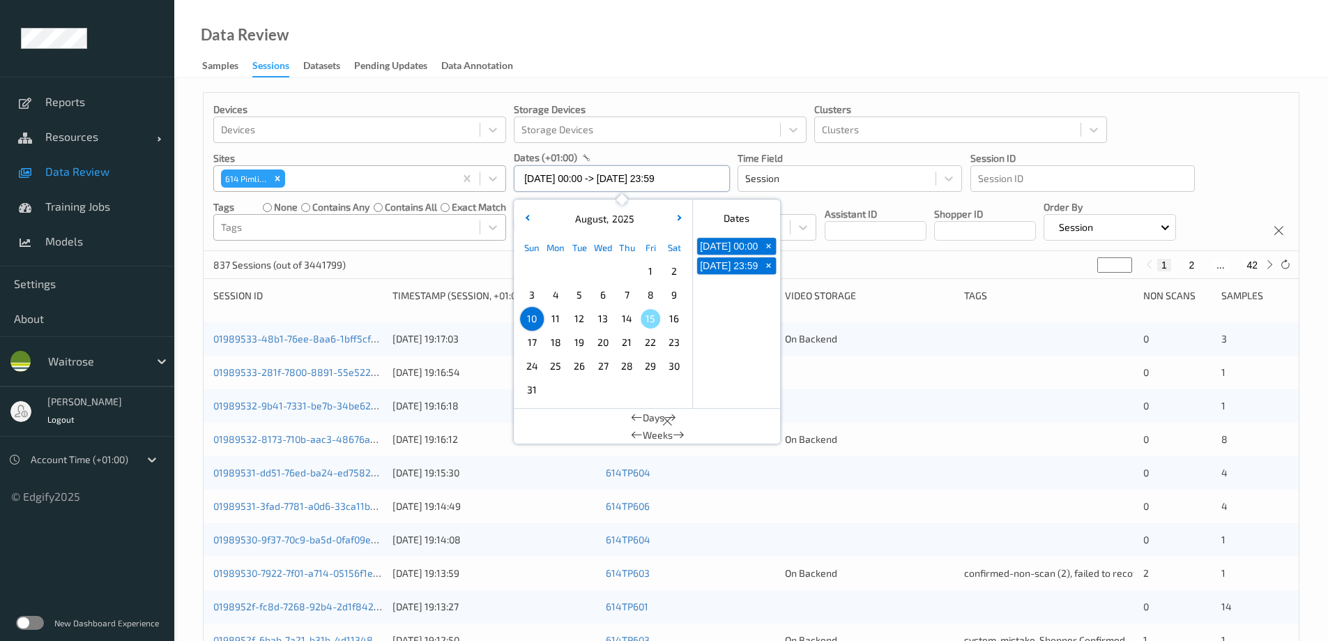
click at [552, 179] on input "10/08/2025 00:00 -> 10/08/2025 23:59" at bounding box center [622, 178] width 216 height 26
click at [680, 289] on span "9" at bounding box center [674, 295] width 20 height 20
click at [275, 172] on div "Remove 614 Pimlico" at bounding box center [277, 178] width 15 height 18
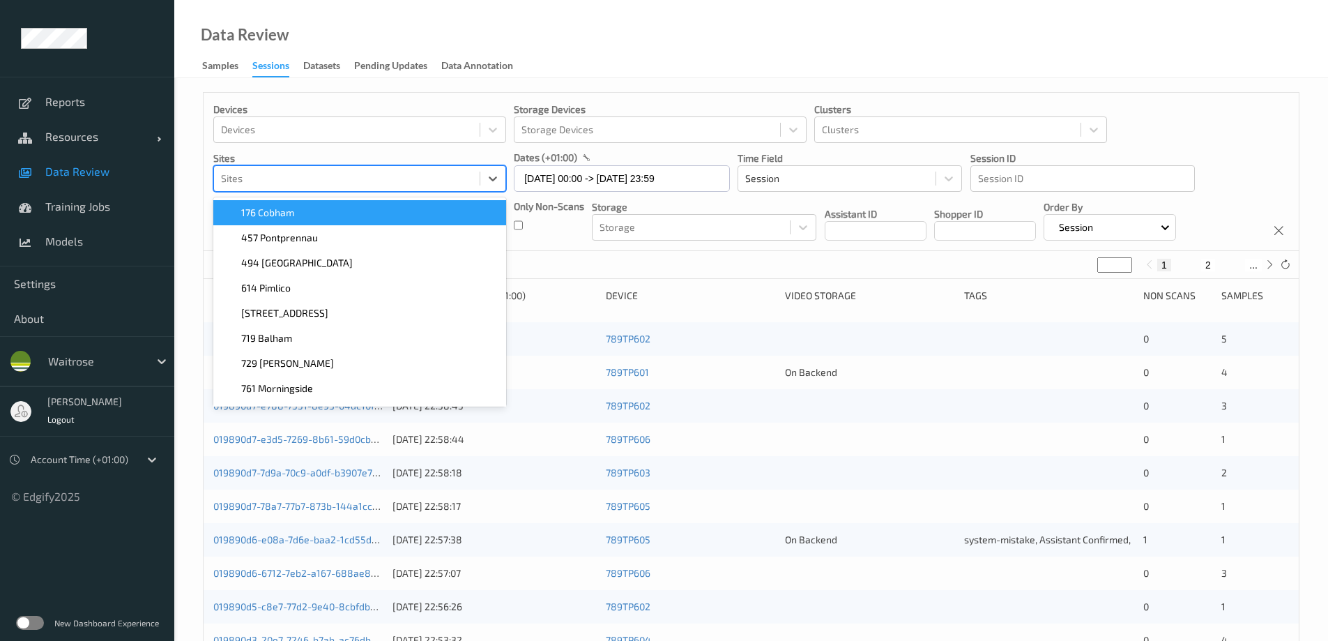
click at [277, 180] on div at bounding box center [347, 178] width 252 height 17
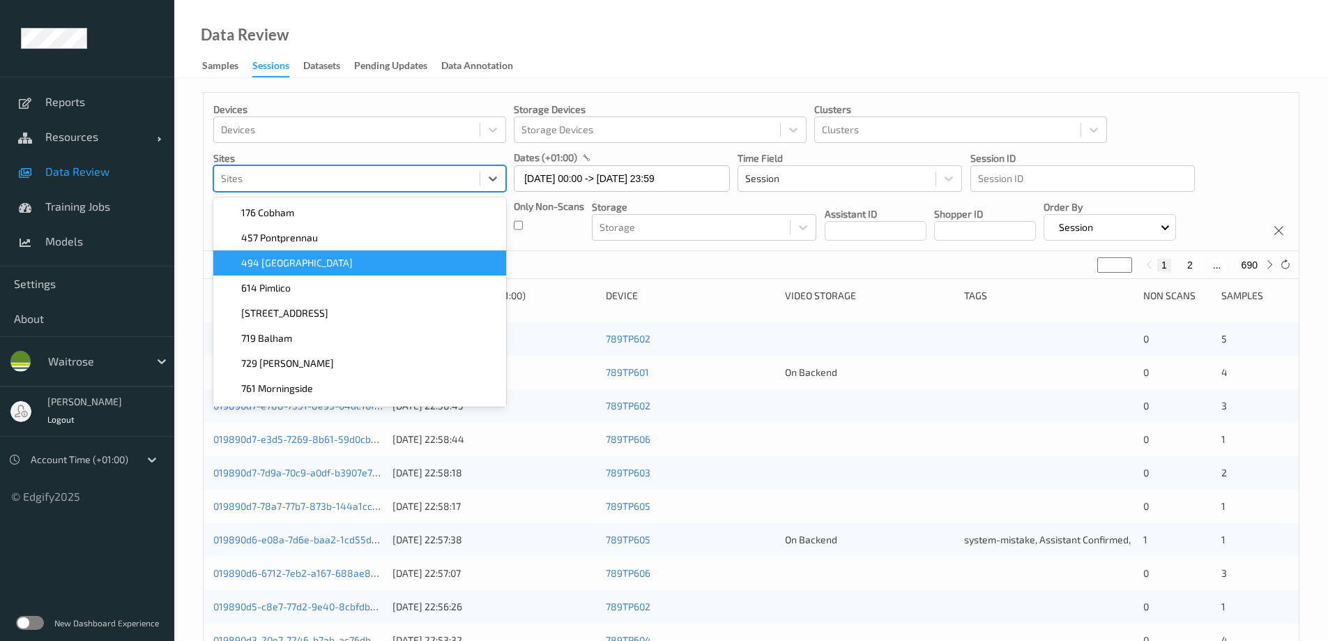
click at [262, 264] on span "494 [GEOGRAPHIC_DATA]" at bounding box center [297, 263] width 112 height 14
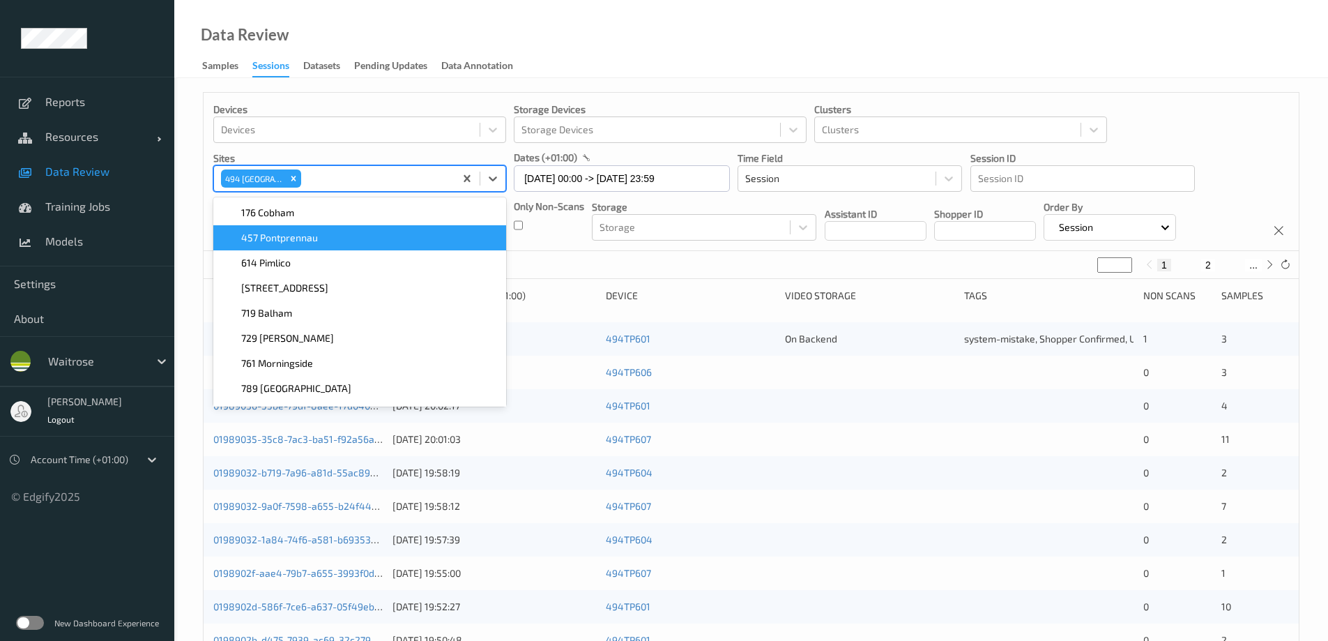
drag, startPoint x: 549, startPoint y: 62, endPoint x: 549, endPoint y: 54, distance: 7.7
click at [549, 59] on div "Data Review Samples Sessions Datasets Pending Updates Data Annotation" at bounding box center [751, 39] width 1154 height 78
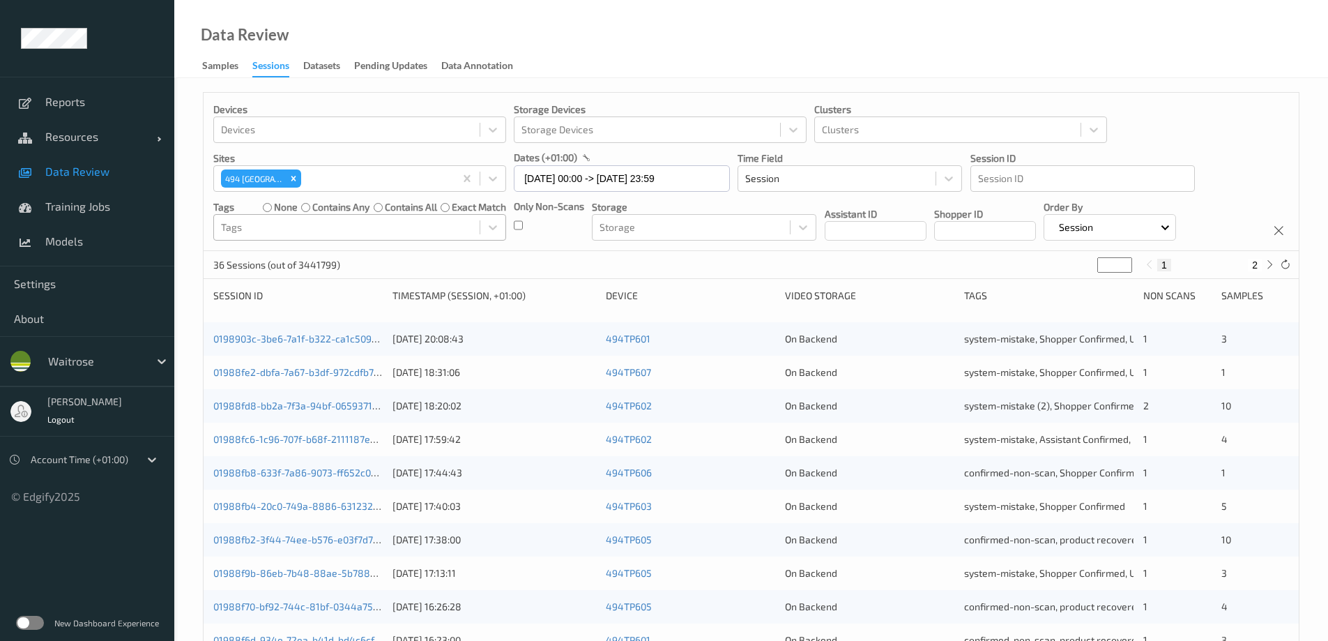
click at [413, 224] on div at bounding box center [347, 227] width 252 height 17
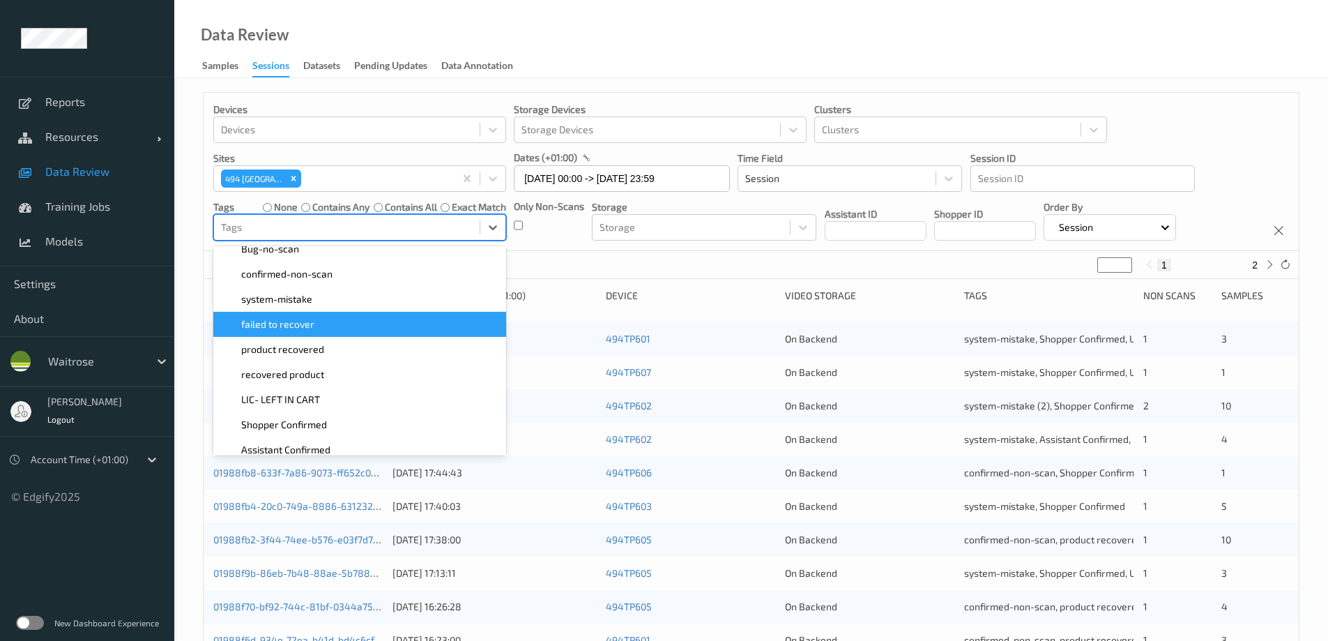
scroll to position [139, 0]
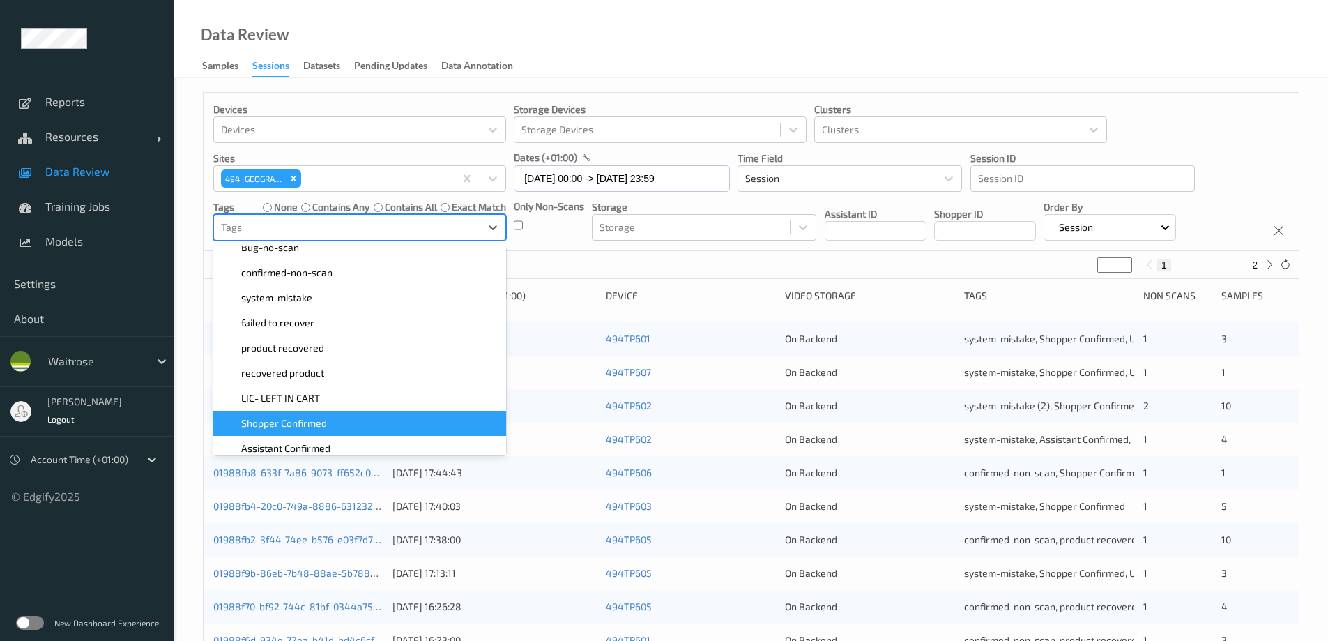
click at [307, 427] on span "Shopper Confirmed" at bounding box center [284, 423] width 86 height 14
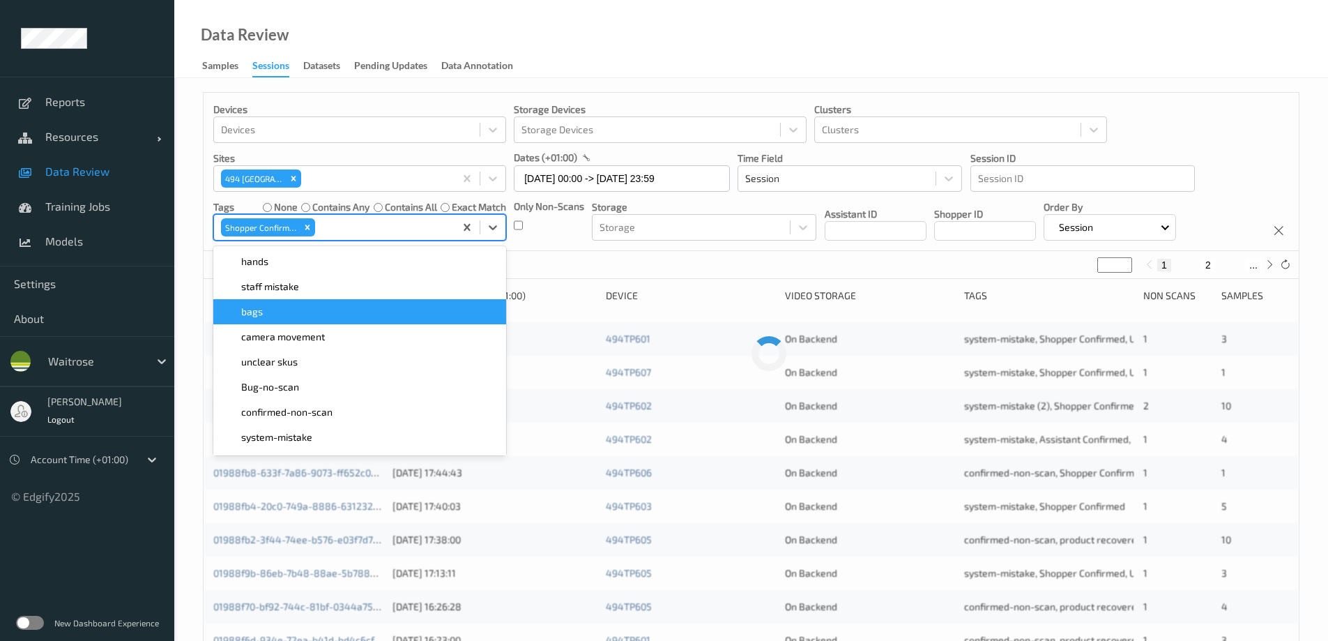
click at [650, 26] on div "Data Review Samples Sessions Datasets Pending Updates Data Annotation" at bounding box center [751, 39] width 1154 height 78
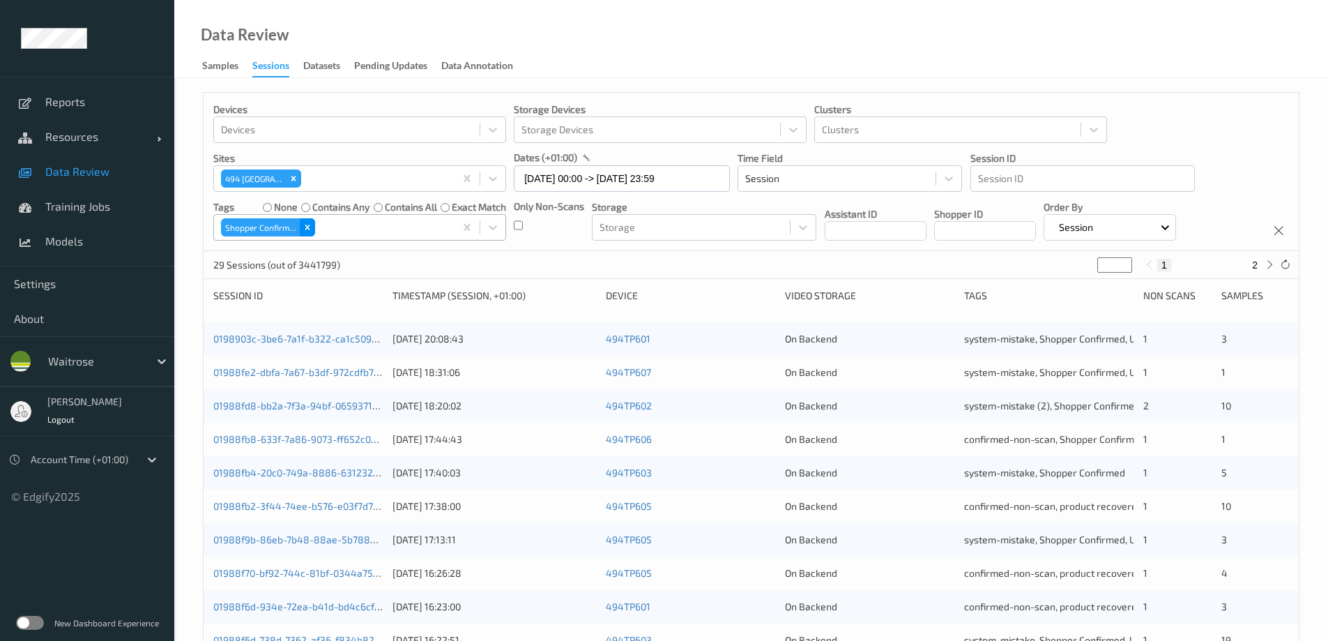
click at [310, 226] on icon "Remove Shopper Confirmed" at bounding box center [308, 227] width 10 height 10
click at [310, 225] on div at bounding box center [347, 227] width 252 height 17
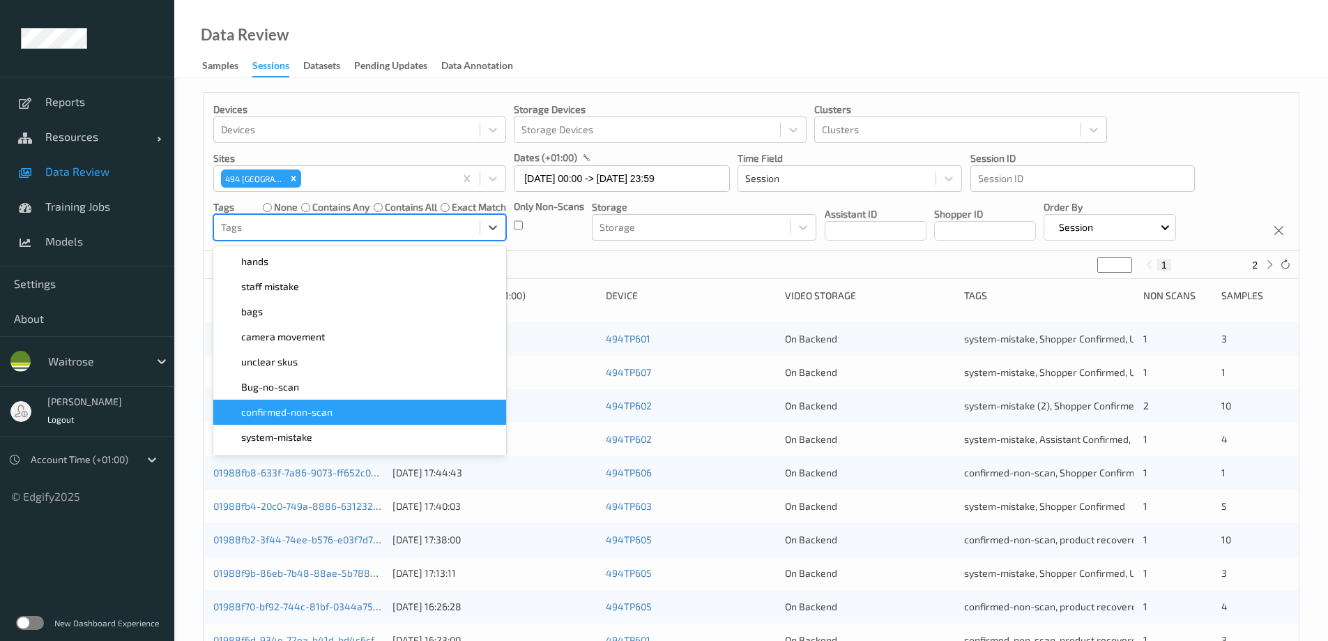
click at [317, 410] on span "confirmed-non-scan" at bounding box center [286, 412] width 91 height 14
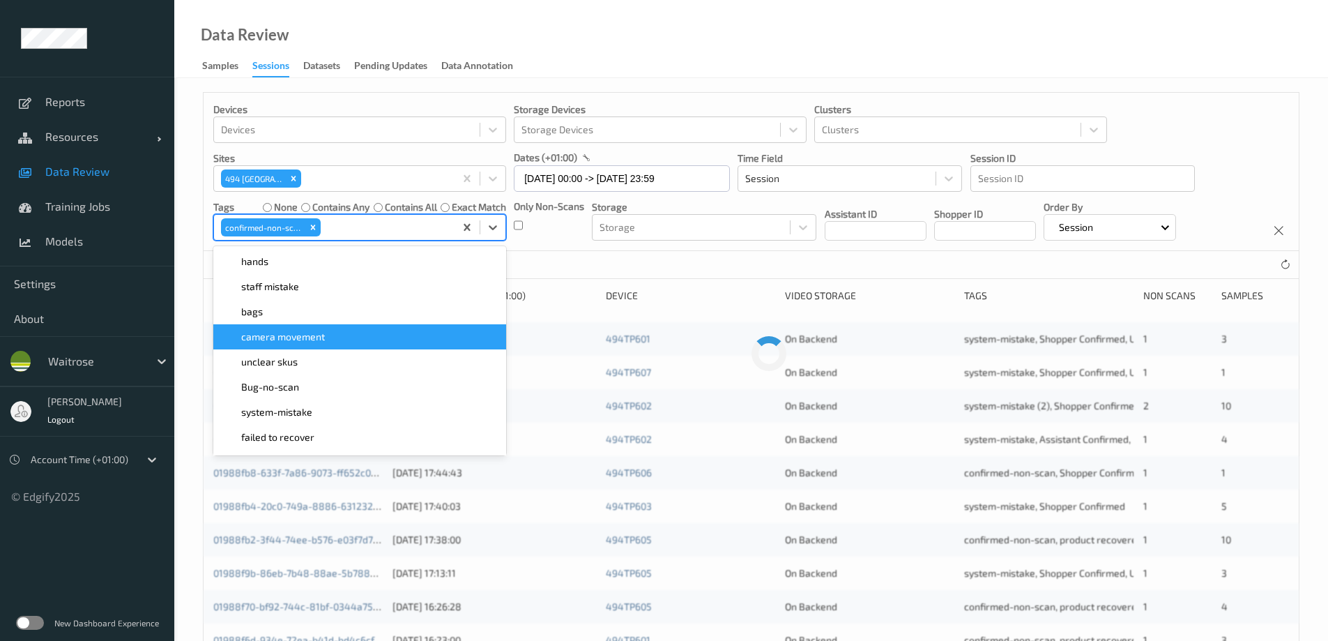
click at [654, 38] on div "Data Review Samples Sessions Datasets Pending Updates Data Annotation" at bounding box center [751, 39] width 1154 height 78
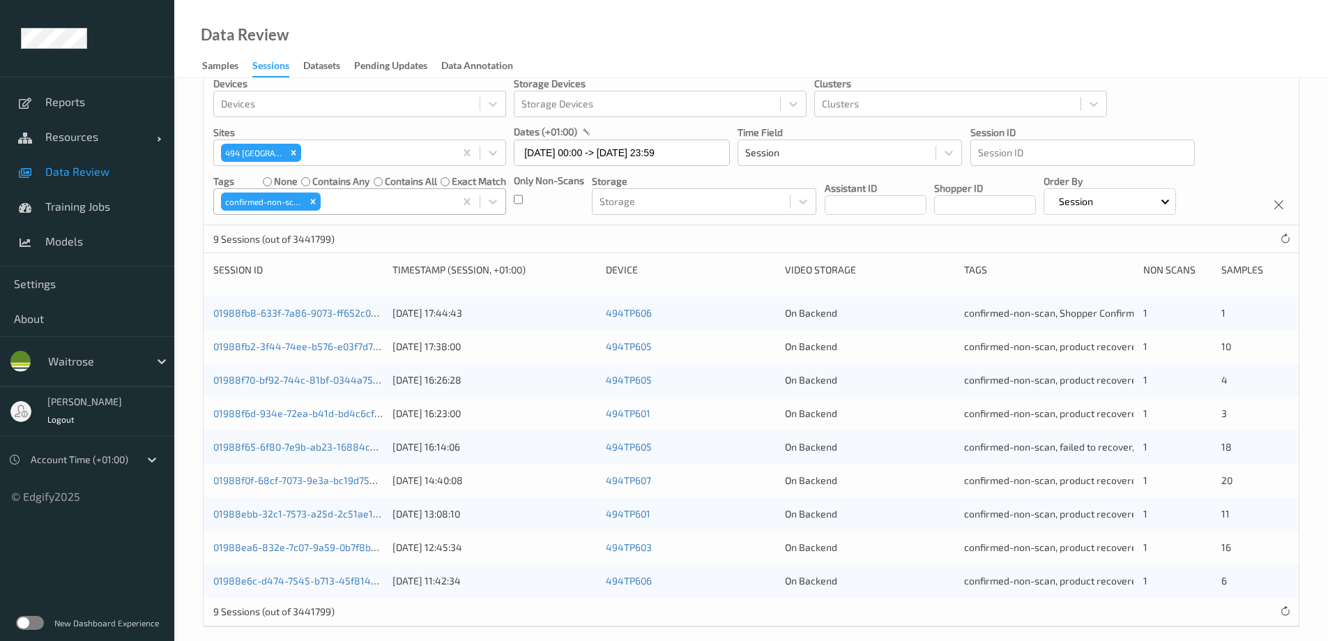
scroll to position [40, 0]
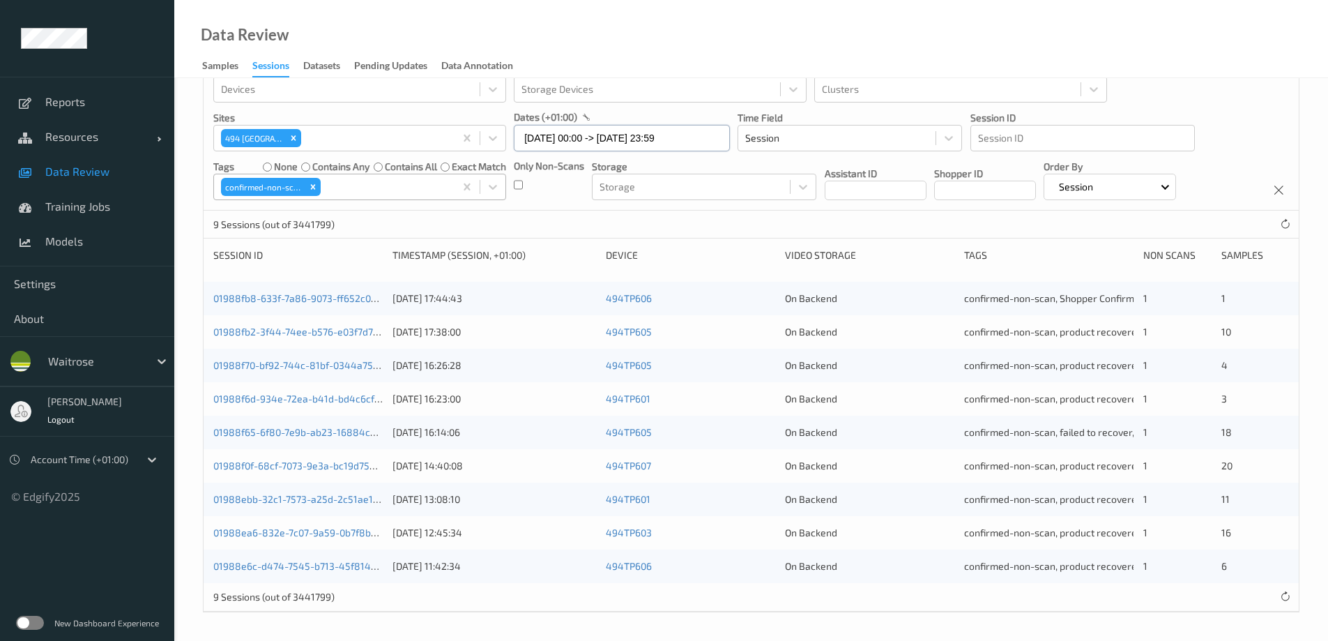
click at [575, 140] on input "09/08/2025 00:00 -> 09/08/2025 23:59" at bounding box center [622, 138] width 216 height 26
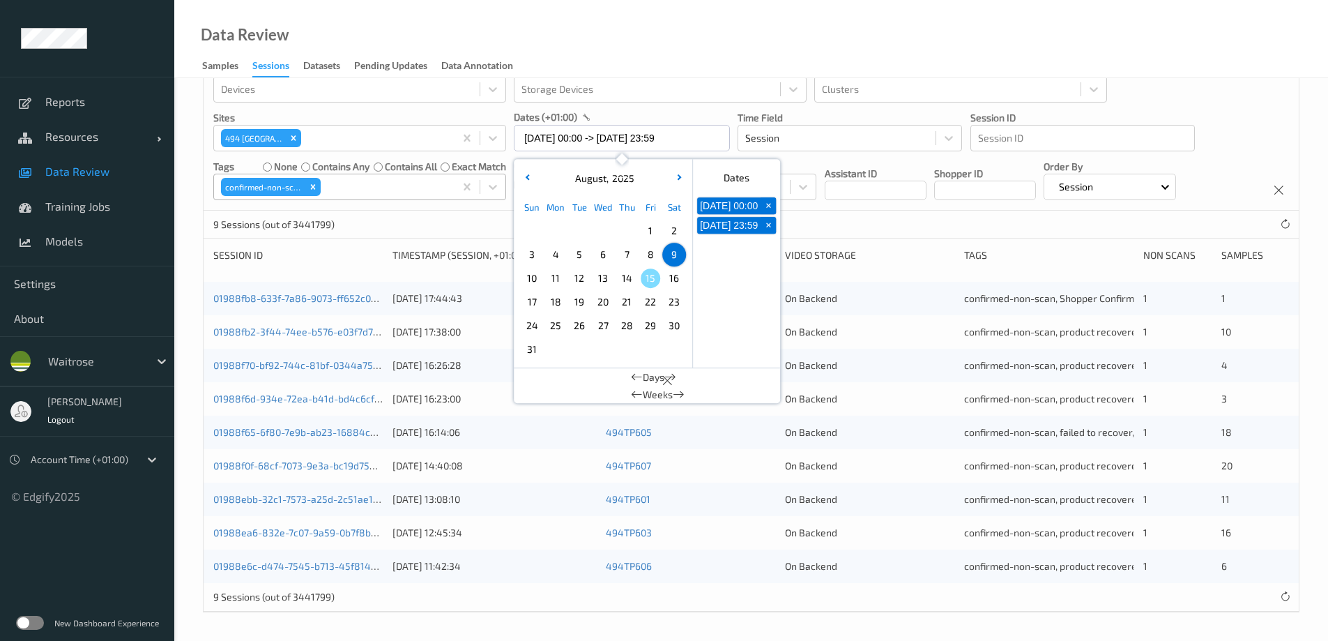
click at [525, 280] on span "10" at bounding box center [532, 278] width 20 height 20
click at [633, 27] on div "Data Review Samples Sessions Datasets Pending Updates Data Annotation" at bounding box center [751, 39] width 1154 height 78
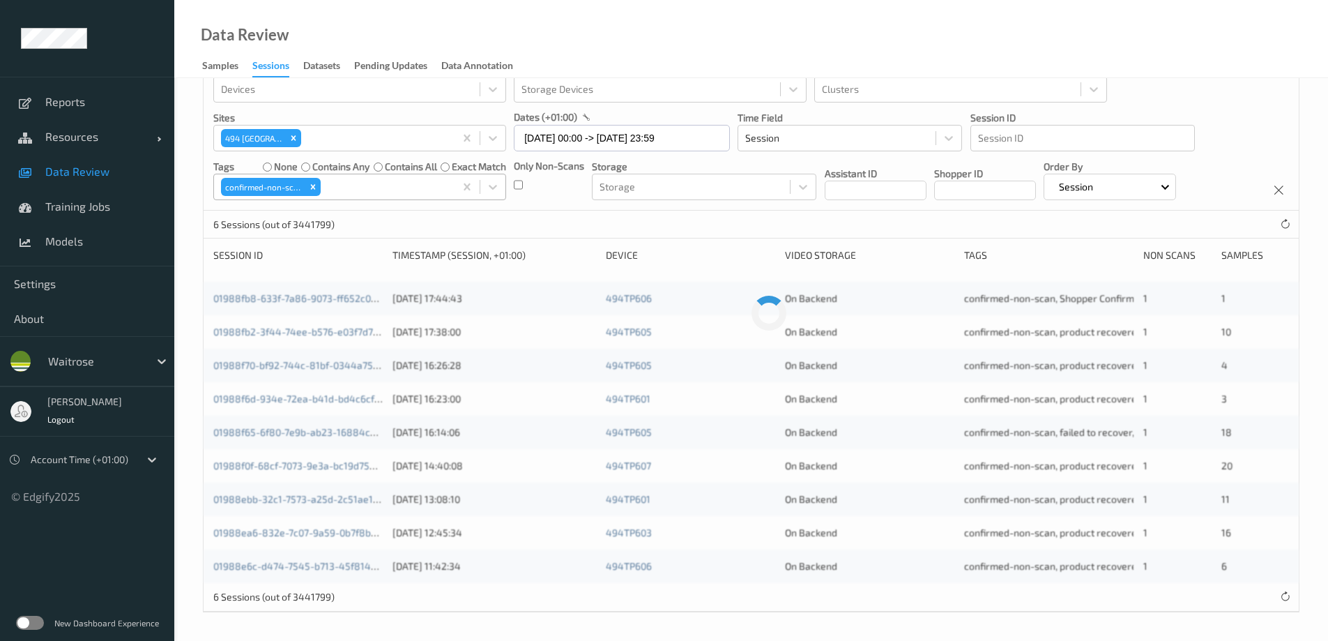
scroll to position [0, 0]
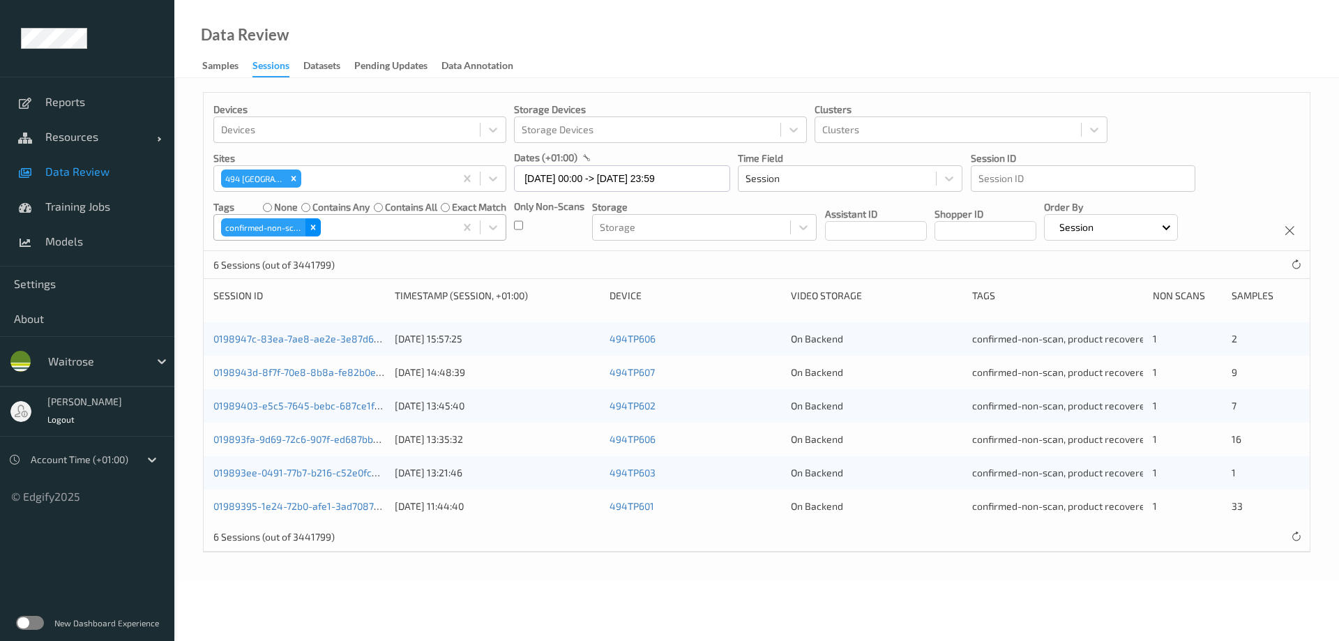
click at [313, 229] on icon "Remove confirmed-non-scan" at bounding box center [313, 227] width 10 height 10
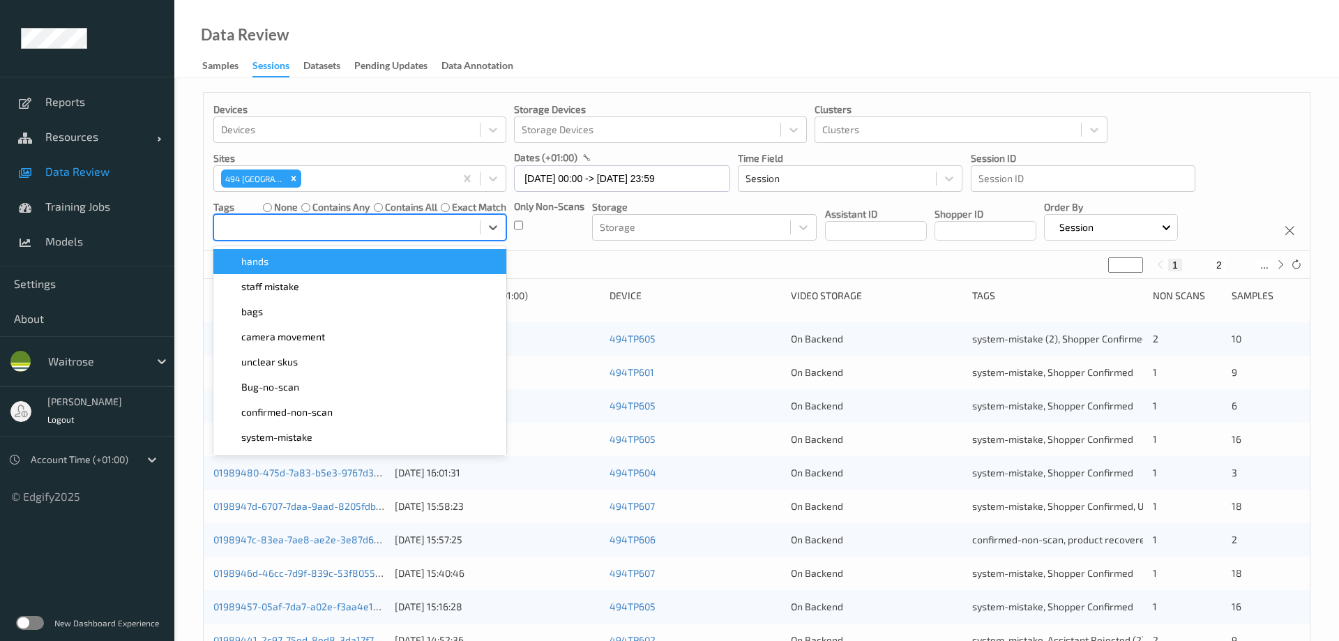
click at [320, 229] on div at bounding box center [347, 227] width 252 height 17
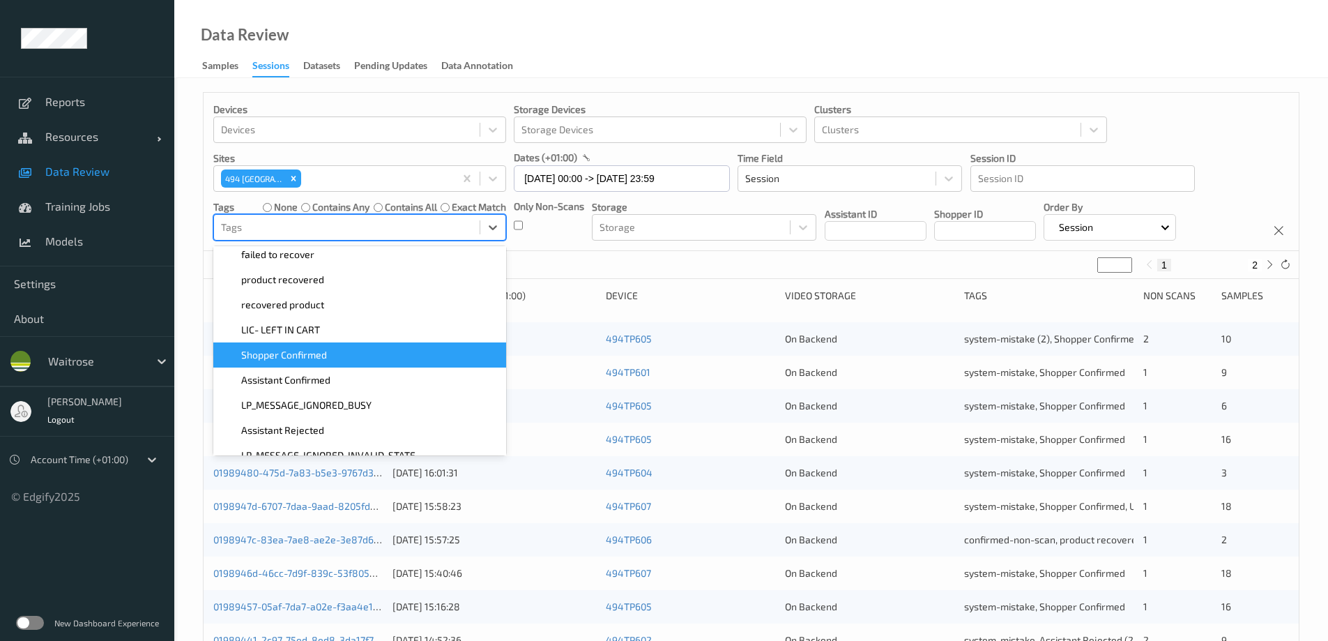
scroll to position [209, 0]
click at [314, 347] on span "Shopper Confirmed" at bounding box center [284, 354] width 86 height 14
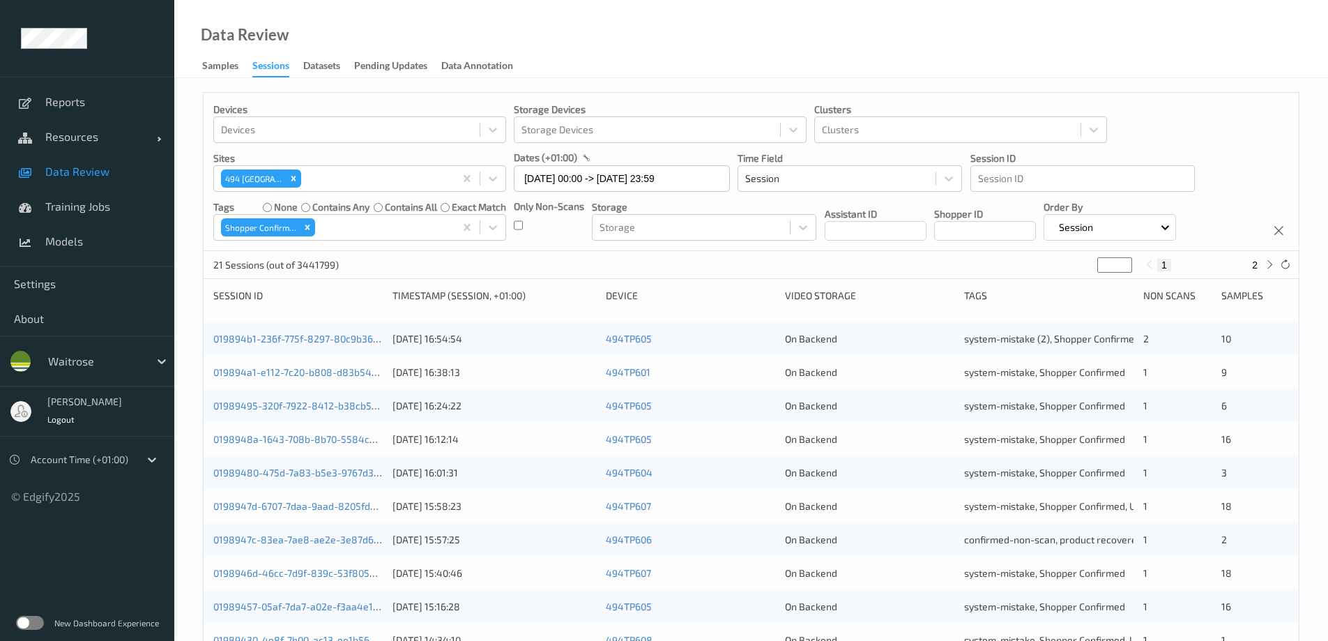
click at [600, 56] on div "Data Review Samples Sessions Datasets Pending Updates Data Annotation" at bounding box center [751, 39] width 1154 height 78
click at [310, 227] on icon "Remove Shopper Confirmed" at bounding box center [308, 227] width 10 height 10
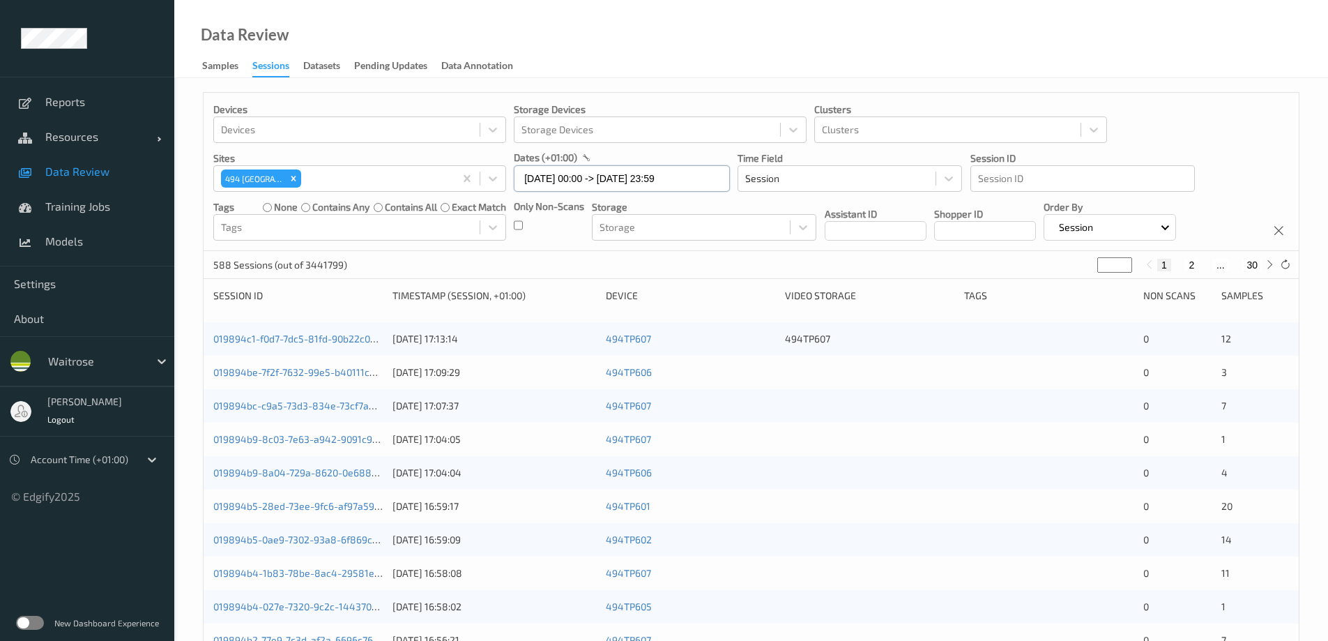
click at [584, 178] on input "10/08/2025 00:00 -> 10/08/2025 23:59" at bounding box center [622, 178] width 216 height 26
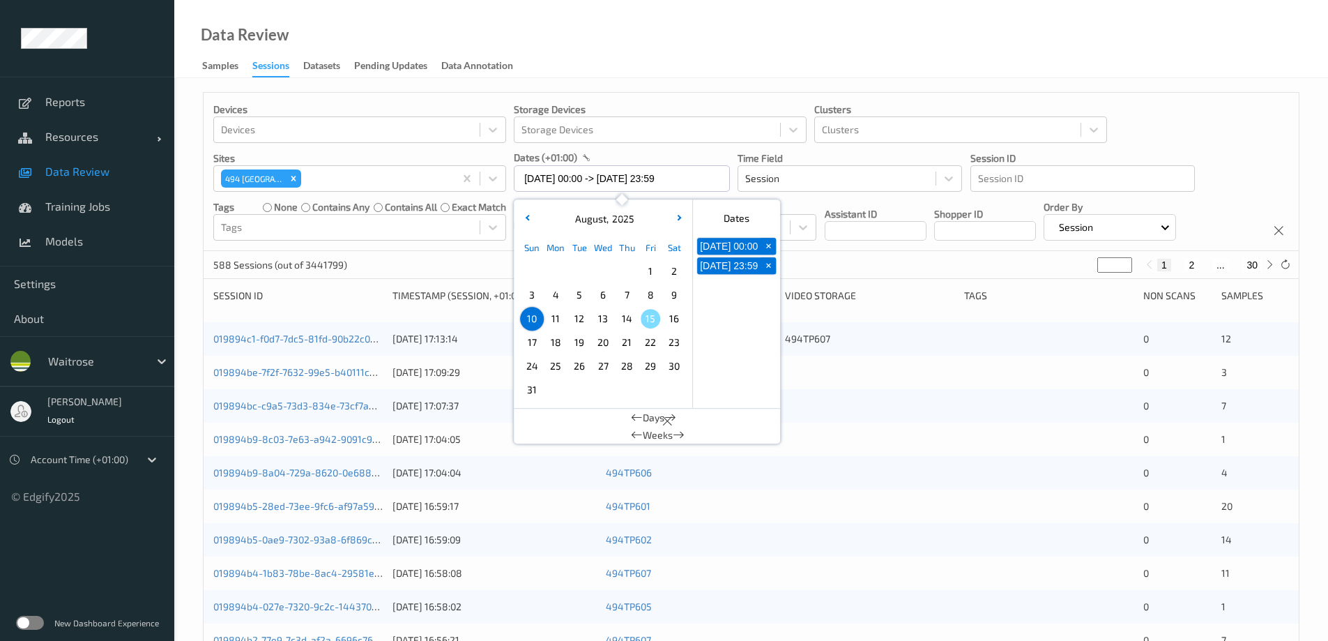
click at [671, 294] on span "9" at bounding box center [674, 295] width 20 height 20
click at [298, 183] on div "Remove 494 Altrincham" at bounding box center [293, 178] width 15 height 18
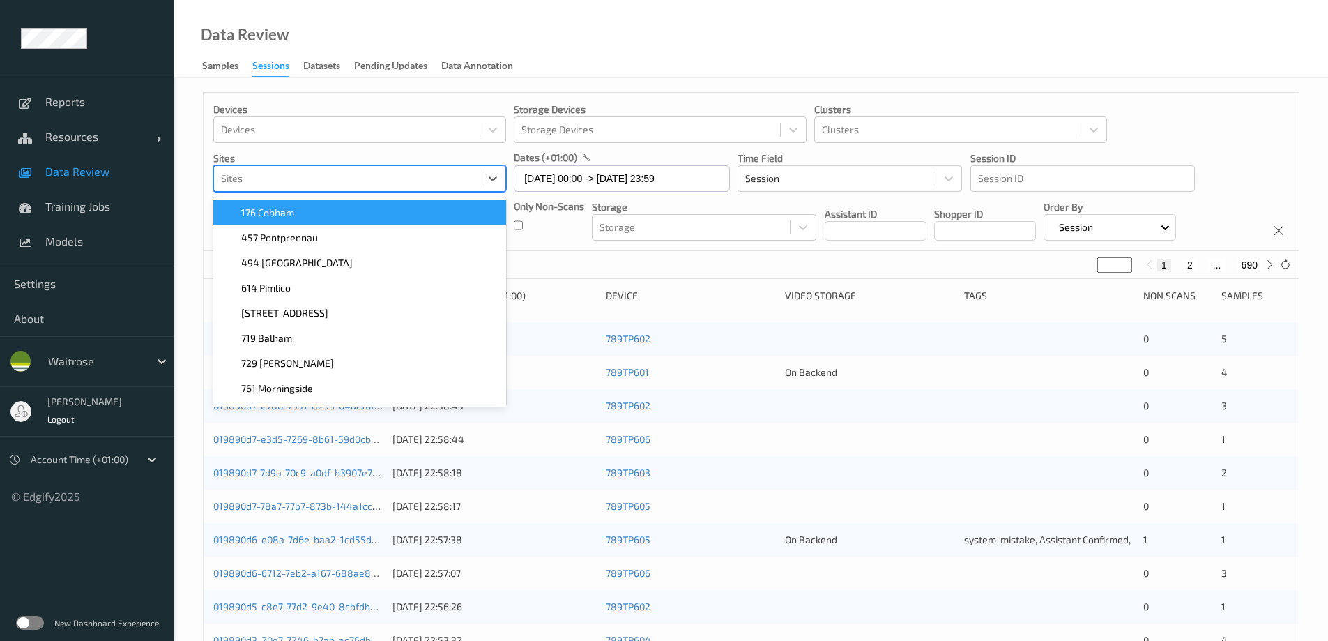
click at [303, 178] on div at bounding box center [347, 178] width 252 height 17
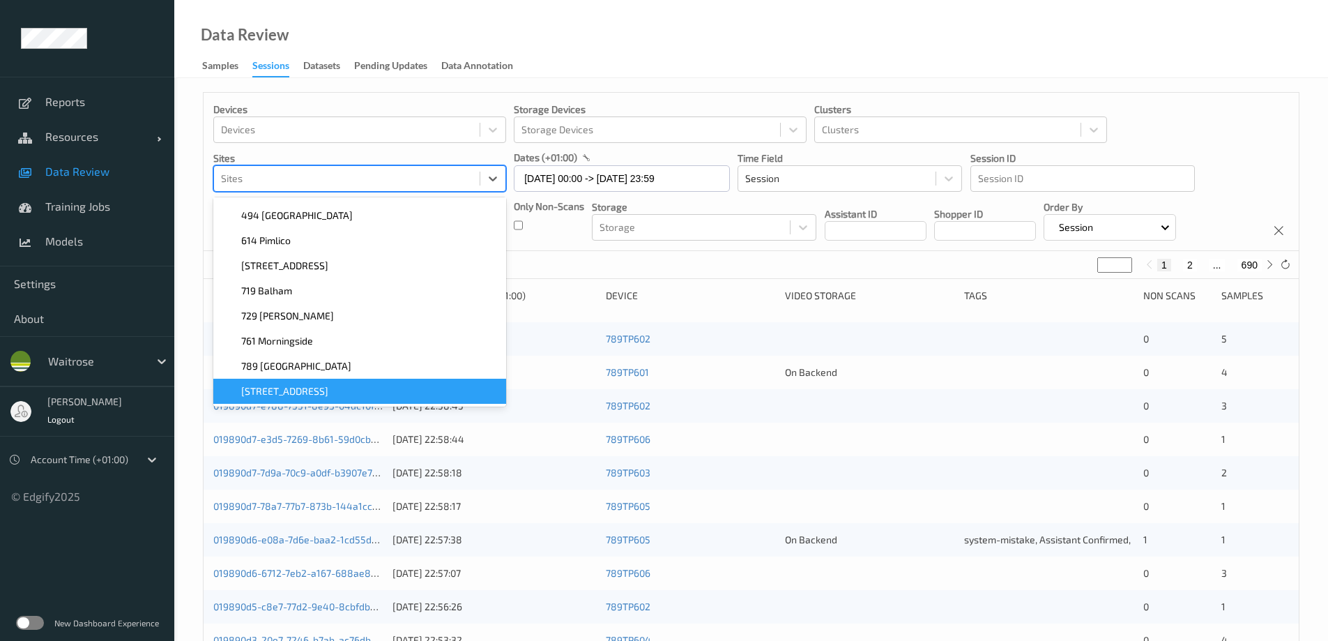
click at [354, 390] on div "[STREET_ADDRESS]" at bounding box center [360, 391] width 276 height 14
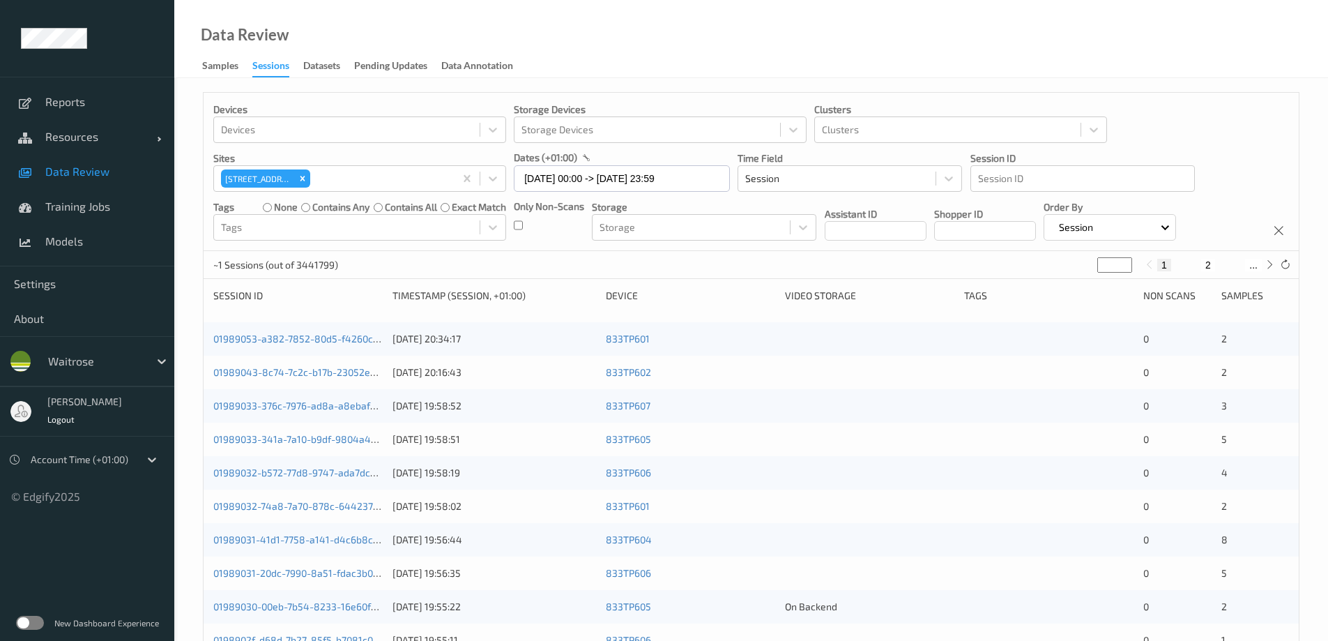
click at [708, 47] on div "Data Review Samples Sessions Datasets Pending Updates Data Annotation" at bounding box center [751, 39] width 1154 height 78
click at [1287, 262] on icon at bounding box center [1285, 264] width 10 height 10
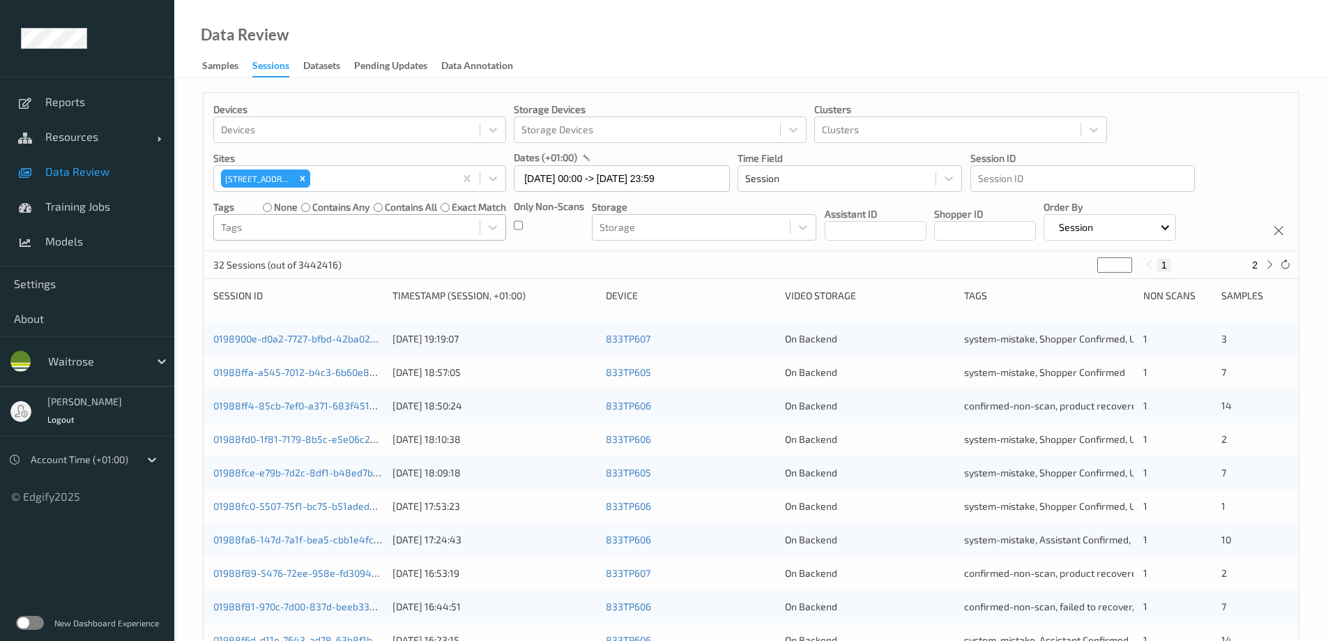
click at [337, 224] on div at bounding box center [347, 227] width 252 height 17
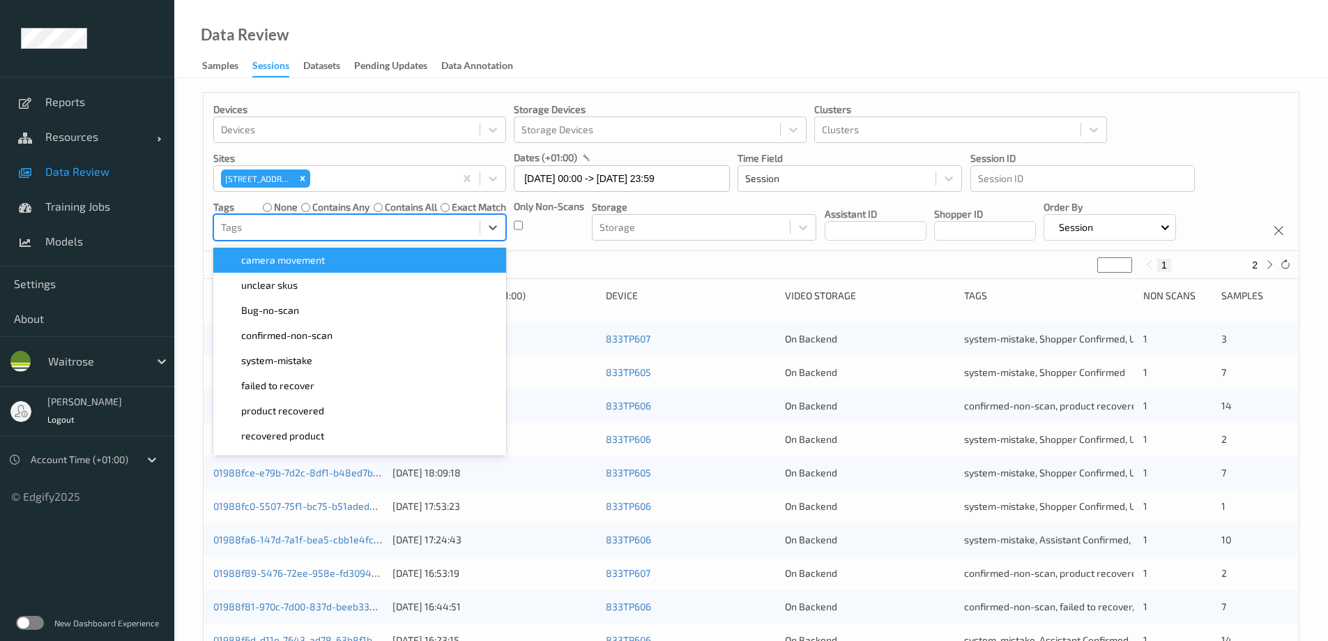
scroll to position [139, 0]
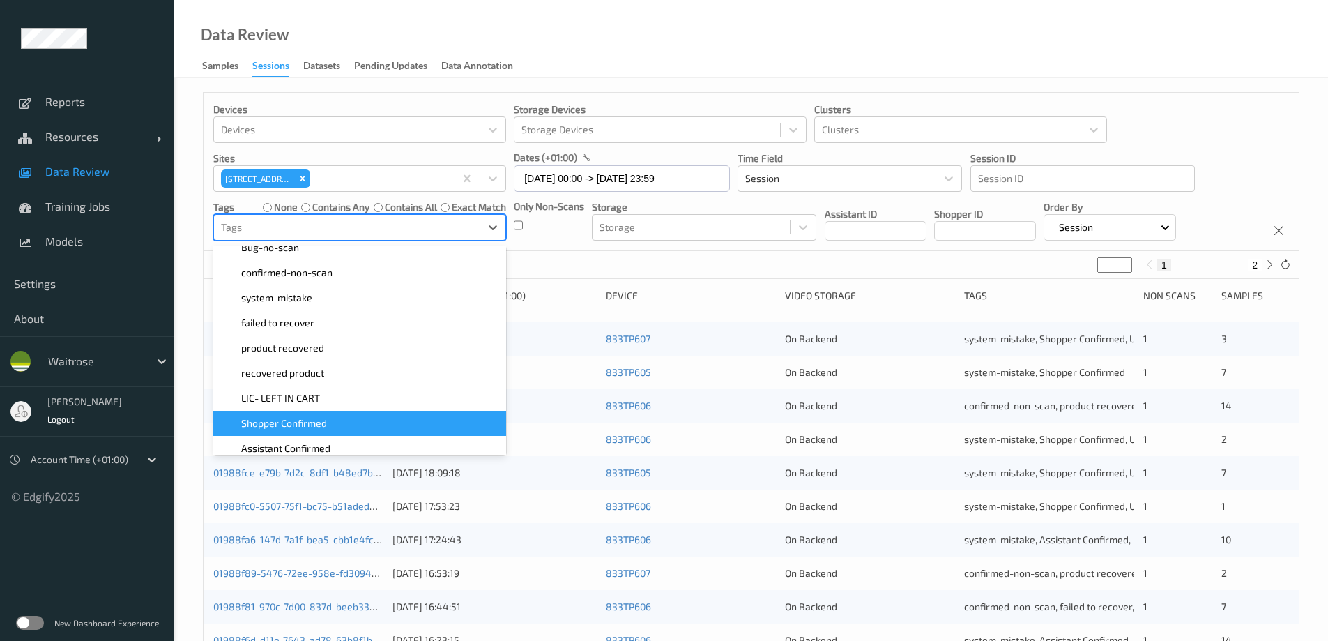
click at [342, 424] on div "Shopper Confirmed" at bounding box center [360, 423] width 276 height 14
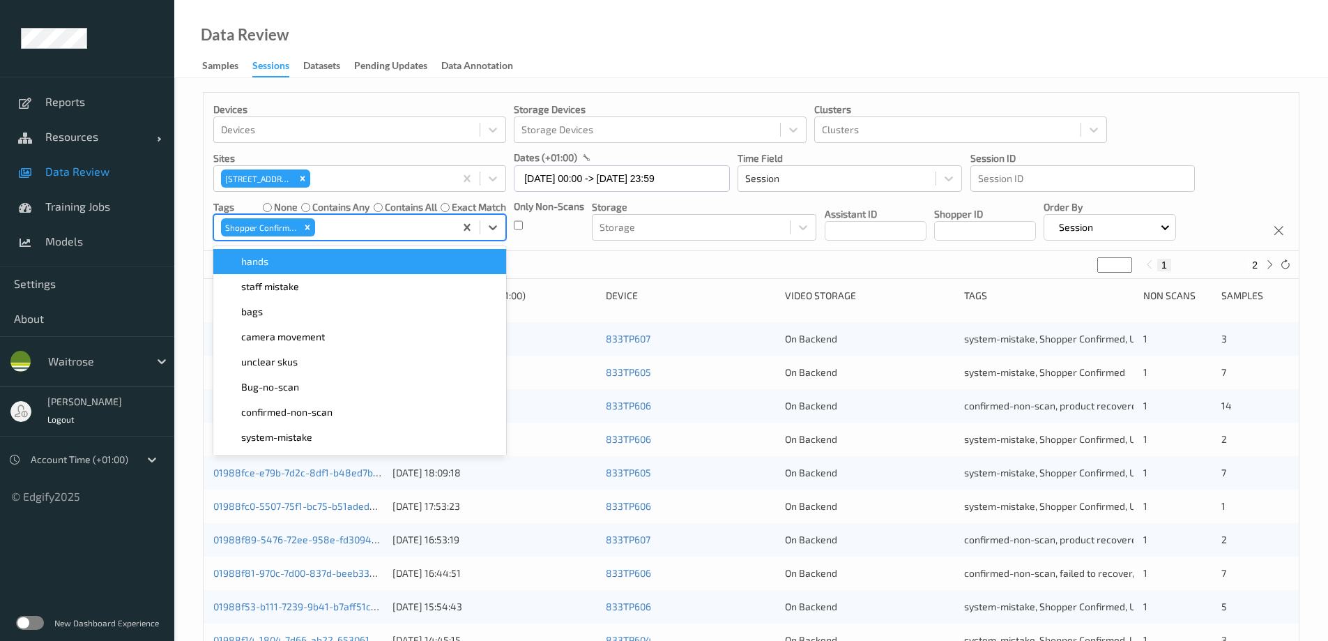
click at [605, 47] on div "Data Review Samples Sessions Datasets Pending Updates Data Annotation" at bounding box center [751, 39] width 1154 height 78
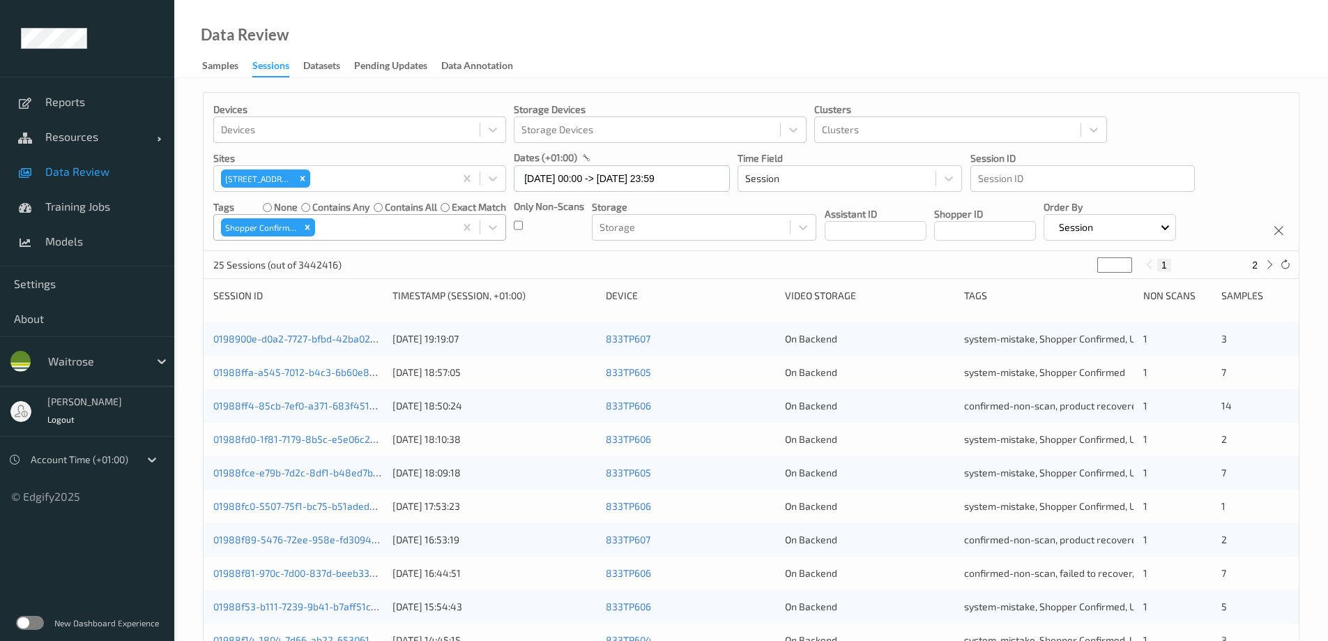
click at [311, 225] on icon "Remove Shopper Confirmed" at bounding box center [308, 227] width 10 height 10
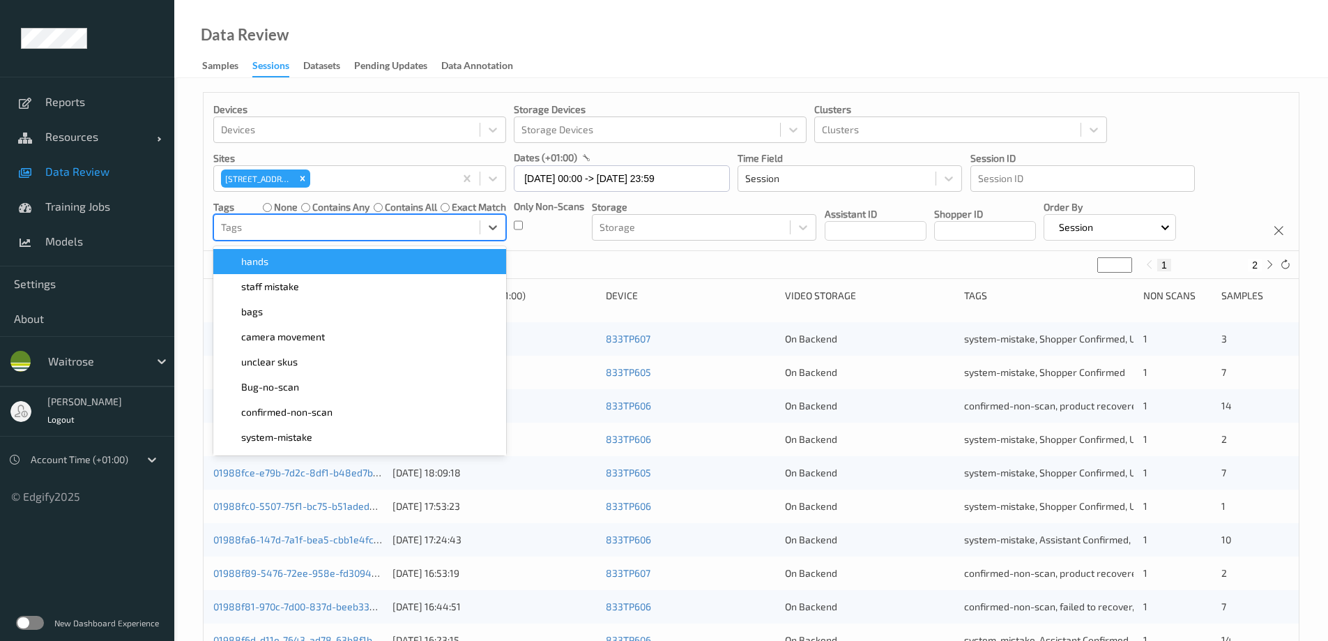
click at [317, 224] on div at bounding box center [347, 227] width 252 height 17
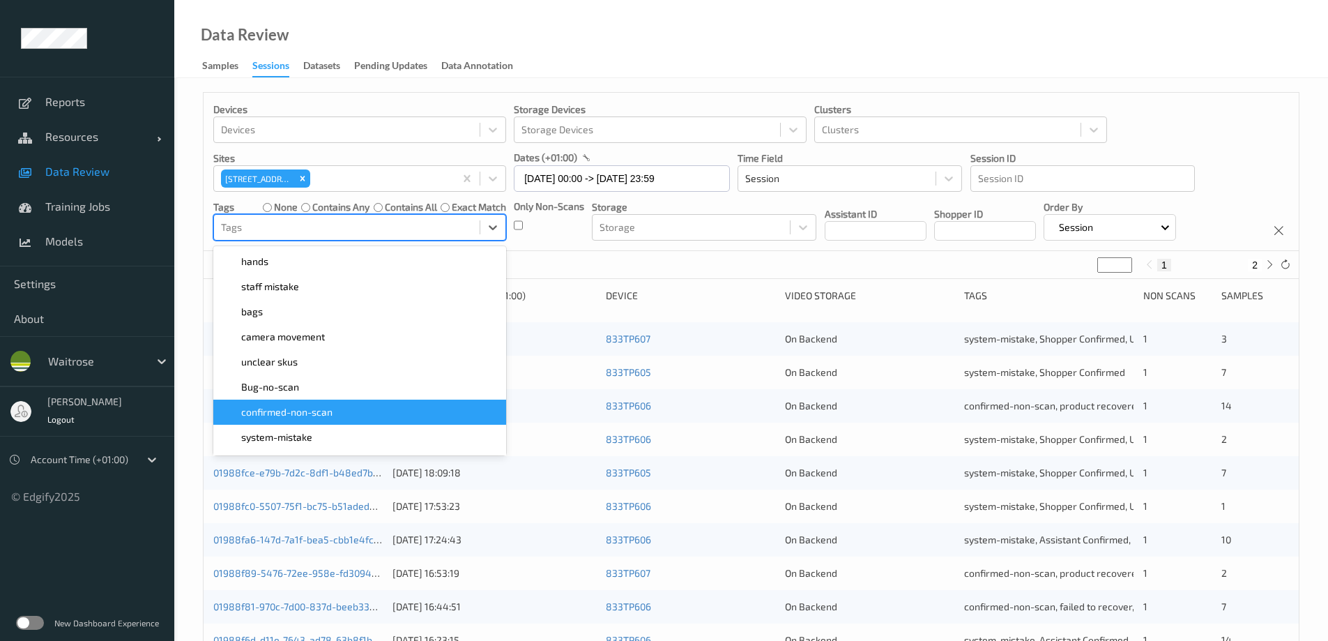
click at [330, 410] on span "confirmed-non-scan" at bounding box center [286, 412] width 91 height 14
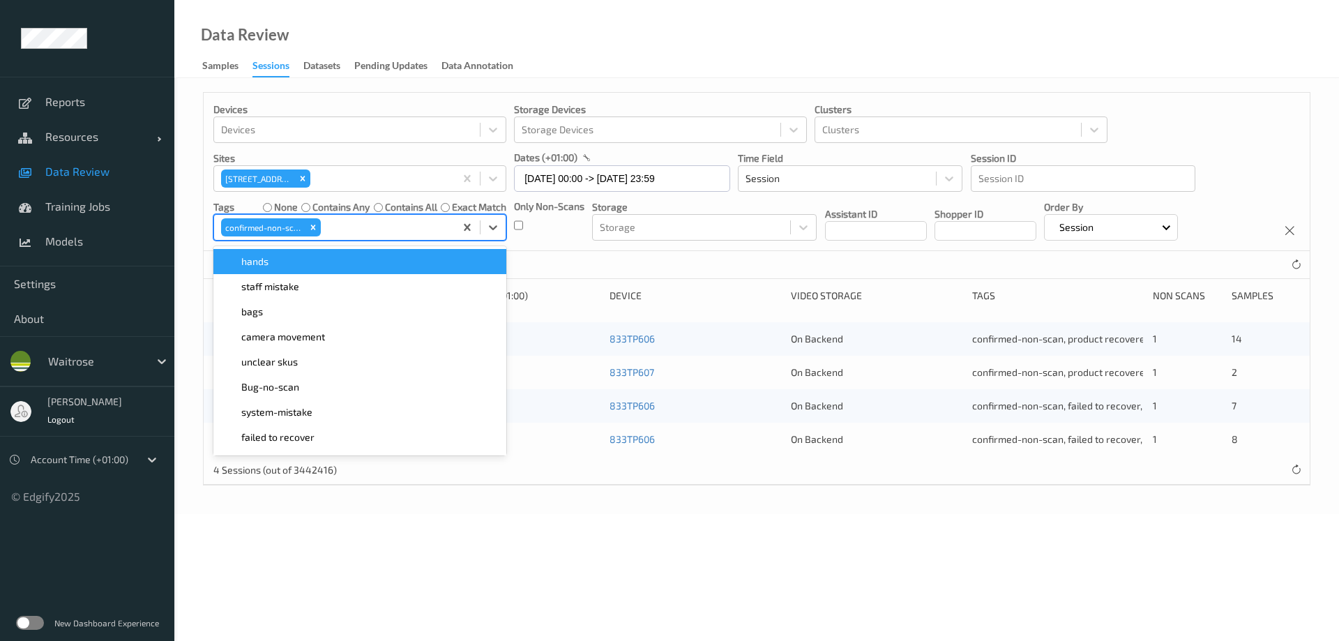
click at [691, 39] on div "Data Review Samples Sessions Datasets Pending Updates Data Annotation" at bounding box center [756, 39] width 1164 height 78
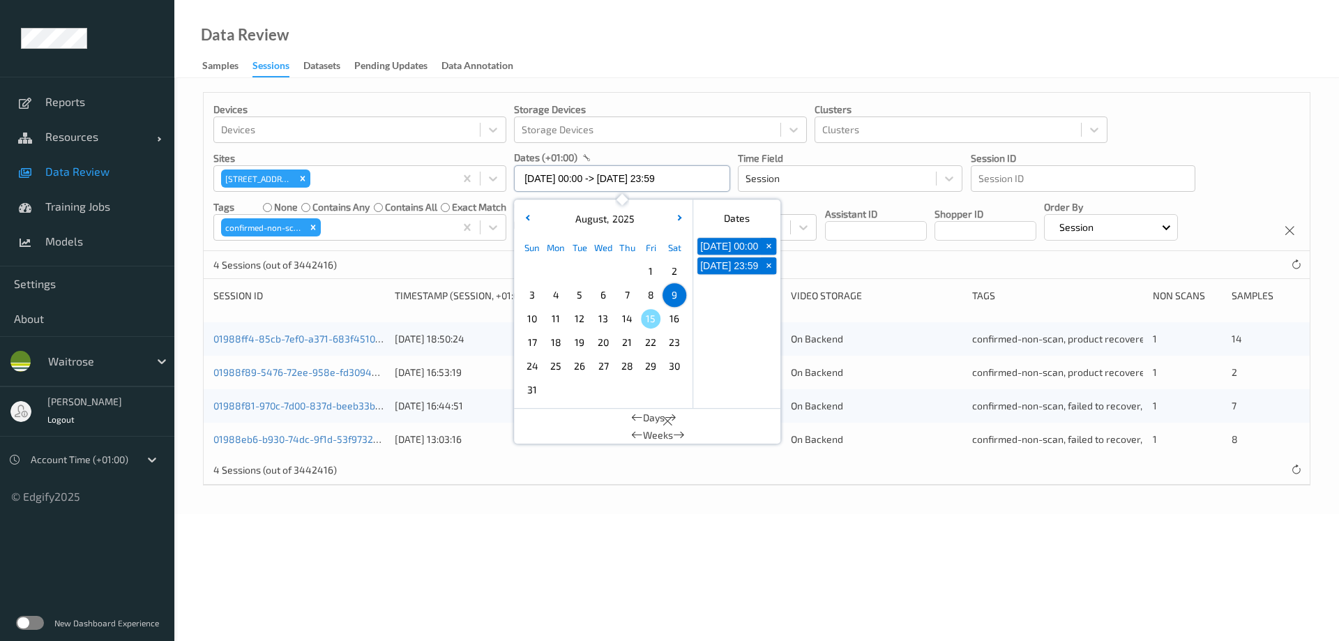
click at [642, 178] on input "09/08/2025 00:00 -> 09/08/2025 23:59" at bounding box center [622, 178] width 216 height 26
click at [531, 316] on span "10" at bounding box center [532, 319] width 20 height 20
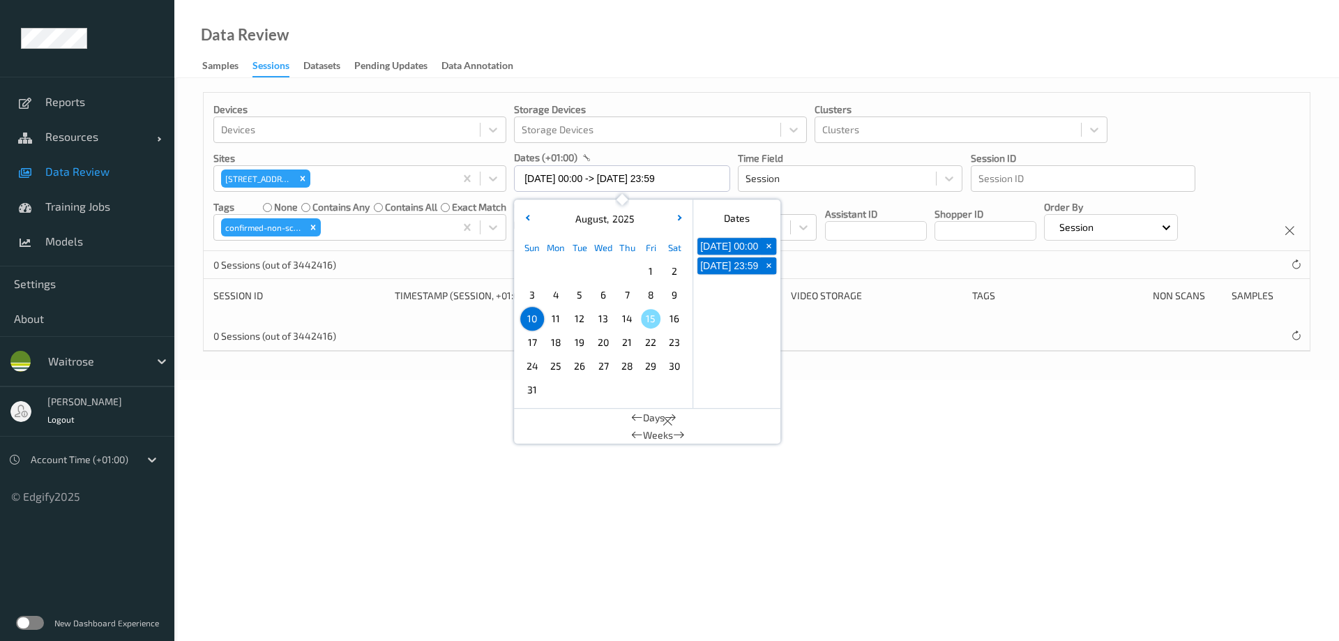
click at [624, 54] on div "Data Review Samples Sessions Datasets Pending Updates Data Annotation" at bounding box center [756, 39] width 1164 height 78
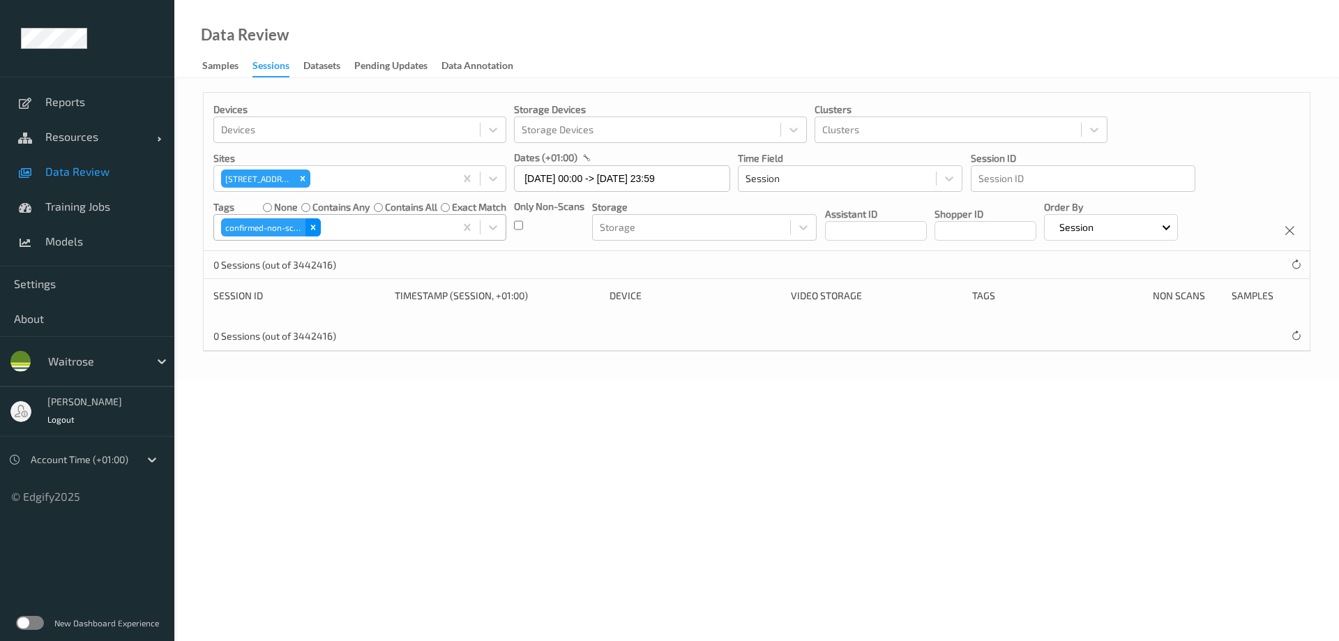
click at [313, 227] on icon "Remove confirmed-non-scan" at bounding box center [312, 227] width 5 height 5
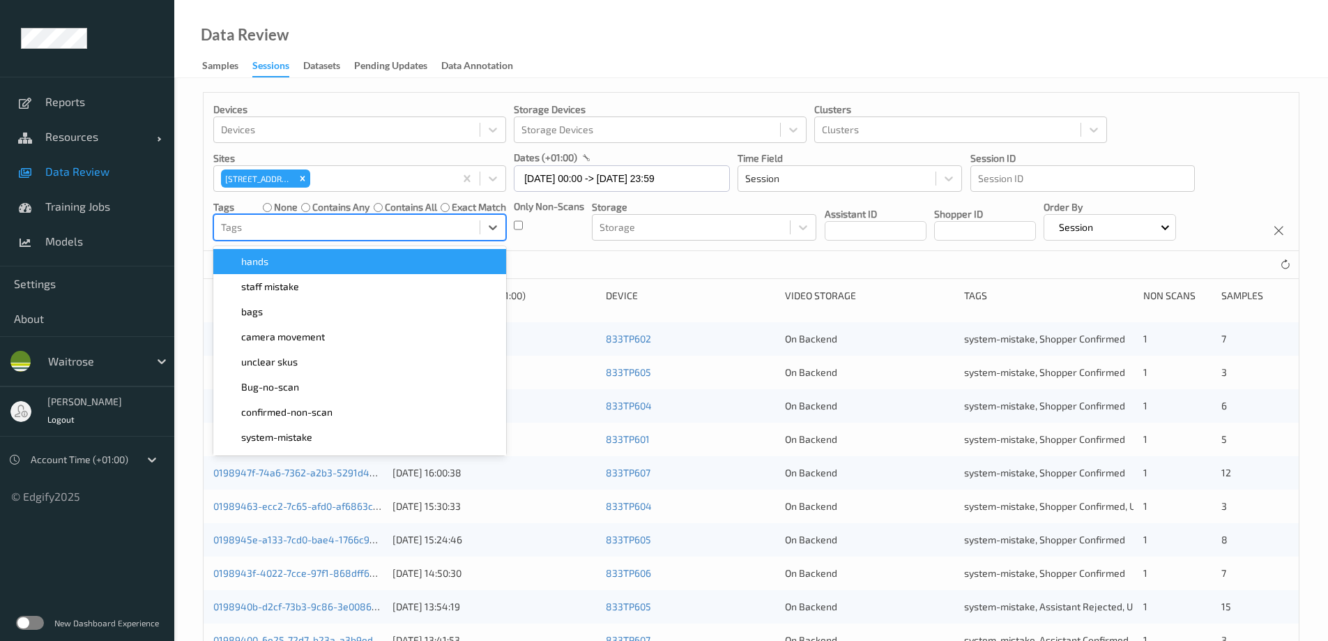
click at [313, 227] on div at bounding box center [347, 227] width 252 height 17
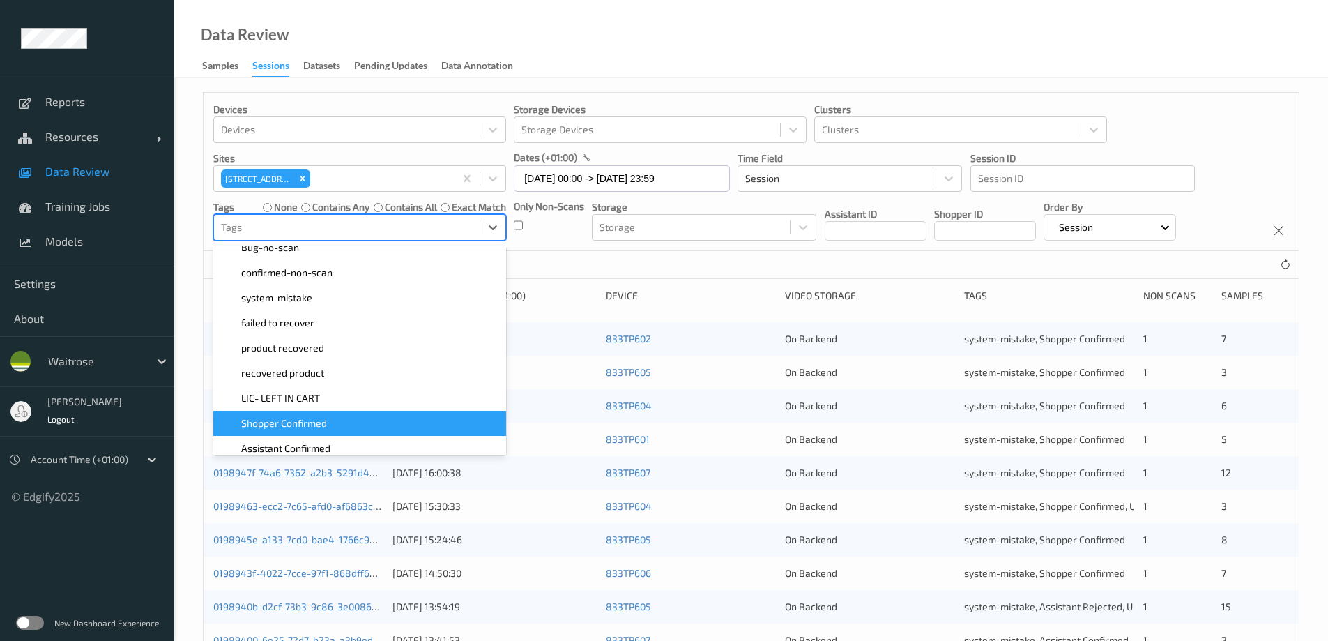
click at [288, 424] on span "Shopper Confirmed" at bounding box center [284, 423] width 86 height 14
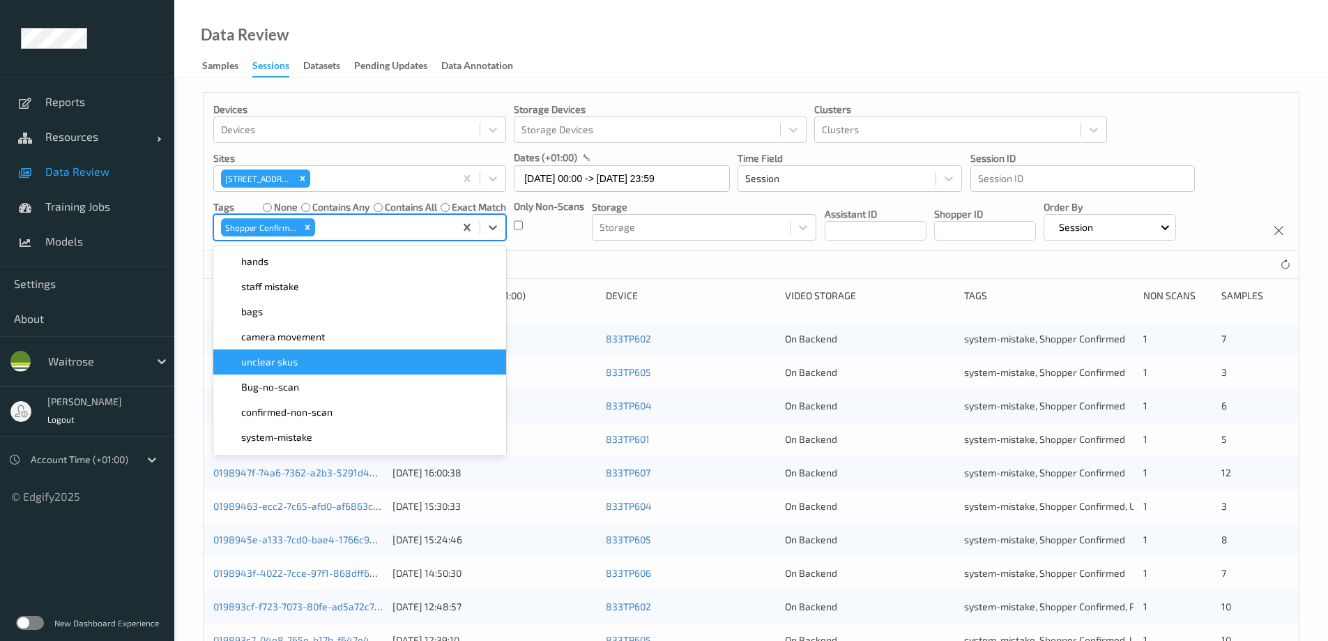
click at [656, 40] on div "Data Review Samples Sessions Datasets Pending Updates Data Annotation" at bounding box center [751, 39] width 1154 height 78
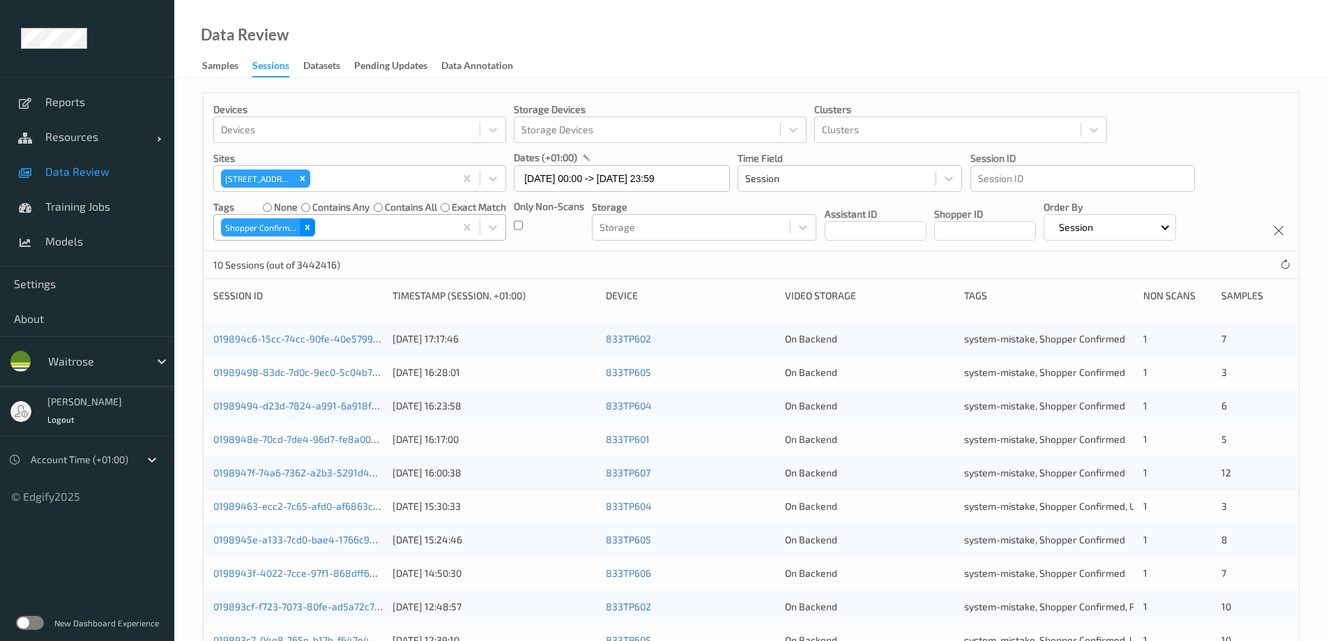
click at [308, 225] on icon "Remove Shopper Confirmed" at bounding box center [308, 227] width 10 height 10
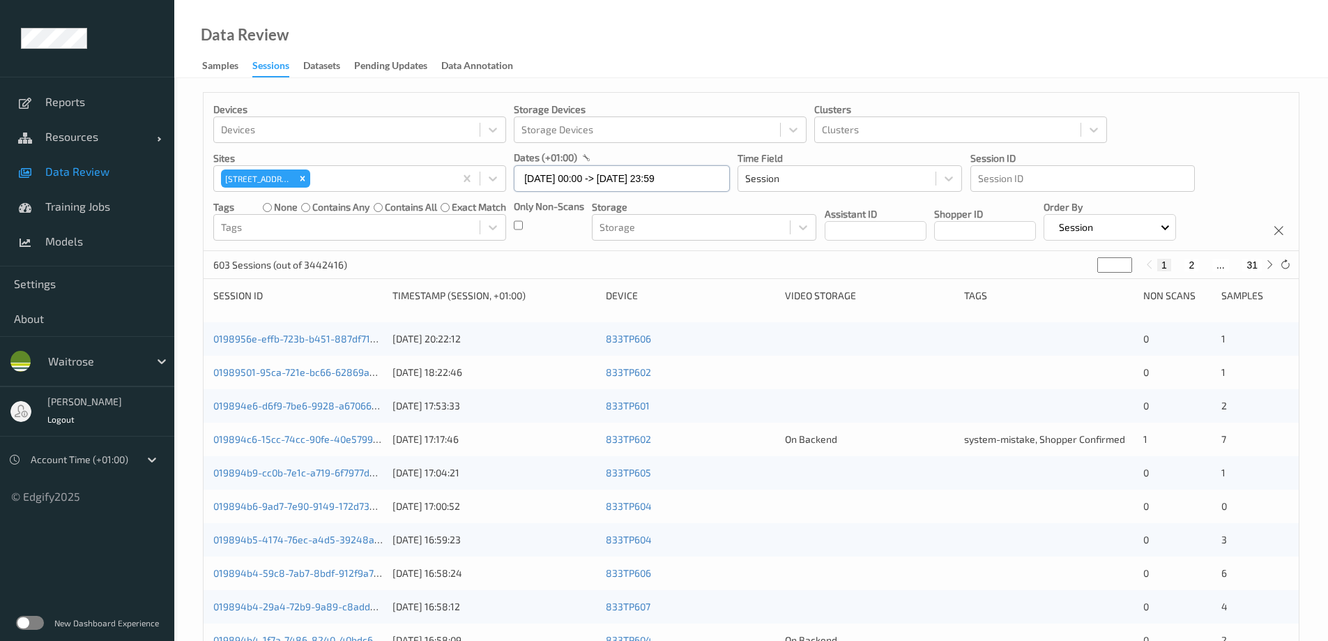
click at [561, 176] on input "10/08/2025 00:00 -> 10/08/2025 23:59" at bounding box center [622, 178] width 216 height 26
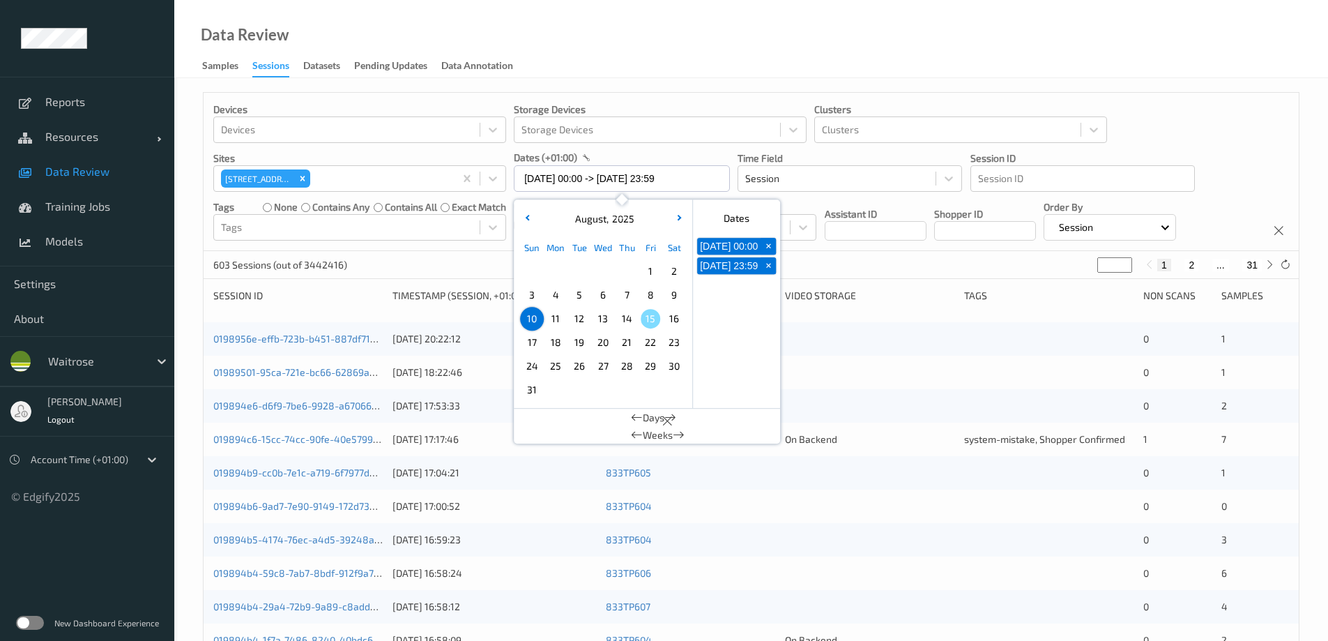
click at [669, 291] on span "9" at bounding box center [674, 295] width 20 height 20
click at [305, 178] on icon "Remove 833 Trinity Square" at bounding box center [303, 179] width 10 height 10
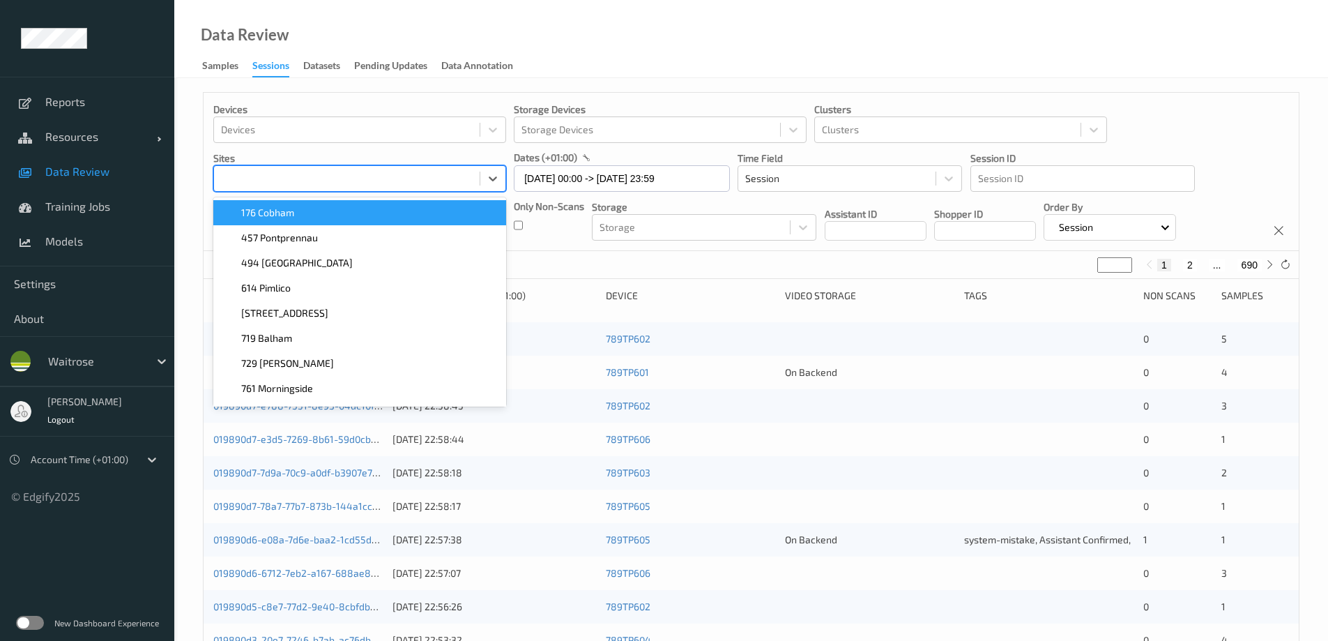
click at [305, 178] on div at bounding box center [347, 178] width 252 height 17
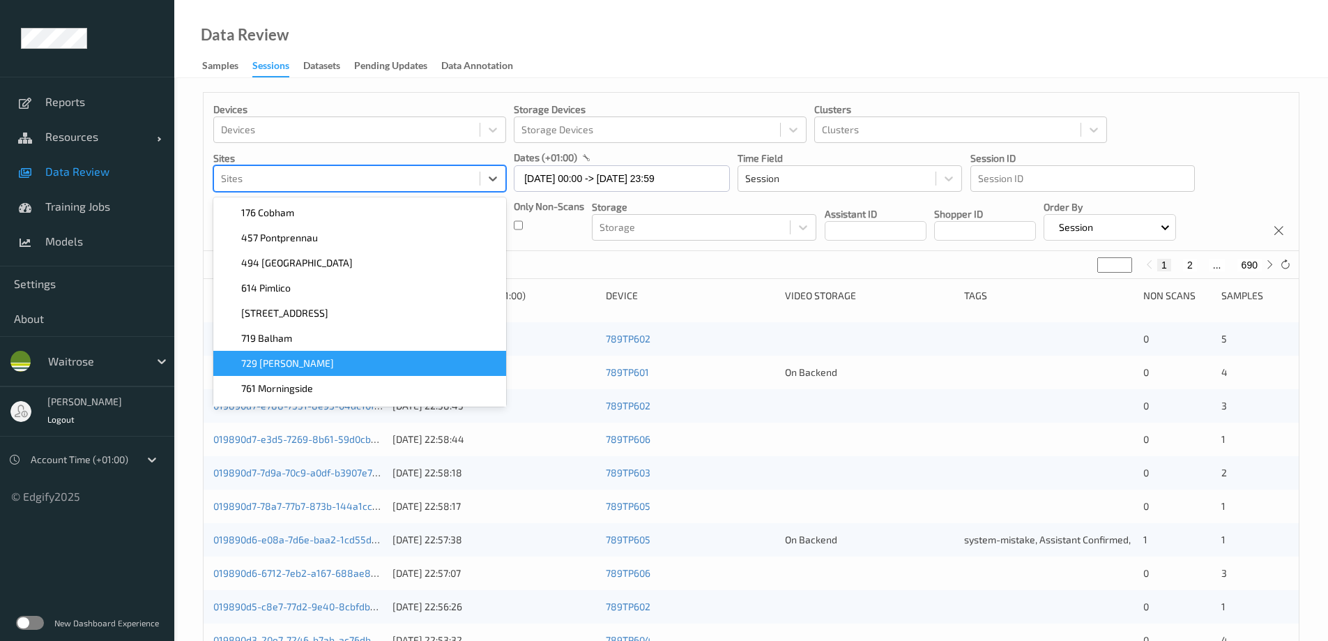
click at [315, 367] on div "729 [PERSON_NAME]" at bounding box center [360, 363] width 276 height 14
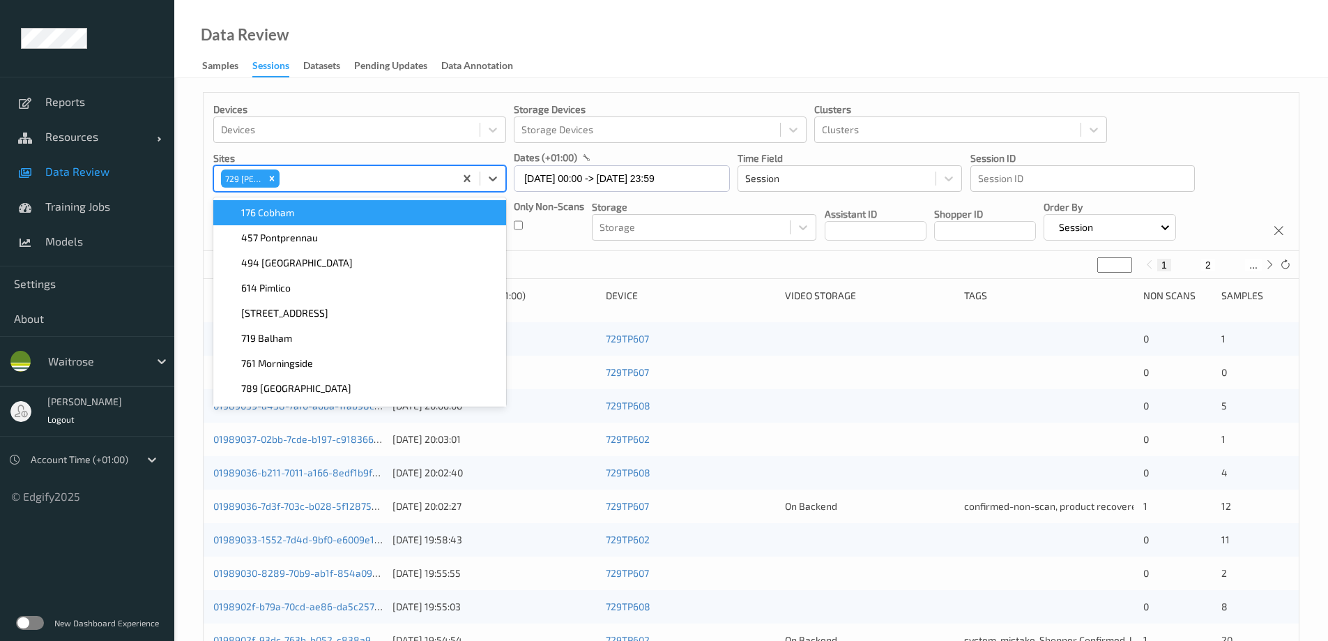
click at [556, 45] on div "Data Review Samples Sessions Datasets Pending Updates Data Annotation" at bounding box center [751, 39] width 1154 height 78
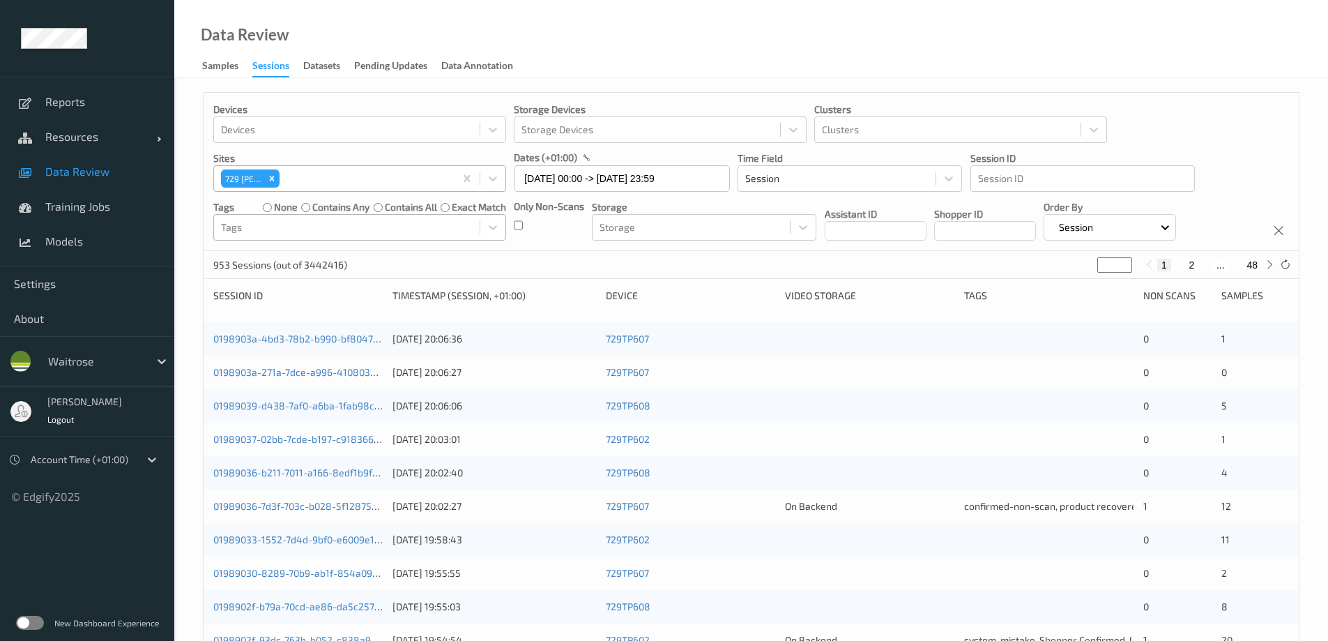
click at [346, 221] on div at bounding box center [347, 227] width 252 height 17
click at [524, 224] on div "Only Non-Scans" at bounding box center [549, 219] width 70 height 41
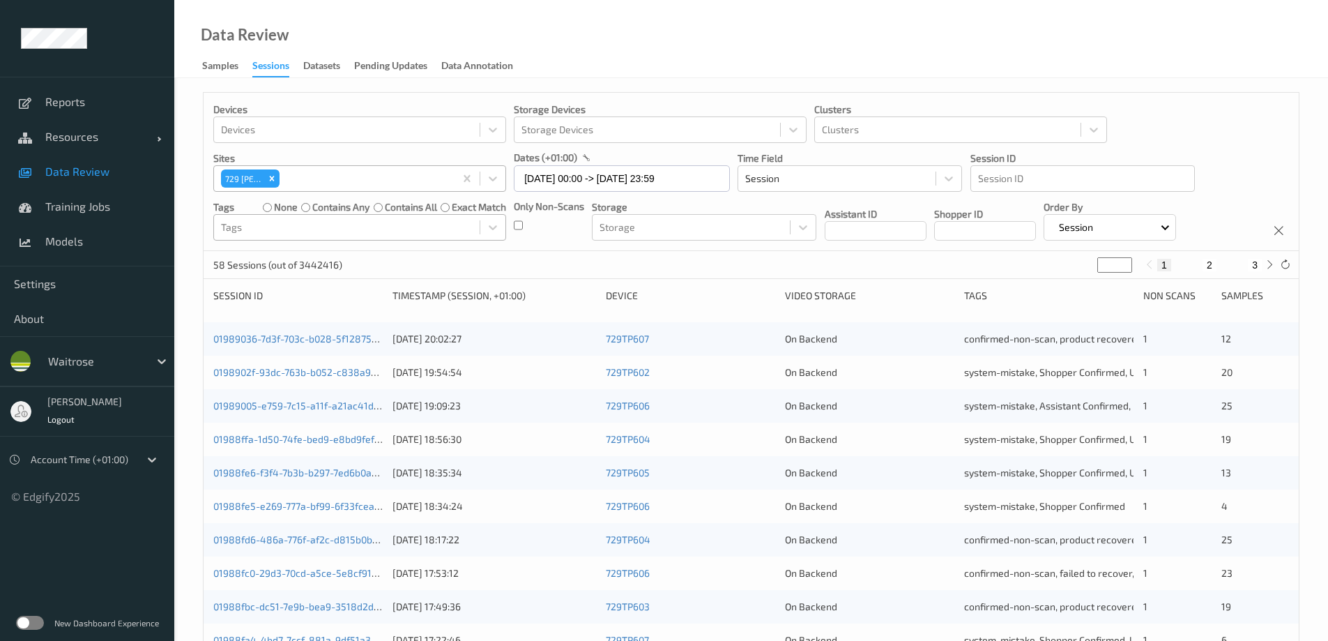
click at [386, 229] on div at bounding box center [347, 227] width 252 height 17
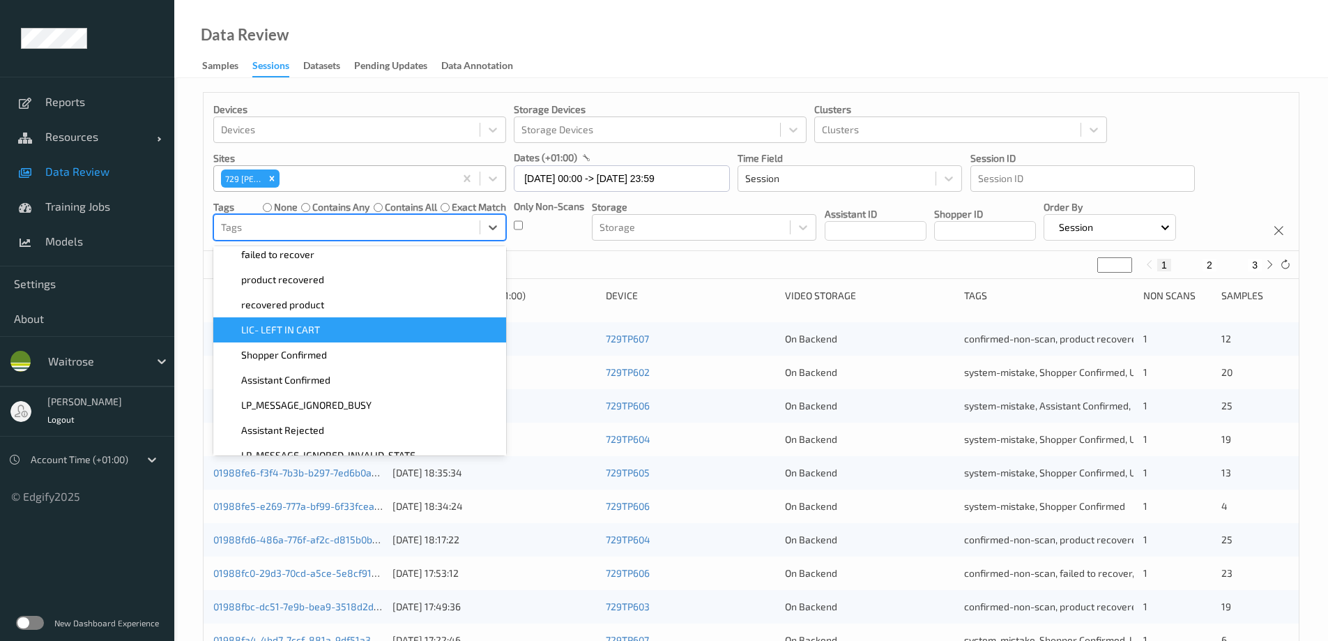
scroll to position [209, 0]
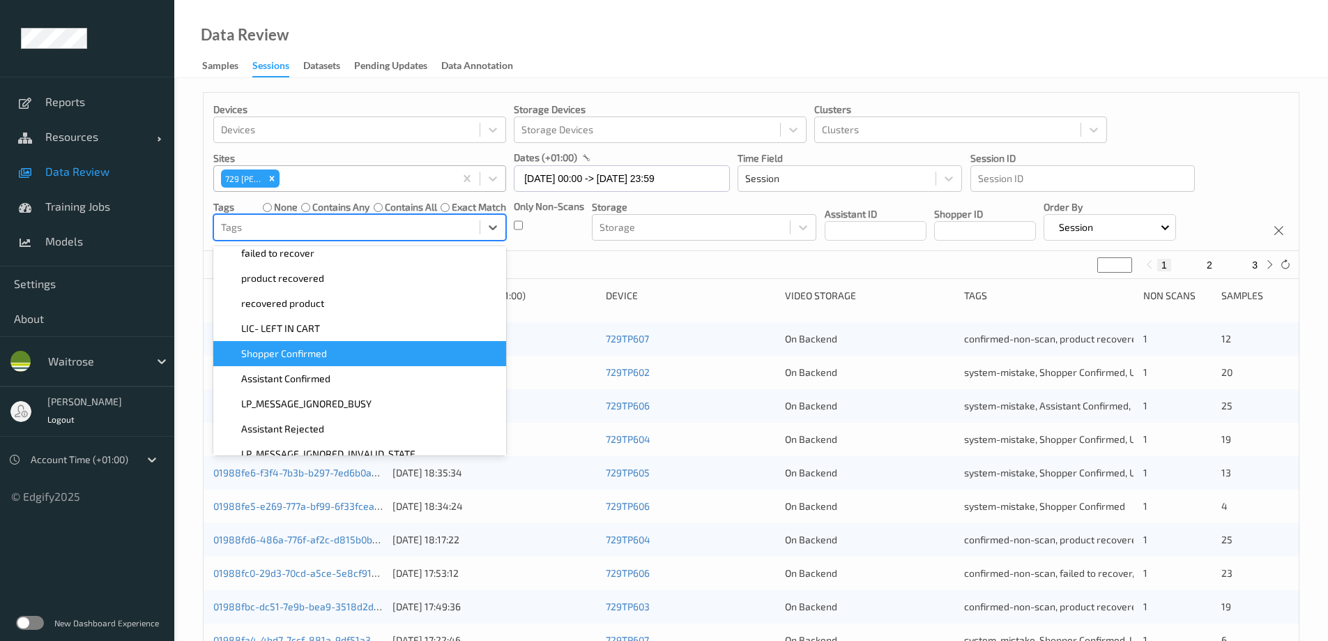
click at [344, 347] on div "Shopper Confirmed" at bounding box center [360, 354] width 276 height 14
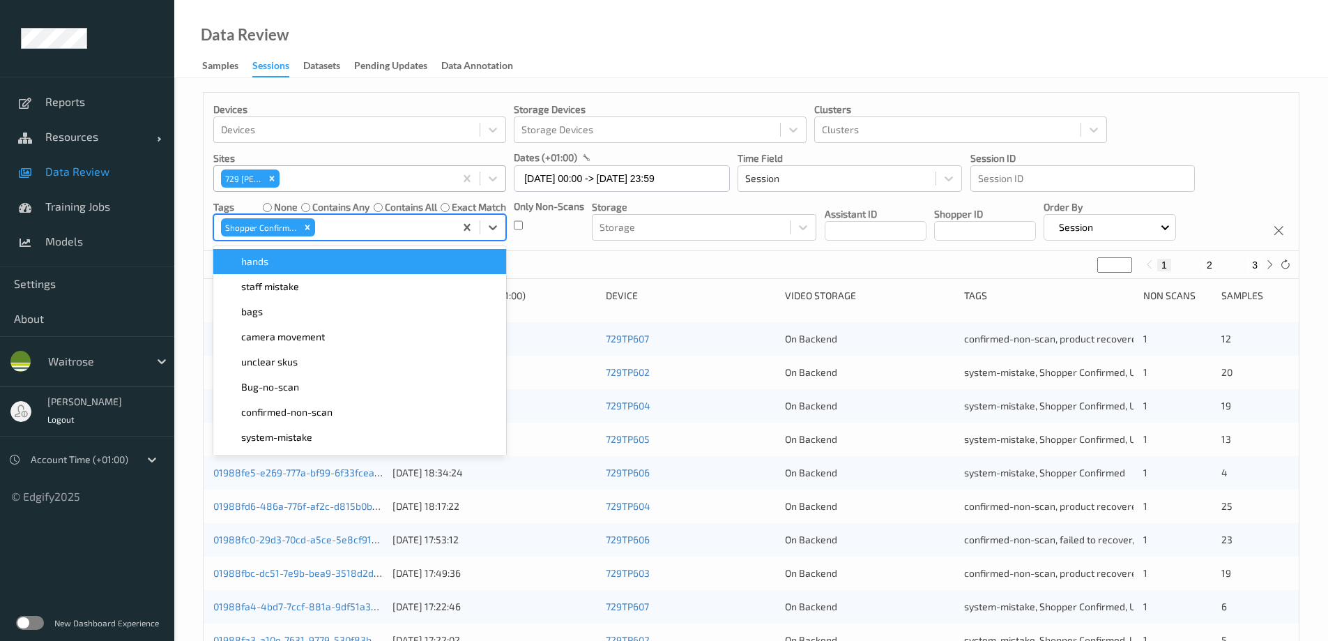
click at [604, 47] on div "Data Review Samples Sessions Datasets Pending Updates Data Annotation" at bounding box center [751, 39] width 1154 height 78
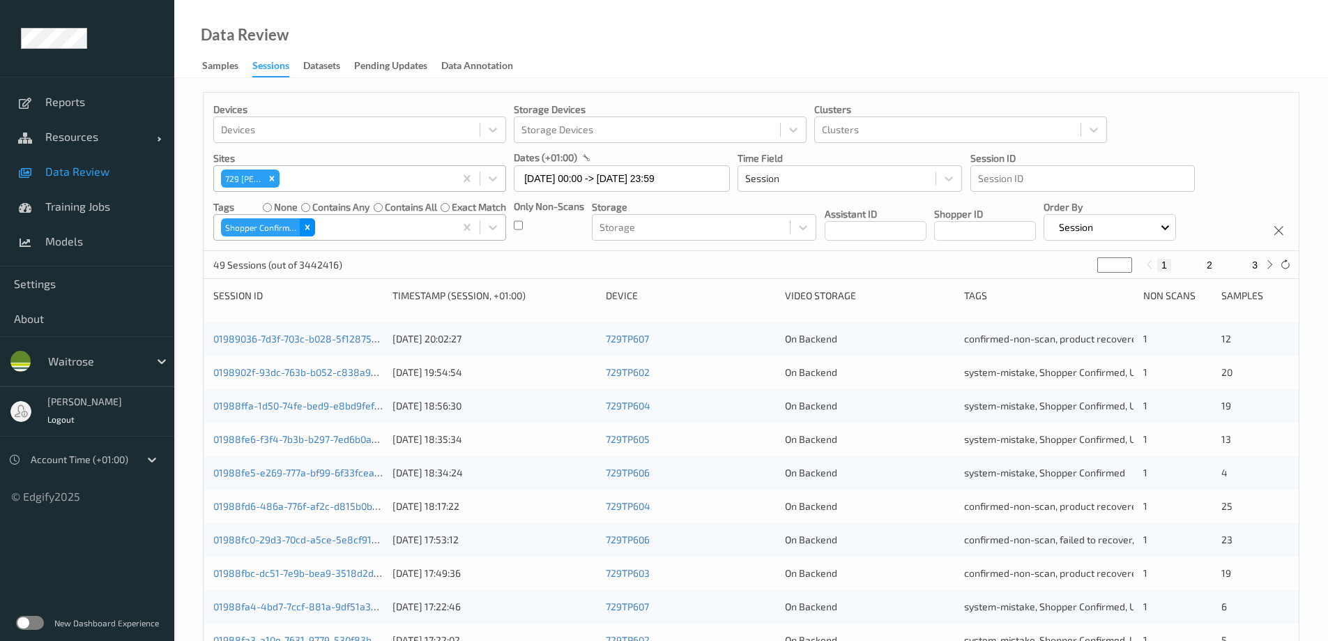
click at [310, 224] on icon "Remove Shopper Confirmed" at bounding box center [308, 227] width 10 height 10
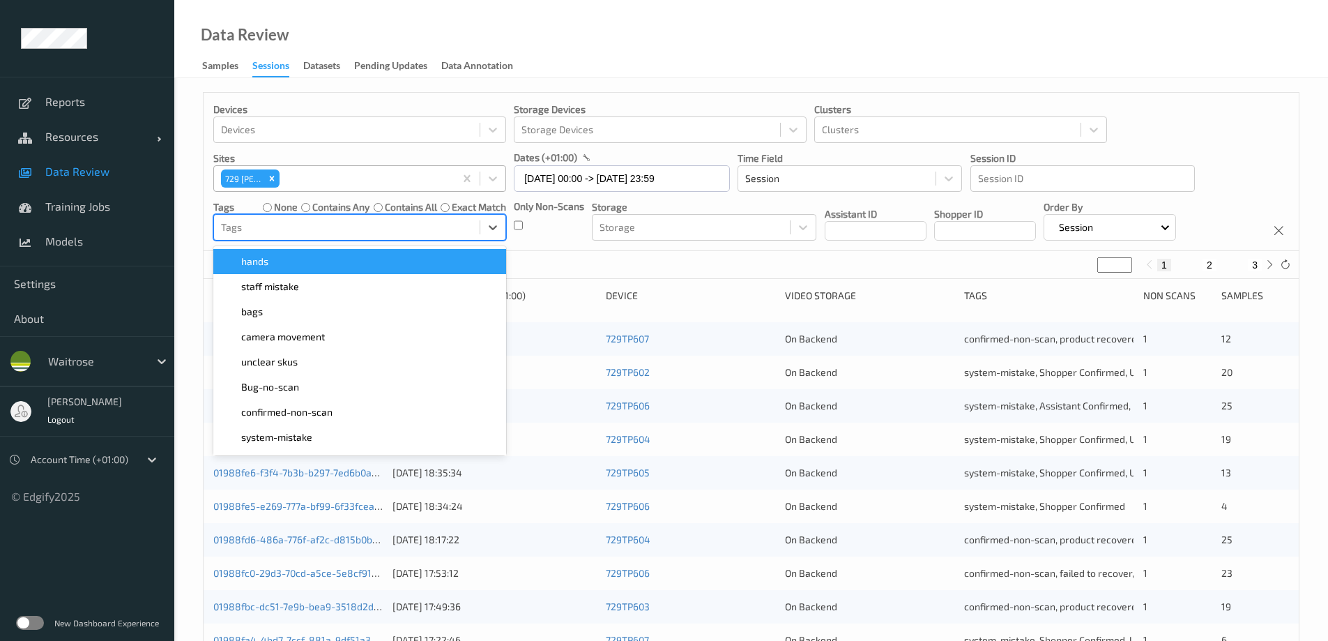
click at [317, 224] on div at bounding box center [347, 227] width 252 height 17
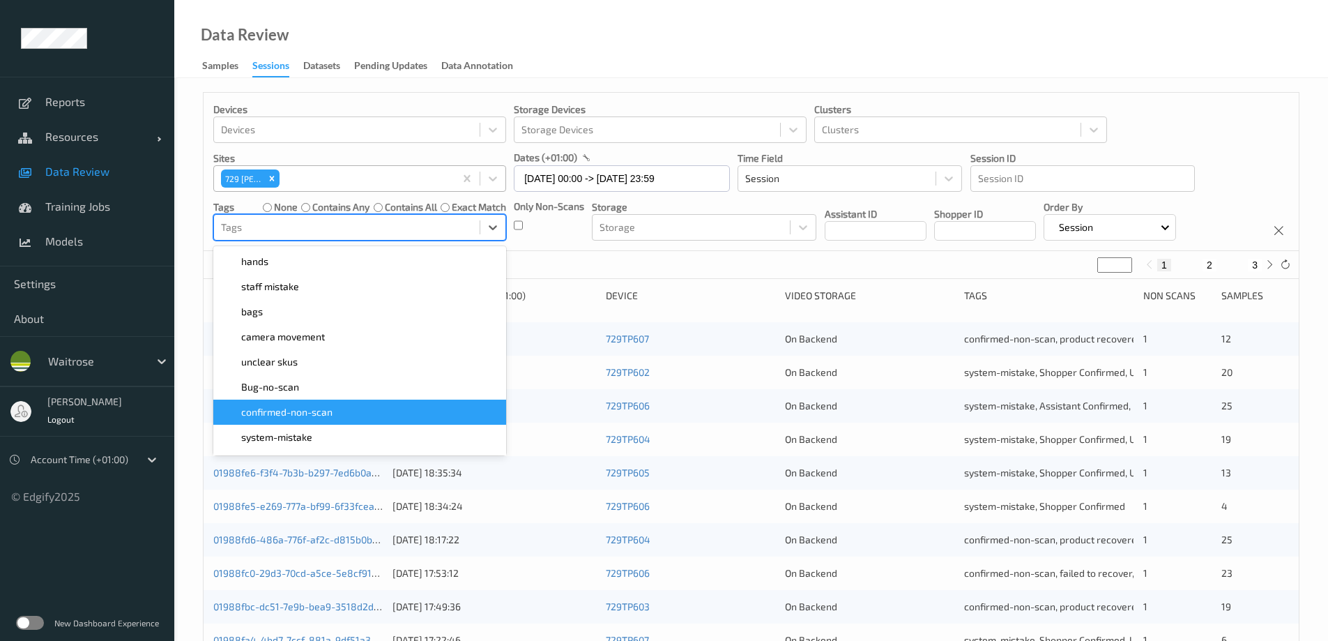
click at [330, 406] on span "confirmed-non-scan" at bounding box center [286, 412] width 91 height 14
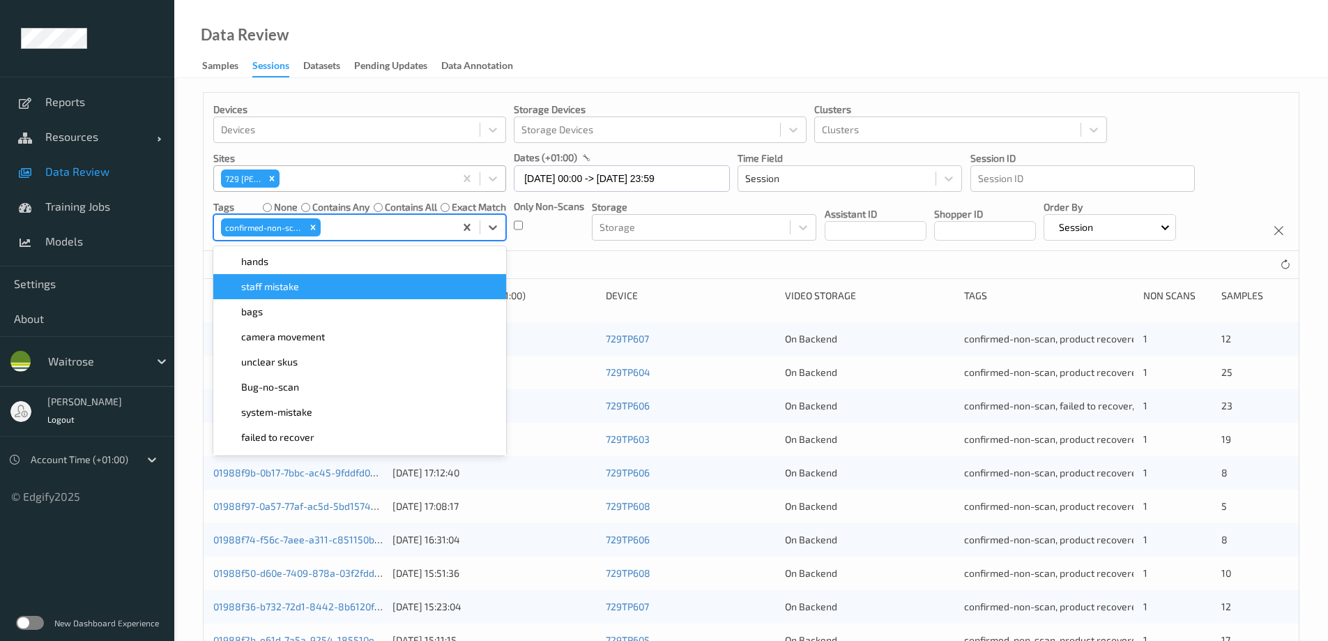
click at [623, 43] on div "Data Review Samples Sessions Datasets Pending Updates Data Annotation" at bounding box center [751, 39] width 1154 height 78
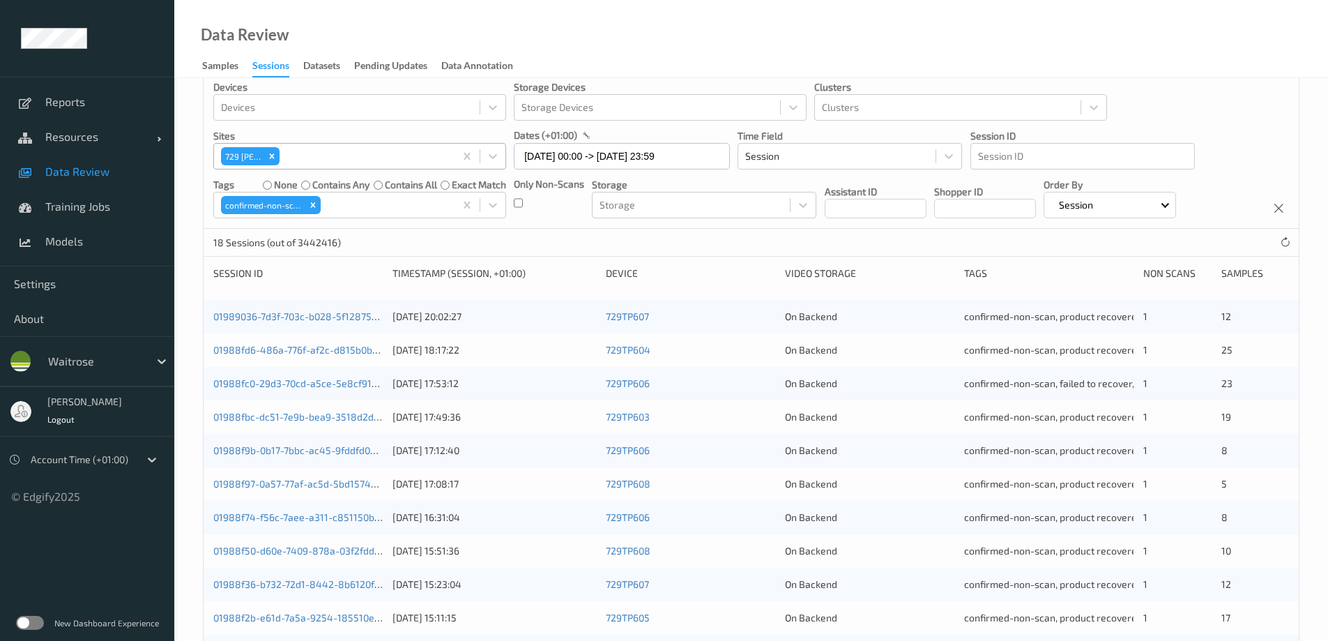
scroll to position [0, 0]
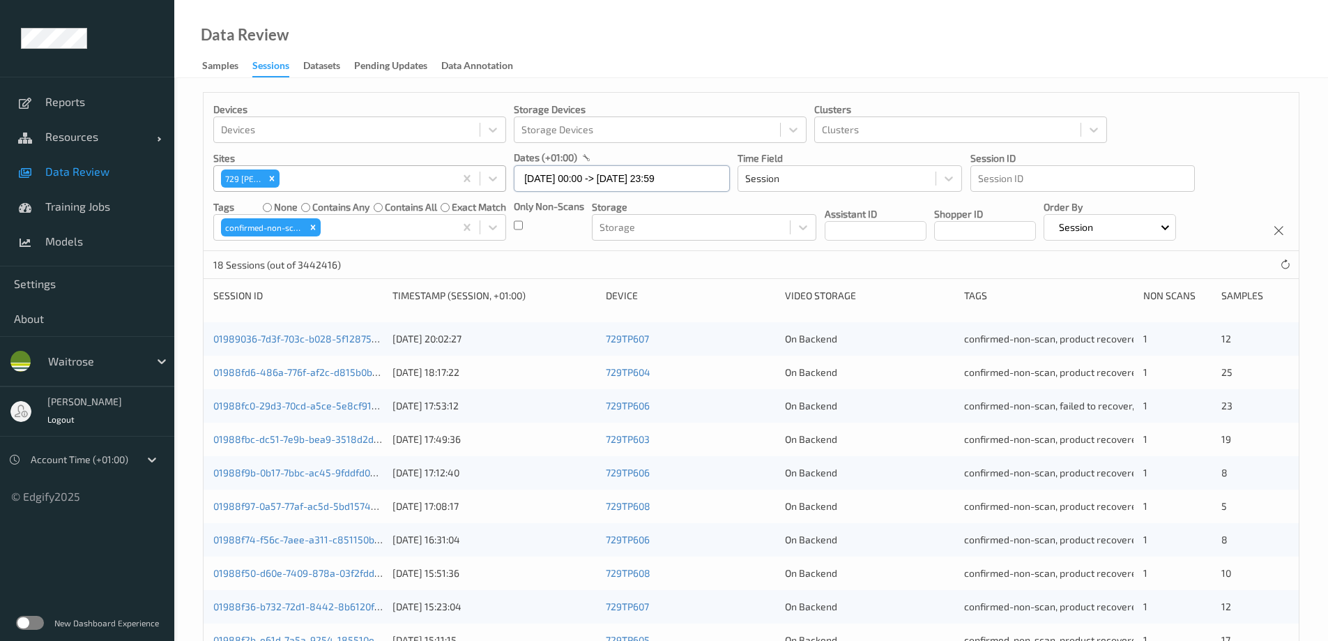
click at [572, 183] on input "09/08/2025 00:00 -> 09/08/2025 23:59" at bounding box center [622, 178] width 216 height 26
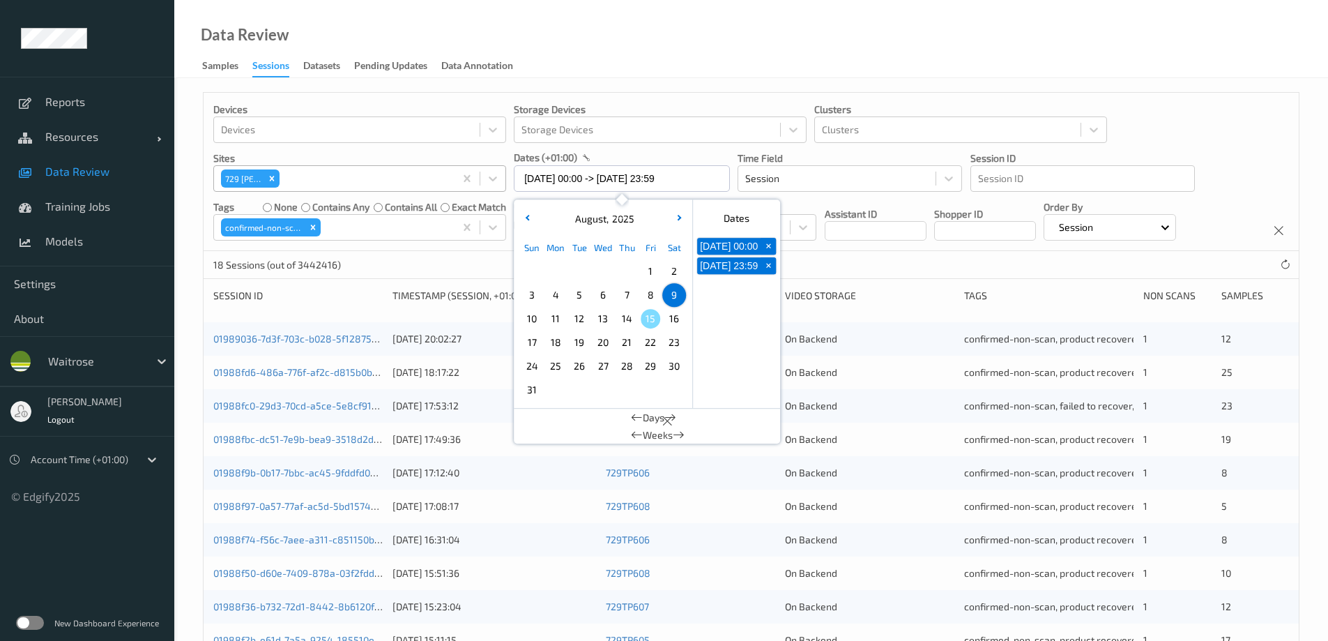
click at [535, 317] on span "10" at bounding box center [532, 319] width 20 height 20
click at [614, 46] on div "Data Review Samples Sessions Datasets Pending Updates Data Annotation" at bounding box center [751, 39] width 1154 height 78
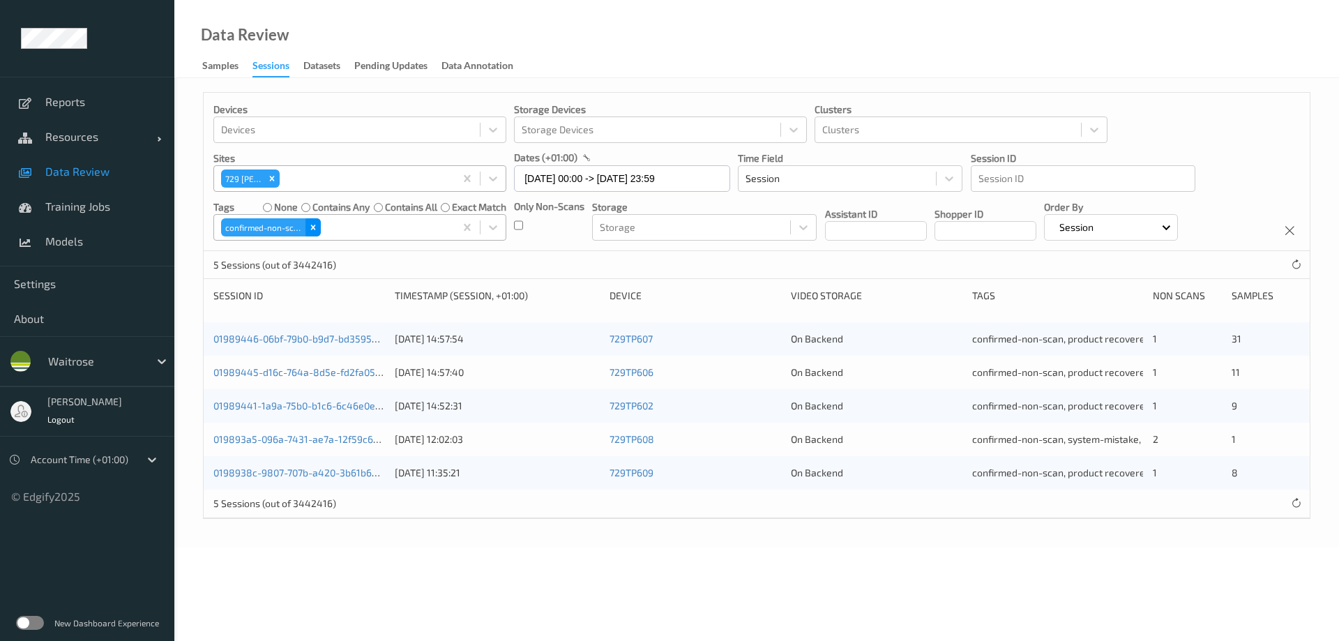
click at [315, 224] on icon "Remove confirmed-non-scan" at bounding box center [313, 227] width 10 height 10
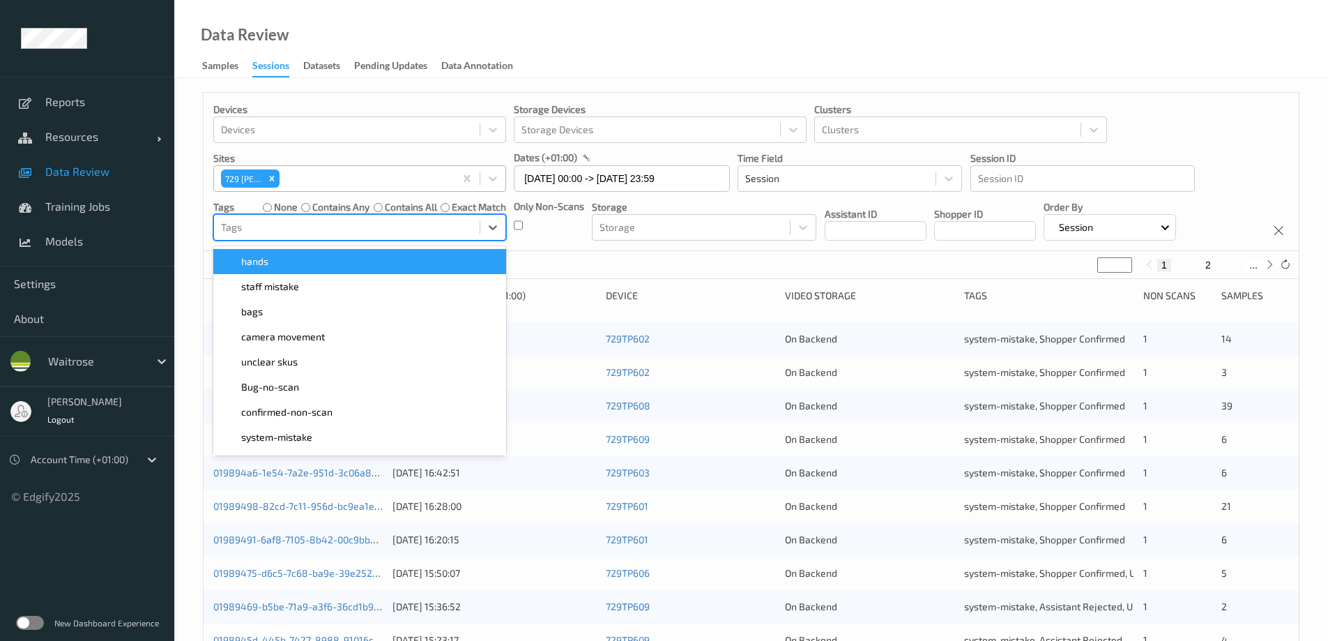
click at [315, 224] on div at bounding box center [347, 227] width 252 height 17
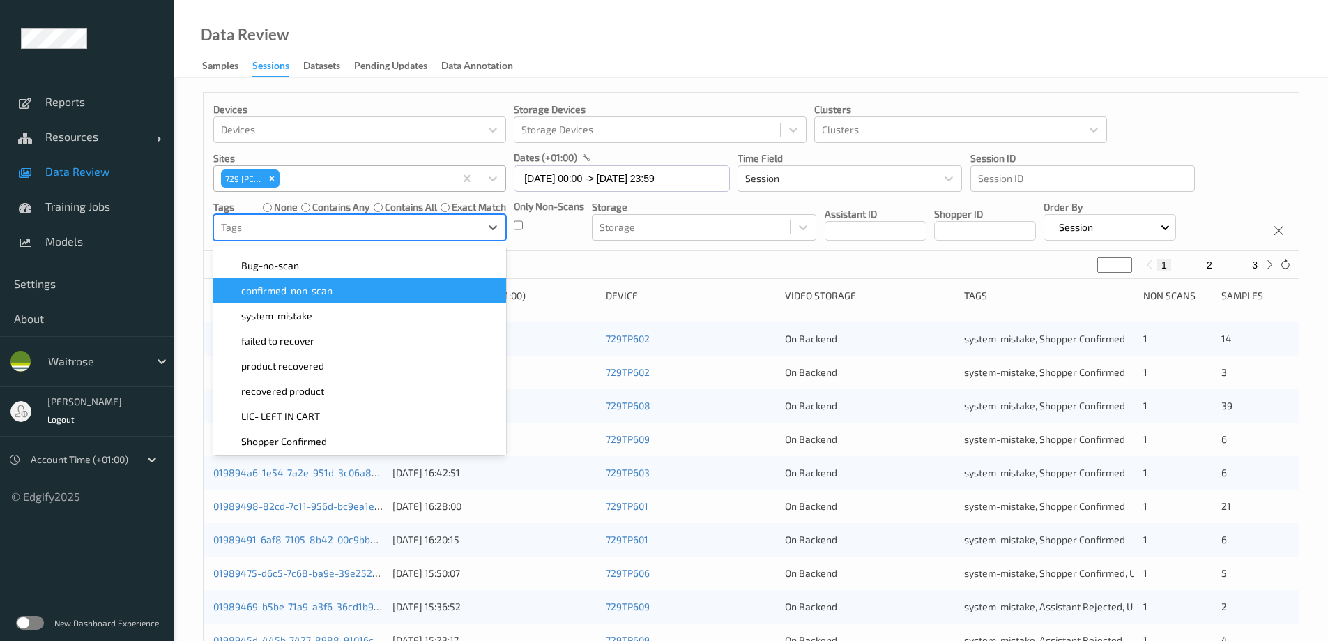
scroll to position [139, 0]
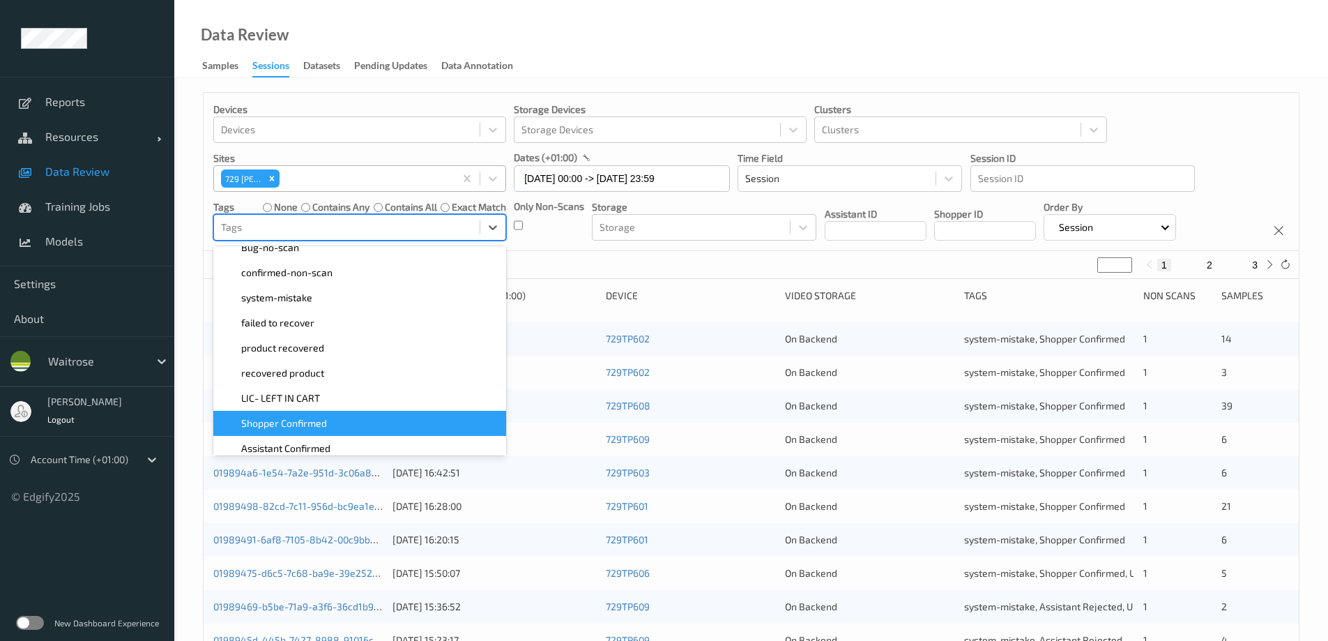
click at [314, 417] on span "Shopper Confirmed" at bounding box center [284, 423] width 86 height 14
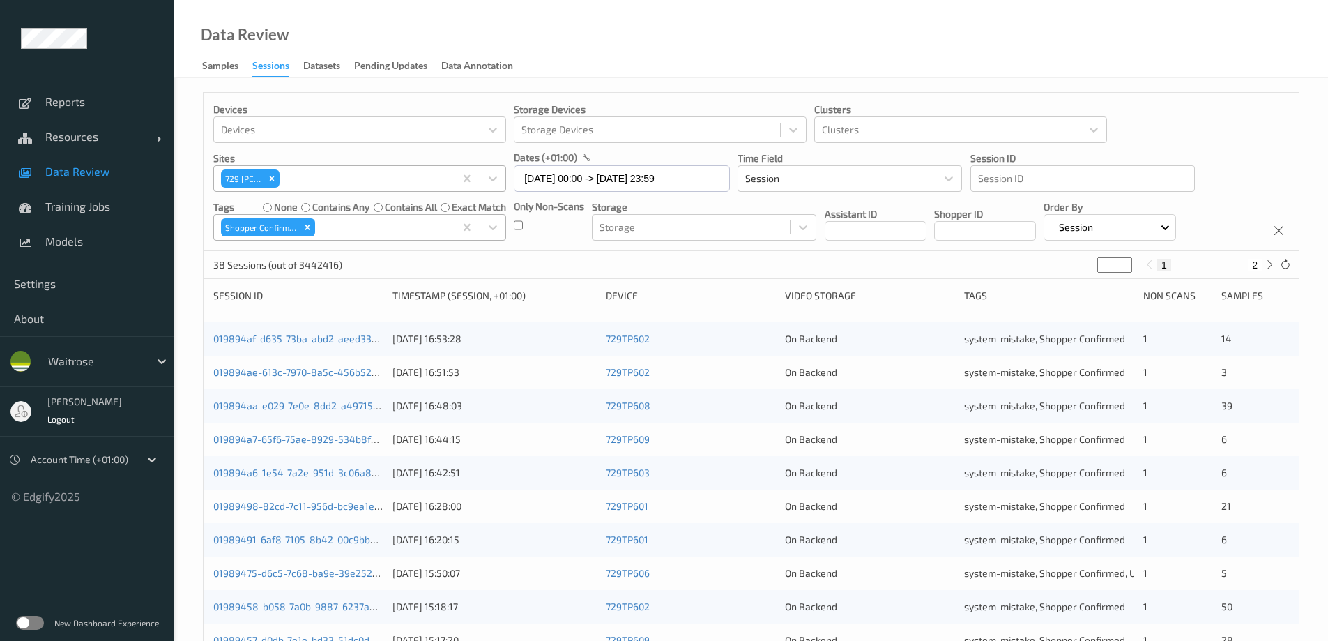
click at [653, 45] on div "Data Review Samples Sessions Datasets Pending Updates Data Annotation" at bounding box center [751, 39] width 1154 height 78
click at [305, 225] on icon "Remove Shopper Confirmed" at bounding box center [308, 227] width 10 height 10
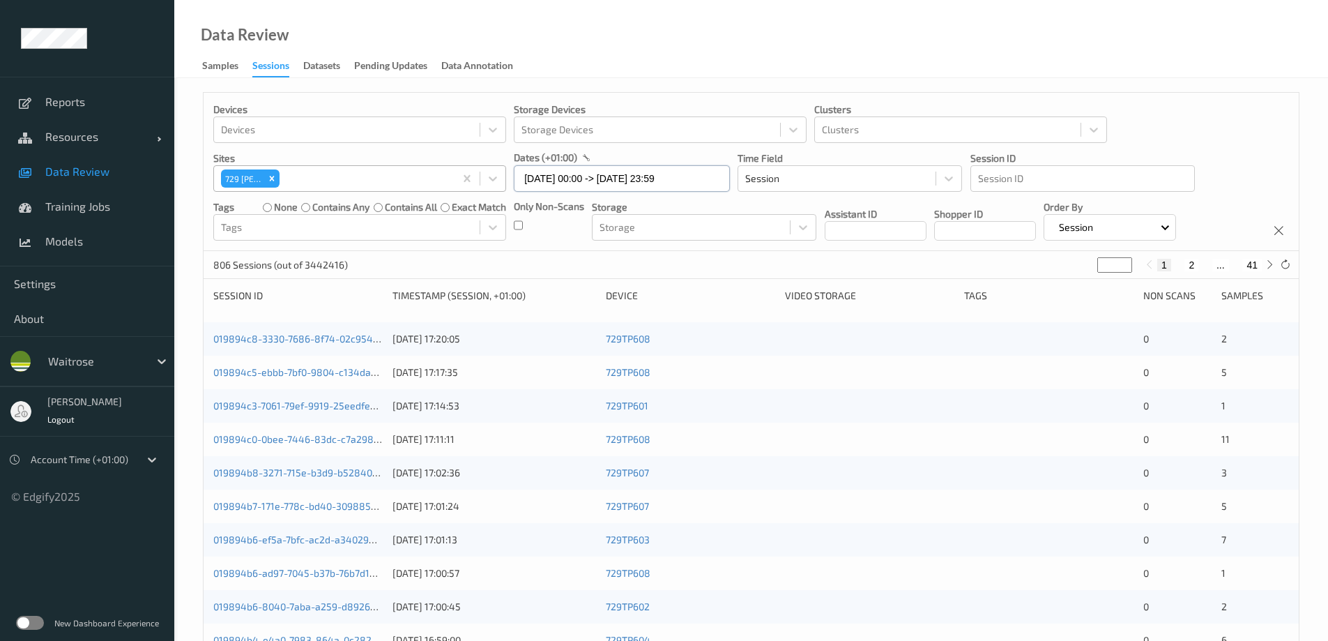
click at [540, 180] on input "10/08/2025 00:00 -> 10/08/2025 23:59" at bounding box center [622, 178] width 216 height 26
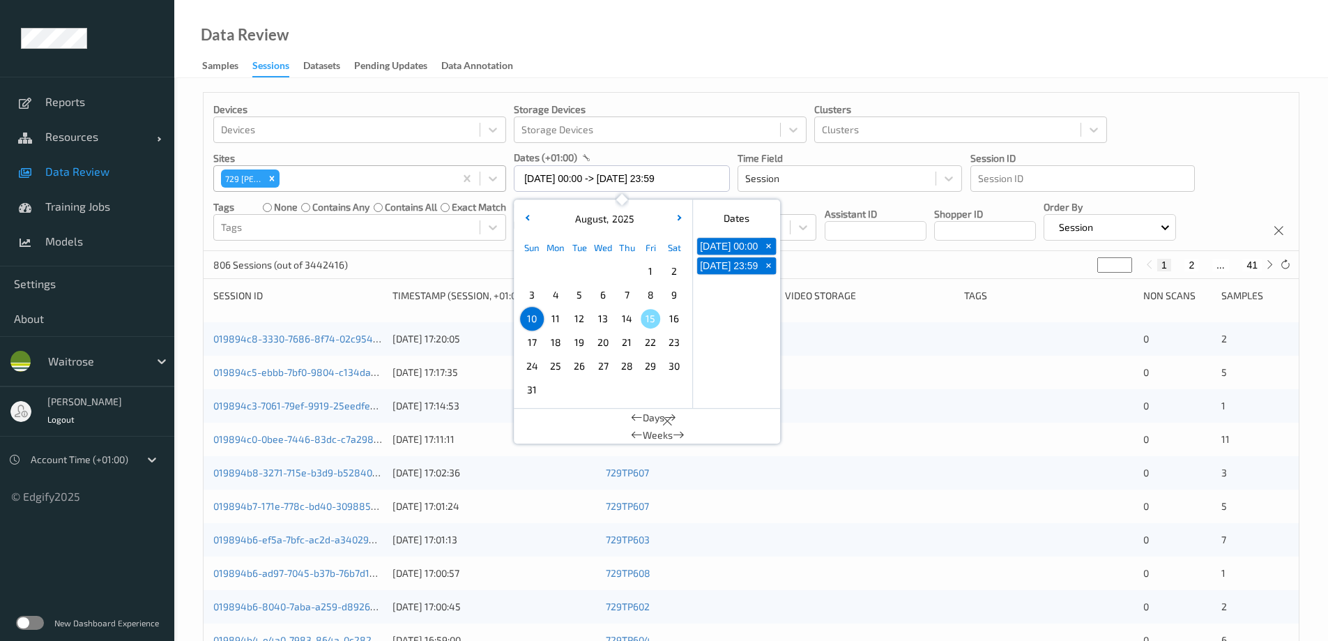
click at [677, 294] on span "9" at bounding box center [674, 295] width 20 height 20
click at [667, 58] on div "Data Review Samples Sessions Datasets Pending Updates Data Annotation" at bounding box center [751, 39] width 1154 height 78
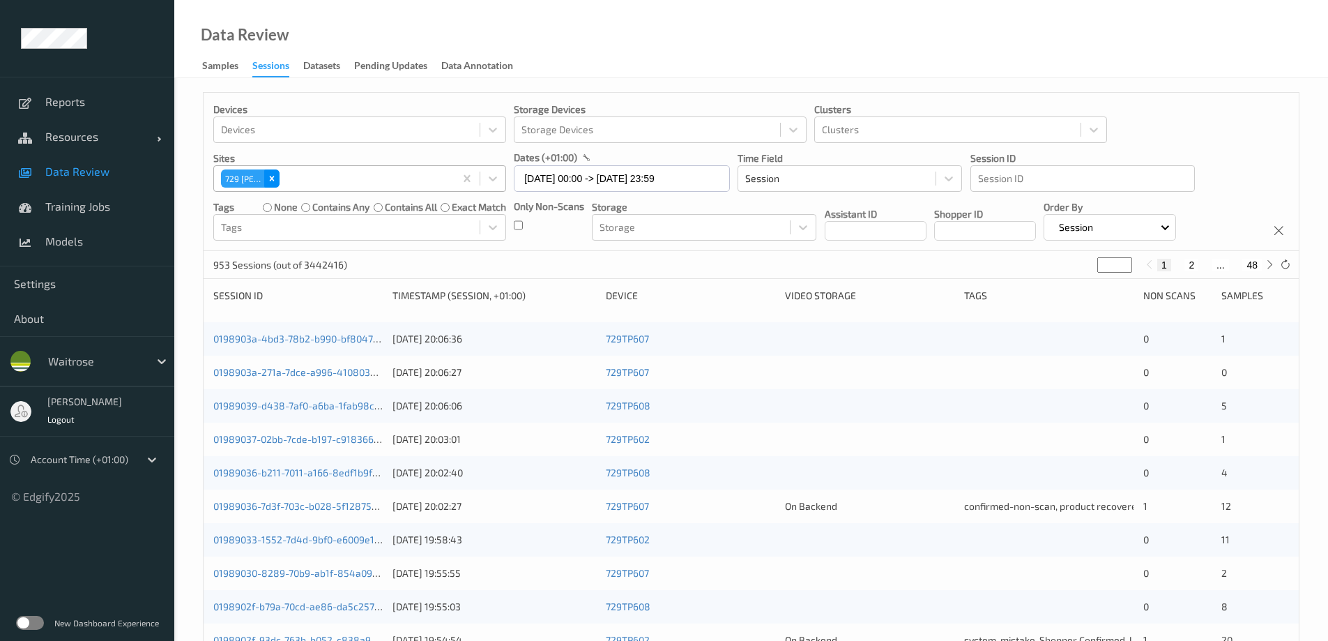
click at [268, 176] on icon "Remove 729\9Wells" at bounding box center [272, 179] width 10 height 10
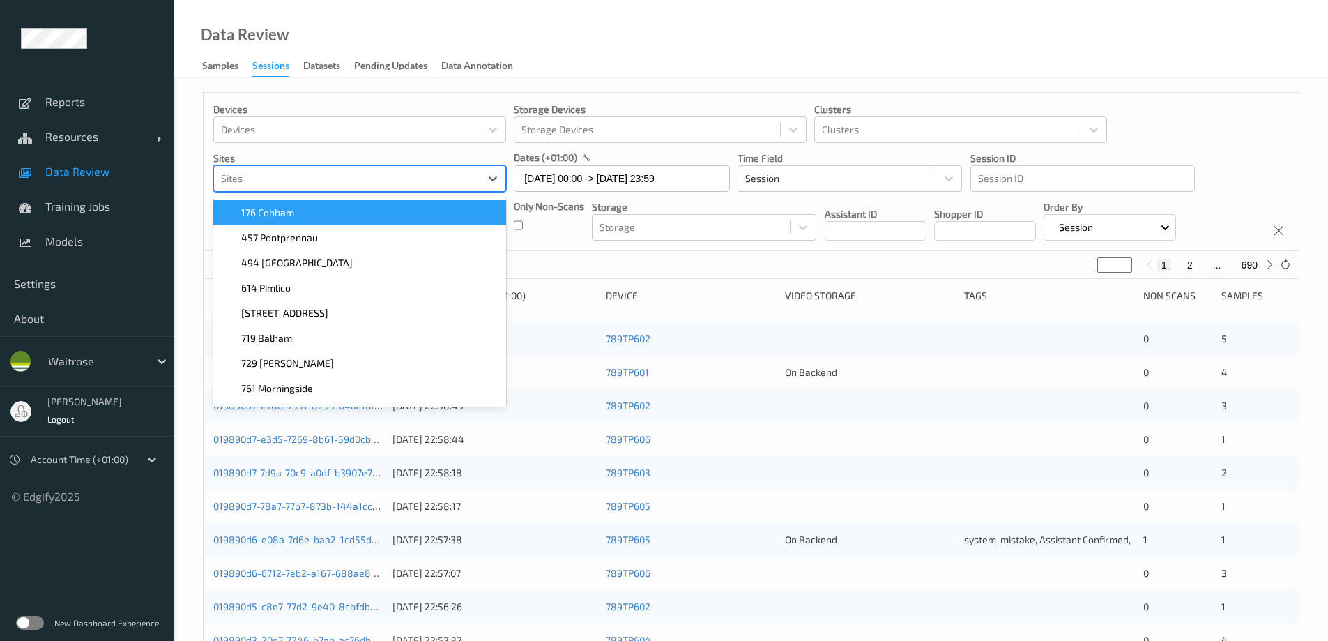
click at [300, 176] on div at bounding box center [347, 178] width 252 height 17
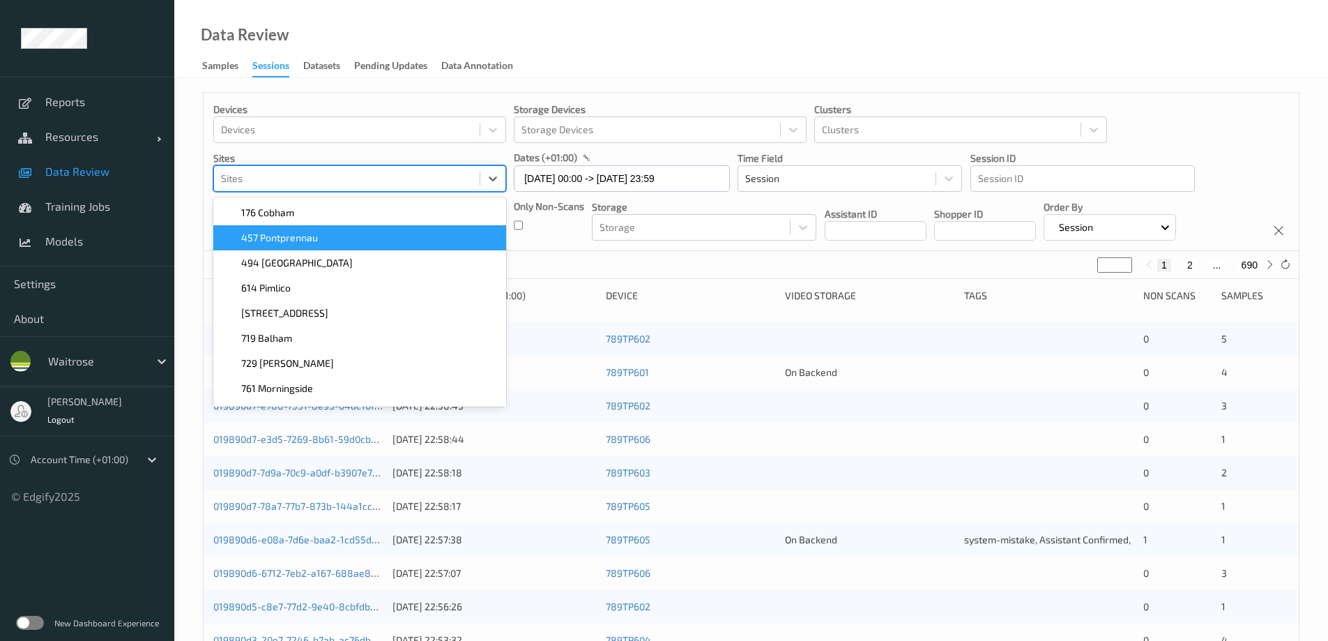
click at [292, 245] on span "457 Pontprennau" at bounding box center [279, 238] width 77 height 14
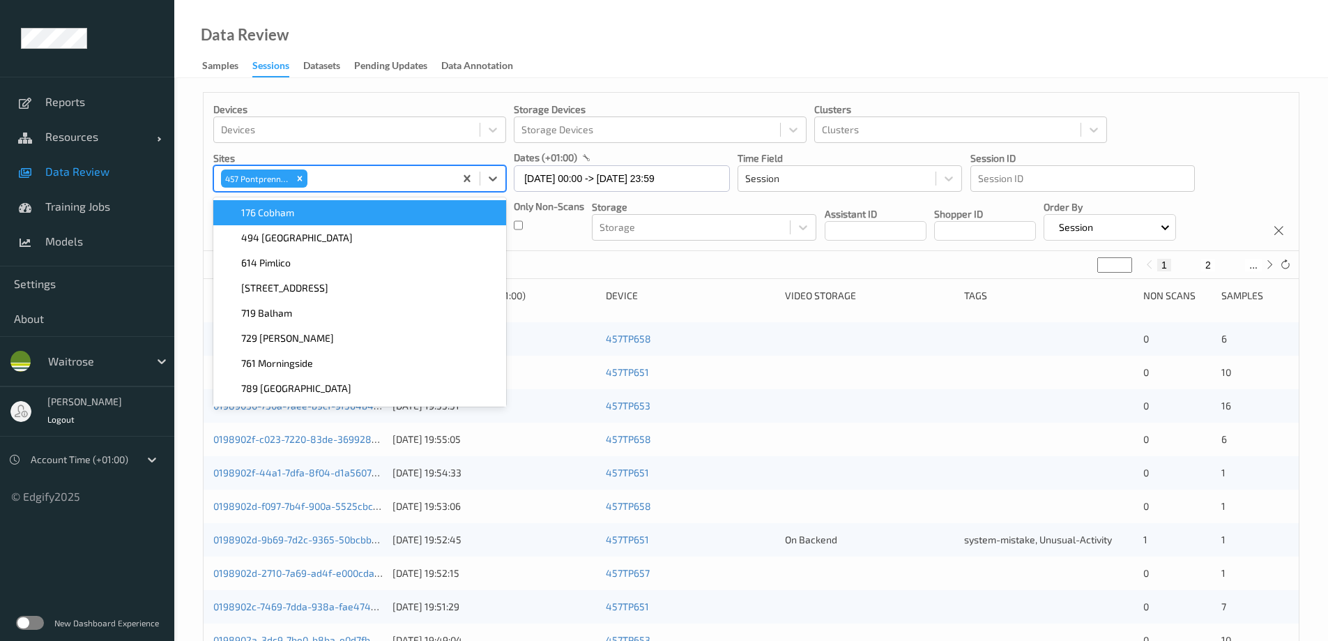
click at [562, 68] on div "Data Review Samples Sessions Datasets Pending Updates Data Annotation" at bounding box center [751, 39] width 1154 height 78
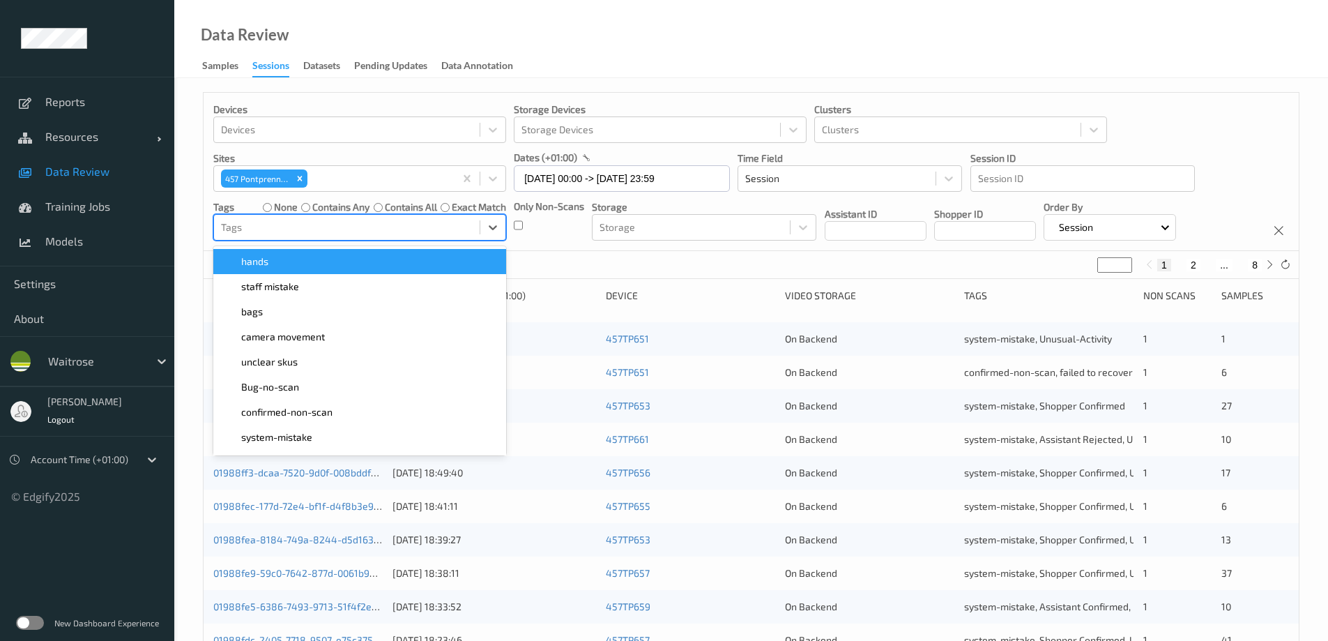
click at [367, 226] on div at bounding box center [347, 227] width 252 height 17
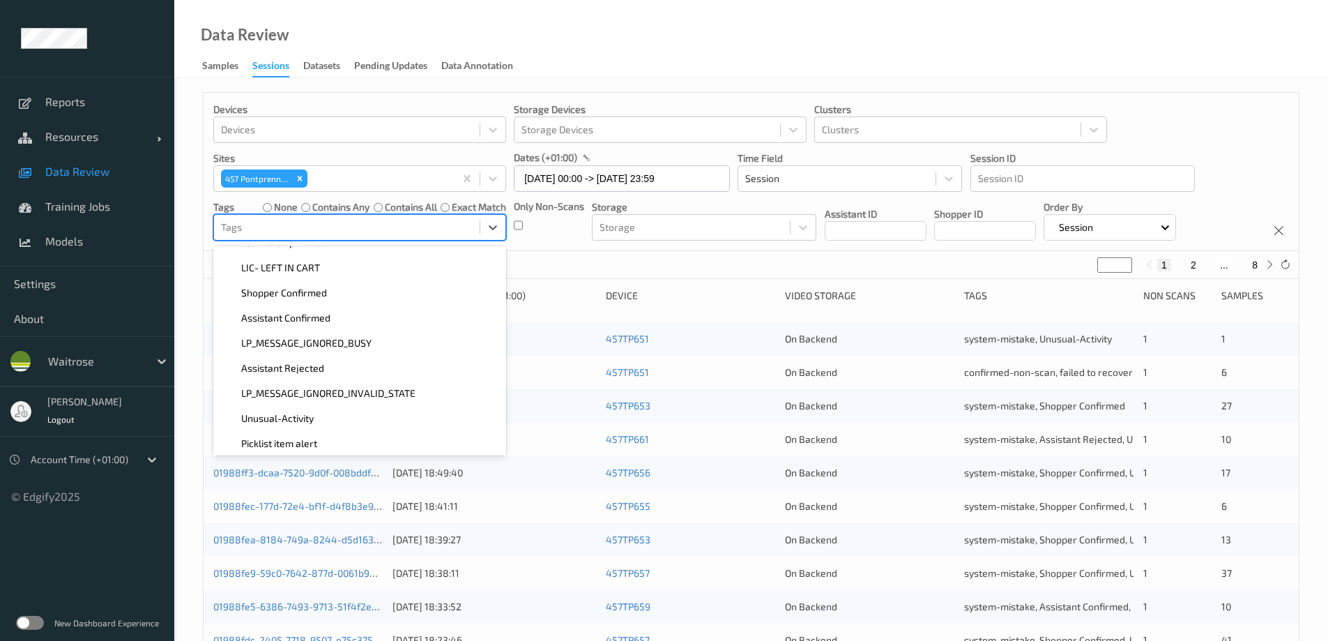
scroll to position [279, 0]
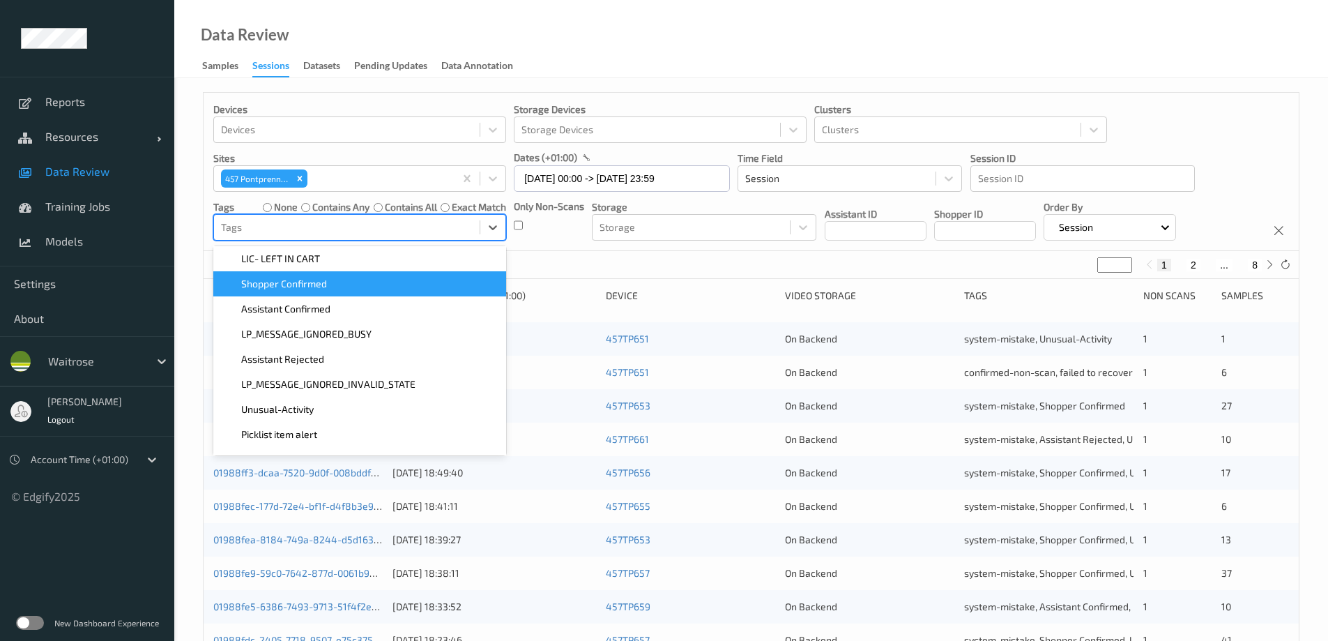
click at [349, 285] on div "Shopper Confirmed" at bounding box center [360, 284] width 276 height 14
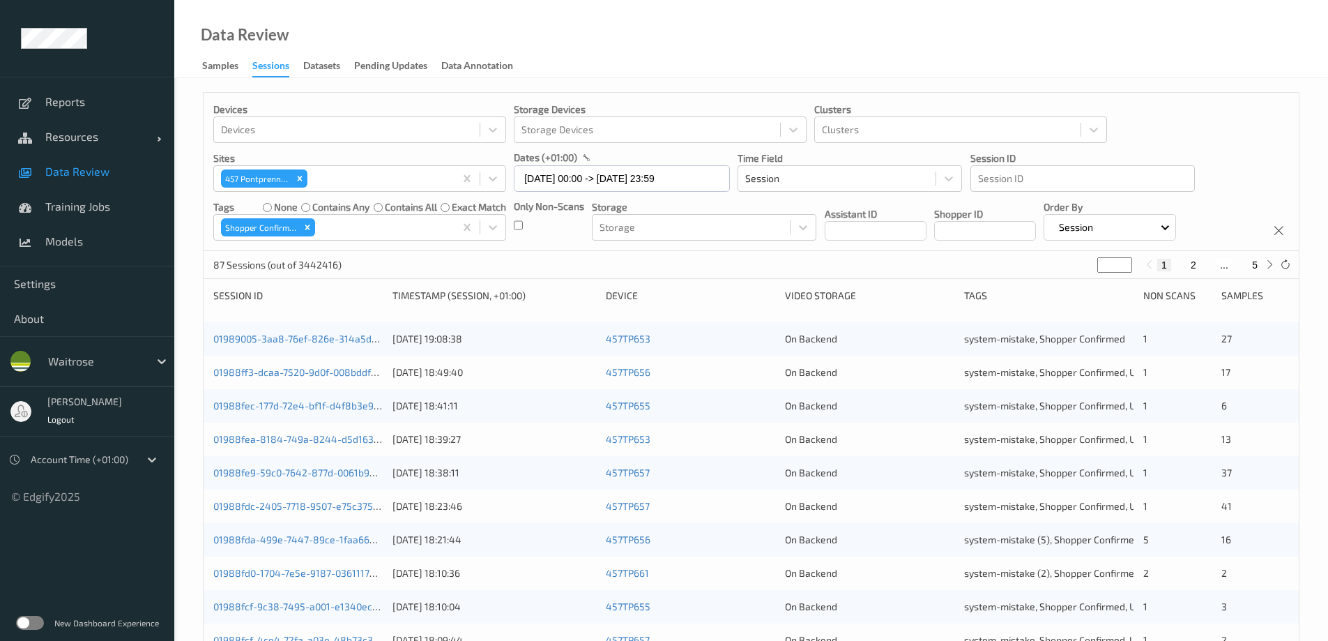
drag, startPoint x: 561, startPoint y: 56, endPoint x: 563, endPoint y: 49, distance: 7.1
click at [563, 54] on div "Data Review Samples Sessions Datasets Pending Updates Data Annotation" at bounding box center [751, 39] width 1154 height 78
click at [312, 231] on icon "Remove Shopper Confirmed" at bounding box center [308, 227] width 10 height 10
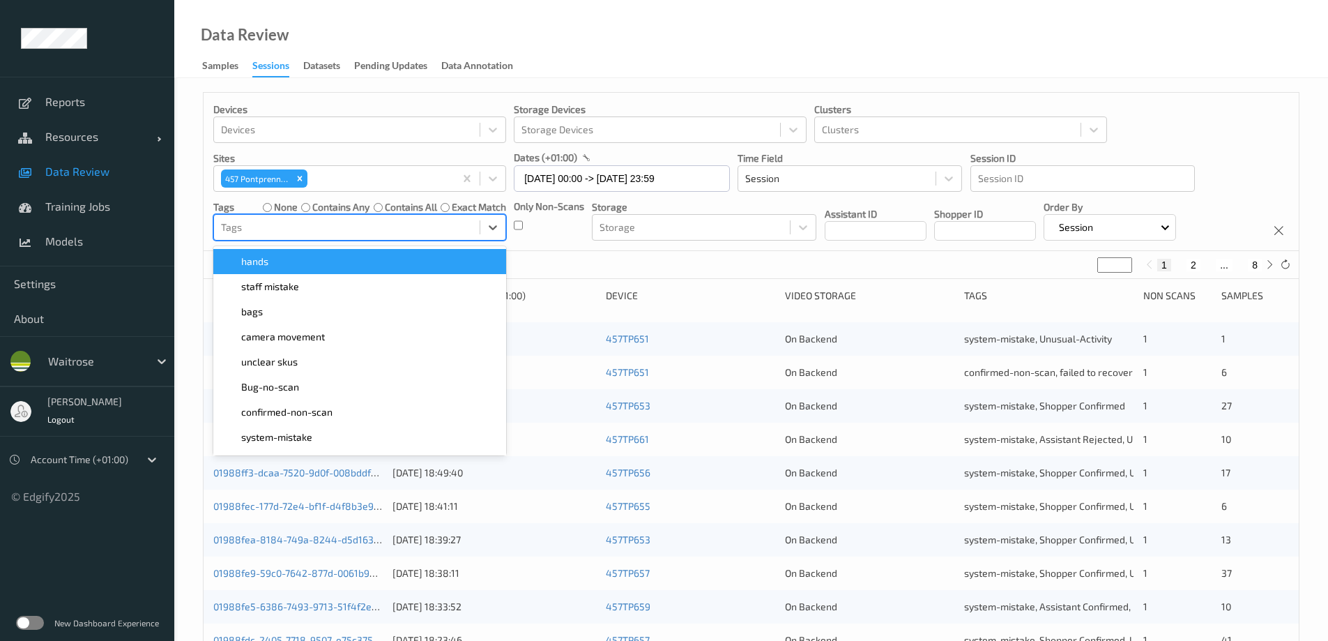
click at [323, 225] on div at bounding box center [347, 227] width 252 height 17
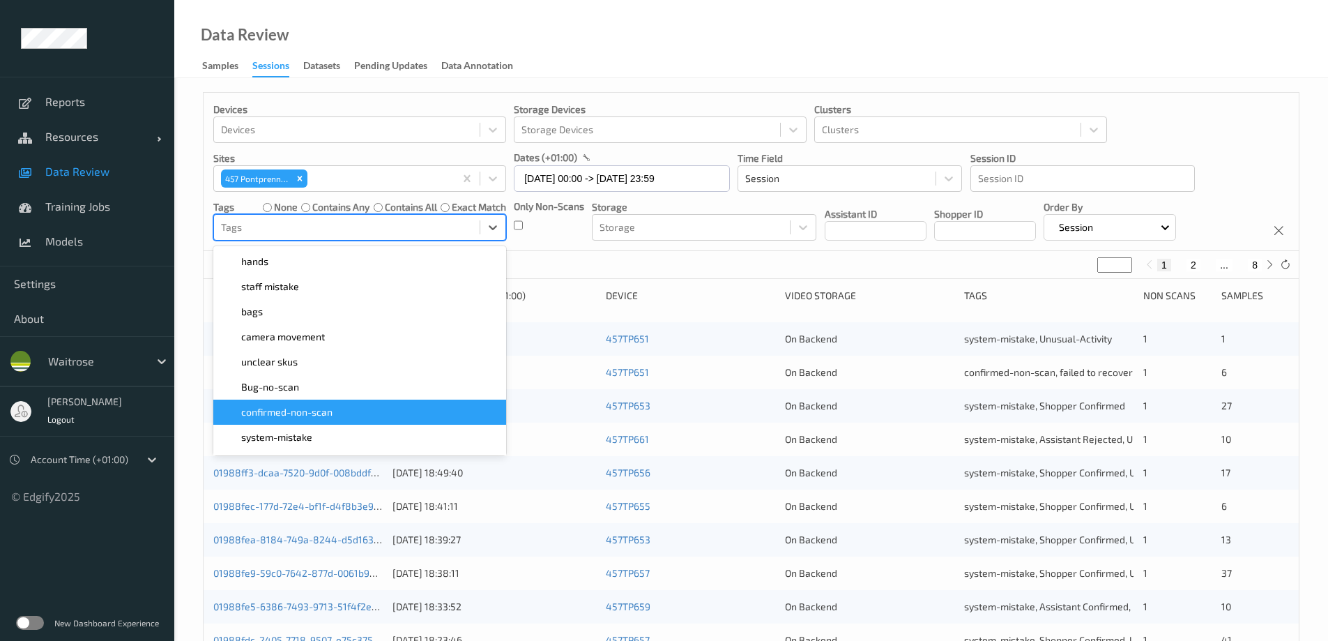
click at [331, 418] on span "confirmed-non-scan" at bounding box center [286, 412] width 91 height 14
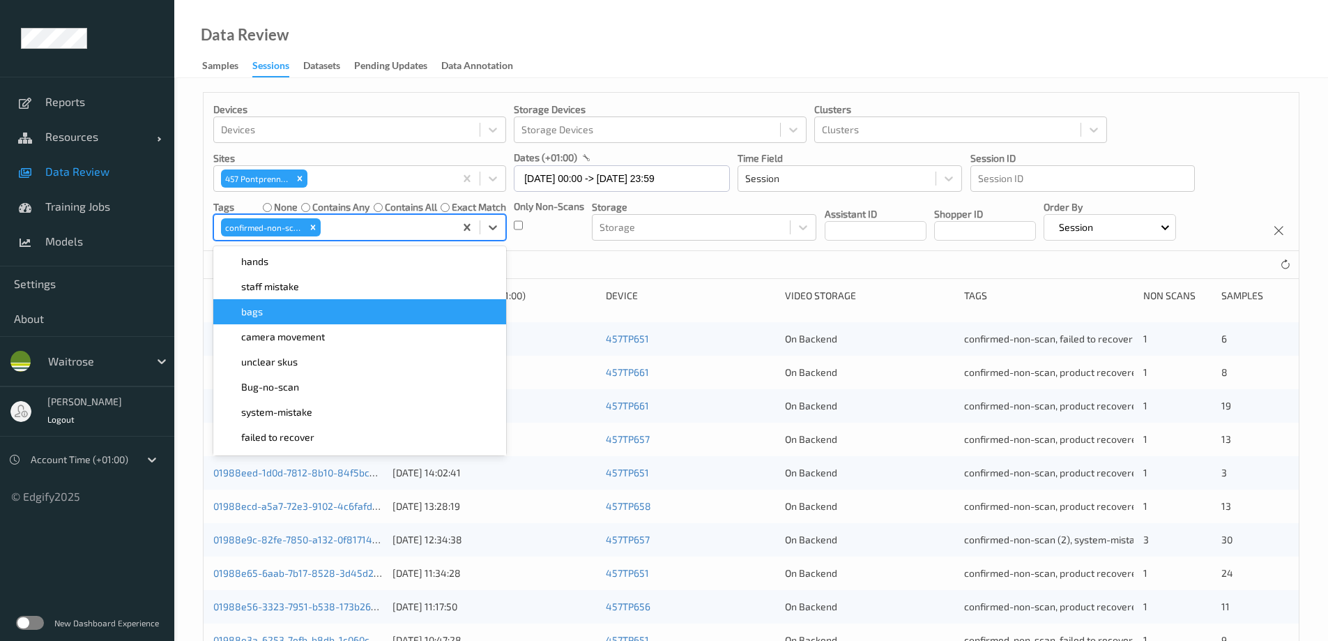
click at [617, 54] on div "Data Review Samples Sessions Datasets Pending Updates Data Annotation" at bounding box center [751, 39] width 1154 height 78
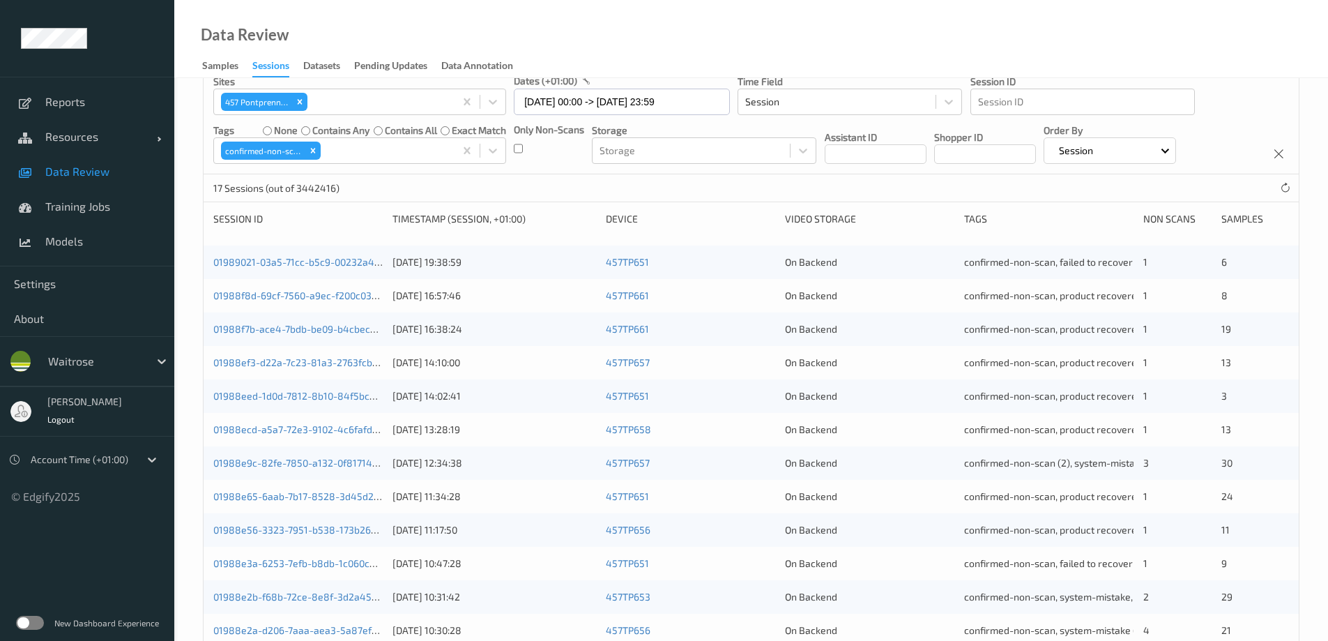
scroll to position [0, 0]
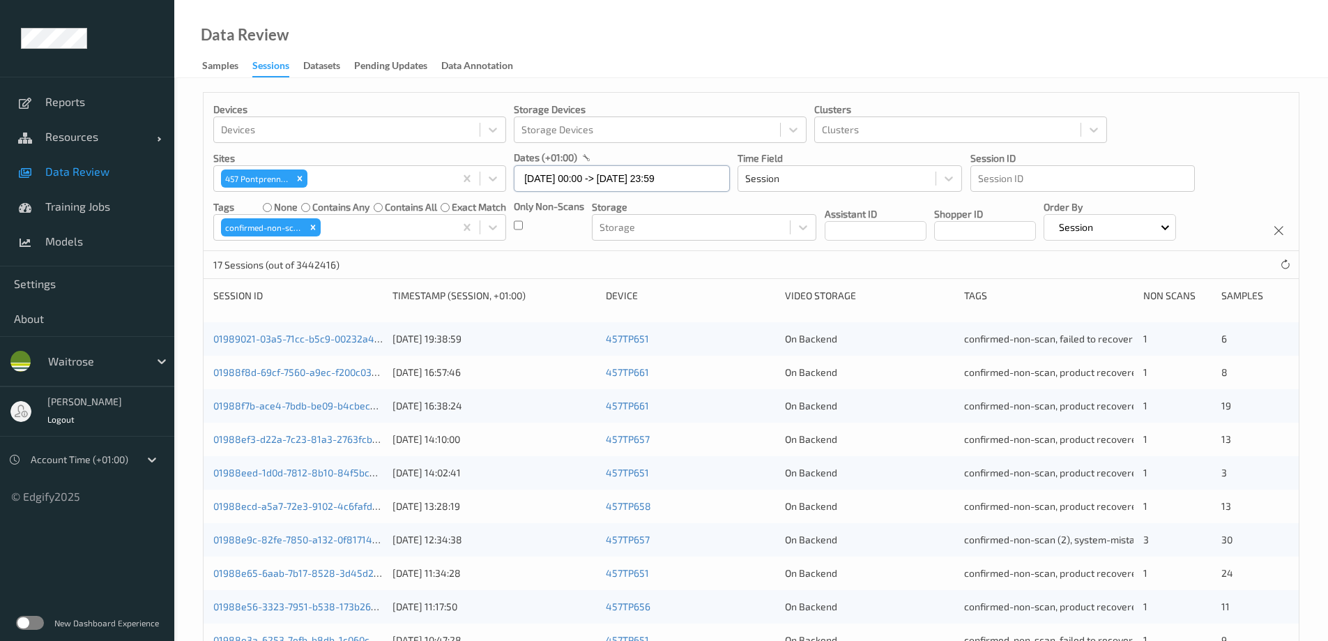
click at [591, 177] on input "09/08/2025 00:00 -> 09/08/2025 23:59" at bounding box center [622, 178] width 216 height 26
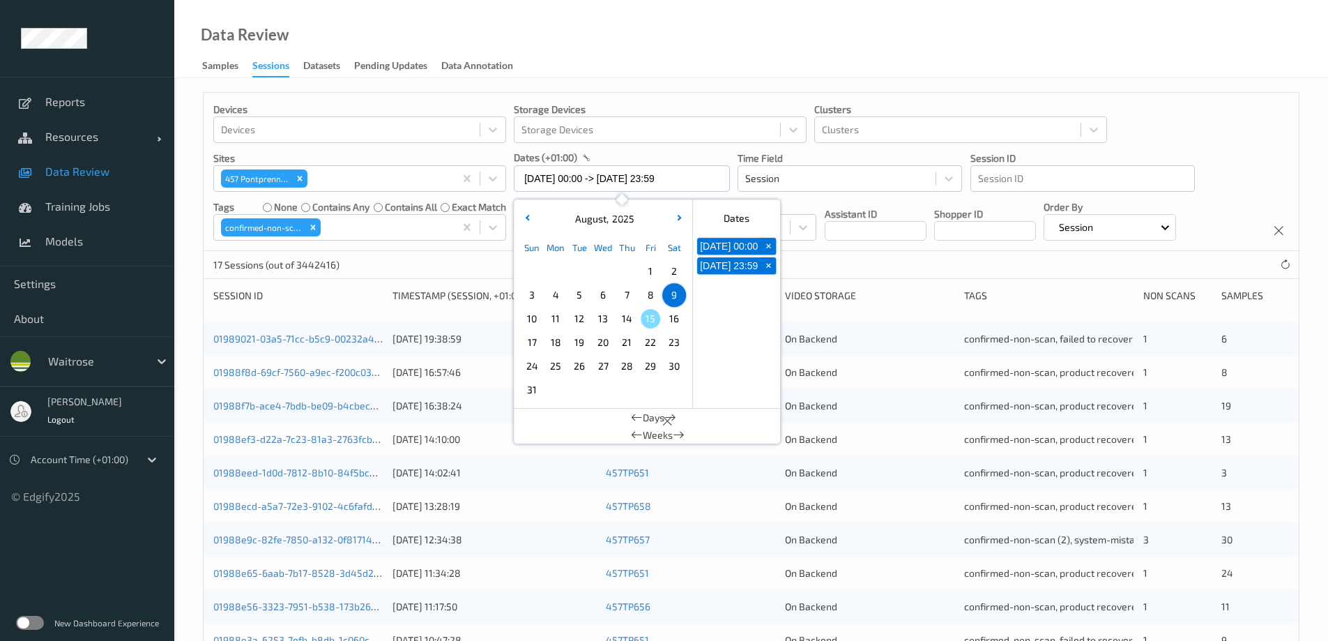
click at [537, 319] on span "10" at bounding box center [532, 319] width 20 height 20
type input "10/08/2025 00:00 -> 10/08/2025 23:59"
click at [688, 46] on div "Data Review Samples Sessions Datasets Pending Updates Data Annotation" at bounding box center [751, 39] width 1154 height 78
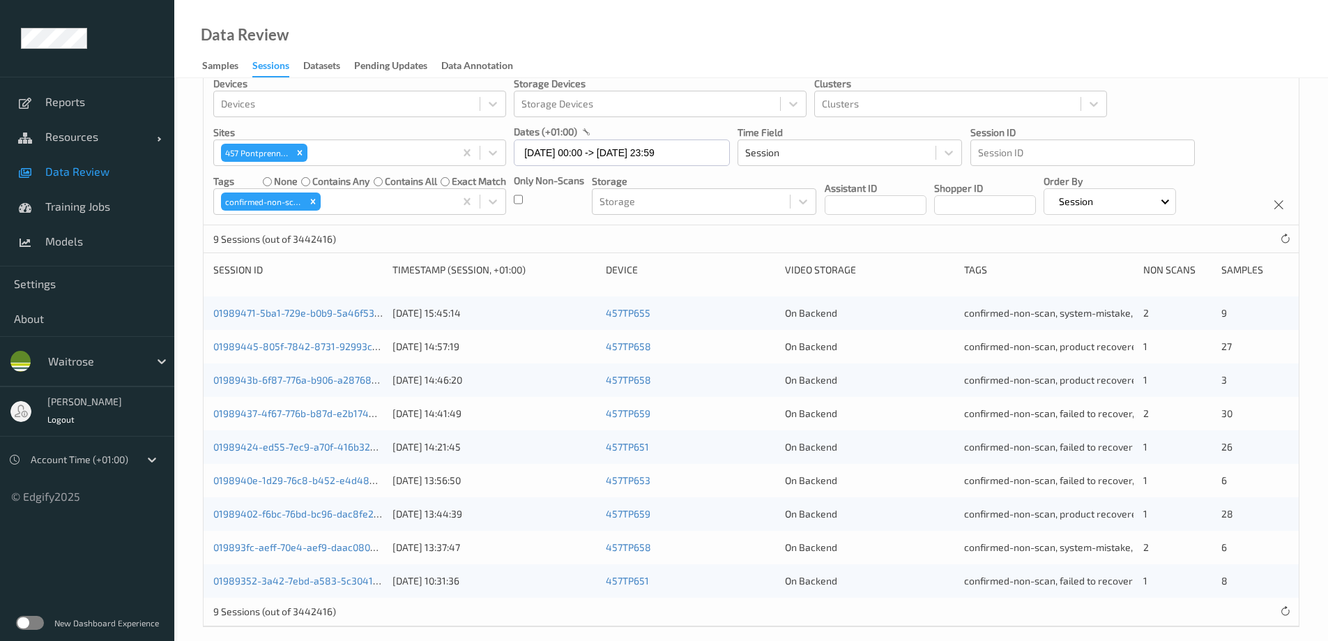
scroll to position [40, 0]
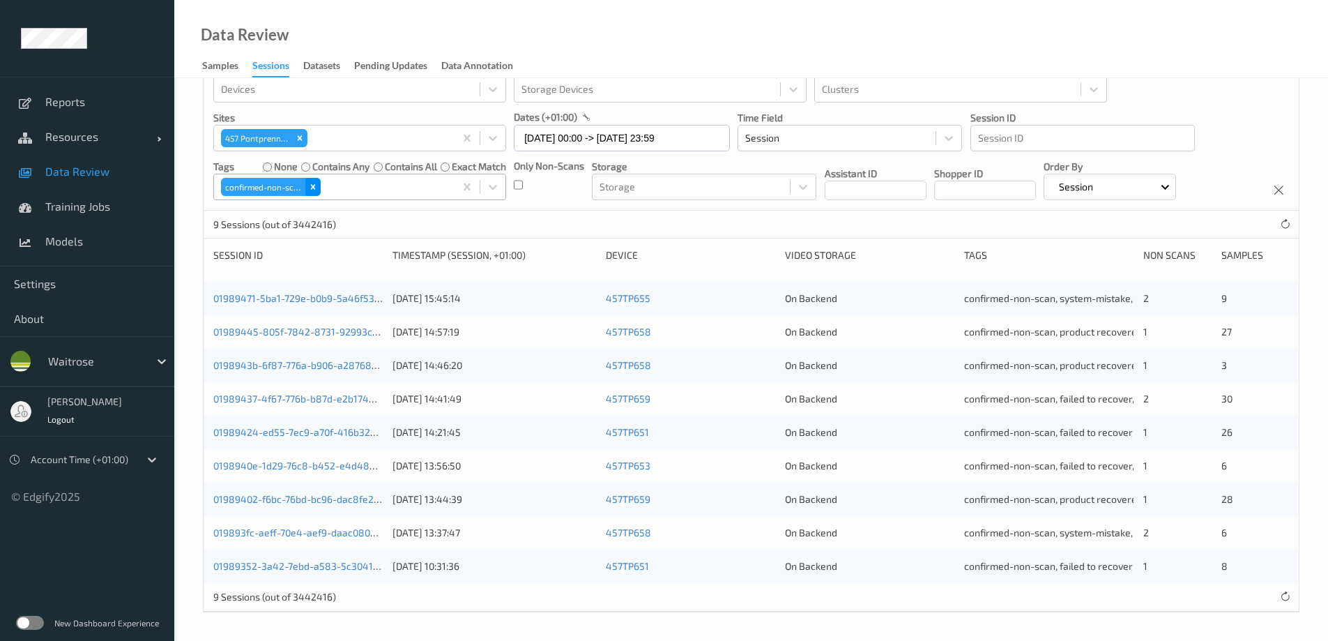
click at [312, 184] on icon "Remove confirmed-non-scan" at bounding box center [313, 187] width 10 height 10
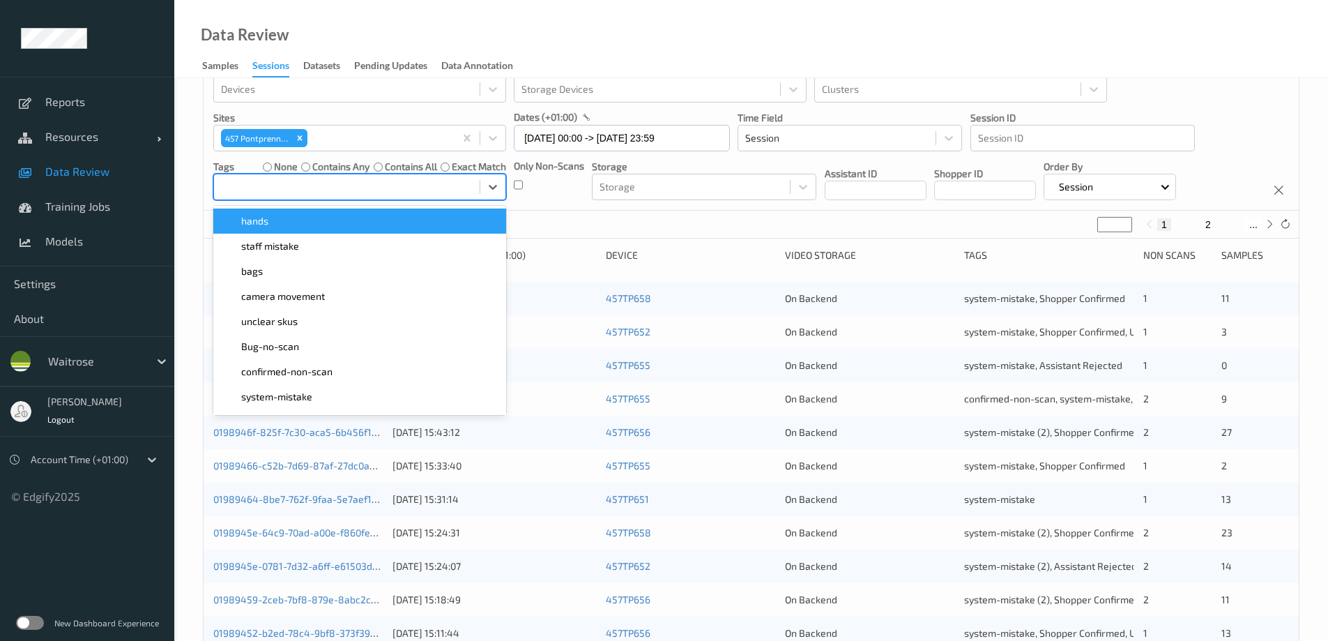
click at [314, 187] on div at bounding box center [347, 186] width 252 height 17
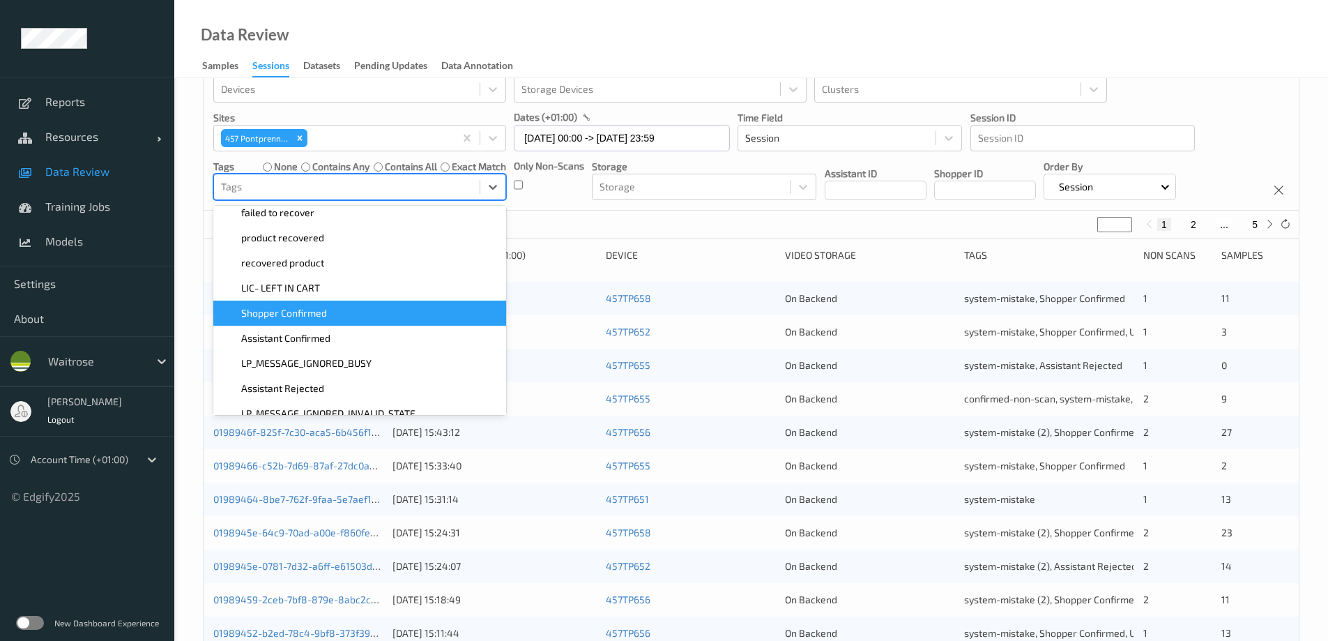
click at [333, 310] on div "Shopper Confirmed" at bounding box center [360, 313] width 276 height 14
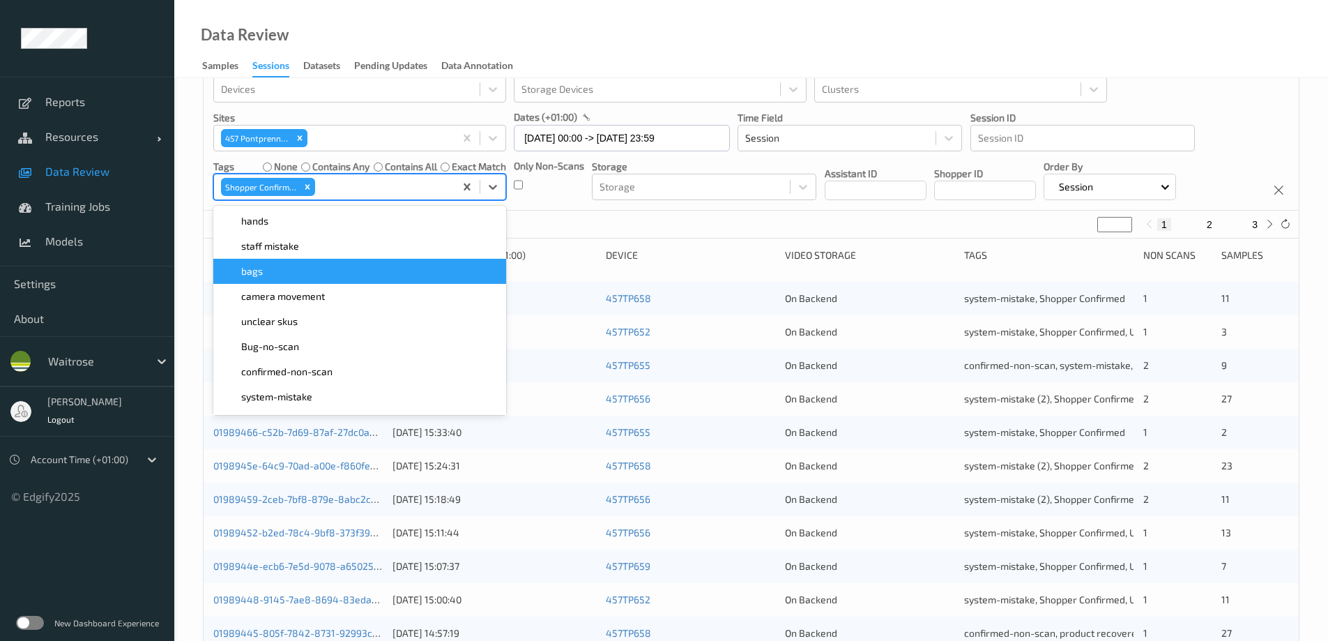
click at [590, 24] on div "Data Review Samples Sessions Datasets Pending Updates Data Annotation" at bounding box center [751, 39] width 1154 height 78
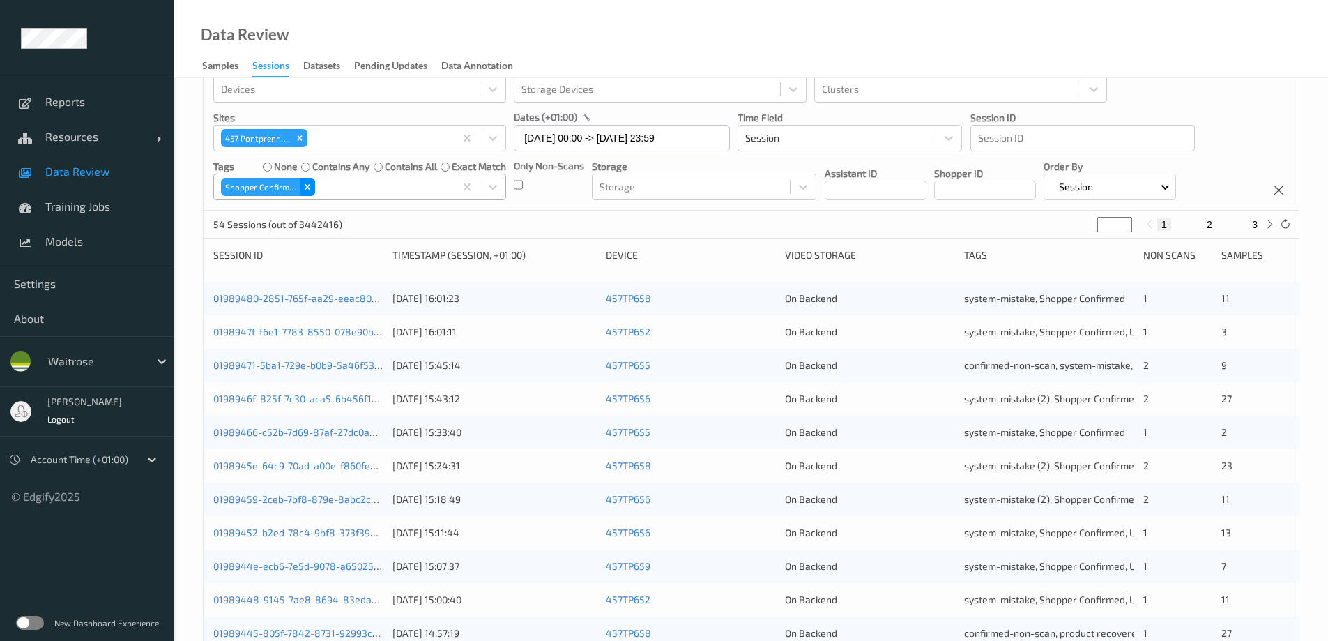
click at [307, 183] on icon "Remove Shopper Confirmed" at bounding box center [308, 187] width 10 height 10
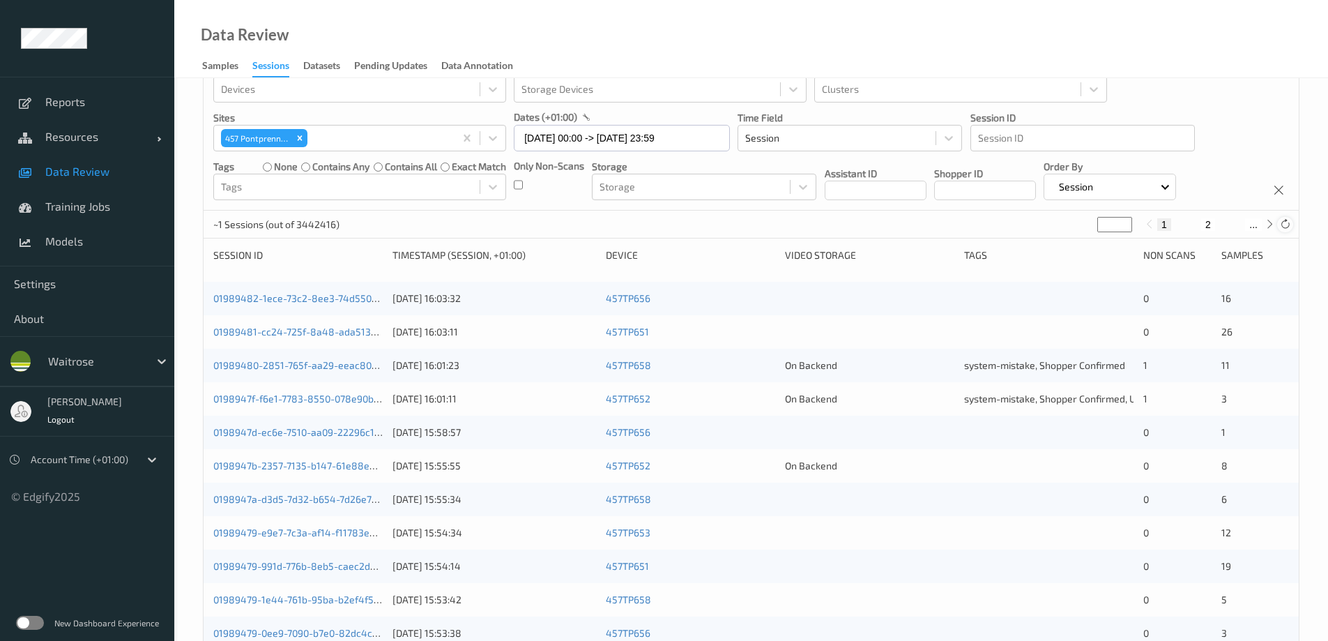
click at [1283, 222] on icon at bounding box center [1285, 224] width 10 height 10
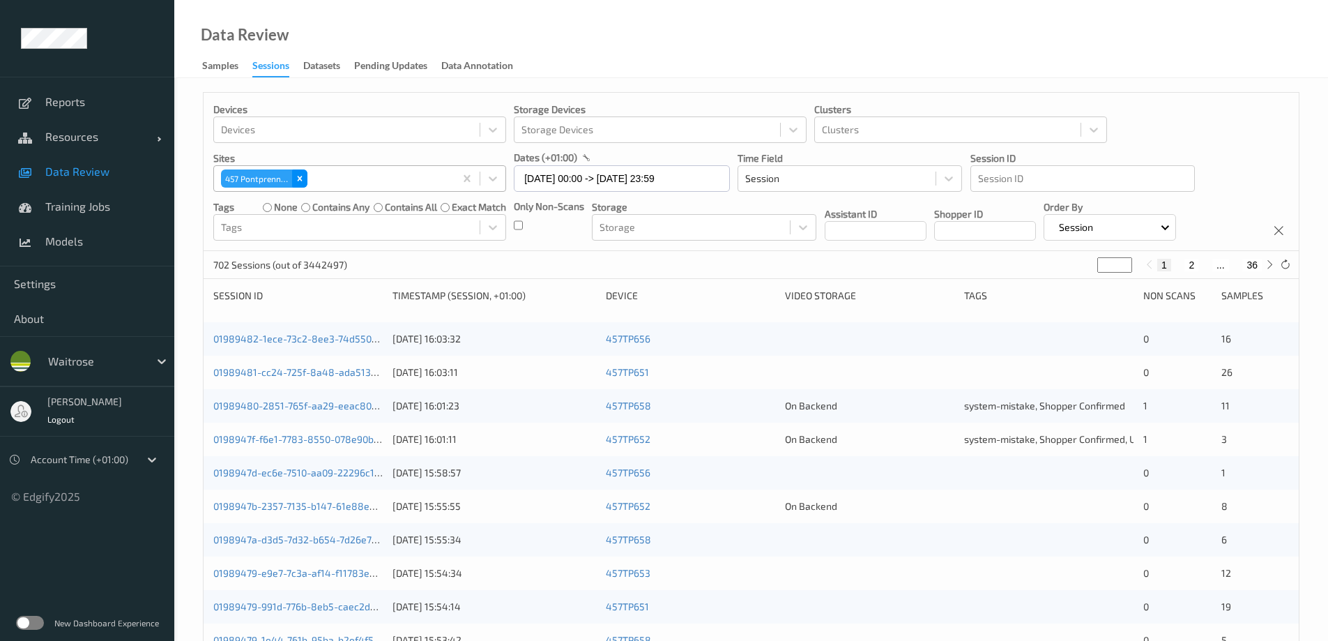
click at [296, 174] on icon "Remove 457\9 Pontprennau" at bounding box center [300, 179] width 10 height 10
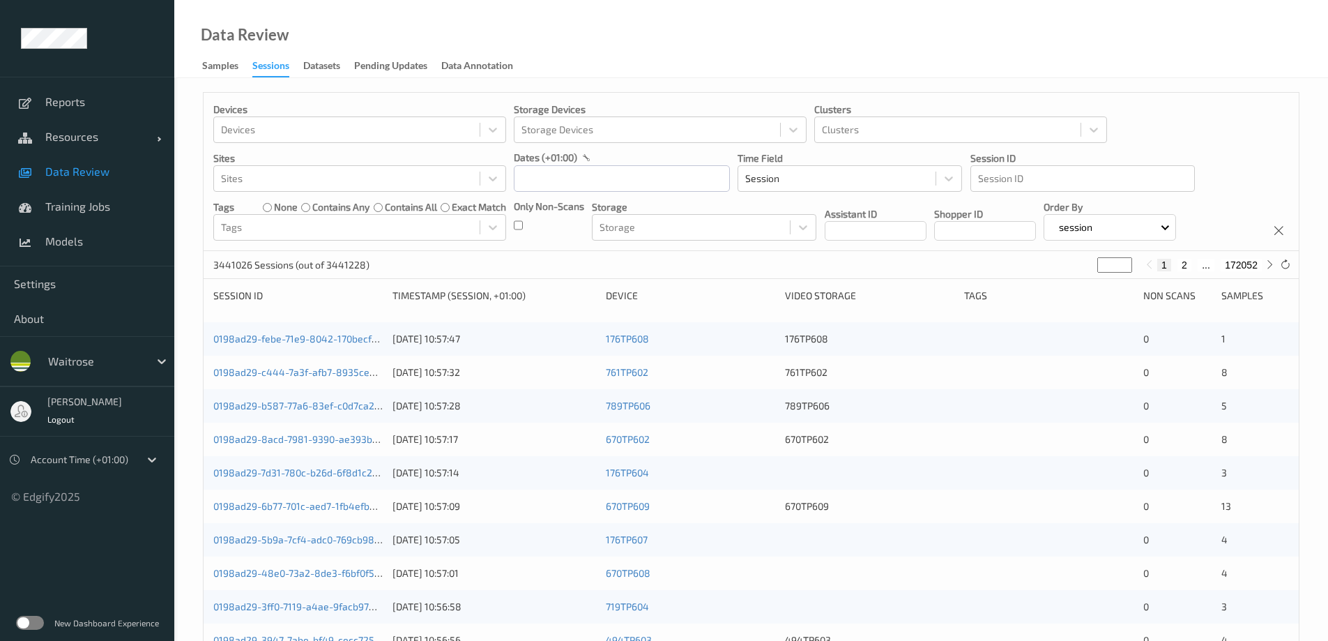
click at [40, 621] on label at bounding box center [30, 623] width 28 height 14
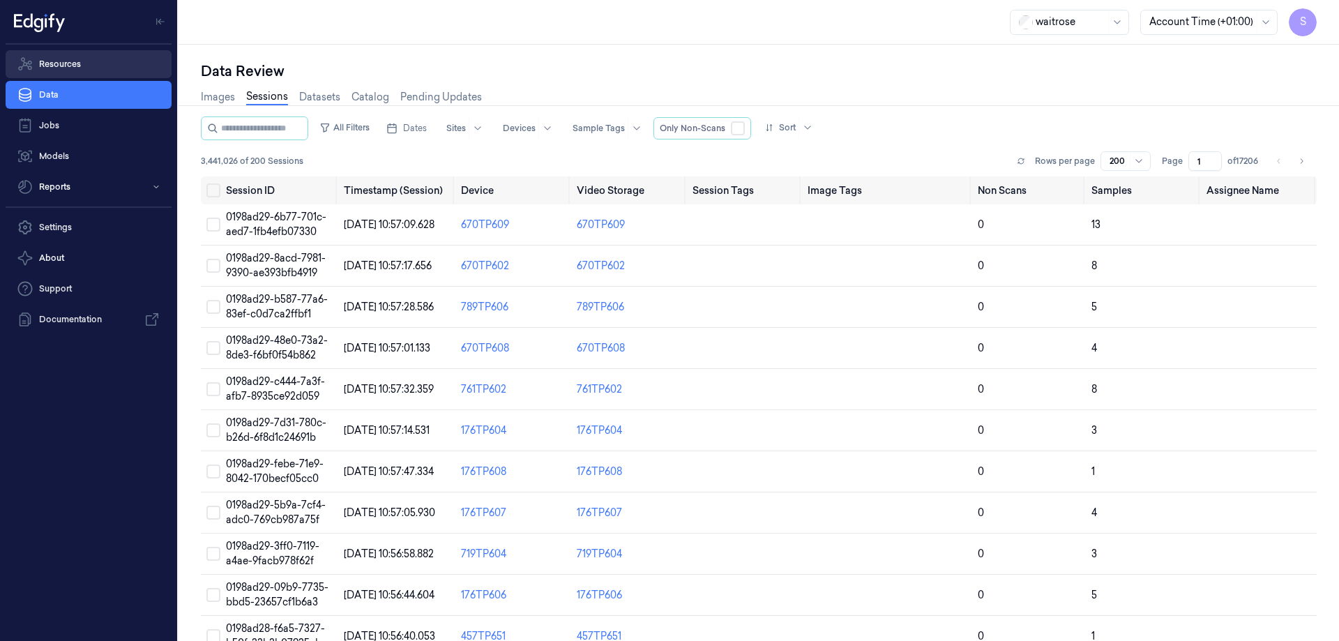
click at [53, 65] on link "Resources" at bounding box center [89, 64] width 166 height 28
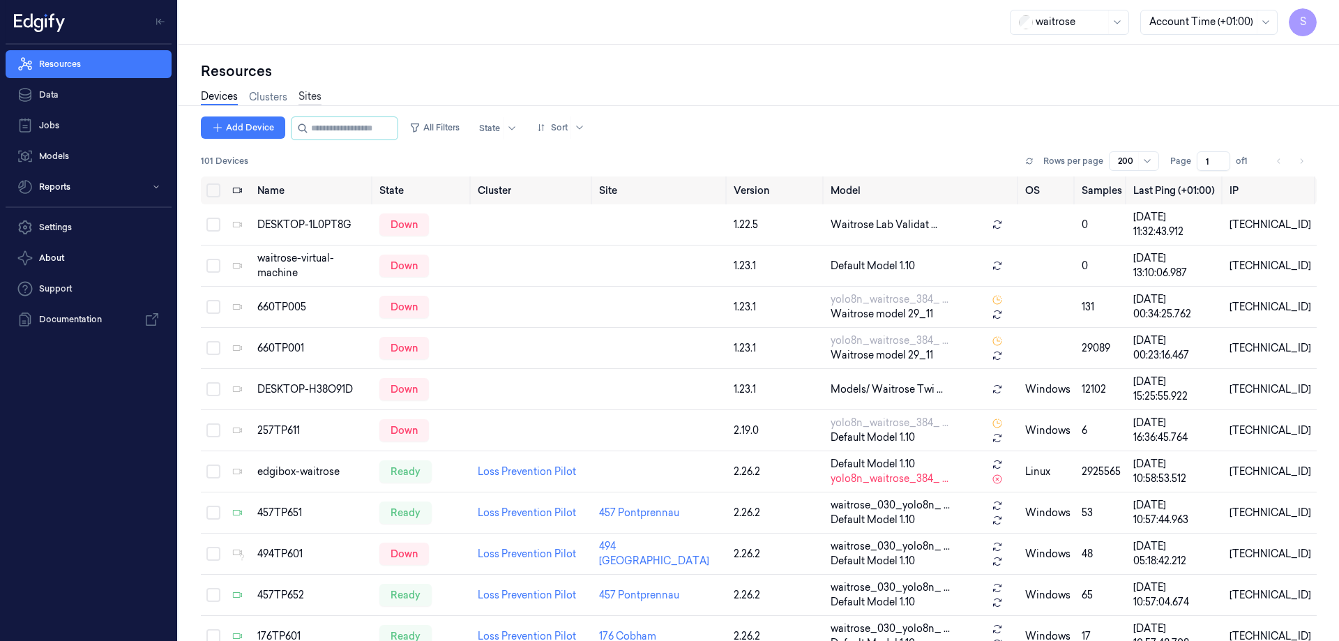
click at [309, 91] on link "Sites" at bounding box center [309, 97] width 23 height 16
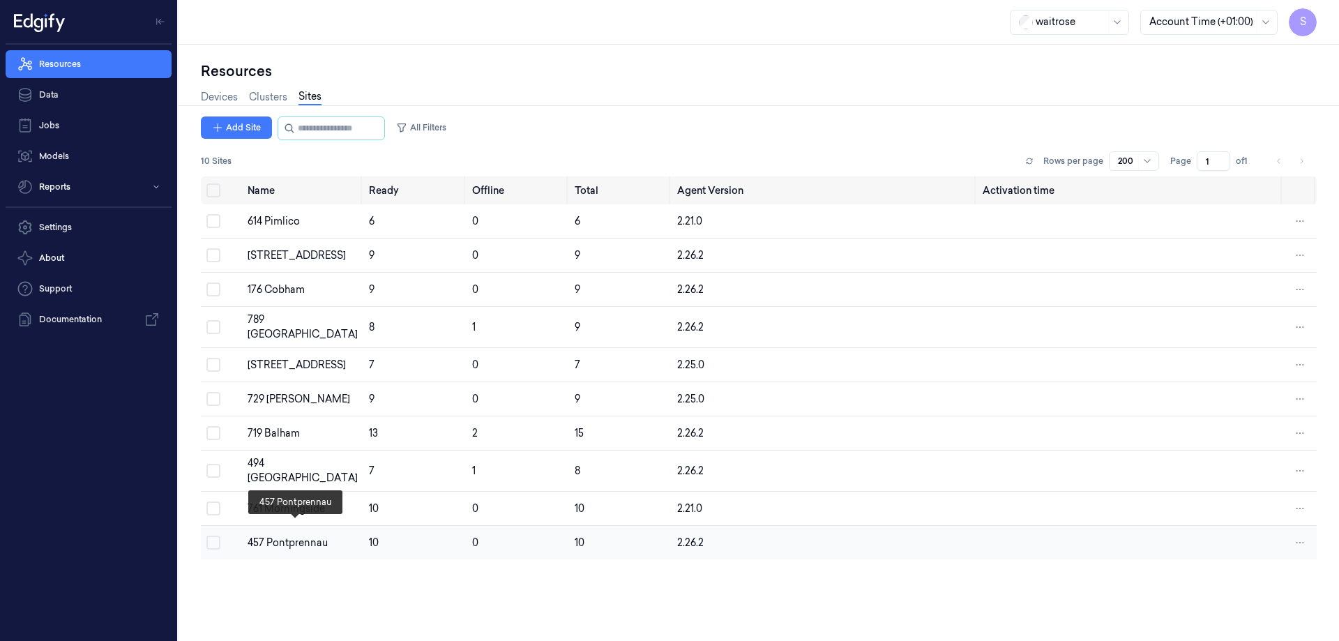
click at [273, 535] on div "457 Pontprennau" at bounding box center [303, 542] width 110 height 15
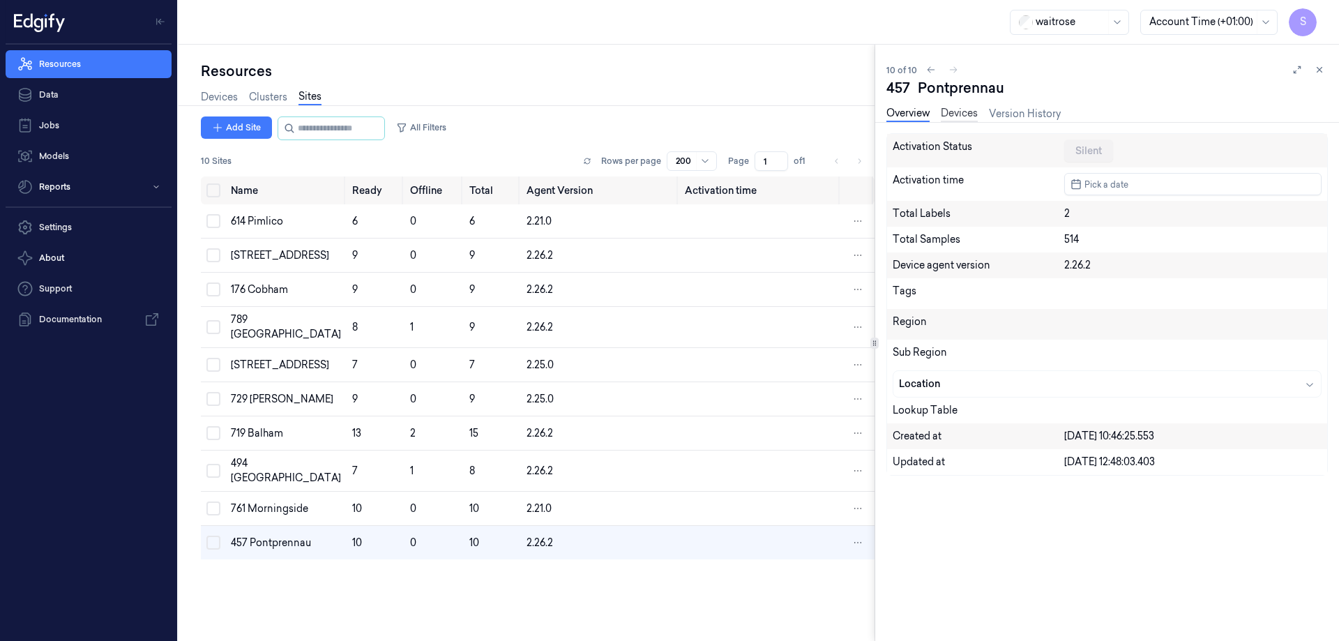
click at [961, 116] on link "Devices" at bounding box center [959, 114] width 37 height 16
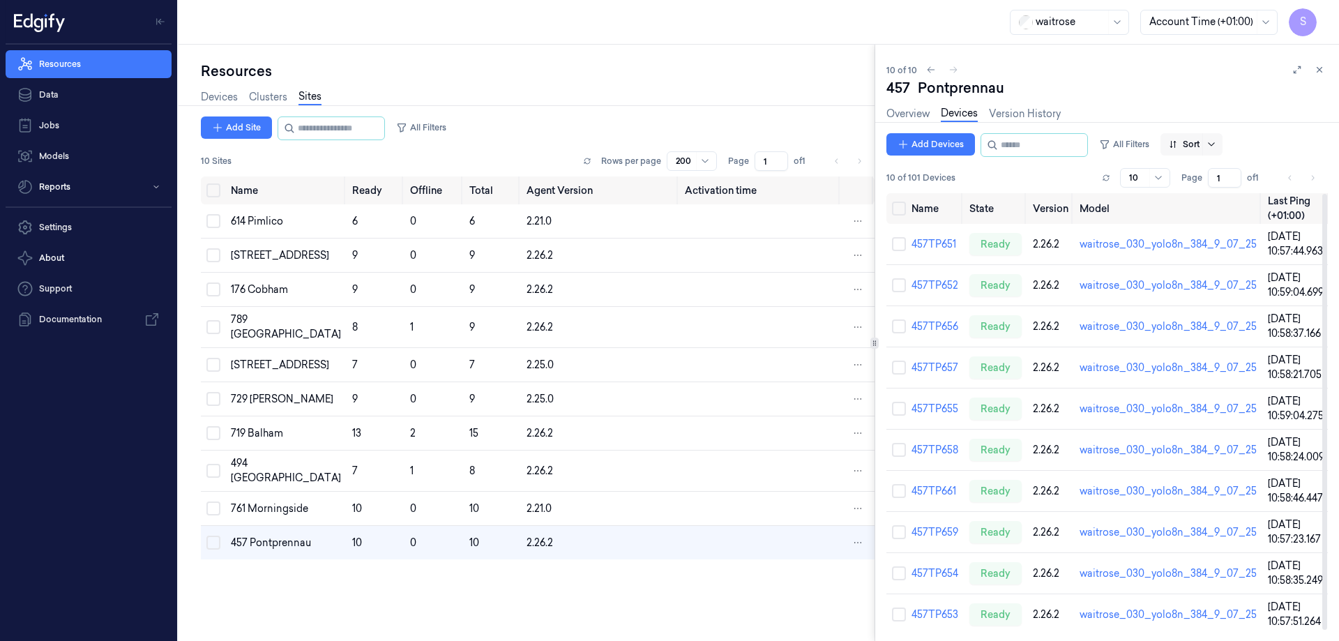
click at [1217, 139] on icon at bounding box center [1210, 144] width 11 height 11
click at [1203, 220] on div "Name" at bounding box center [1196, 219] width 28 height 15
click at [944, 491] on link "457TP657" at bounding box center [934, 491] width 47 height 13
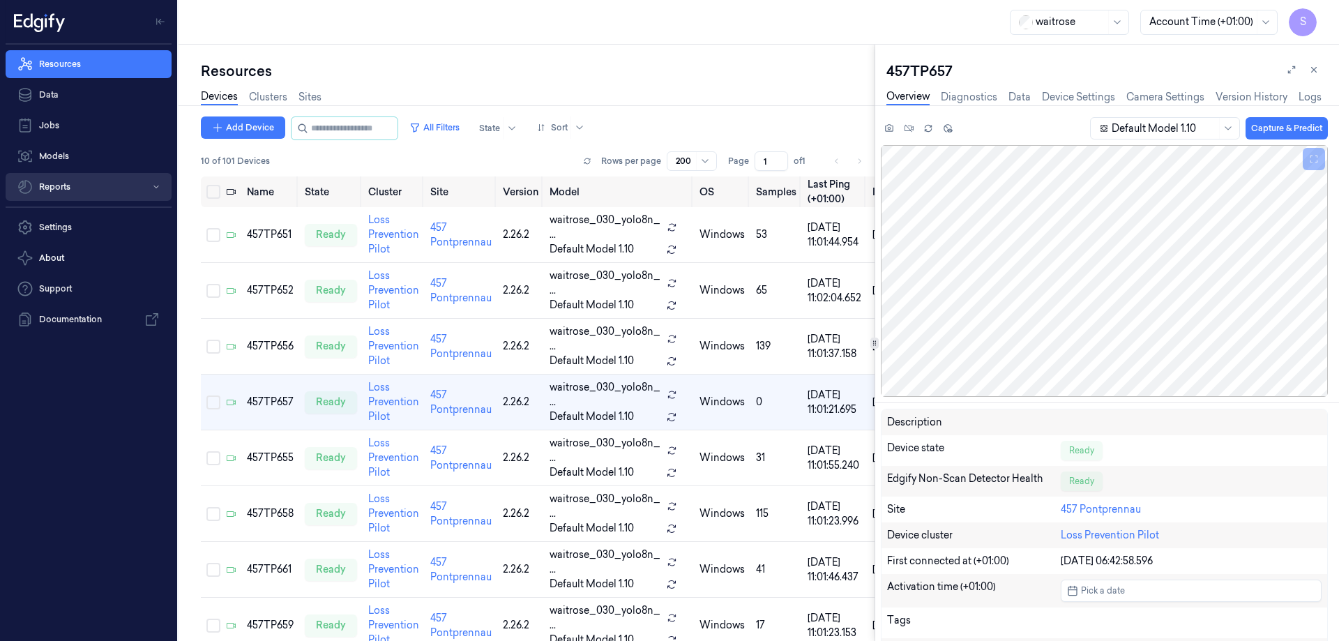
click at [65, 187] on button "Reports" at bounding box center [89, 187] width 166 height 28
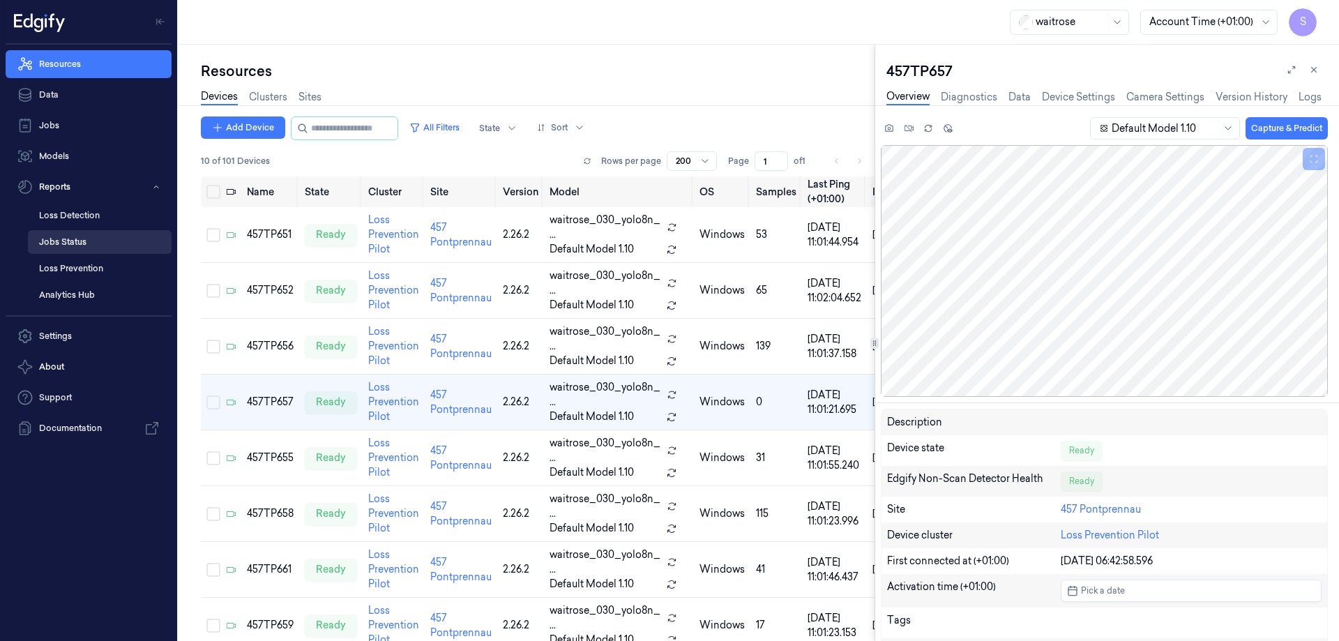
click at [61, 236] on link "Jobs Status" at bounding box center [100, 242] width 144 height 24
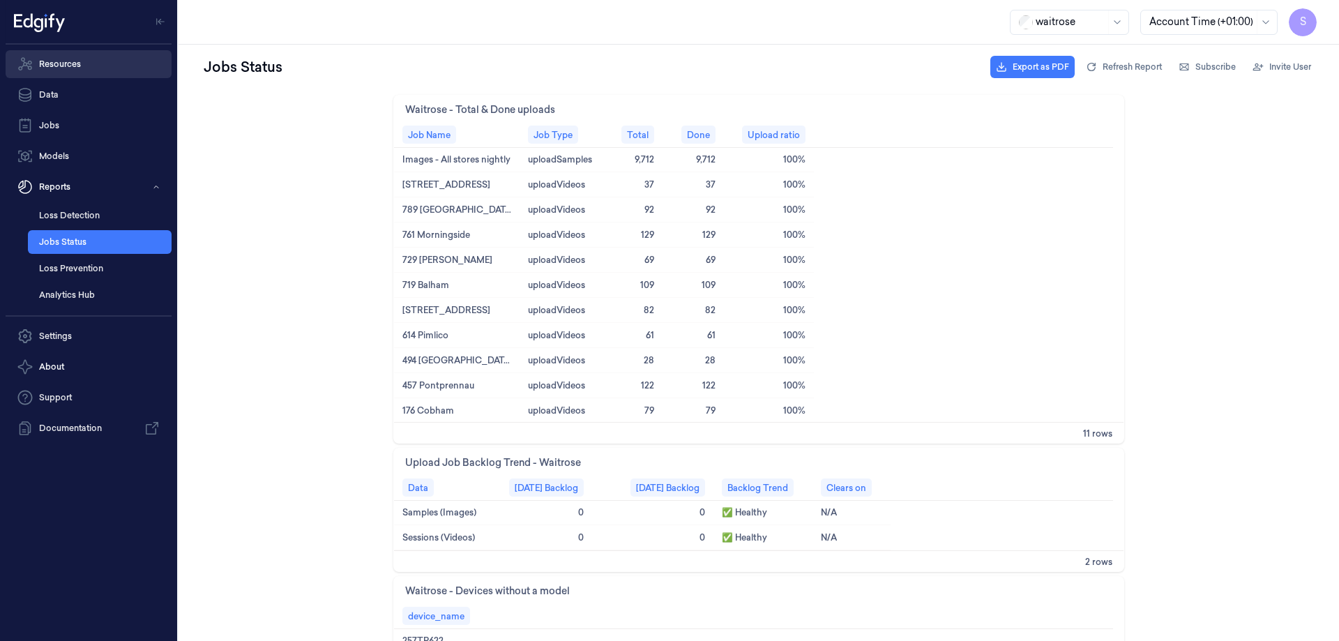
click at [73, 63] on link "Resources" at bounding box center [89, 64] width 166 height 28
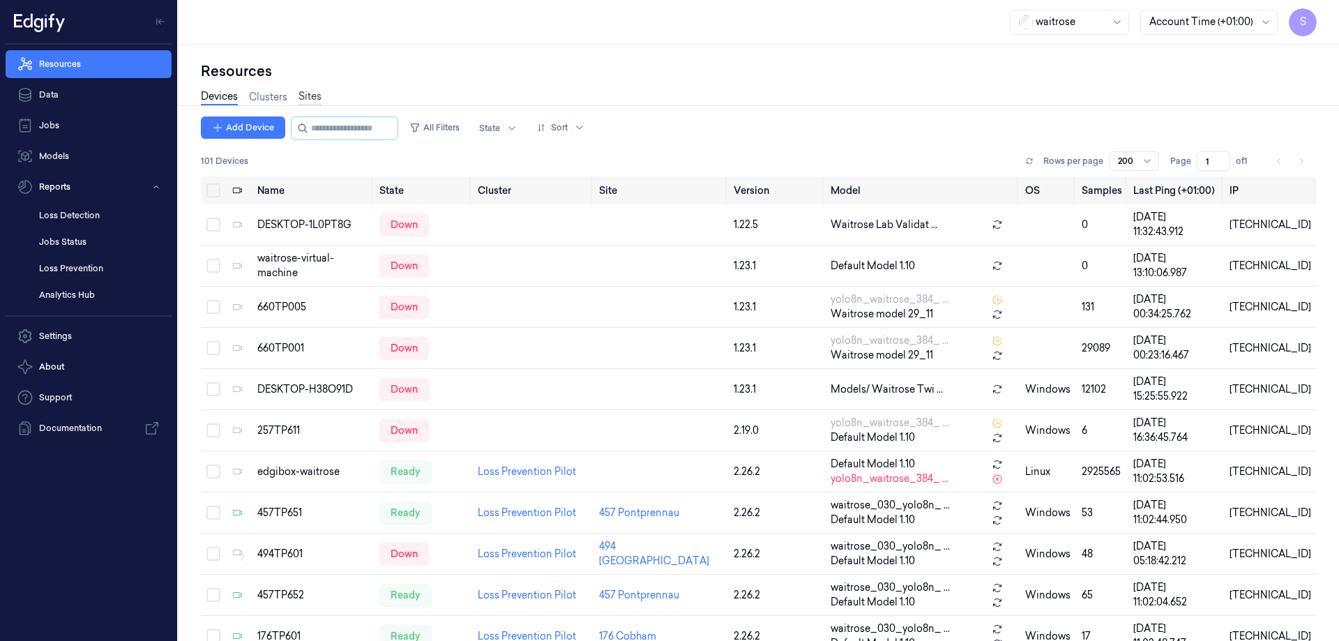
click at [304, 93] on link "Sites" at bounding box center [309, 97] width 23 height 16
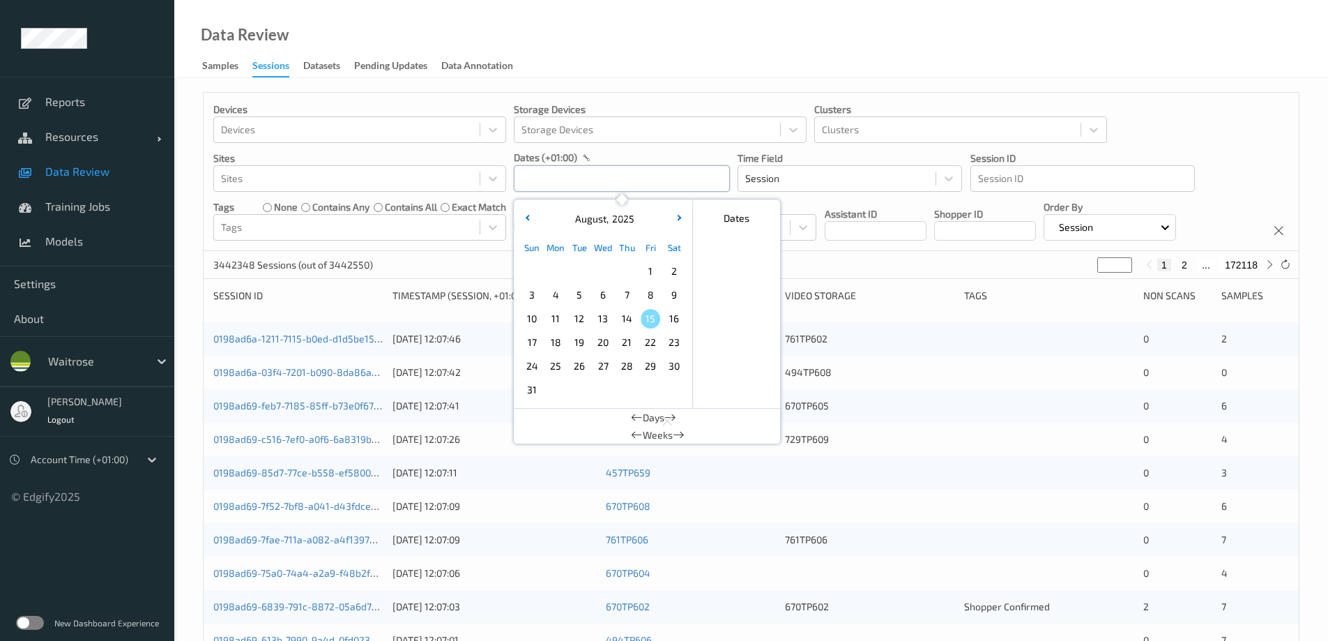
click at [538, 181] on input "text" at bounding box center [622, 178] width 216 height 26
click at [623, 315] on span "14" at bounding box center [627, 319] width 20 height 20
click at [287, 177] on div at bounding box center [347, 178] width 252 height 17
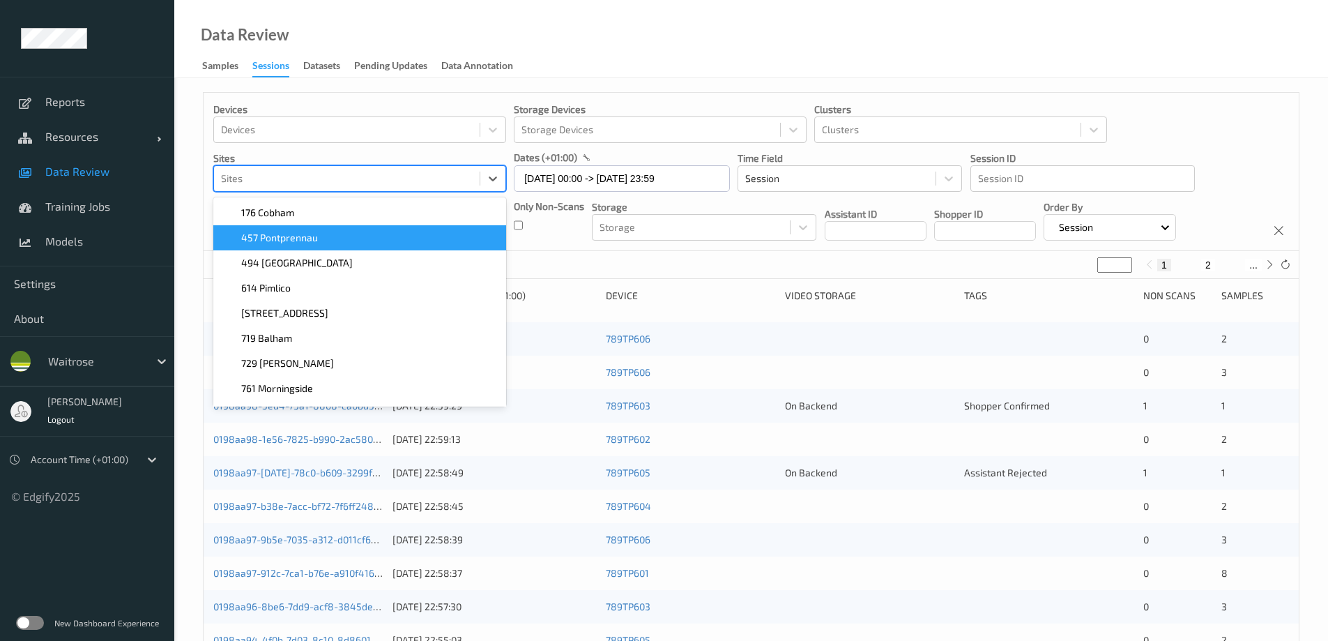
click at [305, 237] on span "457 Pontprennau" at bounding box center [279, 238] width 77 height 14
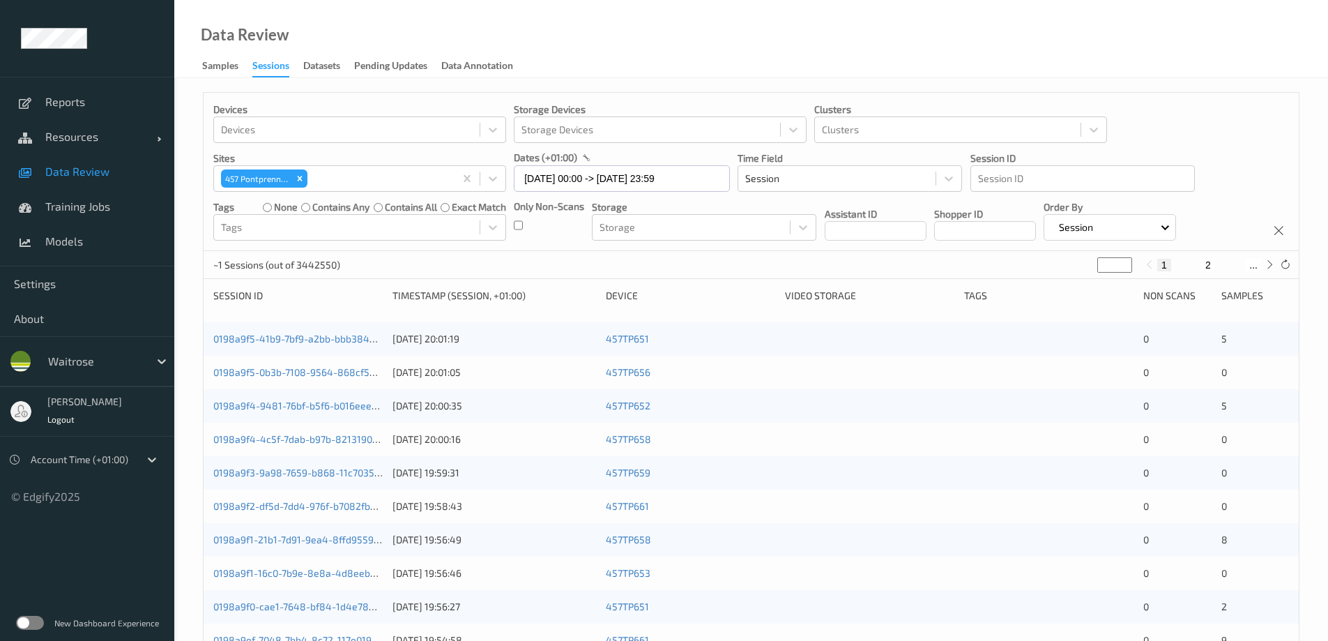
click at [646, 55] on div "Data Review Samples Sessions Datasets Pending Updates Data Annotation" at bounding box center [751, 39] width 1154 height 78
click at [353, 225] on div at bounding box center [347, 227] width 252 height 17
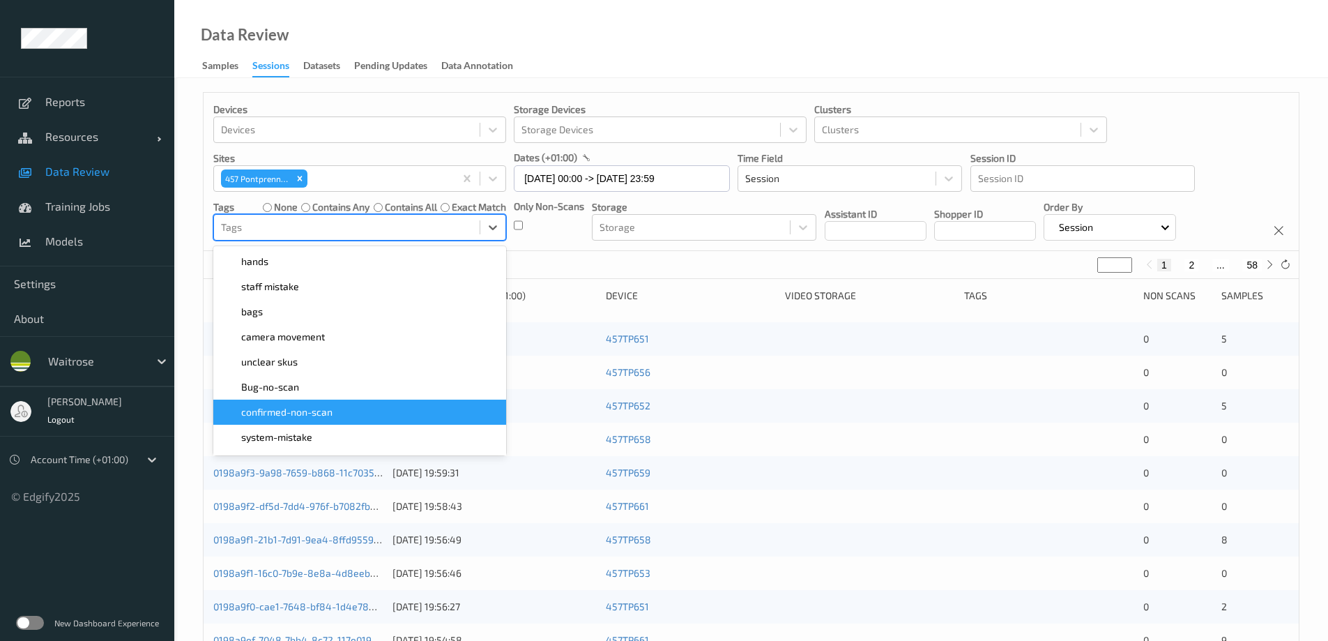
click at [282, 416] on span "confirmed-non-scan" at bounding box center [286, 412] width 91 height 14
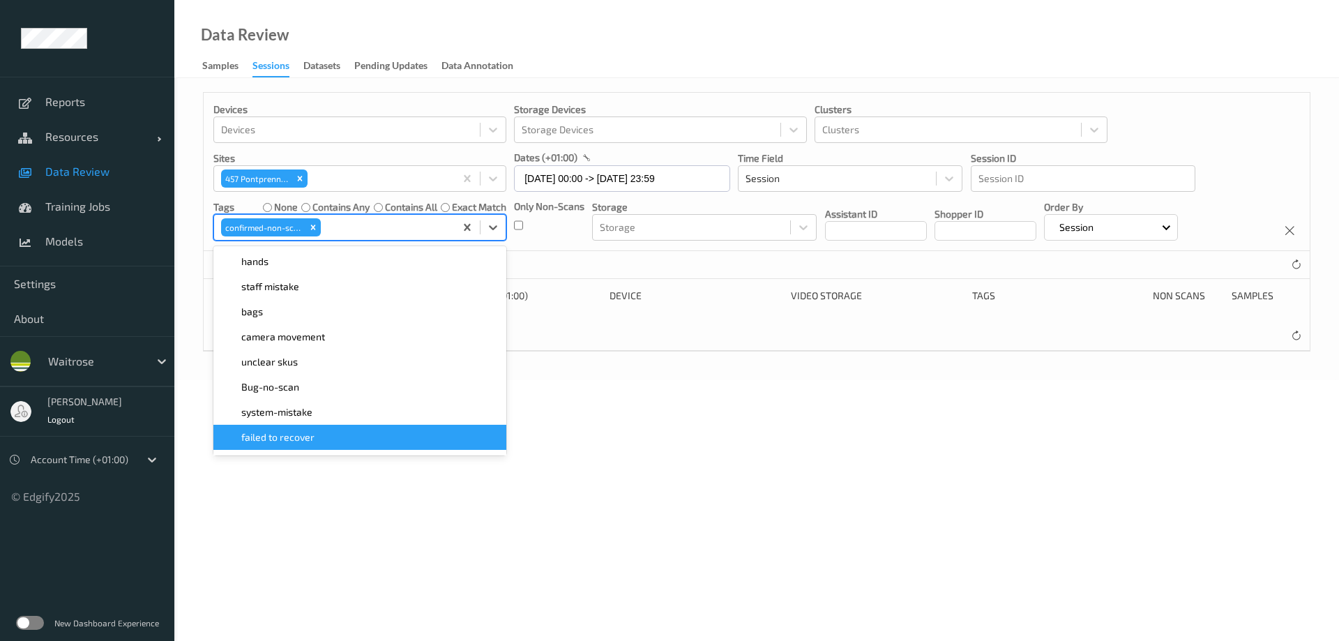
click at [268, 433] on span "failed to recover" at bounding box center [277, 437] width 73 height 14
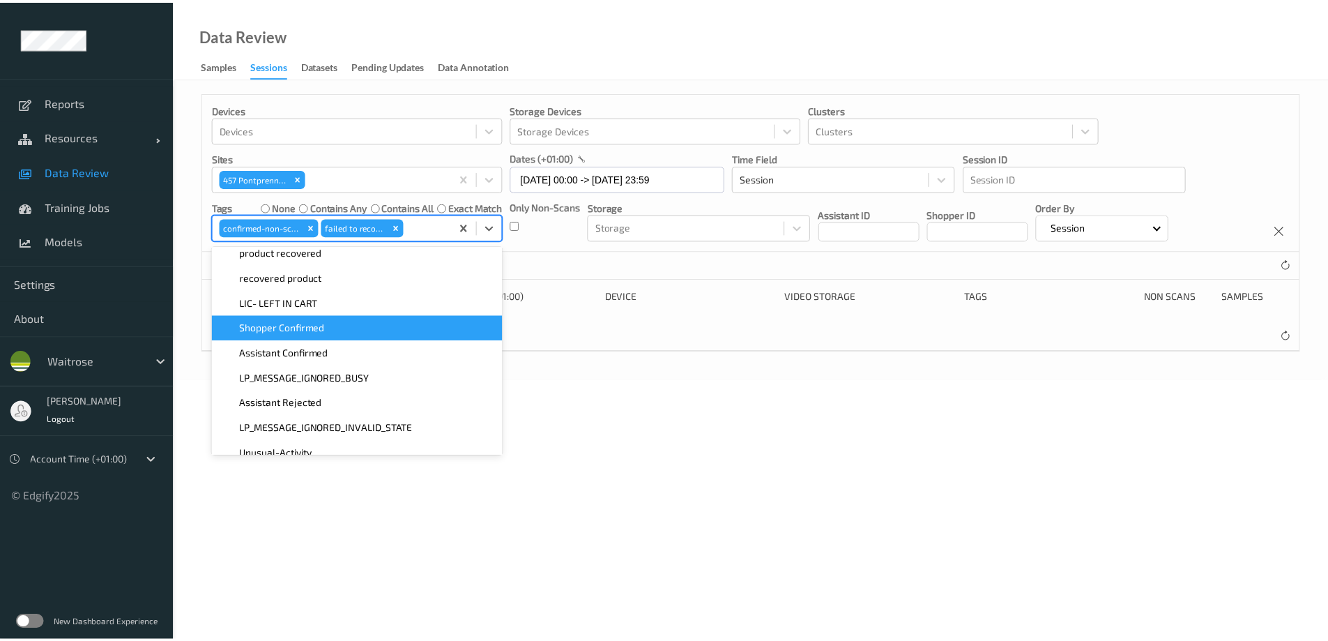
scroll to position [209, 0]
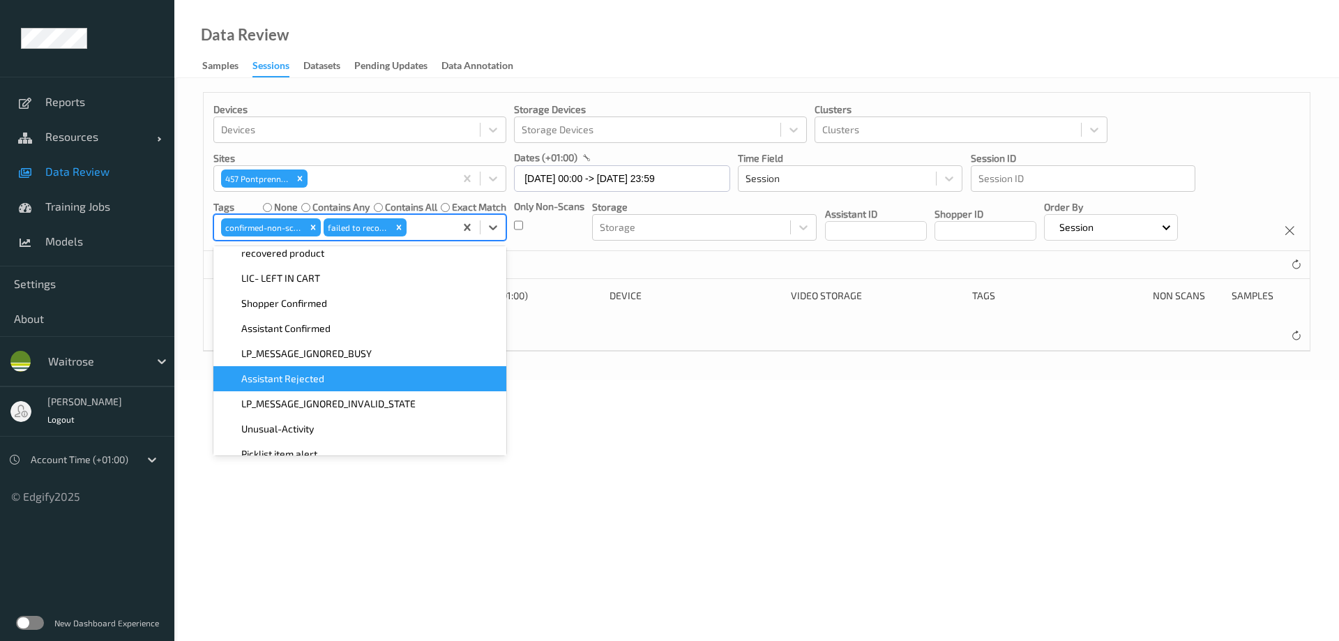
click at [333, 375] on div "Assistant Rejected" at bounding box center [360, 379] width 276 height 14
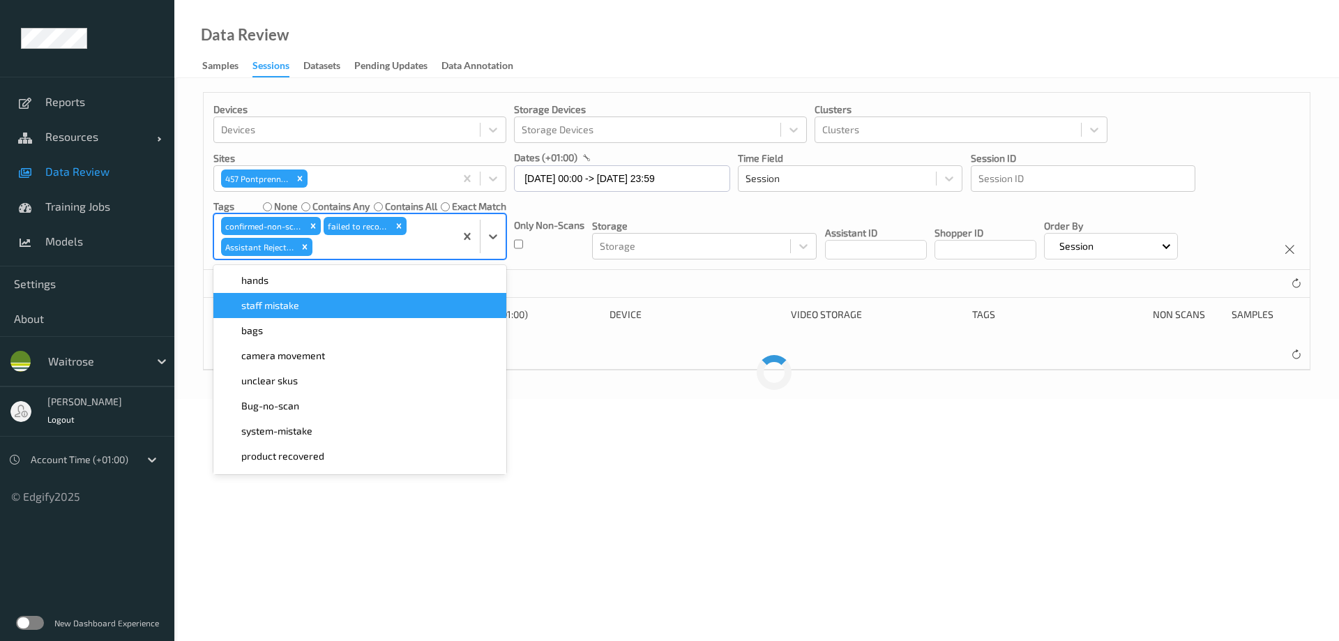
click at [578, 30] on div "Data Review Samples Sessions Datasets Pending Updates Data Annotation" at bounding box center [756, 39] width 1164 height 78
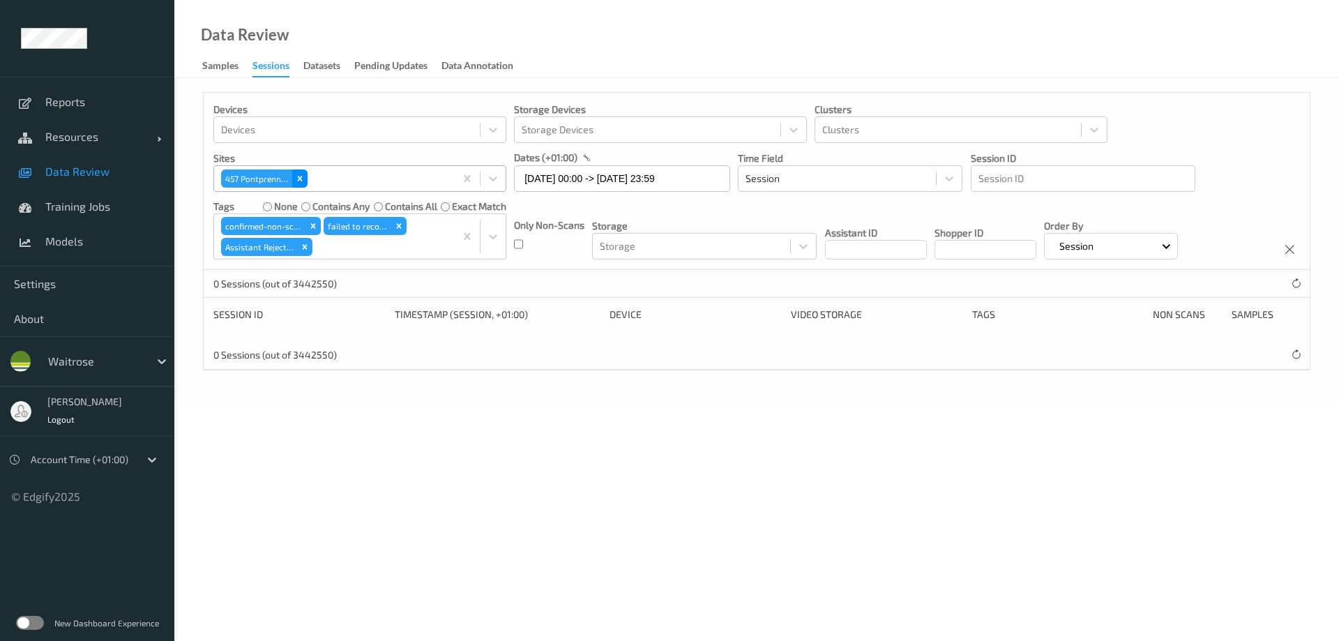
click at [301, 173] on div "Remove 457\9 Pontprennau" at bounding box center [299, 178] width 15 height 18
click at [1297, 284] on icon at bounding box center [1296, 283] width 10 height 10
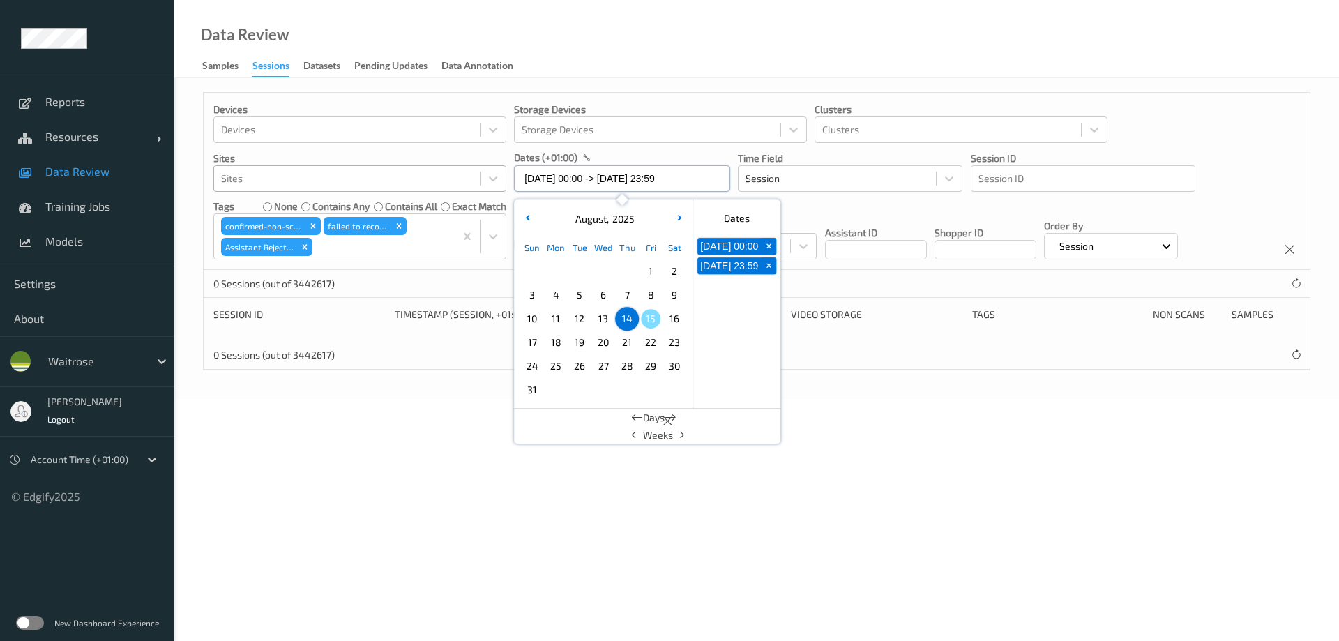
click at [572, 181] on input "[DATE] 00:00 -> [DATE] 23:59" at bounding box center [622, 178] width 216 height 26
click at [598, 314] on span "13" at bounding box center [603, 319] width 20 height 20
type input "[DATE] 00:00 -> [DATE] 23:59"
click at [612, 40] on div "Data Review Samples Sessions Datasets Pending Updates Data Annotation" at bounding box center [756, 39] width 1164 height 78
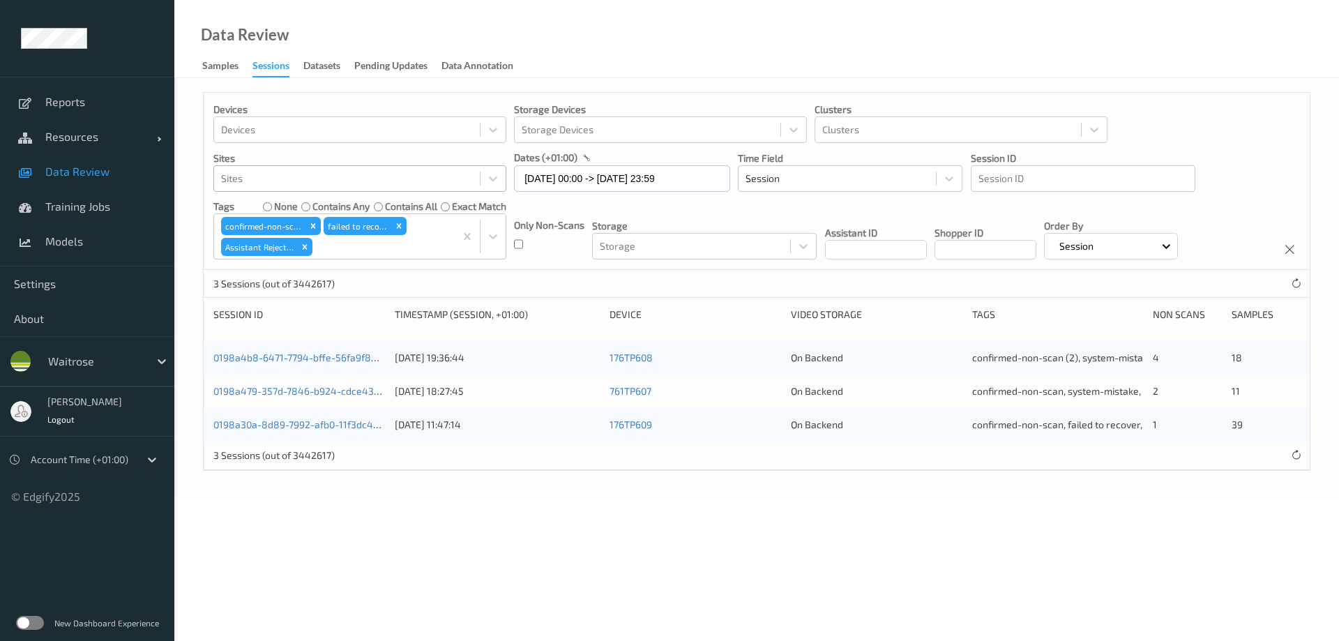
click at [275, 351] on div "0198a4b8-6471-7794-bffe-56fa9f8de707" at bounding box center [299, 358] width 172 height 14
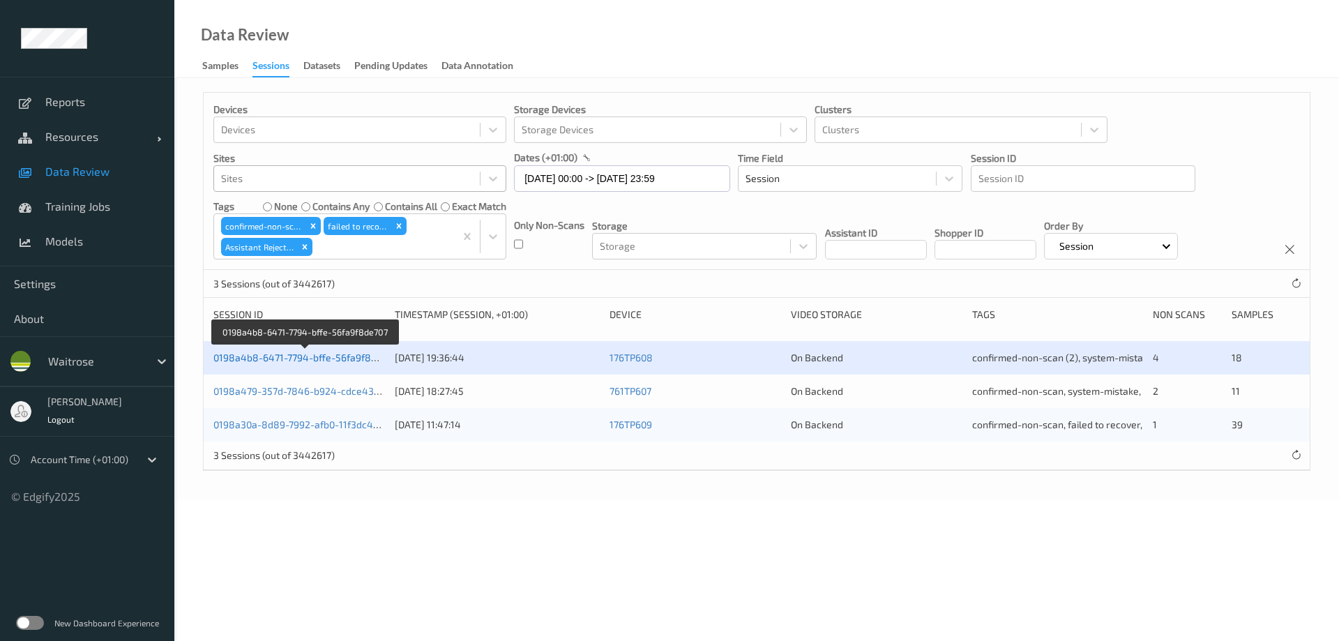
click at [341, 357] on link "0198a4b8-6471-7794-bffe-56fa9f8de707" at bounding box center [305, 357] width 184 height 12
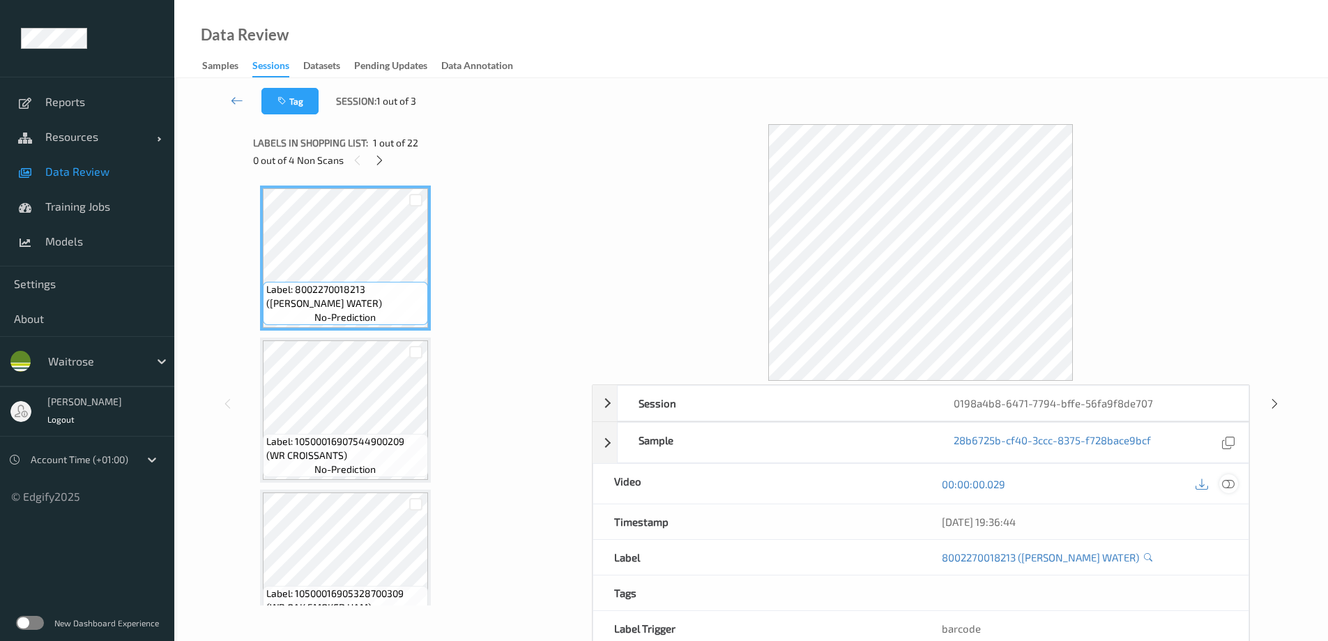
click at [1231, 485] on icon at bounding box center [1228, 484] width 13 height 13
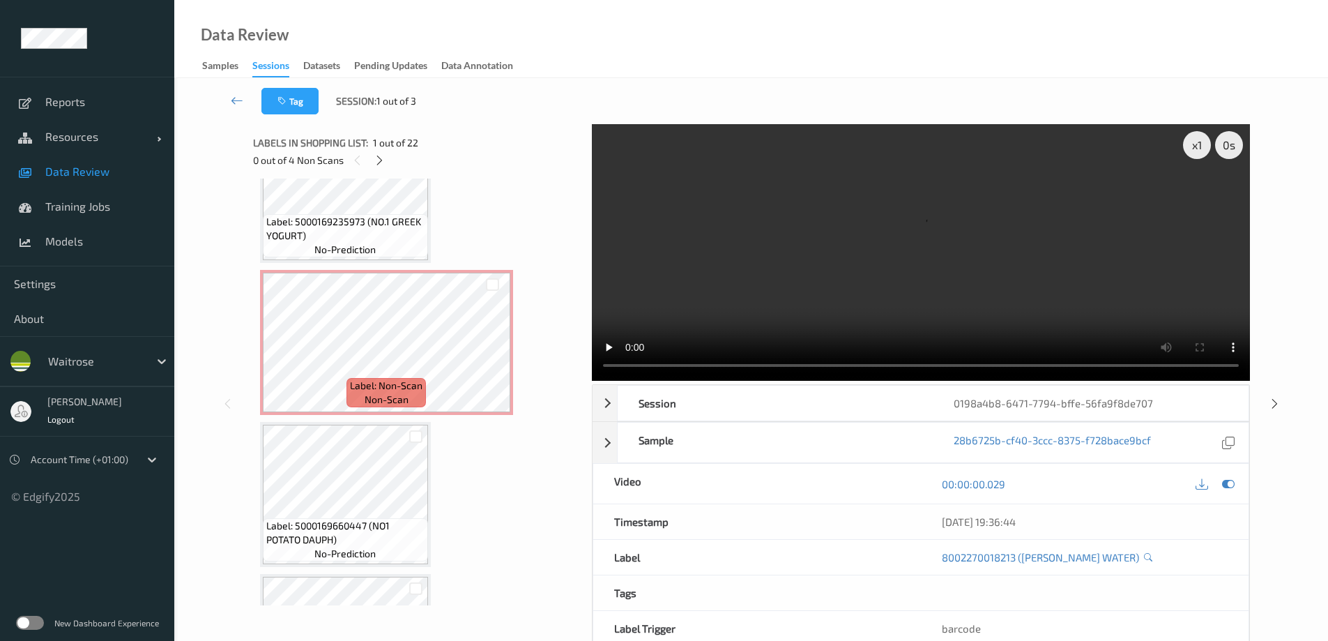
scroll to position [976, 0]
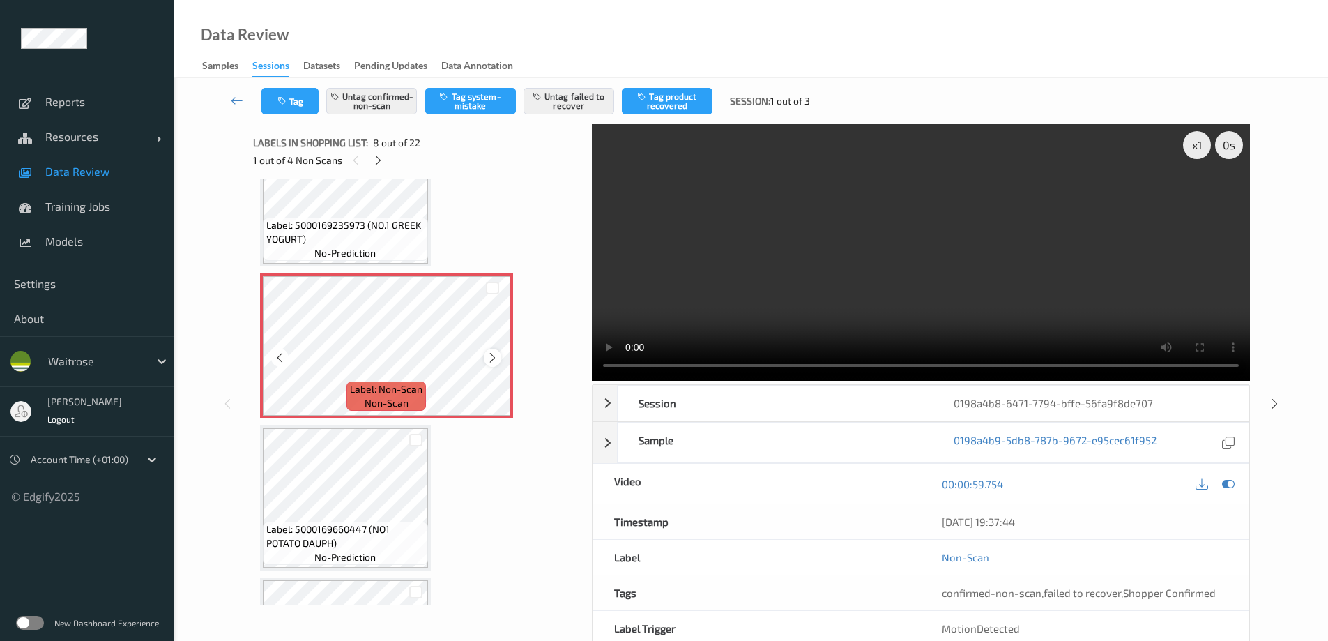
click at [487, 356] on icon at bounding box center [493, 357] width 12 height 13
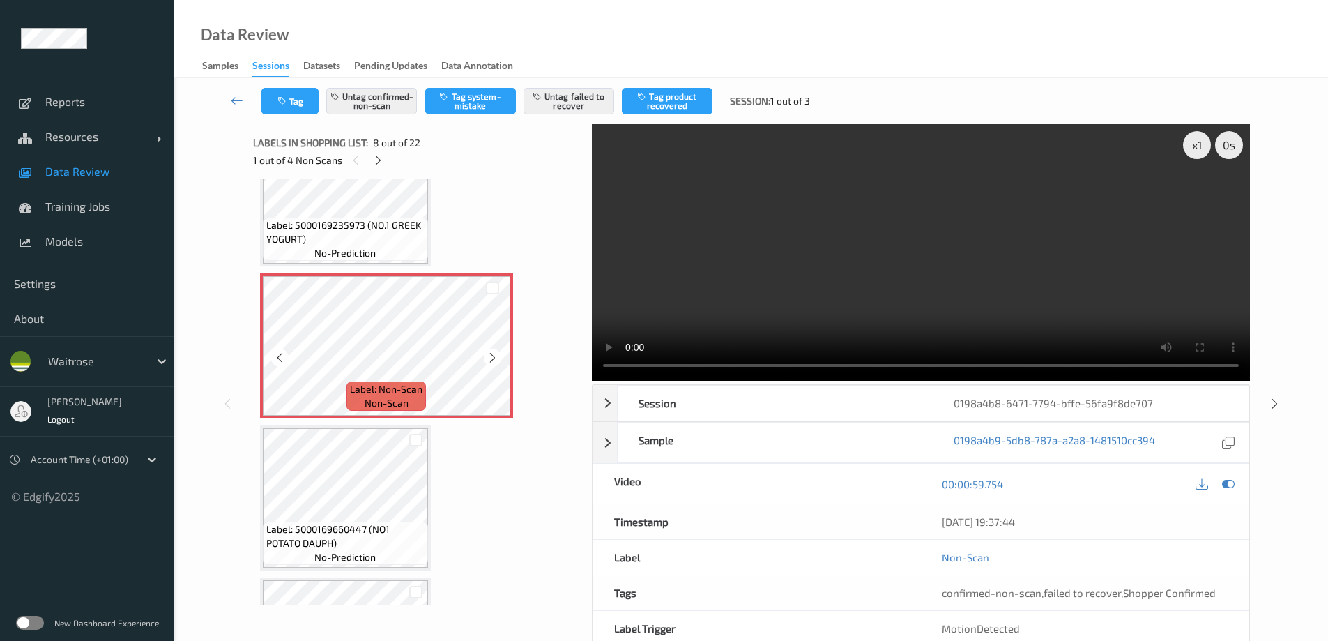
click at [487, 356] on icon at bounding box center [493, 357] width 12 height 13
